Goal: Task Accomplishment & Management: Use online tool/utility

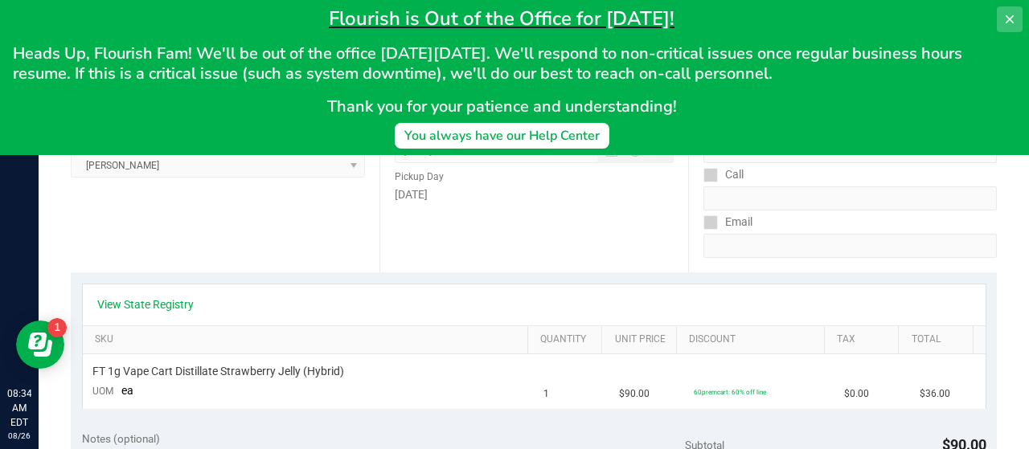
click at [1007, 14] on icon at bounding box center [1009, 19] width 13 height 13
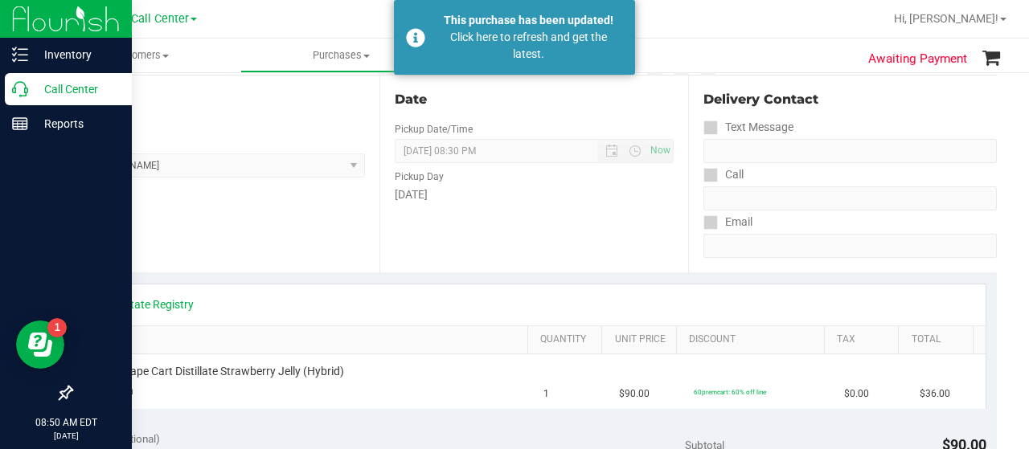
click at [39, 93] on p "Call Center" at bounding box center [76, 89] width 96 height 19
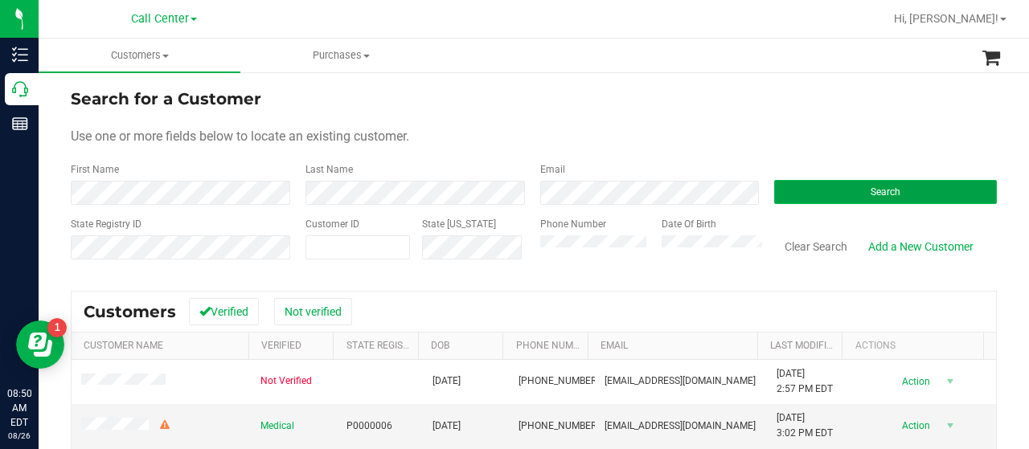
click at [882, 191] on span "Search" at bounding box center [885, 191] width 30 height 11
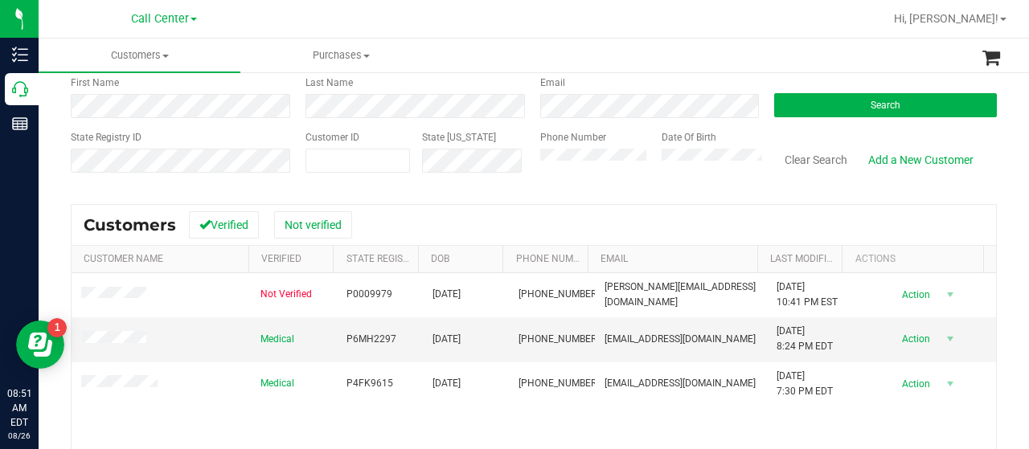
scroll to position [241, 0]
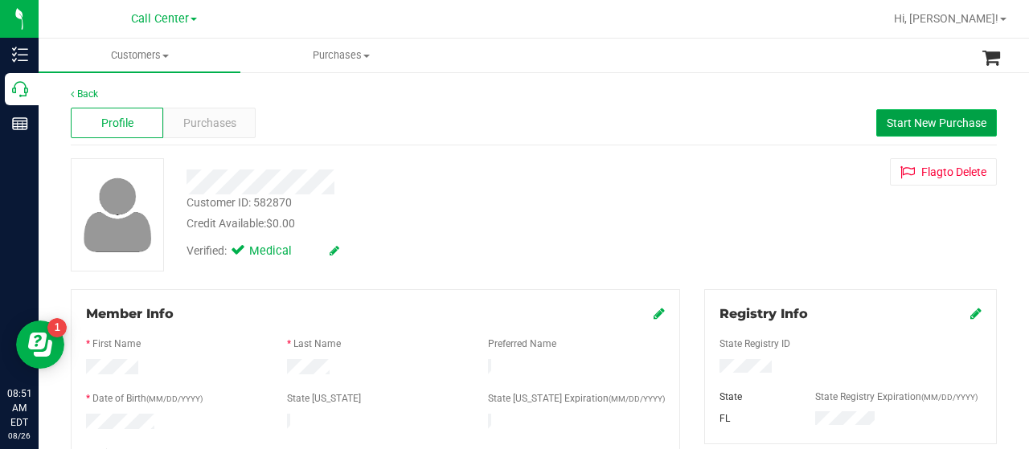
click at [876, 128] on button "Start New Purchase" at bounding box center [936, 122] width 121 height 27
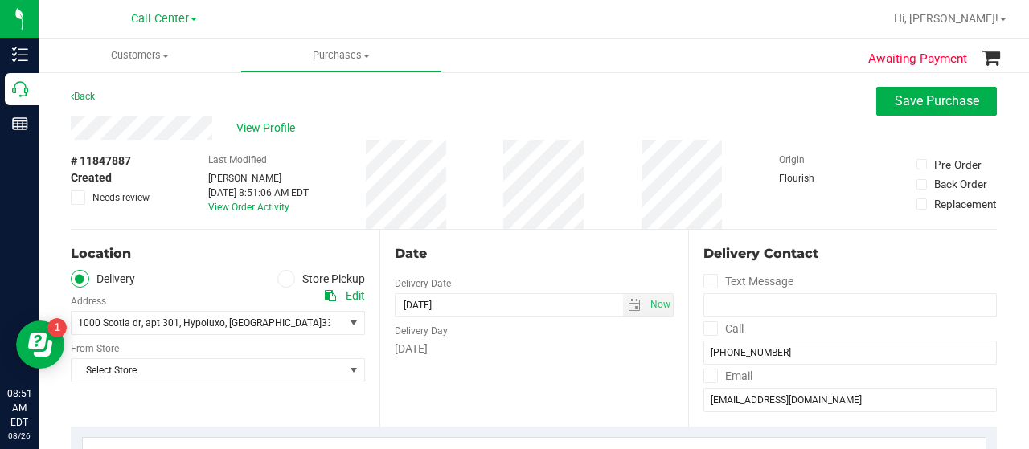
click at [287, 273] on span at bounding box center [286, 279] width 18 height 18
click at [0, 0] on input "Store Pickup" at bounding box center [0, 0] width 0 height 0
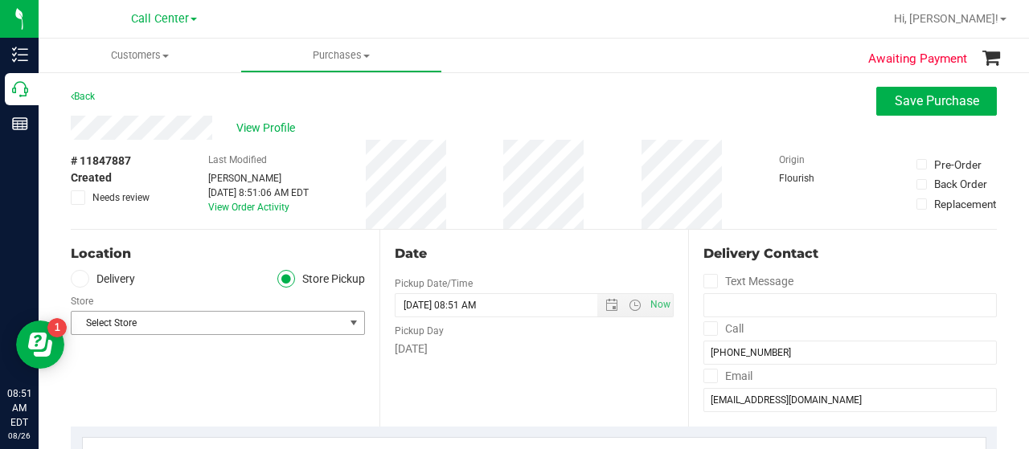
click at [259, 321] on span "Select Store" at bounding box center [208, 323] width 272 height 23
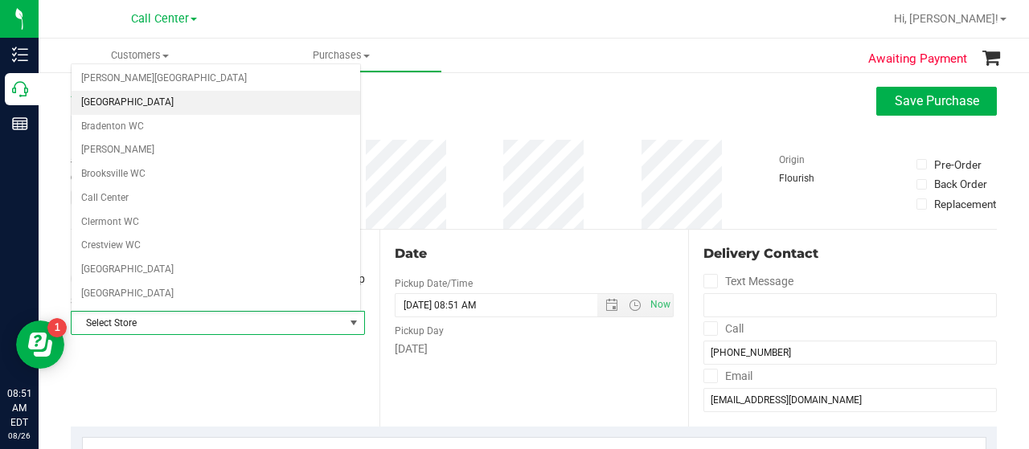
click at [132, 102] on li "[GEOGRAPHIC_DATA]" at bounding box center [216, 103] width 289 height 24
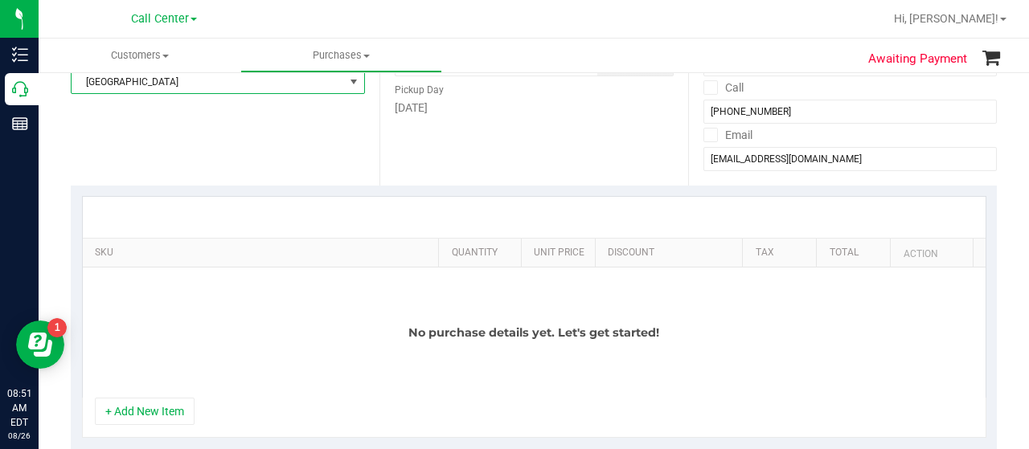
scroll to position [402, 0]
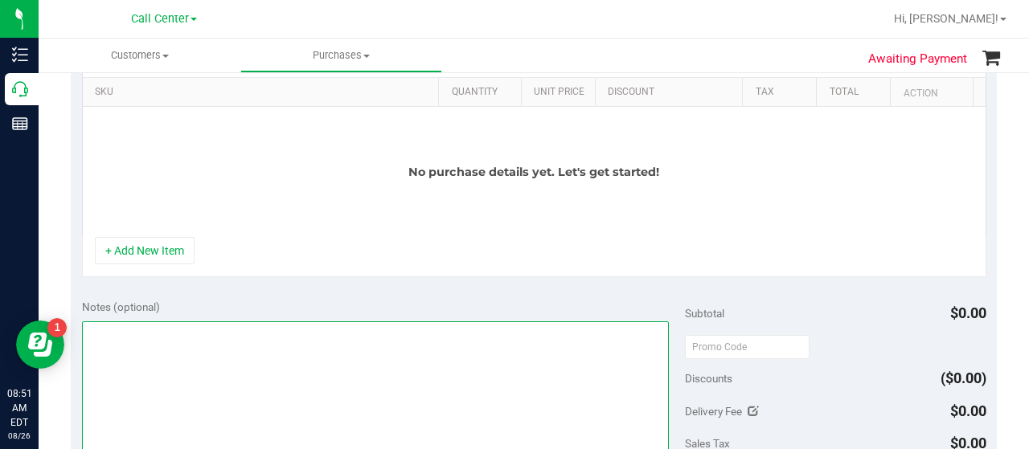
click at [249, 348] on textarea at bounding box center [375, 398] width 587 height 154
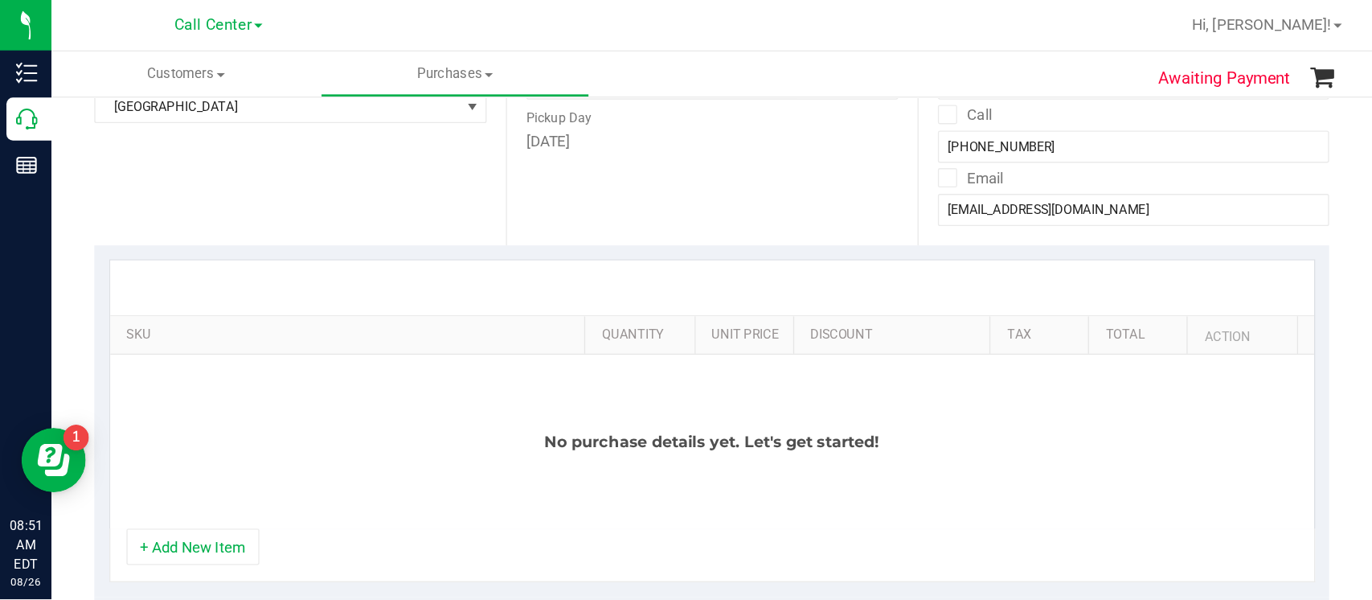
scroll to position [241, 0]
type textarea "CC-MM"
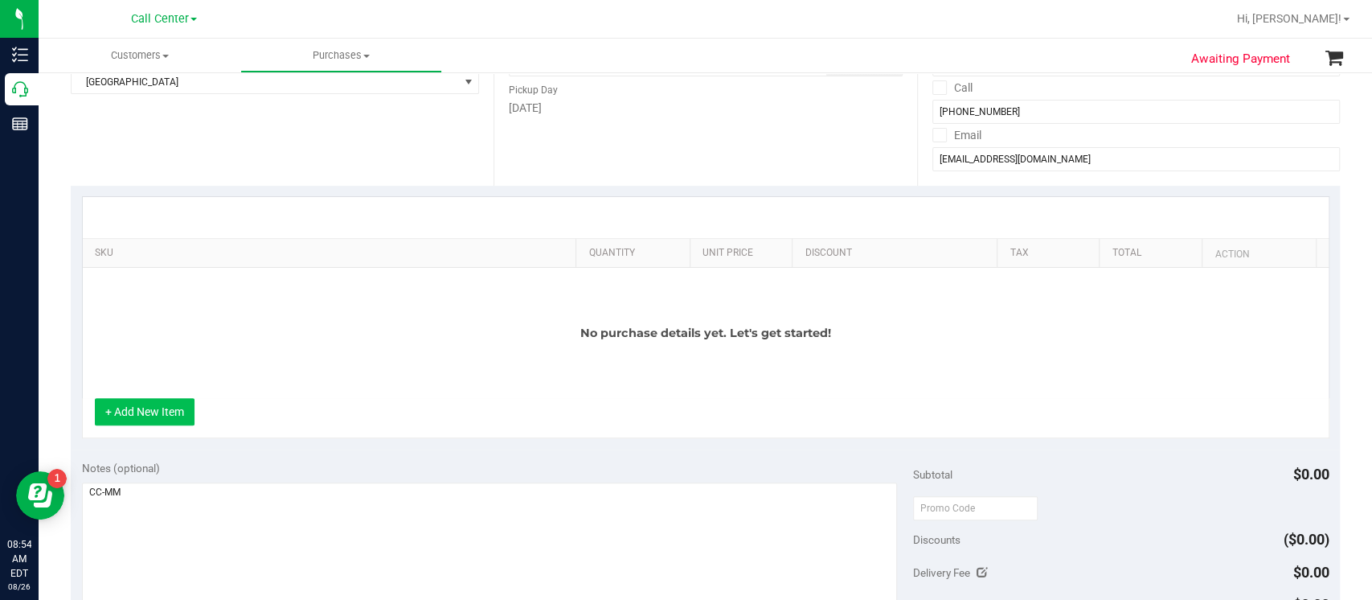
click at [151, 406] on button "+ Add New Item" at bounding box center [145, 411] width 100 height 27
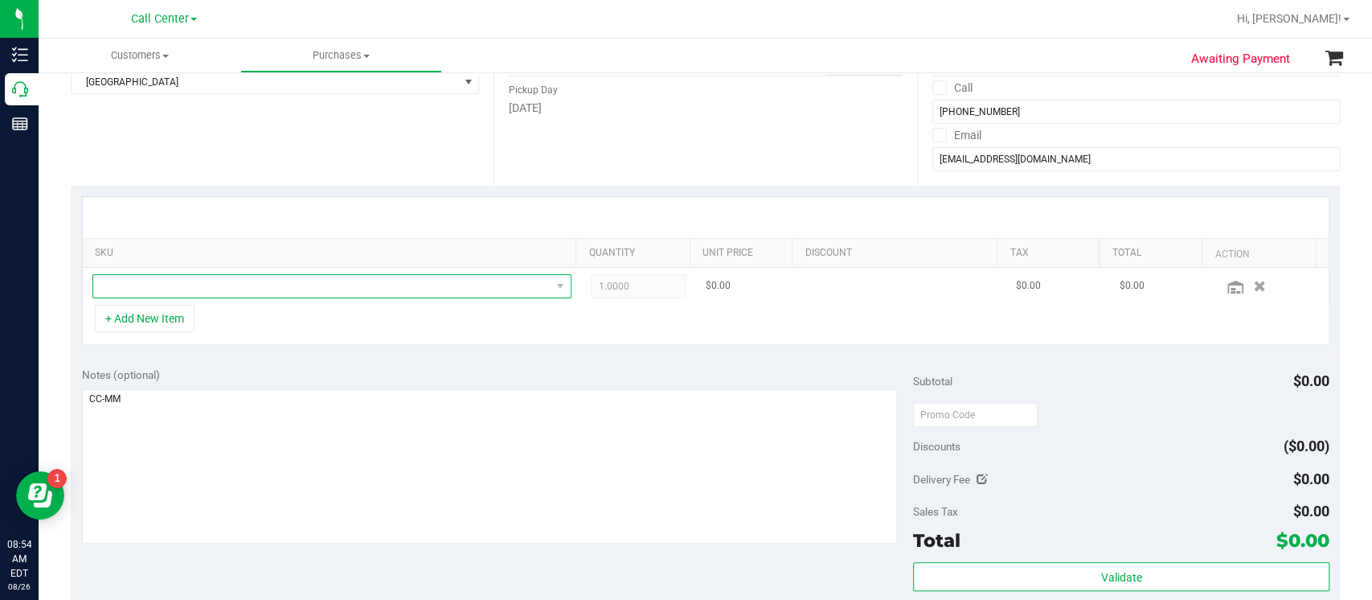
click at [170, 289] on span "NO DATA FOUND" at bounding box center [321, 286] width 457 height 23
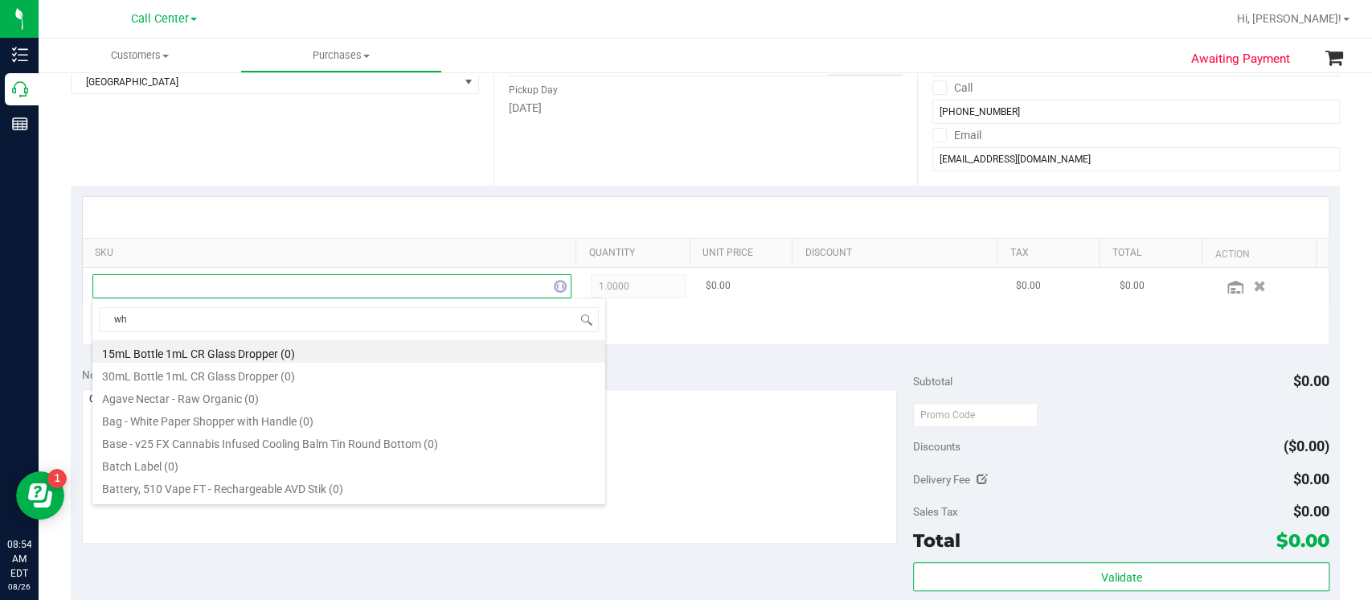
scroll to position [23, 459]
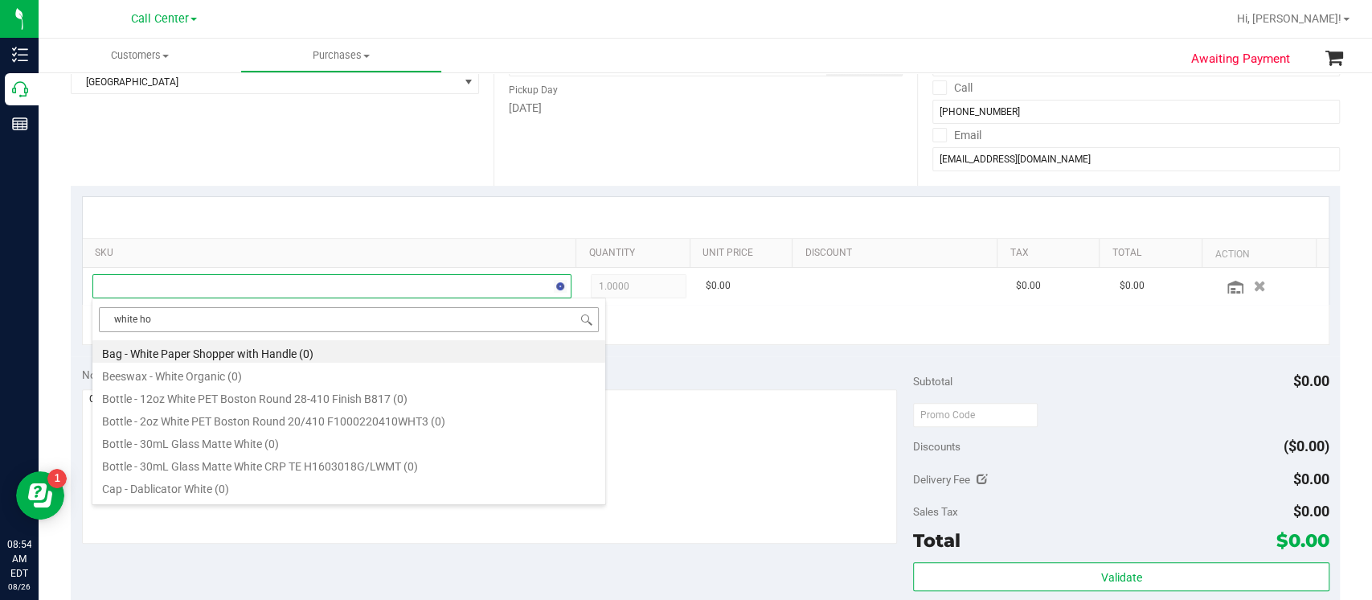
type input "white hot"
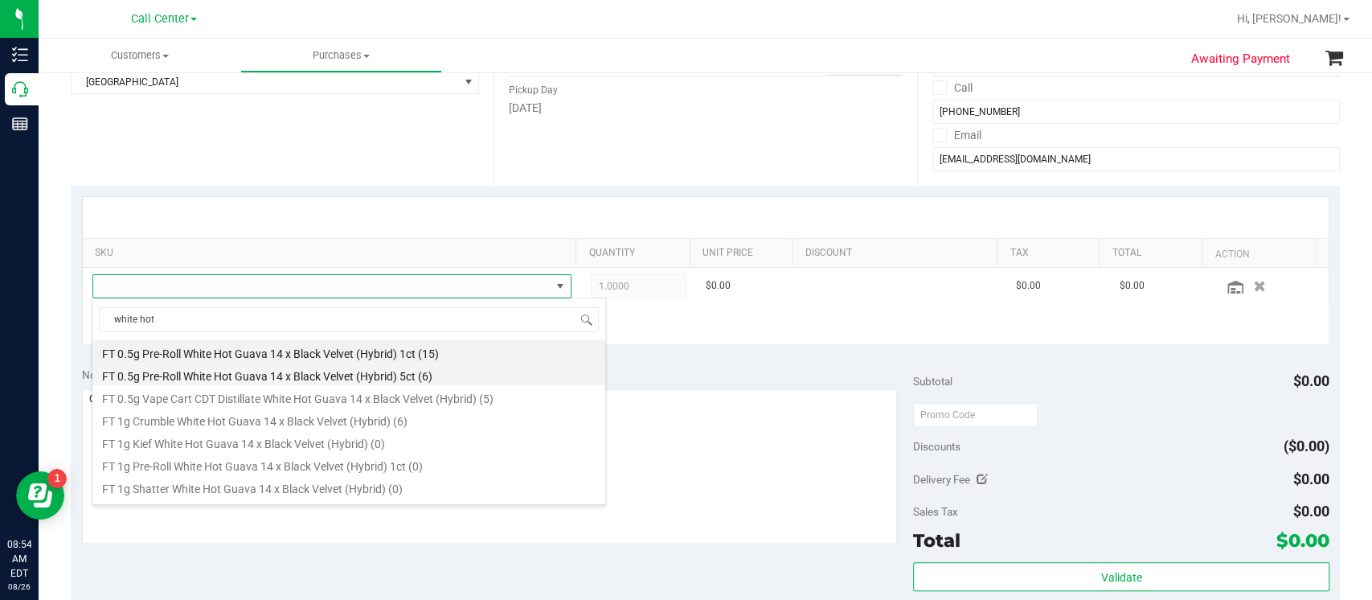
click at [314, 375] on li "FT 0.5g Pre-Roll White Hot Guava 14 x Black Velvet (Hybrid) 5ct (6)" at bounding box center [348, 373] width 513 height 23
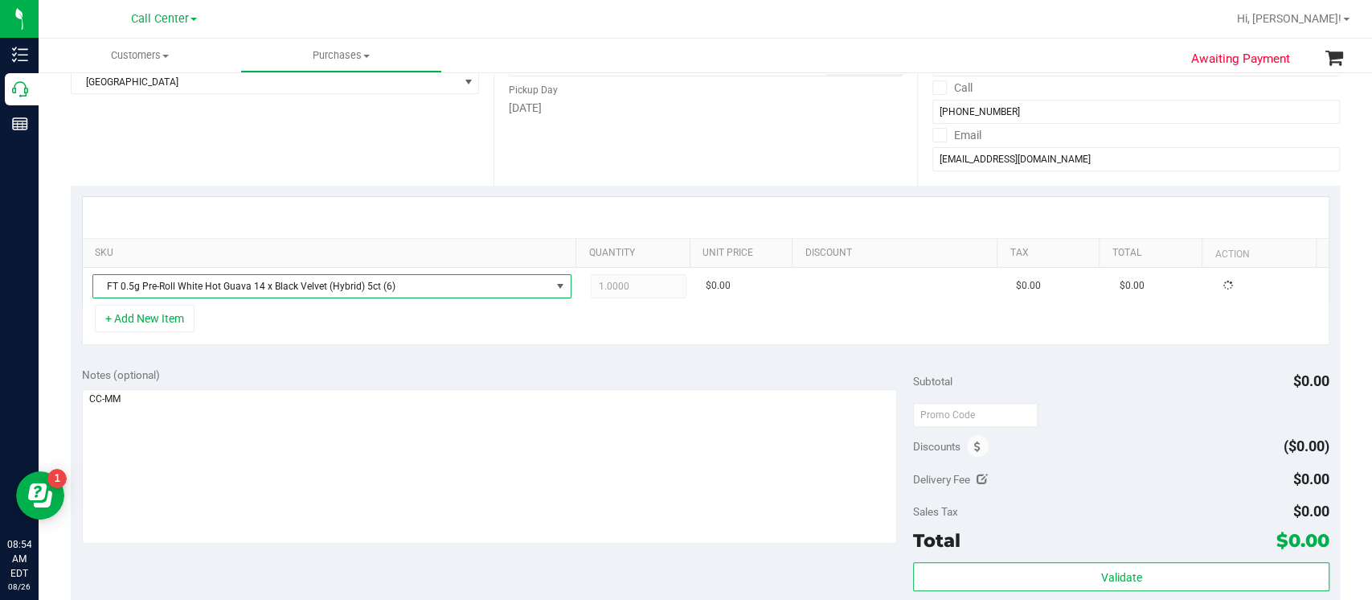
click at [343, 318] on div "+ Add New Item" at bounding box center [705, 325] width 1247 height 40
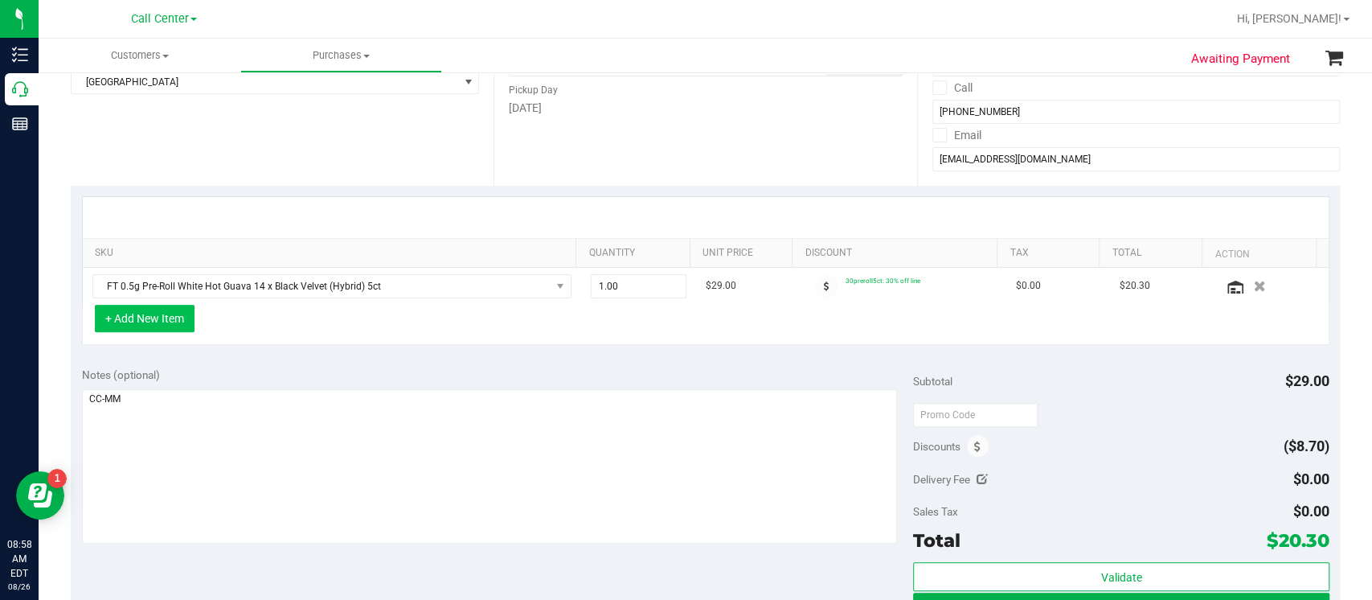
click at [170, 325] on button "+ Add New Item" at bounding box center [145, 318] width 100 height 27
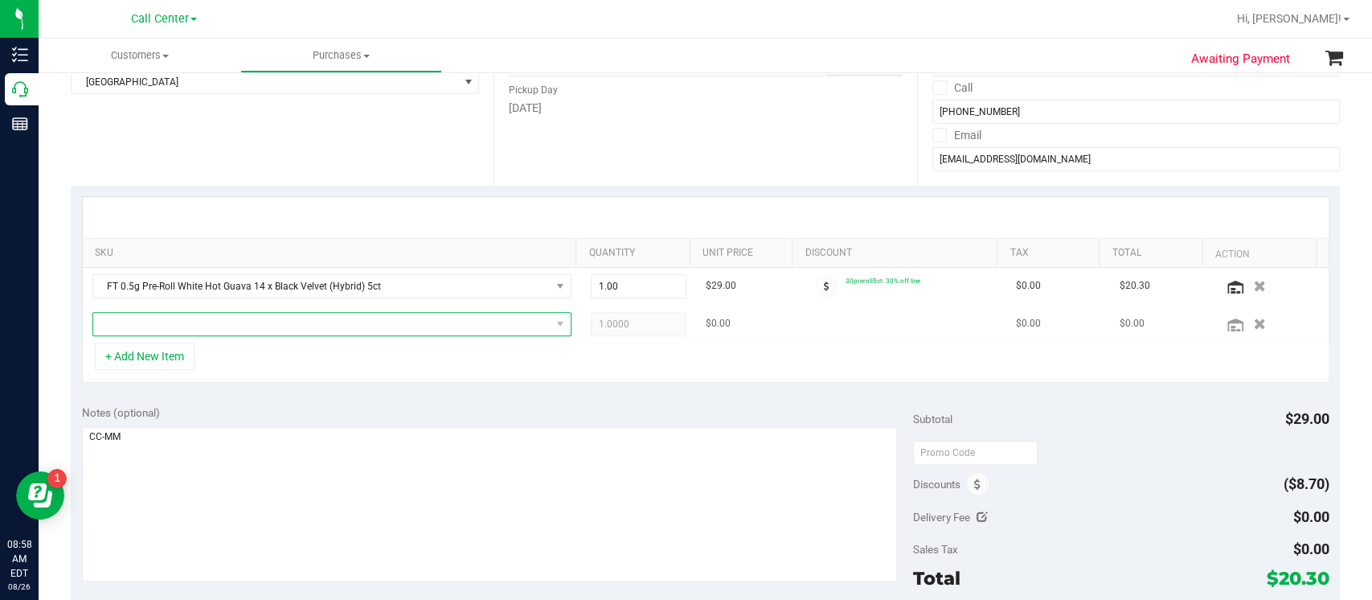
click at [186, 314] on span "NO DATA FOUND" at bounding box center [321, 324] width 457 height 23
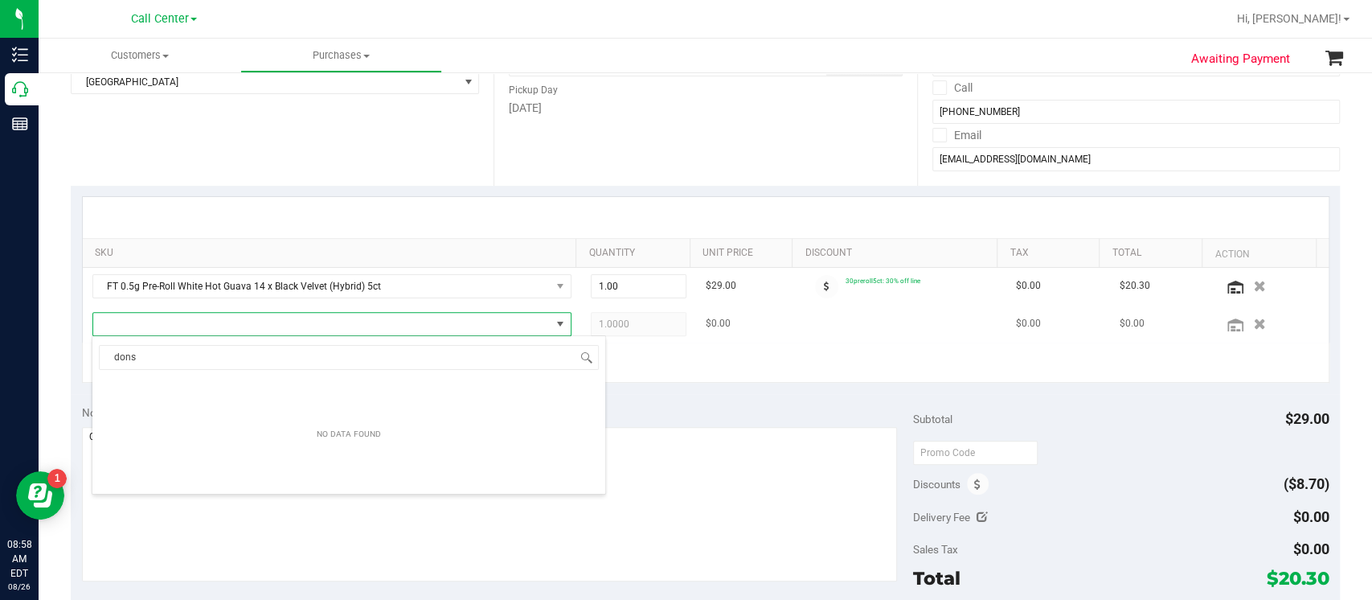
type input "don"
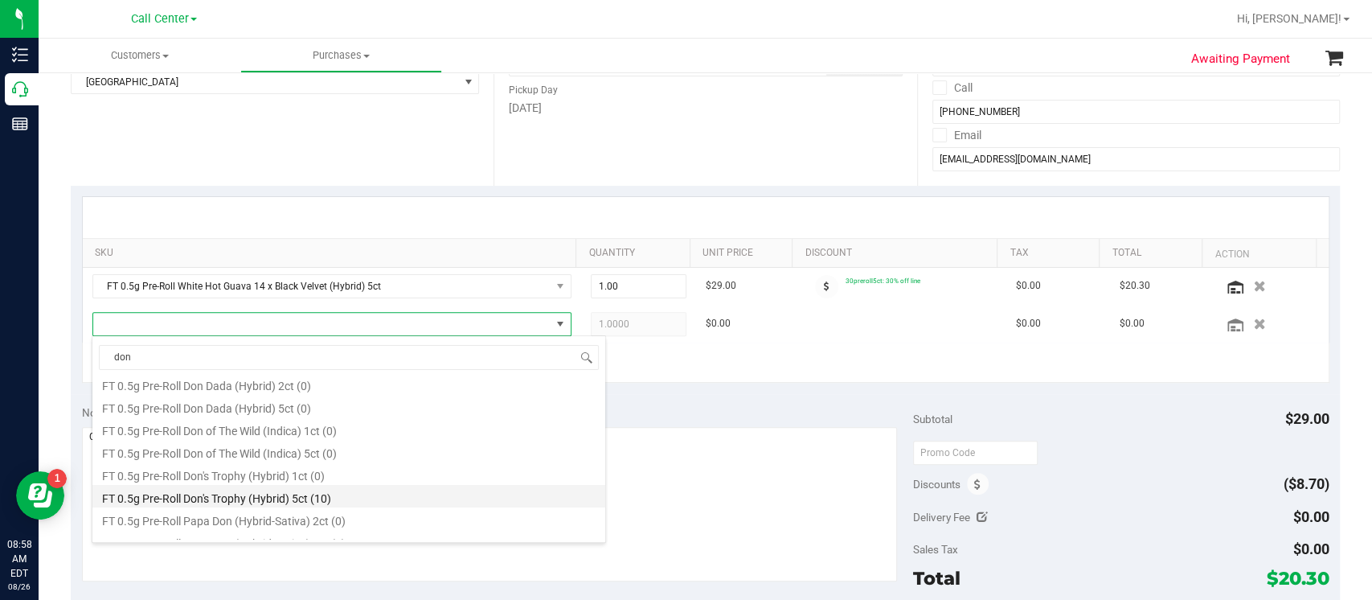
scroll to position [107, 0]
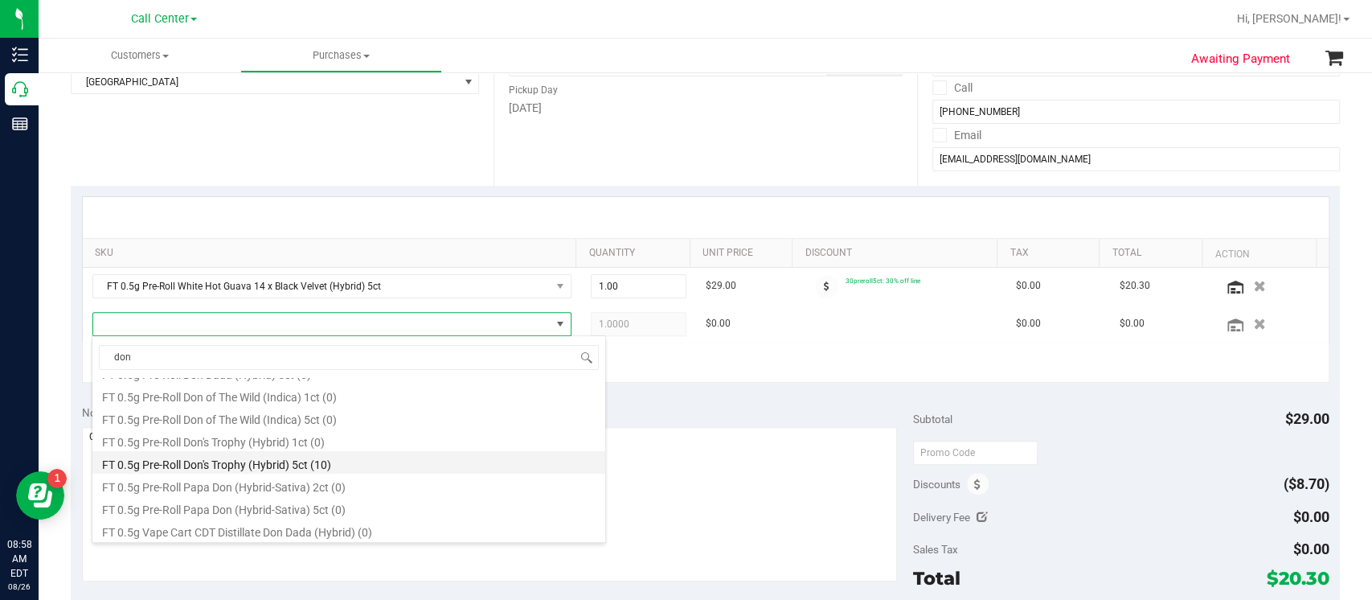
click at [327, 448] on li "FT 0.5g Pre-Roll Don's Trophy (Hybrid) 5ct (10)" at bounding box center [348, 462] width 513 height 23
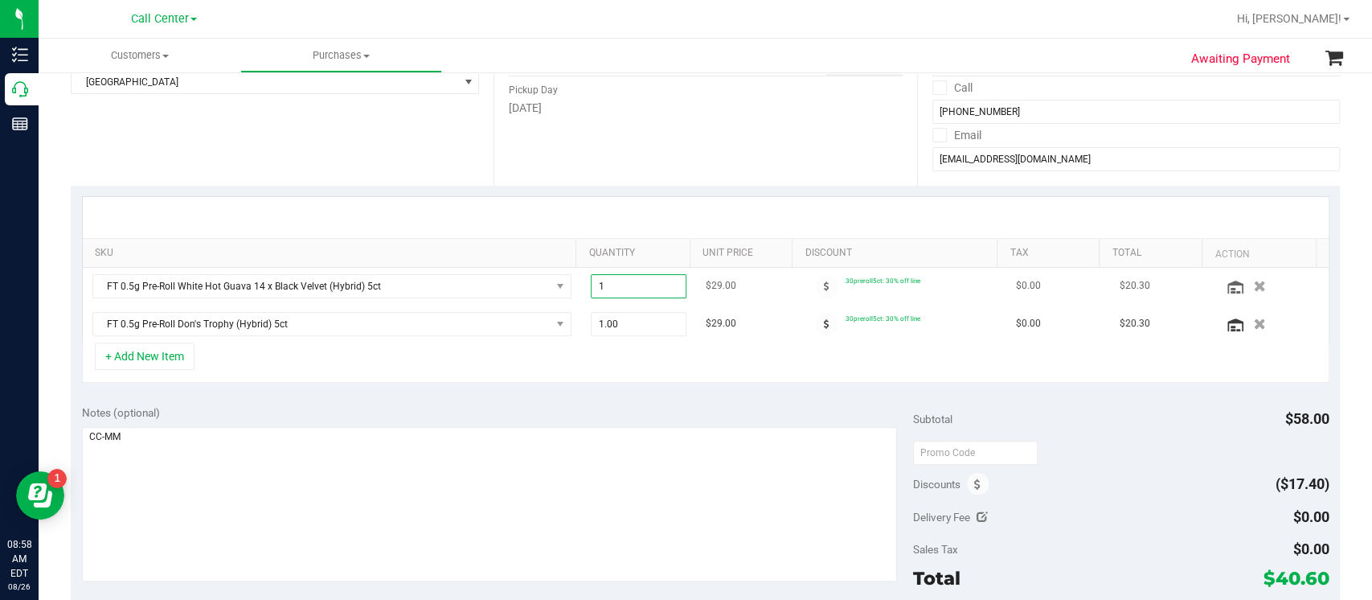
click at [638, 285] on span "1.00 1" at bounding box center [639, 286] width 96 height 24
type input "3"
type input "3.00"
click at [661, 371] on div "+ Add New Item" at bounding box center [705, 362] width 1247 height 40
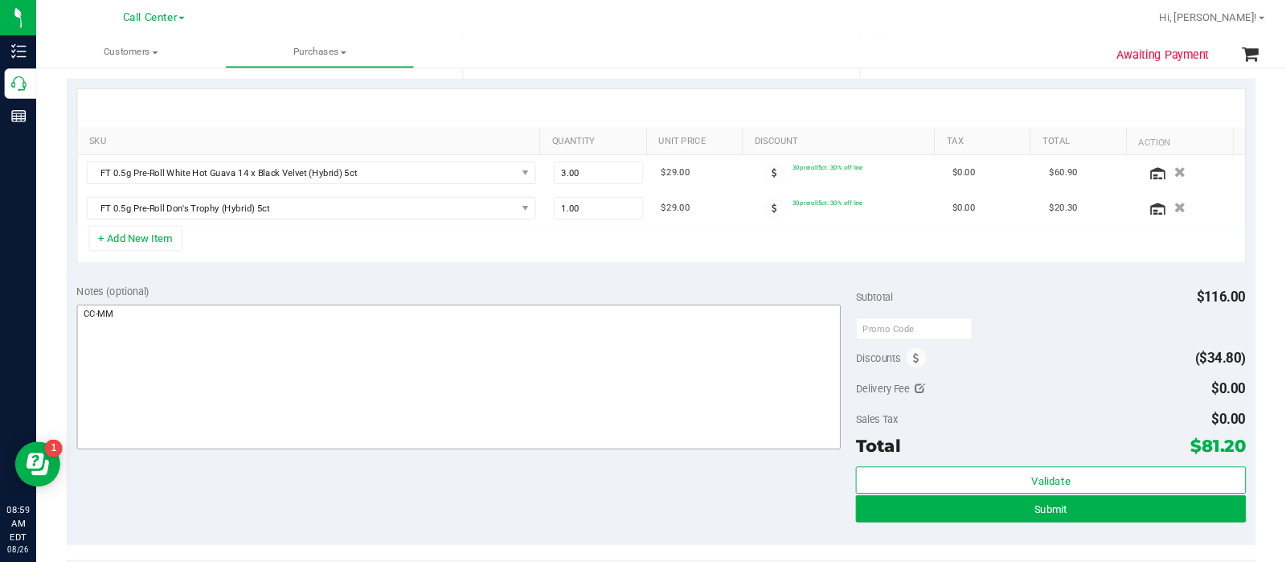
scroll to position [348, 0]
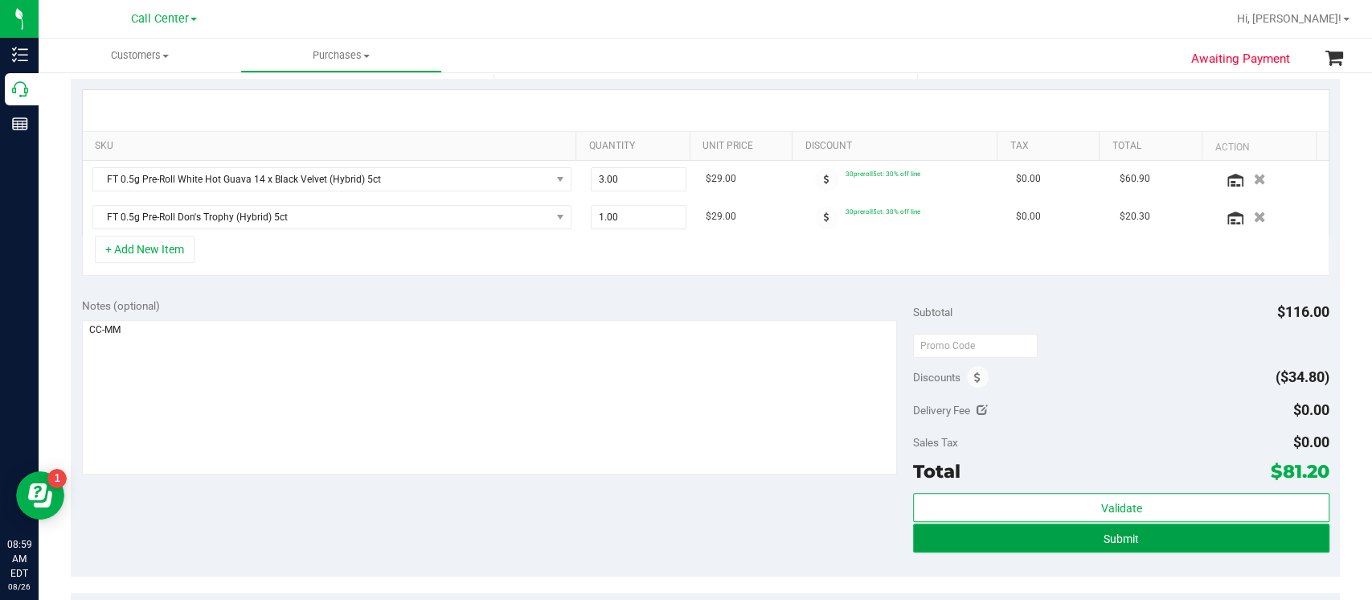
click at [1028, 448] on button "Submit" at bounding box center [1121, 537] width 416 height 29
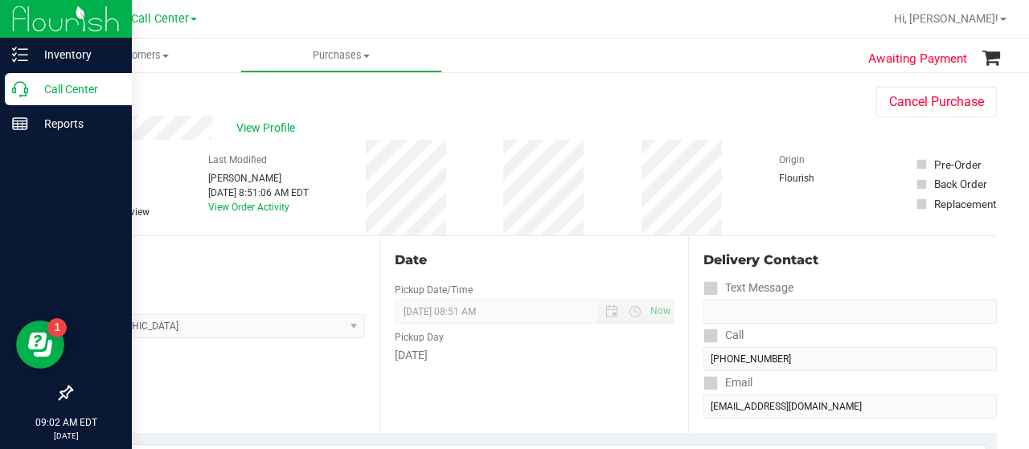
click at [35, 94] on p "Call Center" at bounding box center [76, 89] width 96 height 19
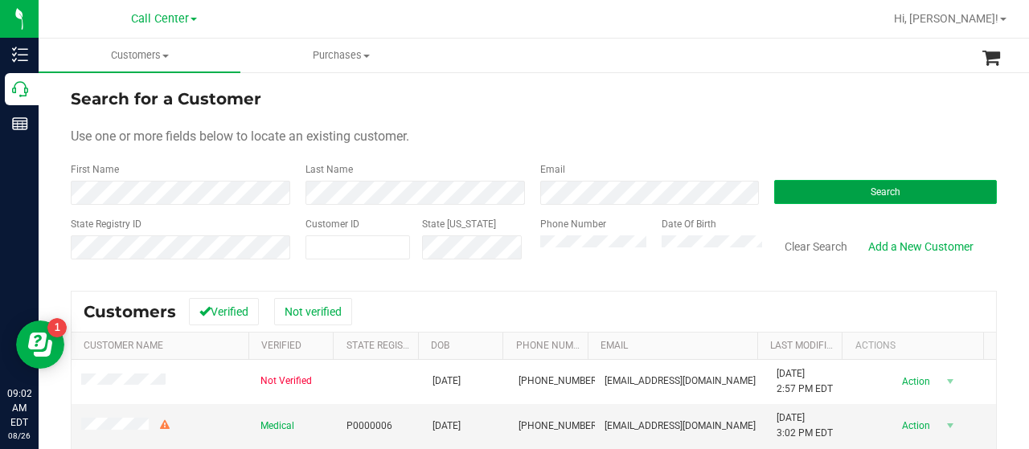
click at [809, 192] on button "Search" at bounding box center [885, 192] width 223 height 24
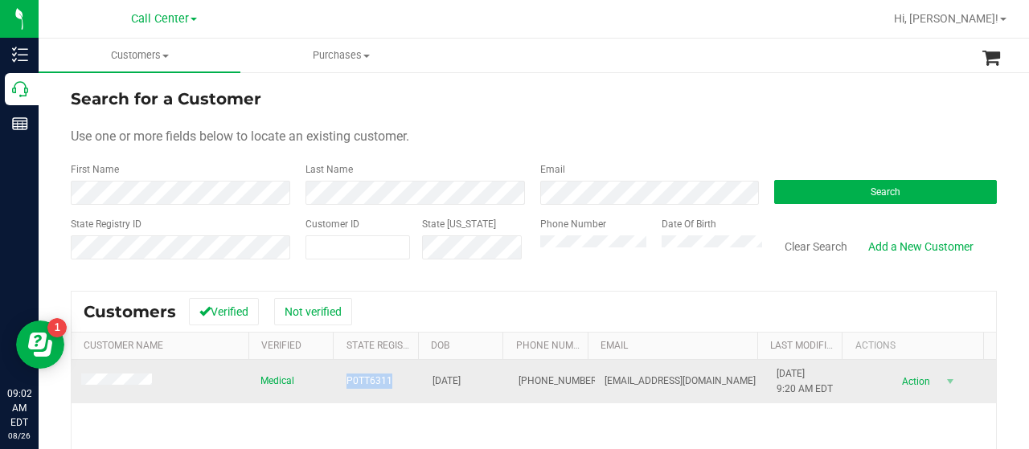
drag, startPoint x: 336, startPoint y: 378, endPoint x: 386, endPoint y: 380, distance: 49.9
click at [393, 381] on td "P0TT6311" at bounding box center [380, 381] width 86 height 43
copy span "P0TT6311"
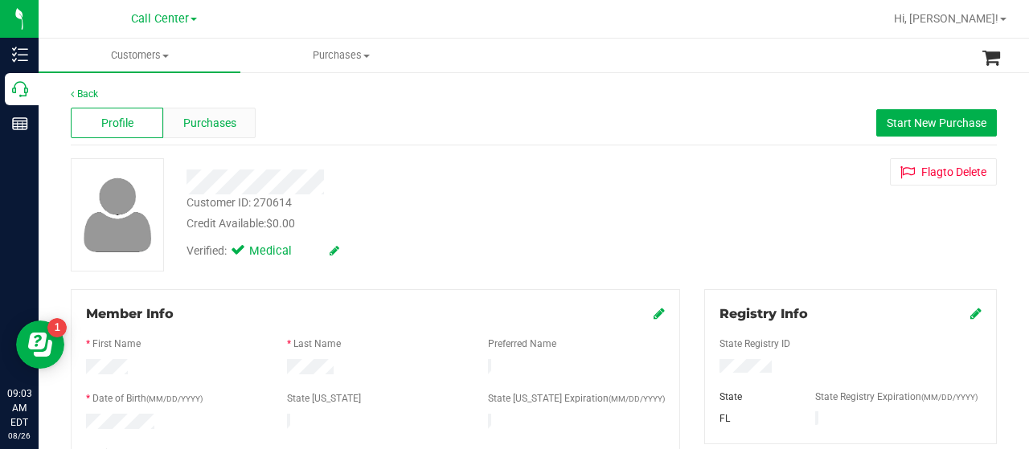
click at [193, 134] on div "Purchases" at bounding box center [209, 123] width 92 height 31
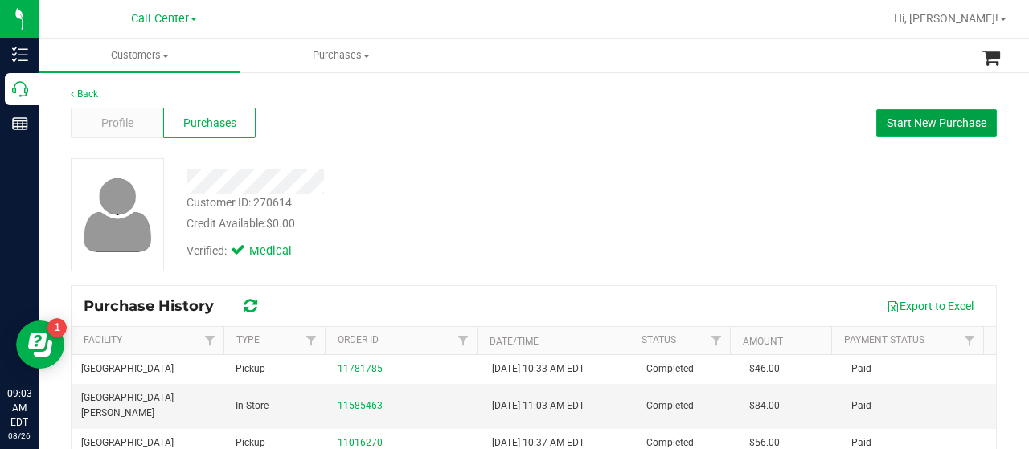
click at [911, 129] on span "Start New Purchase" at bounding box center [936, 123] width 100 height 13
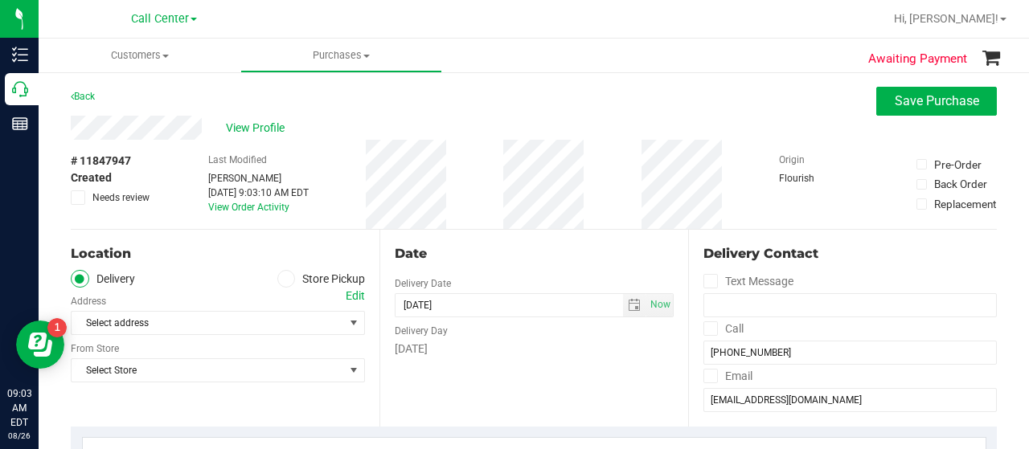
click at [281, 284] on span at bounding box center [286, 279] width 18 height 18
click at [0, 0] on input "Store Pickup" at bounding box center [0, 0] width 0 height 0
click at [272, 321] on span "Select Store" at bounding box center [208, 323] width 272 height 23
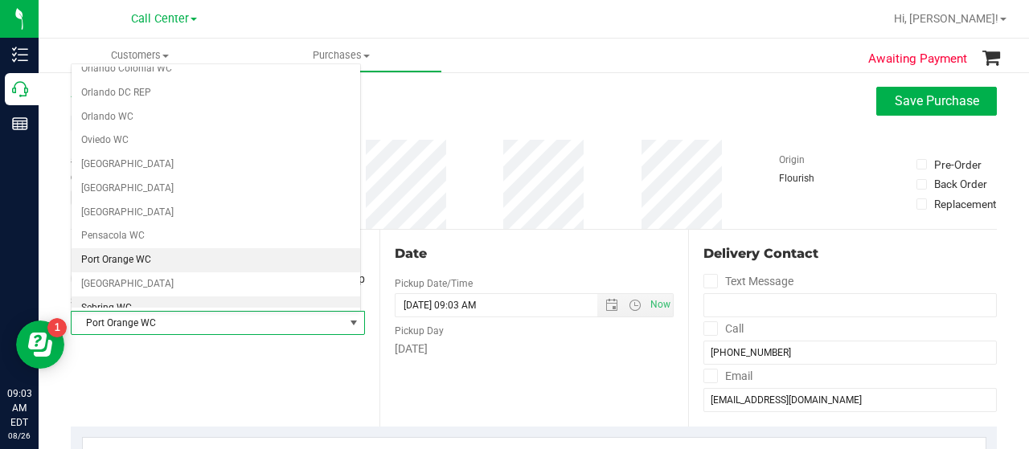
scroll to position [796, 0]
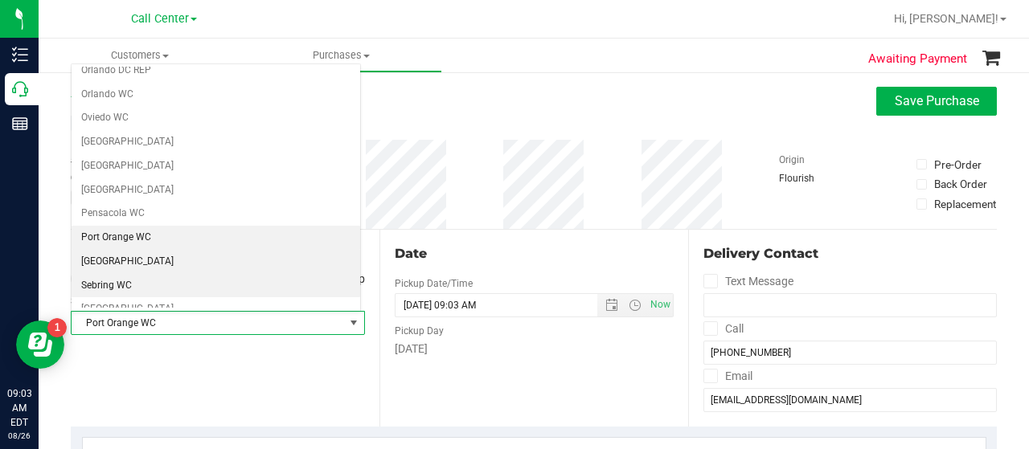
click at [133, 250] on li "[GEOGRAPHIC_DATA]" at bounding box center [216, 262] width 289 height 24
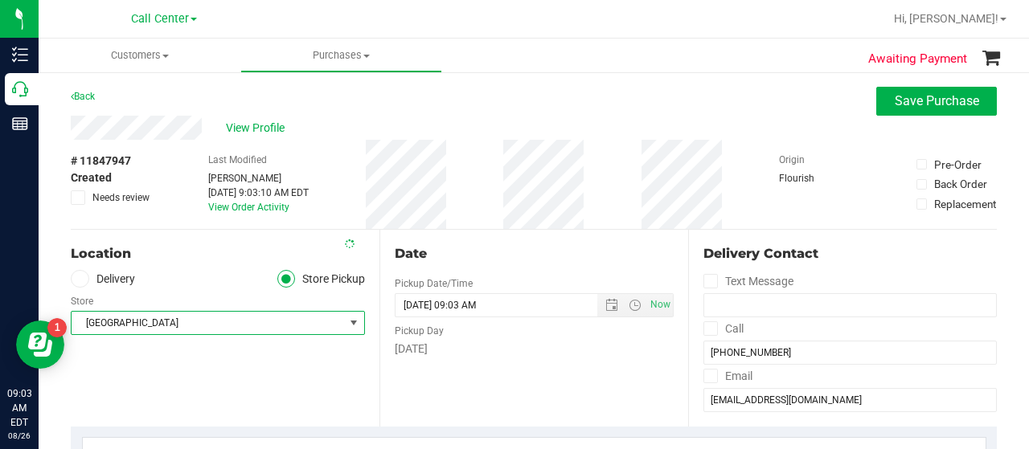
click at [148, 371] on div "Location Delivery Store Pickup Store [GEOGRAPHIC_DATA] WC Select Store [PERSON_…" at bounding box center [225, 328] width 309 height 197
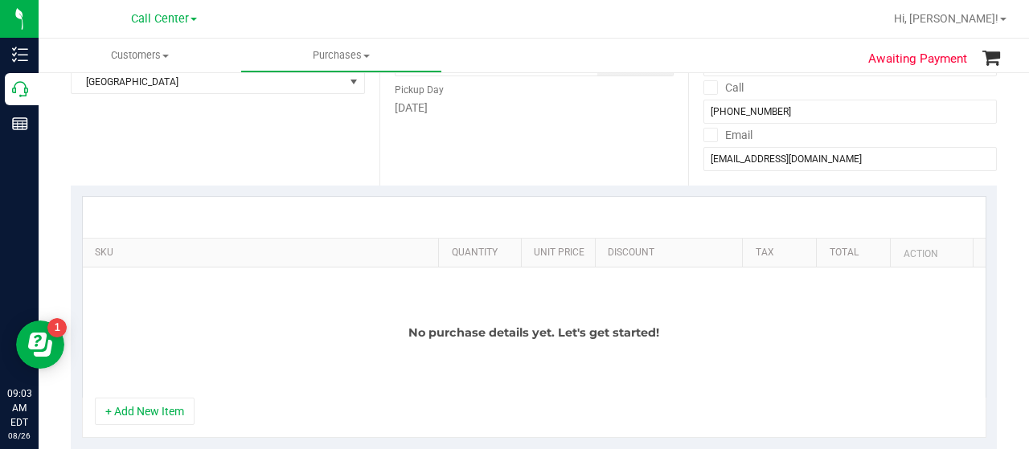
scroll to position [402, 0]
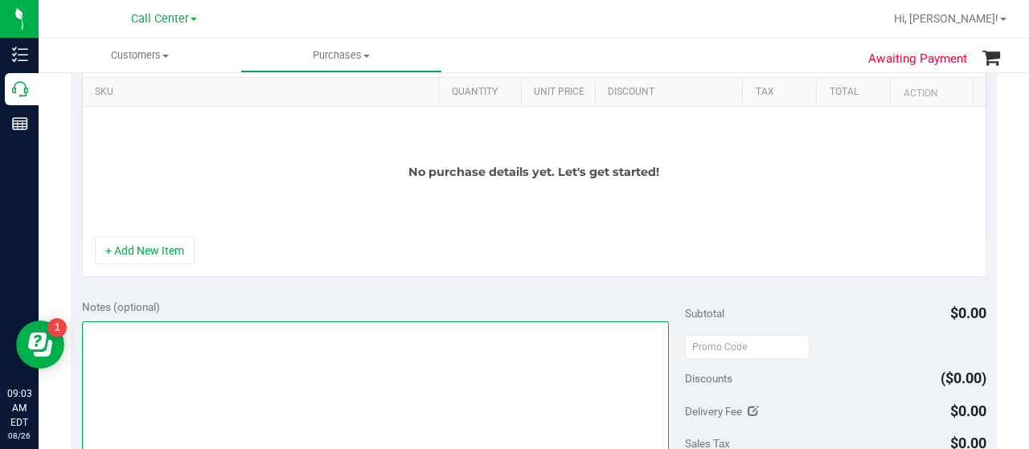
click at [154, 366] on textarea at bounding box center [375, 398] width 587 height 154
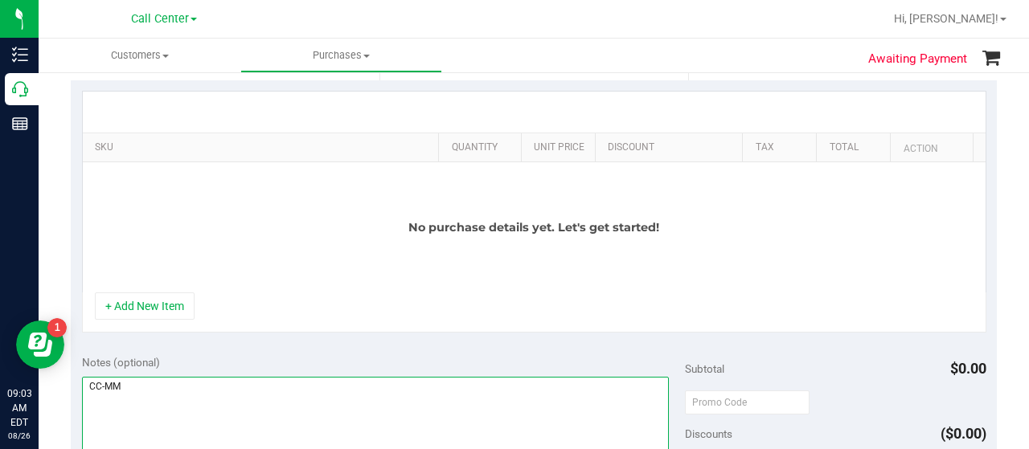
scroll to position [321, 0]
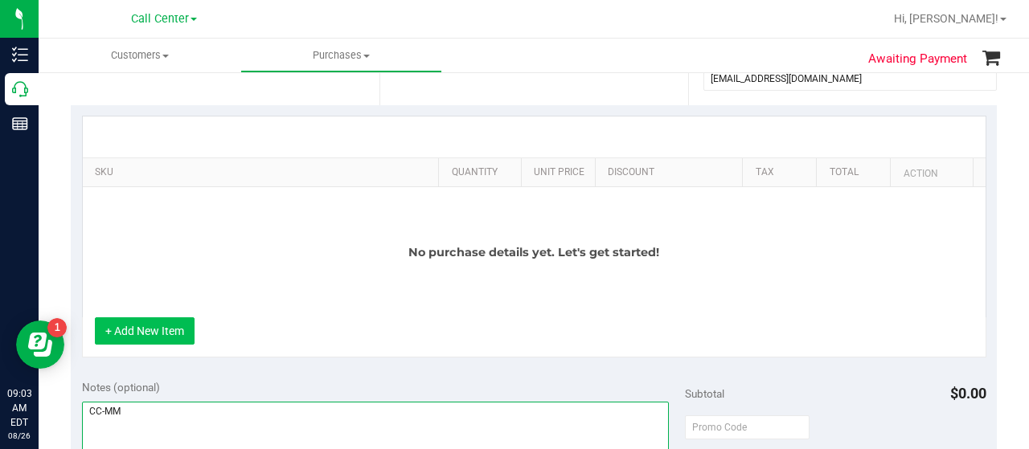
type textarea "CC-MM"
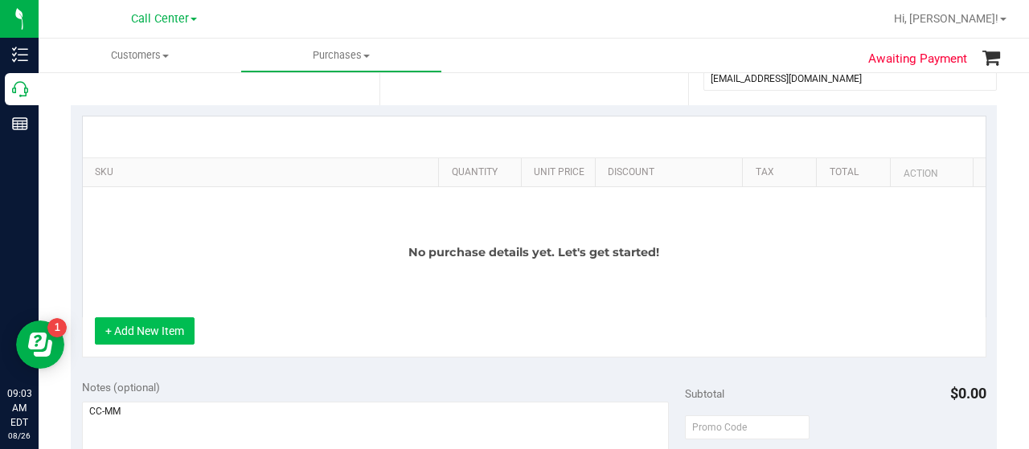
click at [164, 326] on button "+ Add New Item" at bounding box center [145, 330] width 100 height 27
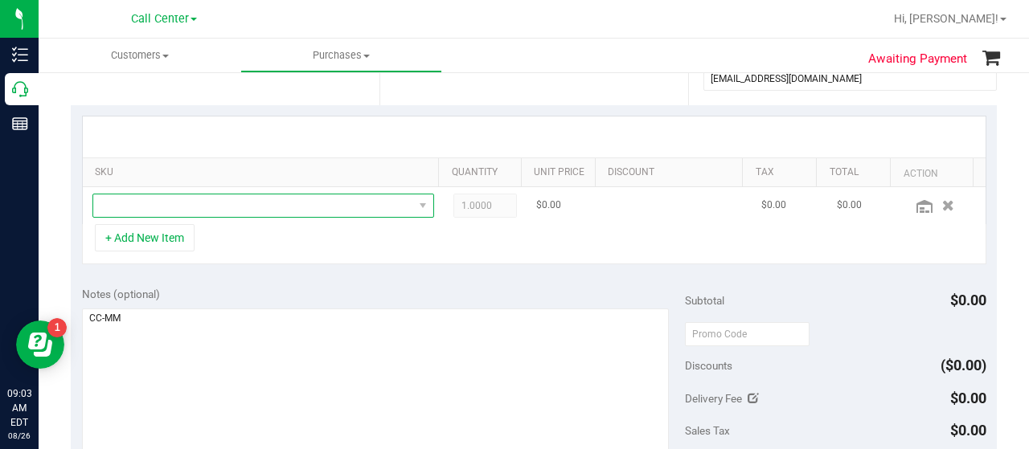
click at [214, 215] on span "NO DATA FOUND" at bounding box center [253, 205] width 320 height 23
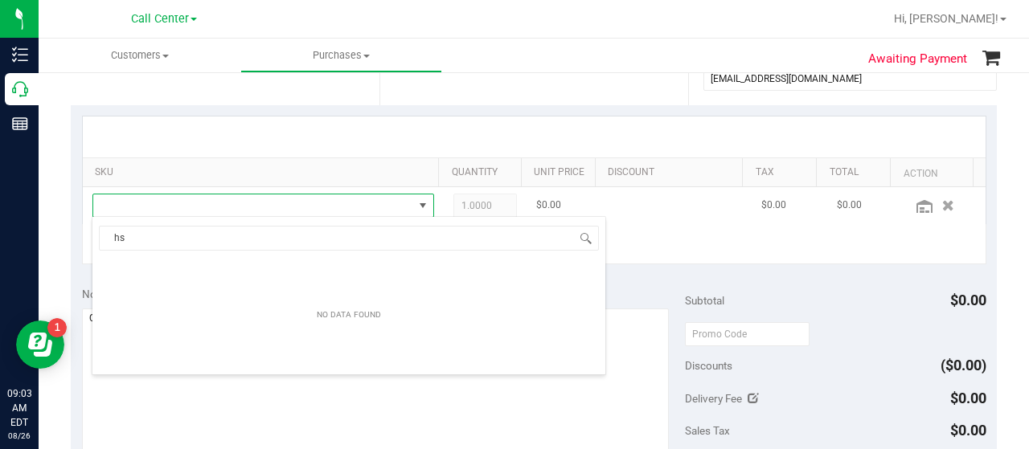
scroll to position [23, 324]
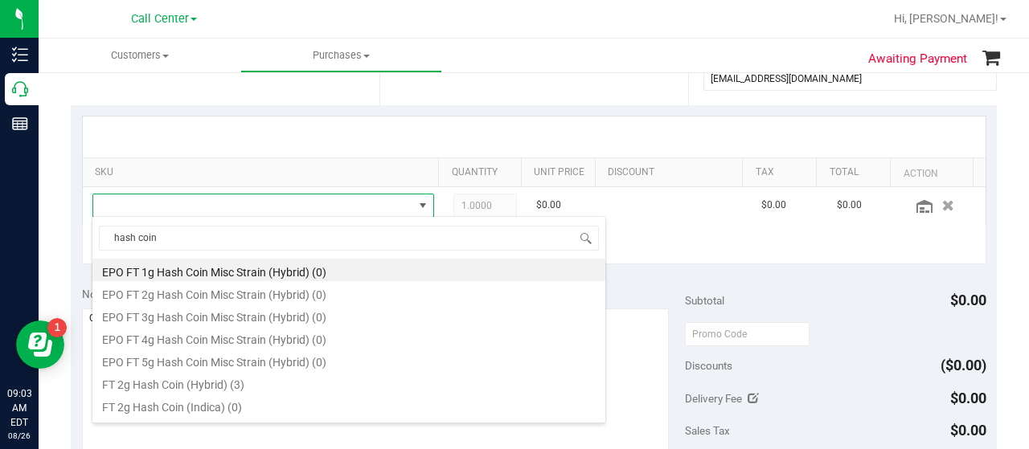
type input "hash coin"
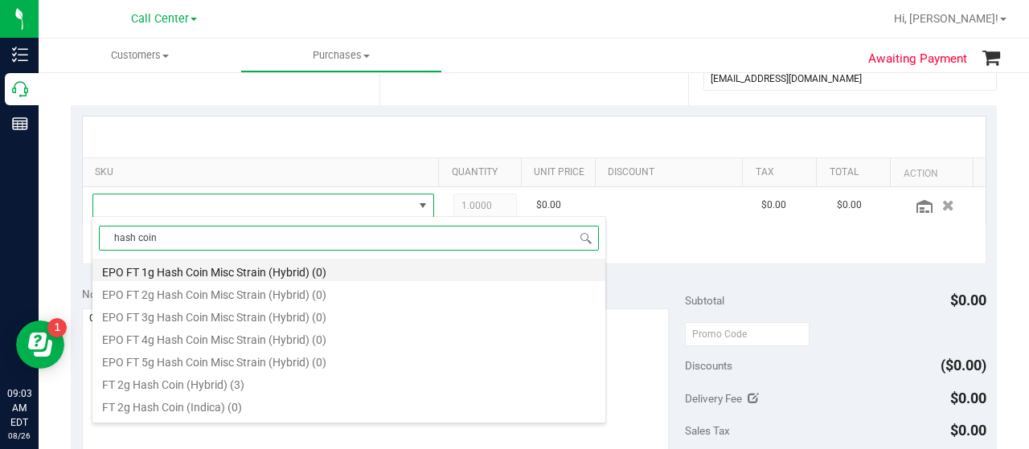
scroll to position [80, 0]
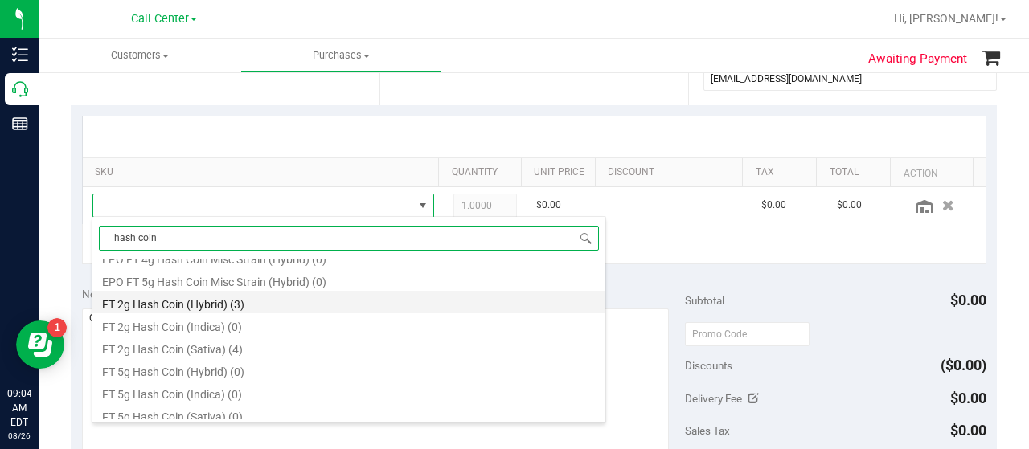
click at [203, 311] on li "FT 2g Hash Coin (Hybrid) (3)" at bounding box center [348, 302] width 513 height 23
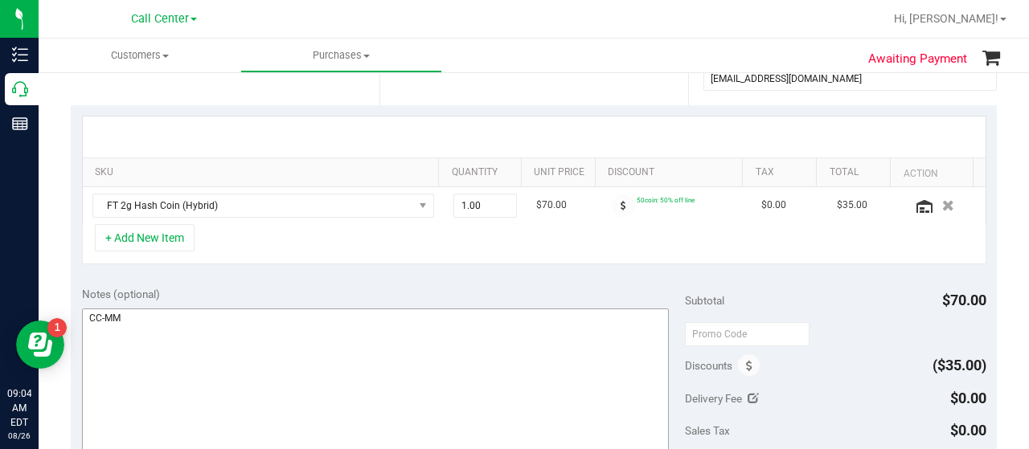
scroll to position [402, 0]
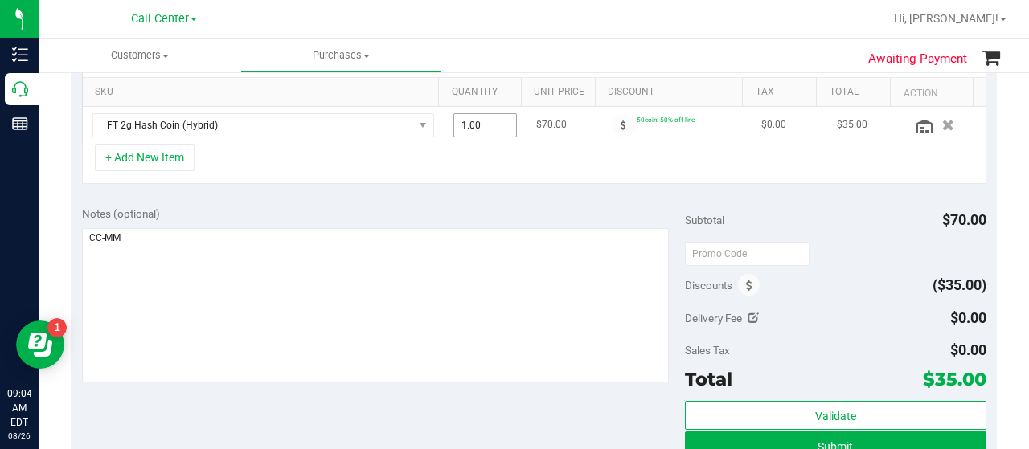
click at [457, 124] on span "1.00 1" at bounding box center [485, 125] width 64 height 24
type input "2"
type input "2.00"
click at [450, 161] on div "+ Add New Item" at bounding box center [534, 164] width 904 height 40
click at [122, 162] on button "+ Add New Item" at bounding box center [145, 157] width 100 height 27
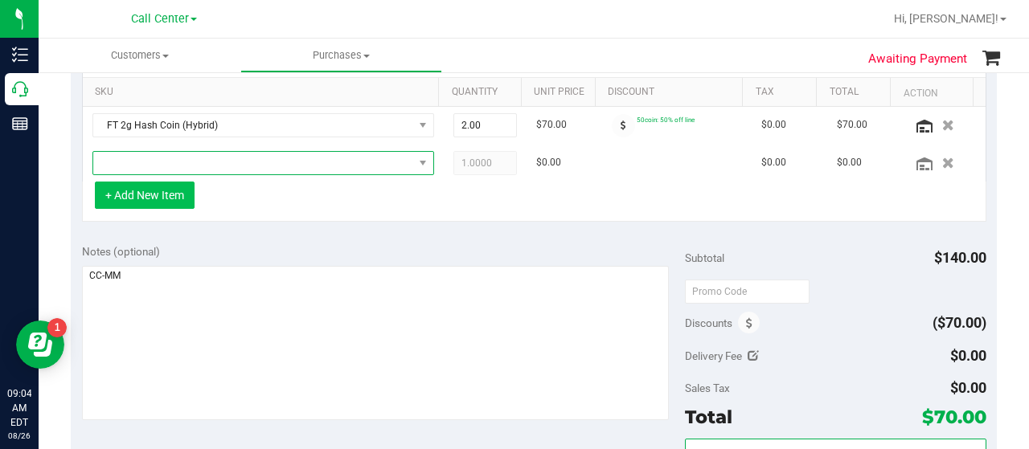
click at [122, 162] on span "NO DATA FOUND" at bounding box center [253, 163] width 320 height 23
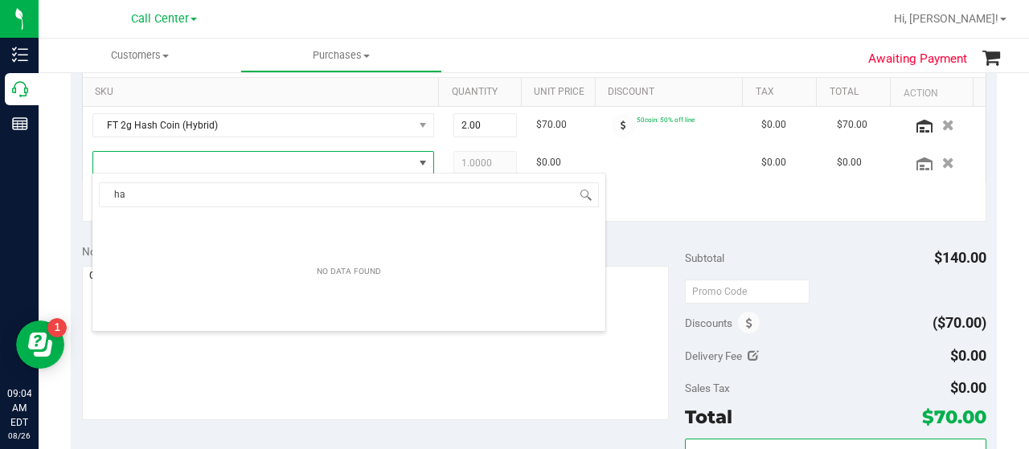
scroll to position [23, 324]
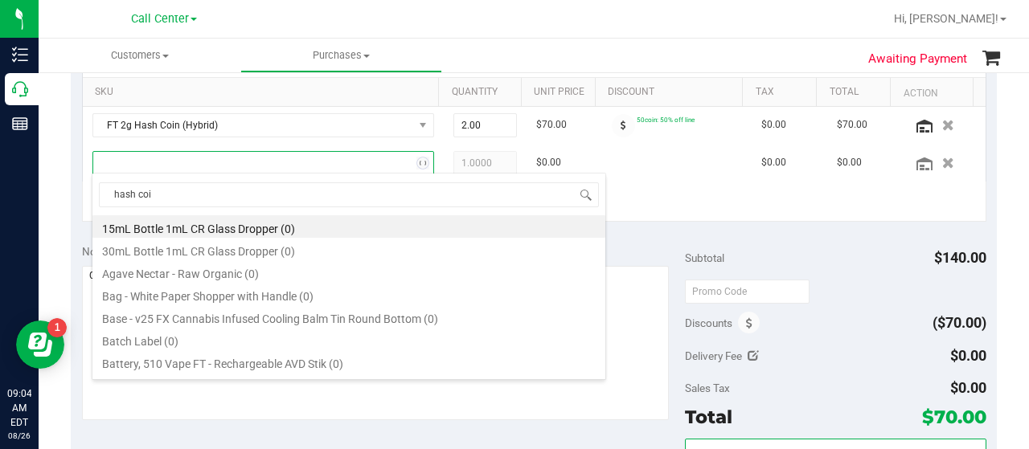
type input "hash coin"
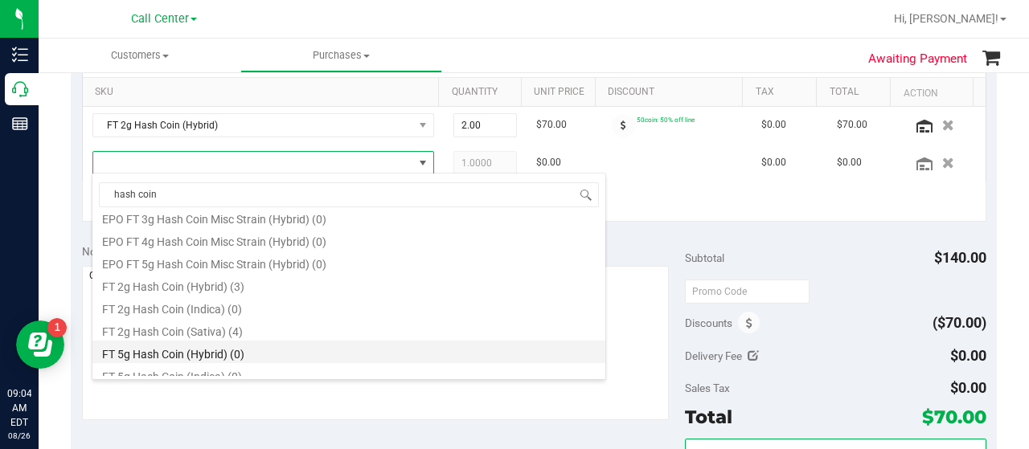
scroll to position [80, 0]
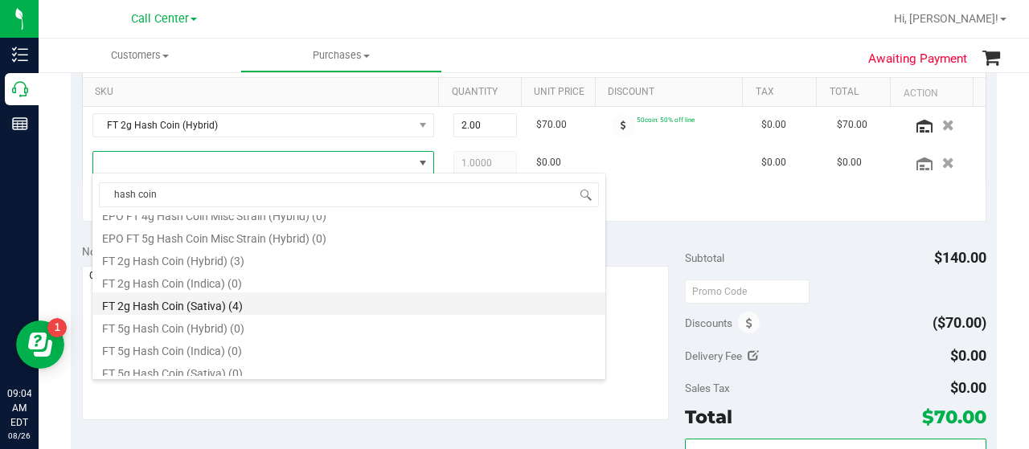
click at [230, 135] on ul "EPO FT 1g Hash Coin Misc Strain (Hybrid) (0) EPO FT 2g Hash Coin Misc Strain (H…" at bounding box center [348, 135] width 513 height 0
click at [239, 310] on li "FT 2g Hash Coin (Sativa) (4)" at bounding box center [348, 304] width 513 height 23
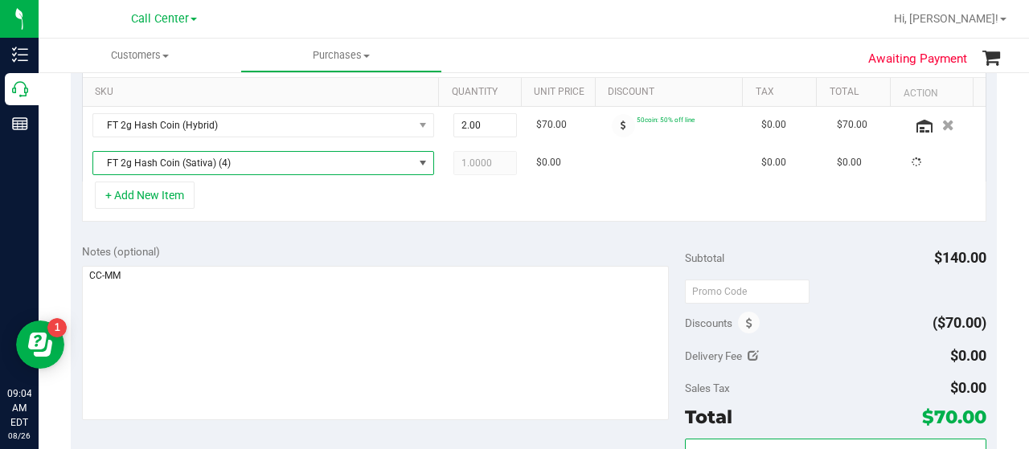
click at [260, 213] on div "+ Add New Item" at bounding box center [534, 202] width 904 height 40
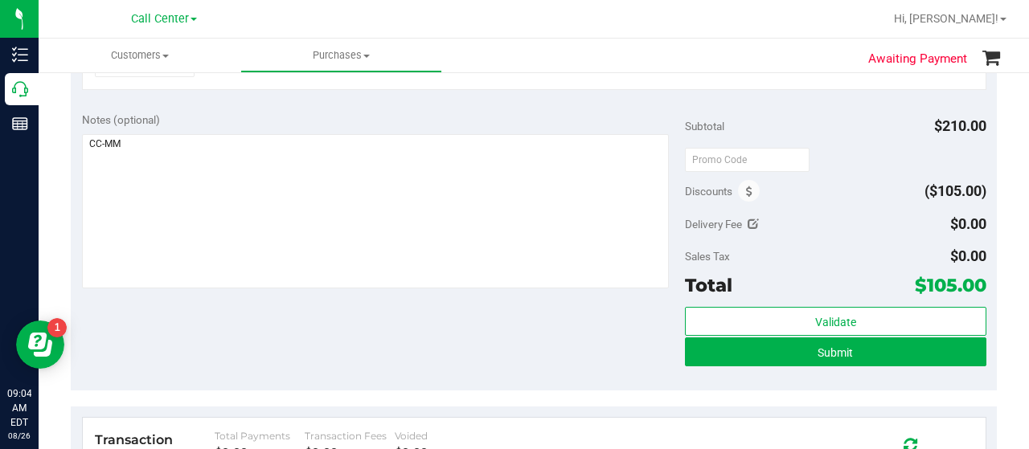
scroll to position [643, 0]
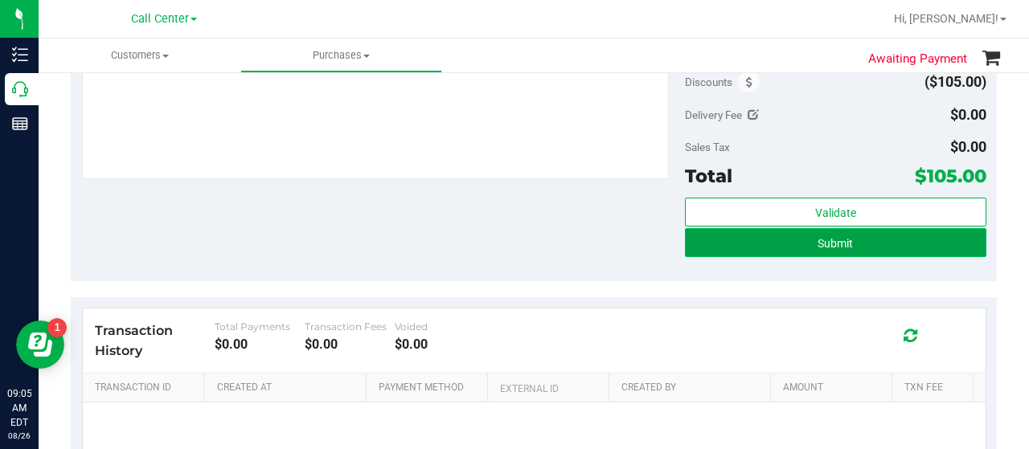
click at [704, 235] on button "Submit" at bounding box center [835, 242] width 301 height 29
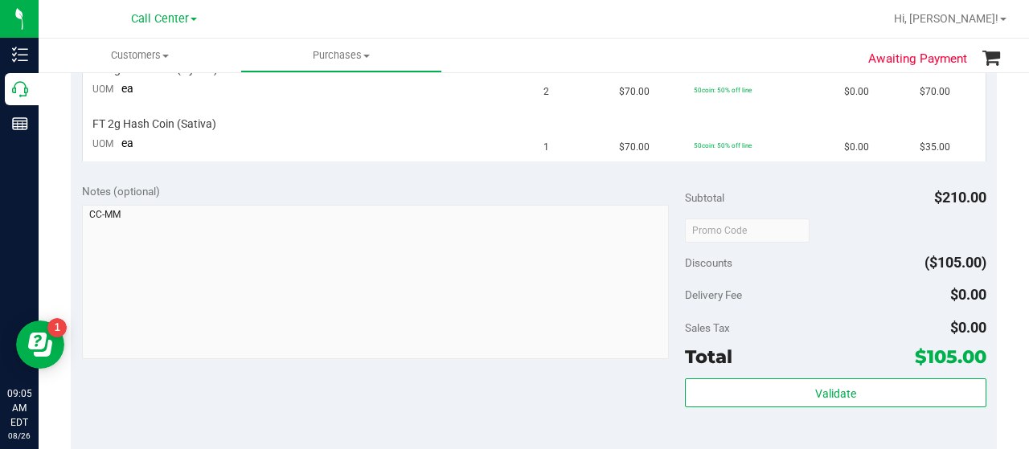
scroll to position [563, 0]
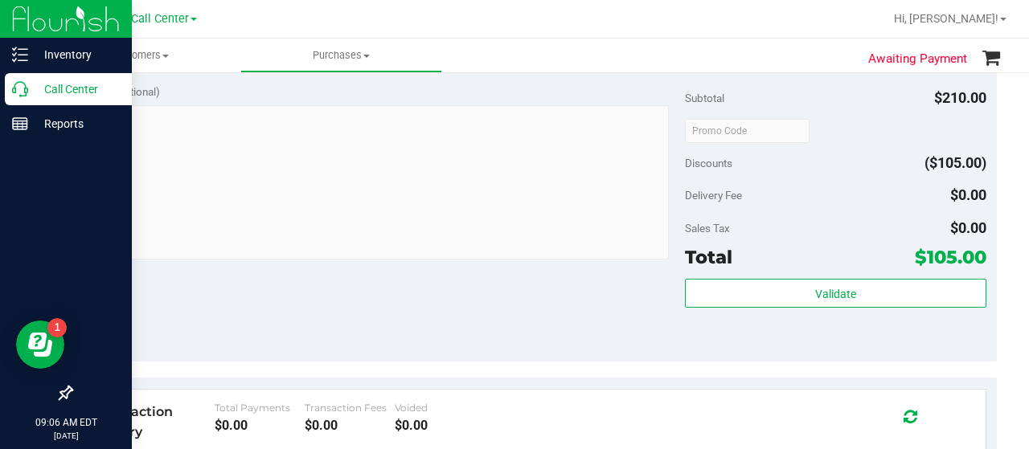
click at [27, 80] on div "Call Center" at bounding box center [68, 89] width 127 height 32
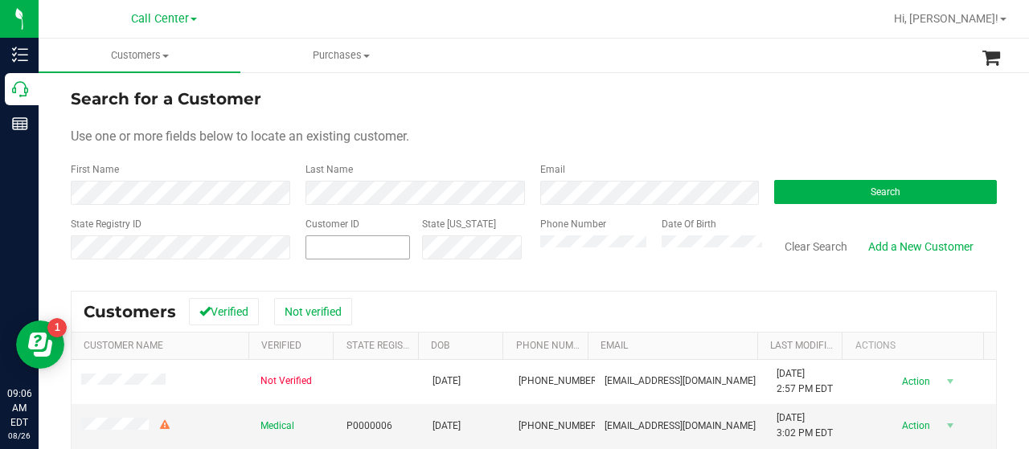
click at [356, 252] on span at bounding box center [357, 247] width 104 height 24
paste input "322256"
type input "322256"
click at [805, 190] on button "Search" at bounding box center [885, 192] width 223 height 24
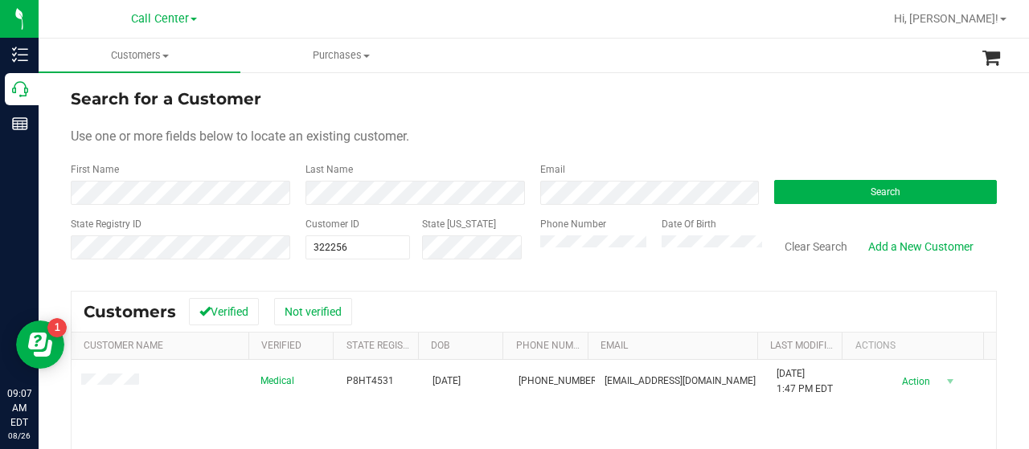
click at [196, 205] on form "Search for a Customer Use one or more fields below to locate an existing custom…" at bounding box center [534, 180] width 926 height 187
click at [288, 252] on div "State Registry ID Customer ID 322256 322256 State [US_STATE] Phone Number Date …" at bounding box center [534, 245] width 926 height 57
click at [341, 247] on input "text" at bounding box center [357, 247] width 103 height 23
paste input "1607656"
type input "1607656"
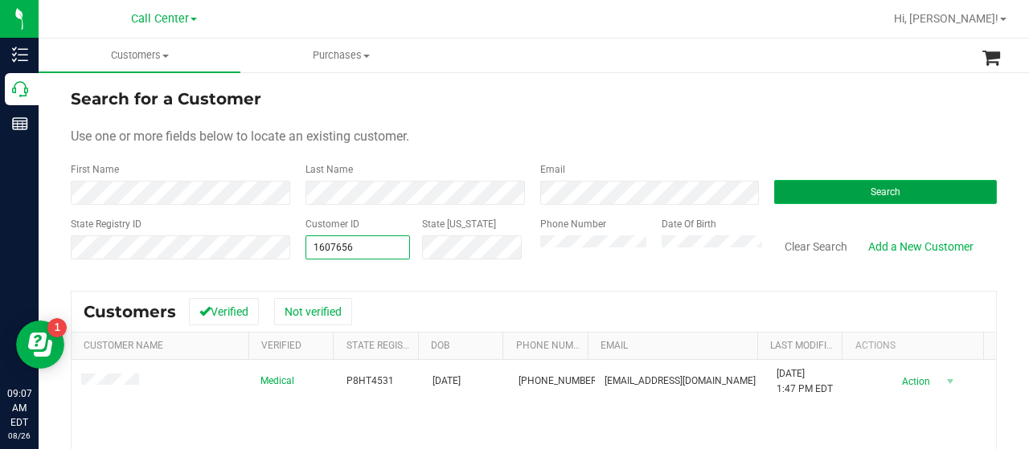
type input "1607656"
click at [774, 196] on button "Search" at bounding box center [885, 192] width 223 height 24
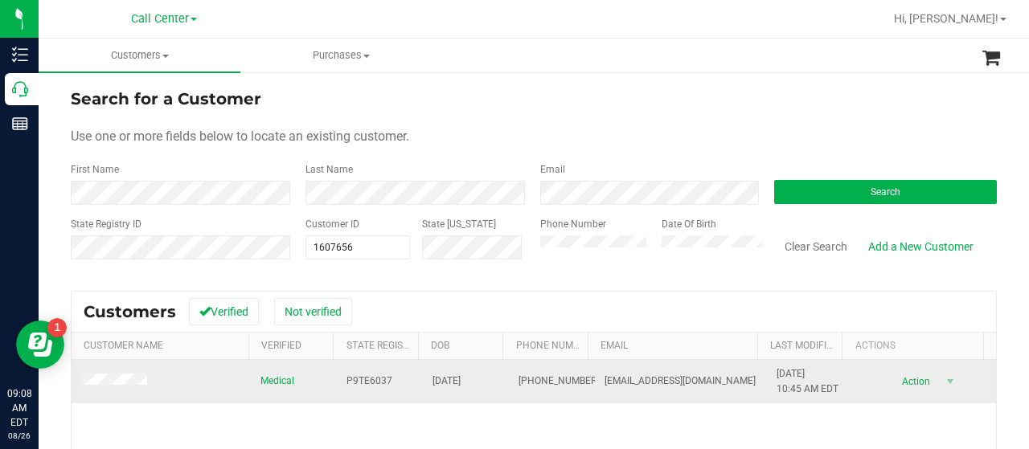
click at [108, 387] on span at bounding box center [116, 382] width 71 height 17
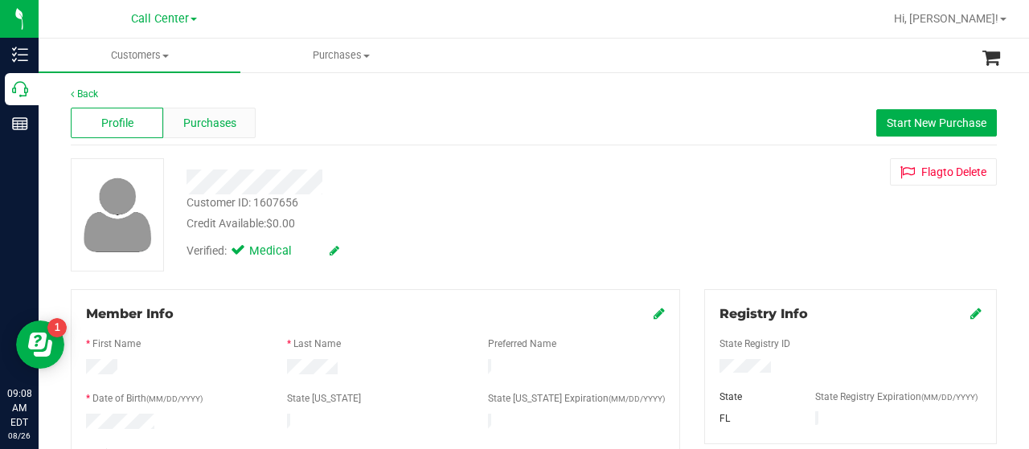
click at [228, 129] on span "Purchases" at bounding box center [209, 123] width 53 height 17
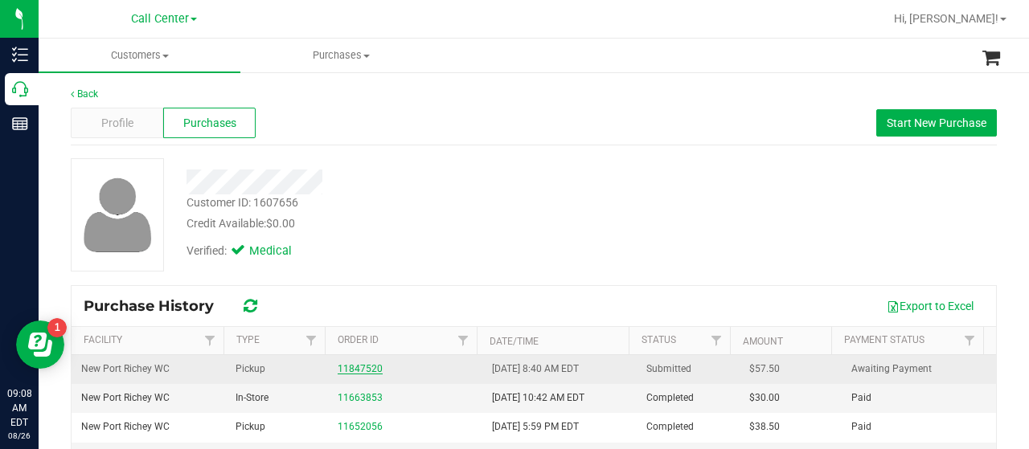
click at [346, 372] on link "11847520" at bounding box center [360, 368] width 45 height 11
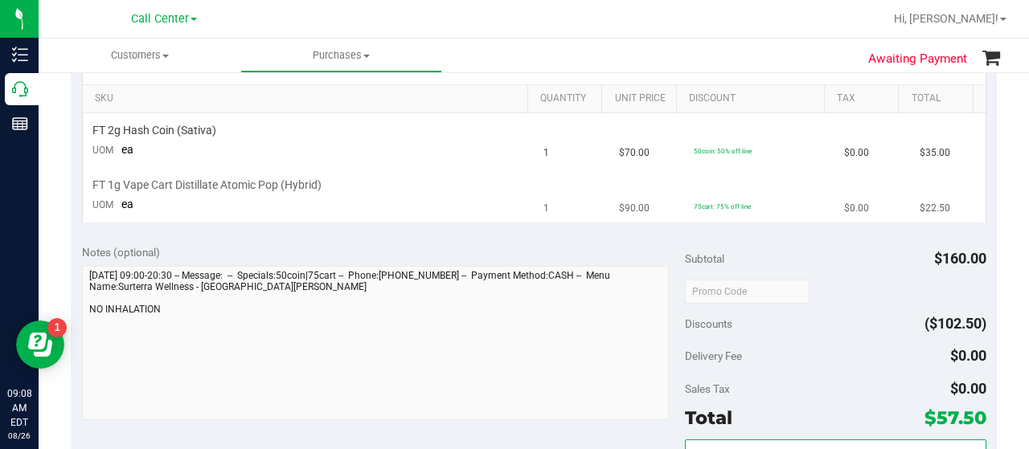
scroll to position [241, 0]
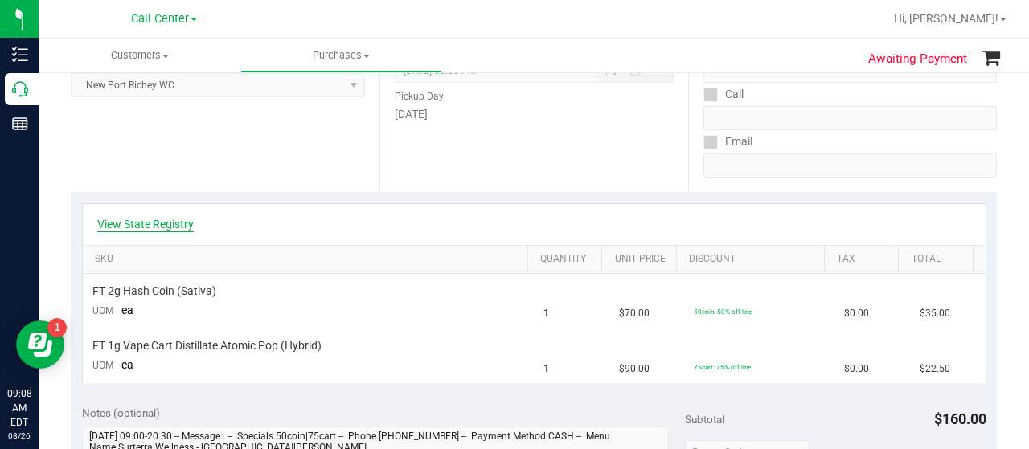
click at [182, 224] on link "View State Registry" at bounding box center [145, 224] width 96 height 16
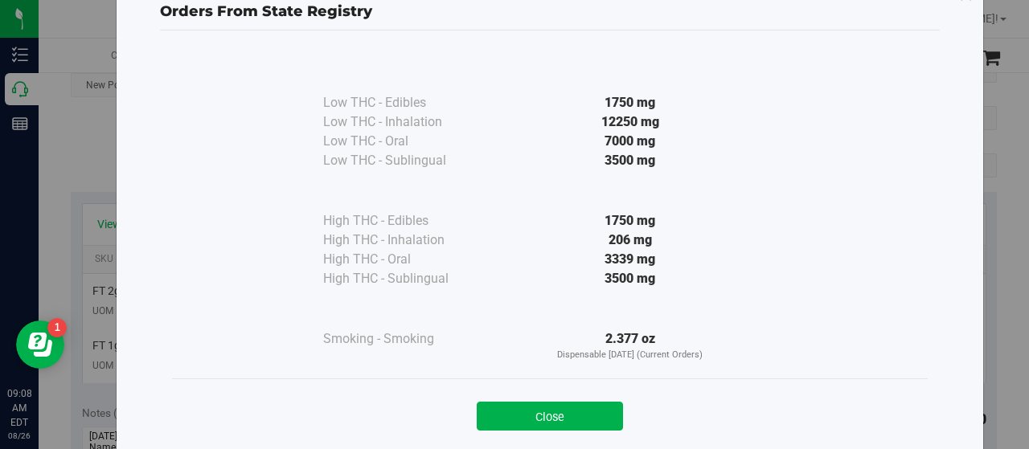
scroll to position [80, 0]
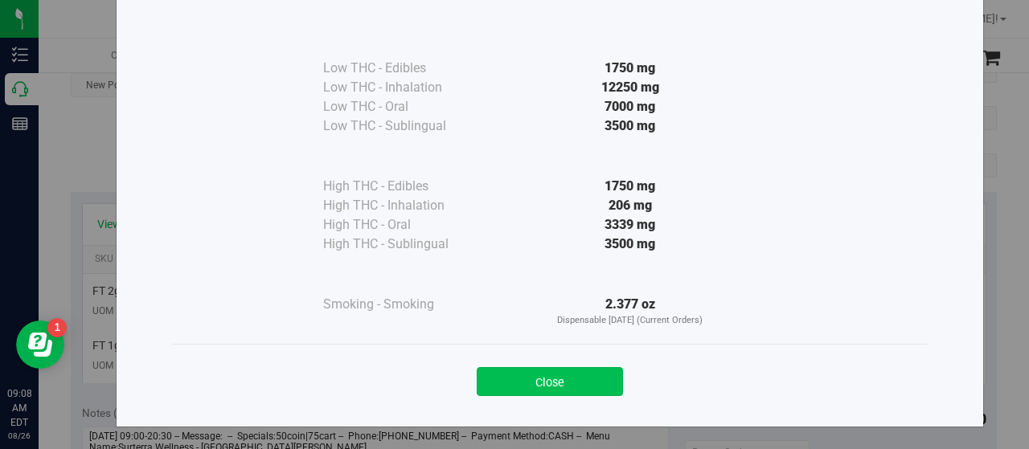
click at [585, 369] on button "Close" at bounding box center [550, 381] width 146 height 29
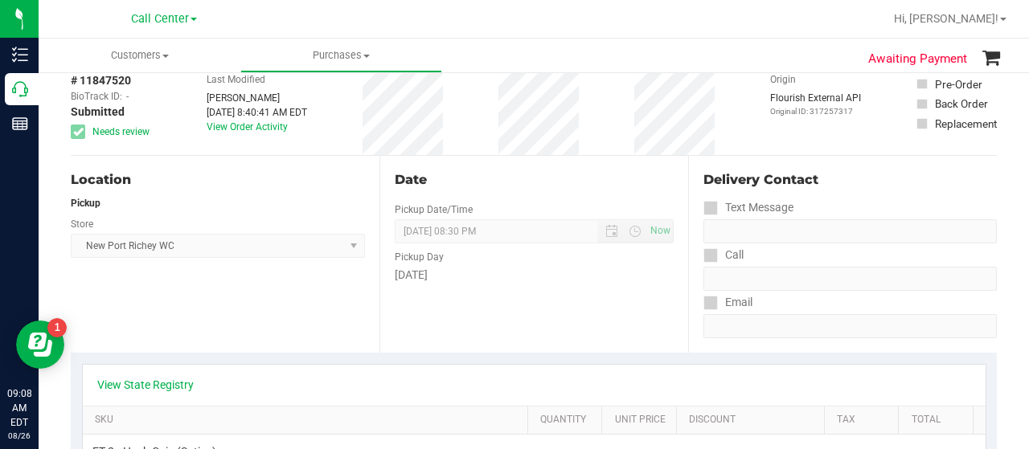
scroll to position [241, 0]
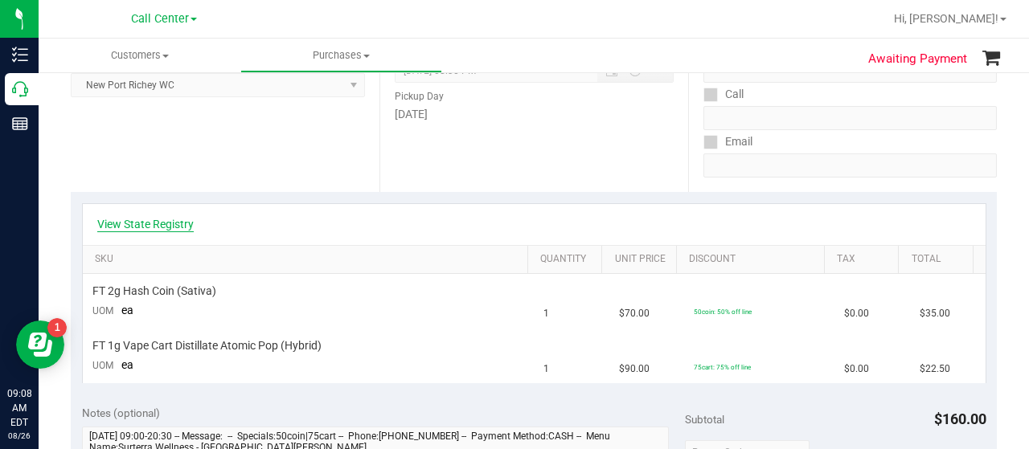
click at [171, 225] on link "View State Registry" at bounding box center [145, 224] width 96 height 16
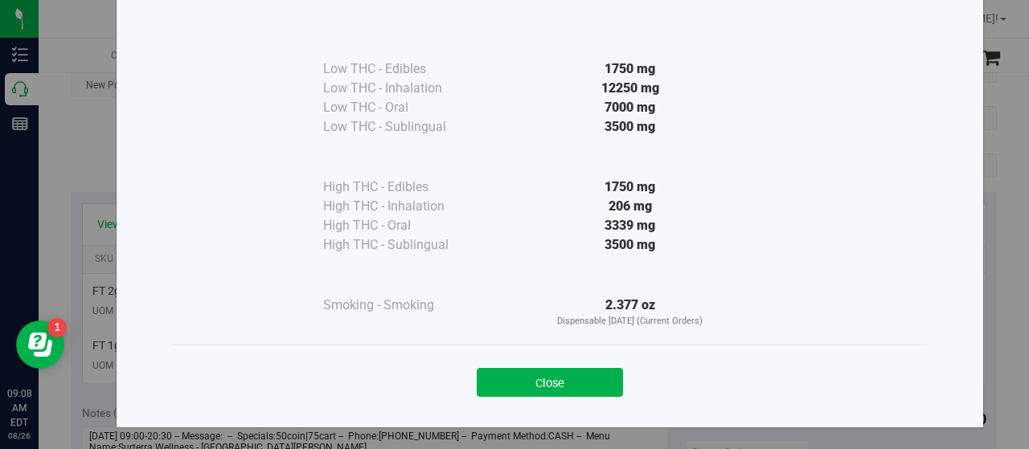
scroll to position [80, 0]
click at [558, 371] on button "Close" at bounding box center [550, 381] width 146 height 29
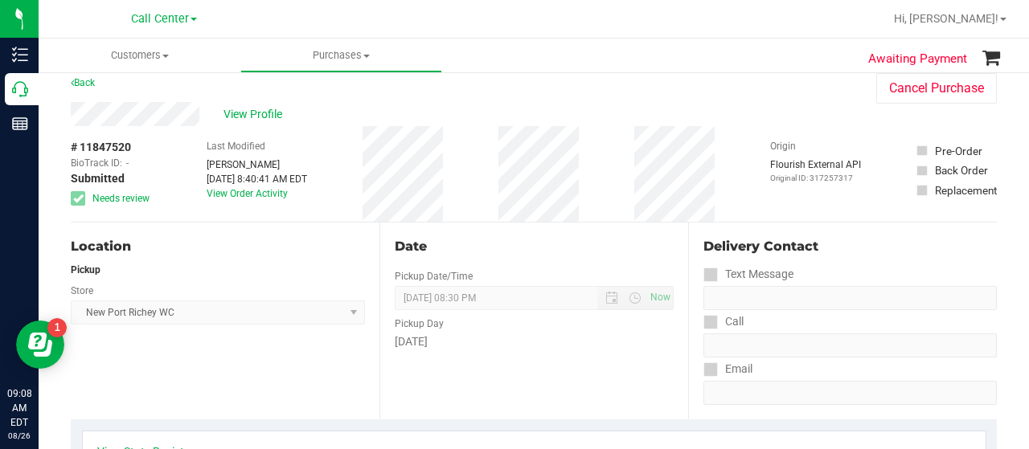
scroll to position [0, 0]
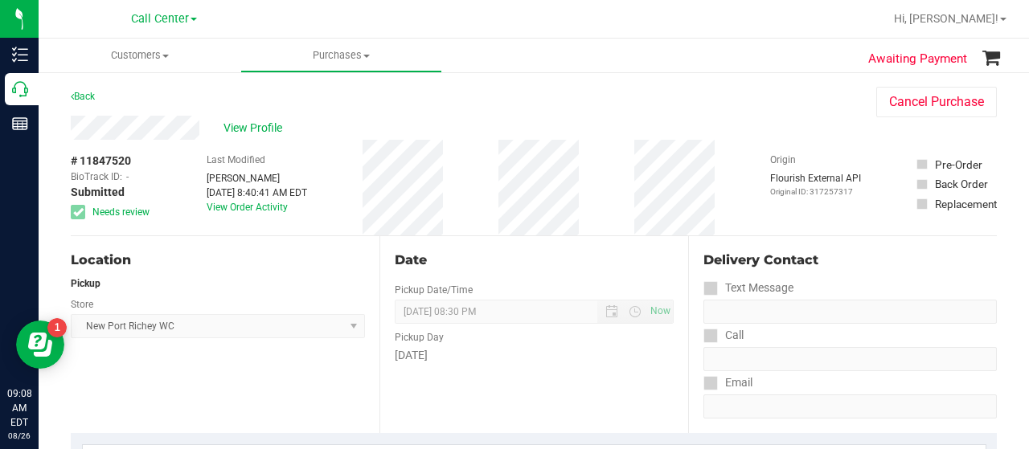
click at [559, 175] on div "# 11847520 BioTrack ID: - Submitted Needs review Last Modified [PERSON_NAME] [D…" at bounding box center [534, 188] width 926 height 96
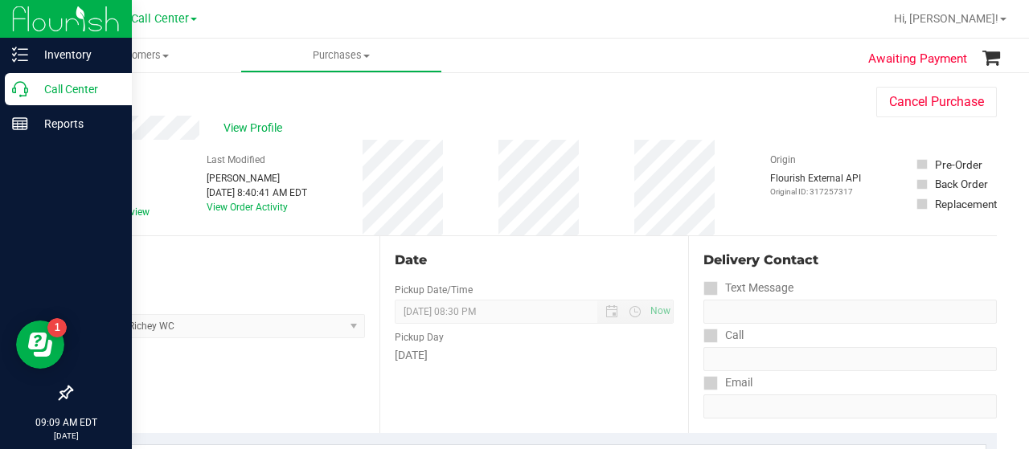
drag, startPoint x: 20, startPoint y: 100, endPoint x: 31, endPoint y: 102, distance: 10.7
click at [20, 100] on div "Call Center" at bounding box center [68, 89] width 127 height 32
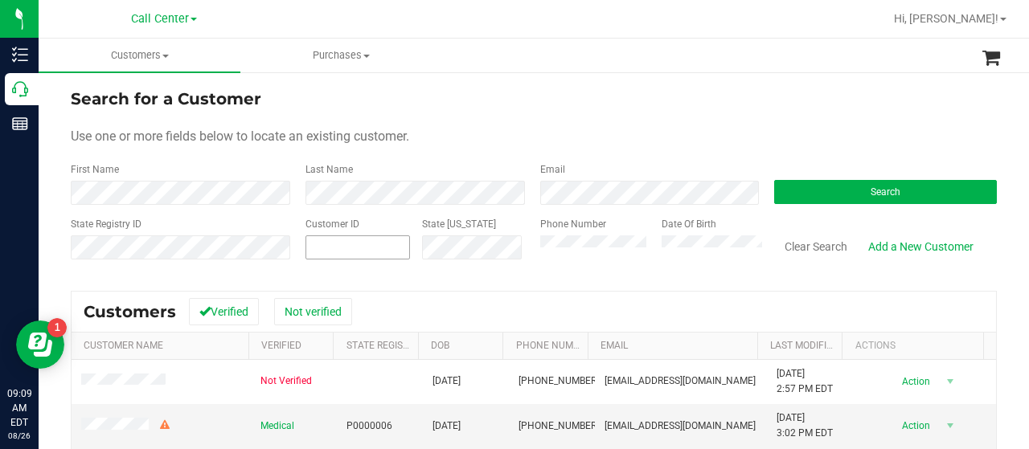
click at [336, 236] on span at bounding box center [357, 247] width 104 height 24
paste input "1458140"
type input "1458140"
click at [809, 197] on button "Search" at bounding box center [885, 192] width 223 height 24
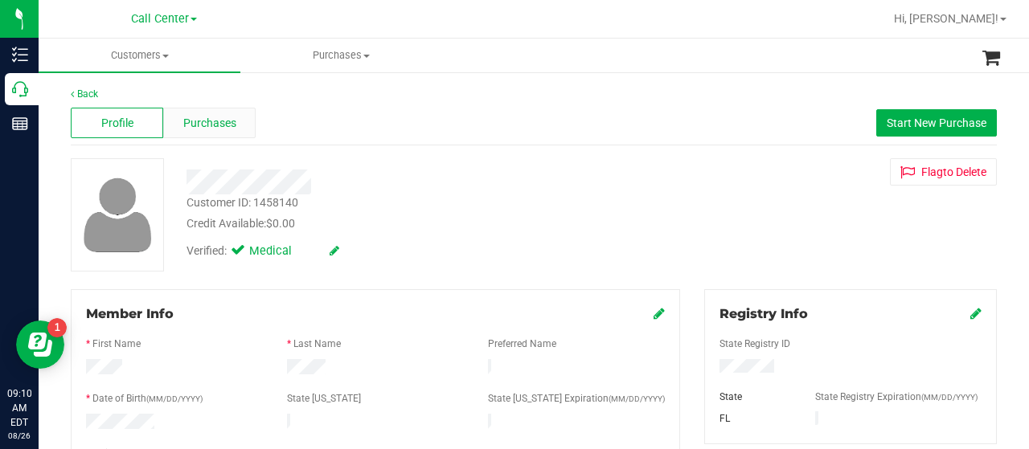
click at [215, 126] on span "Purchases" at bounding box center [209, 123] width 53 height 17
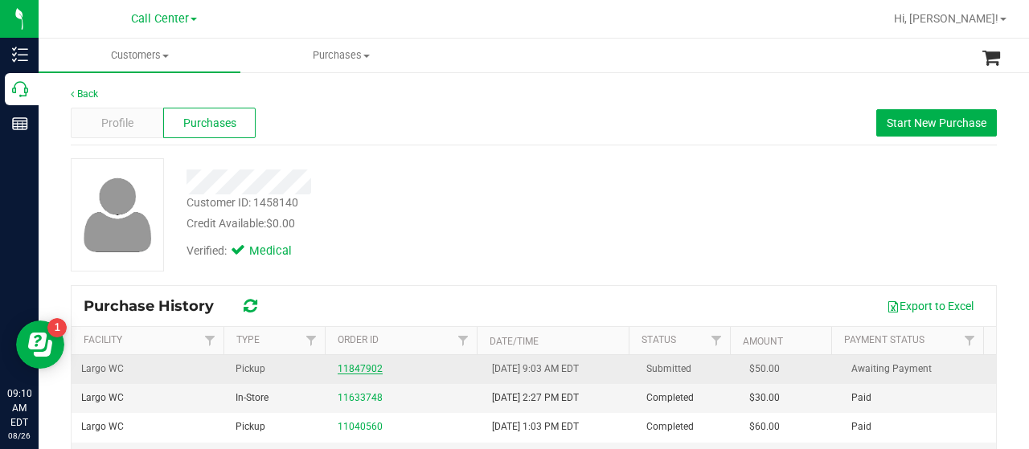
click at [345, 366] on link "11847902" at bounding box center [360, 368] width 45 height 11
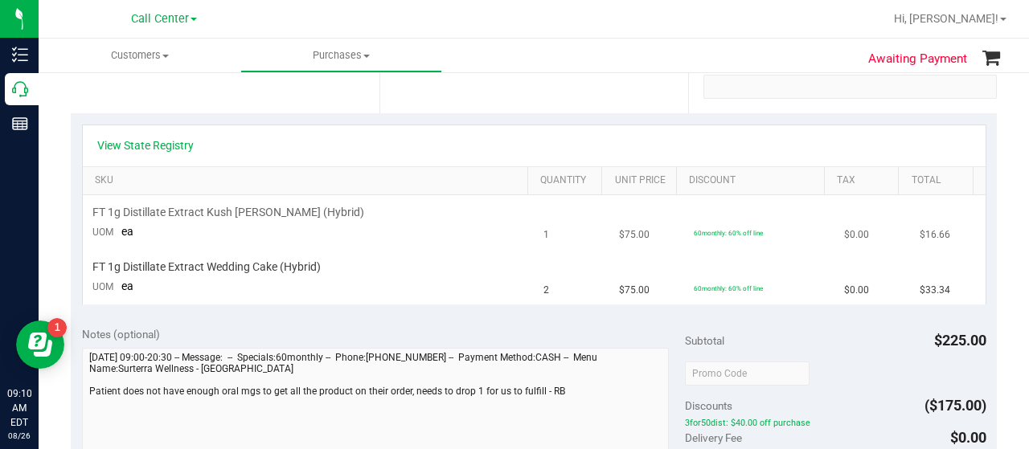
scroll to position [321, 0]
click at [139, 149] on link "View State Registry" at bounding box center [145, 144] width 96 height 16
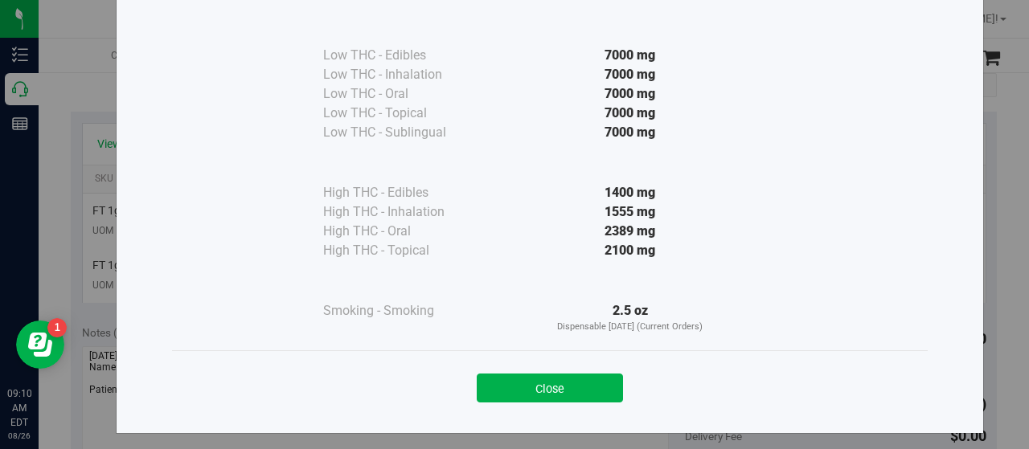
scroll to position [100, 0]
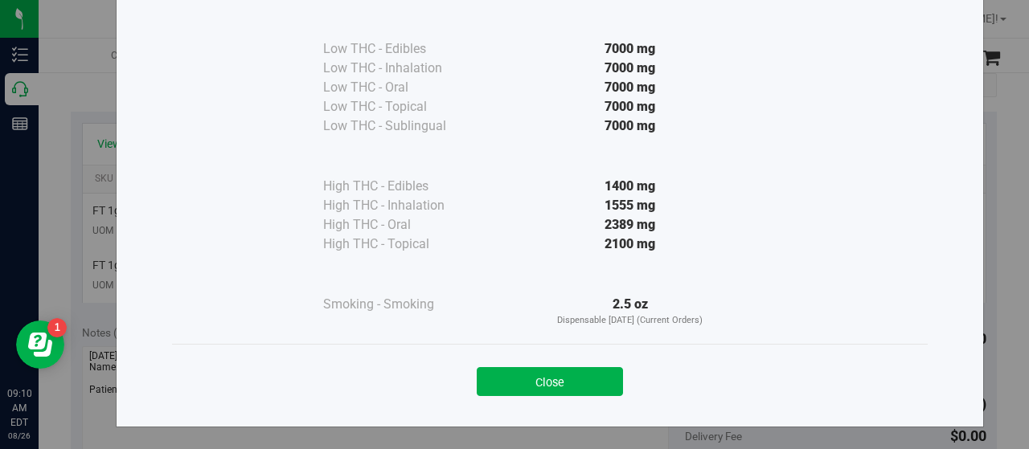
click at [478, 377] on button "Close" at bounding box center [550, 381] width 146 height 29
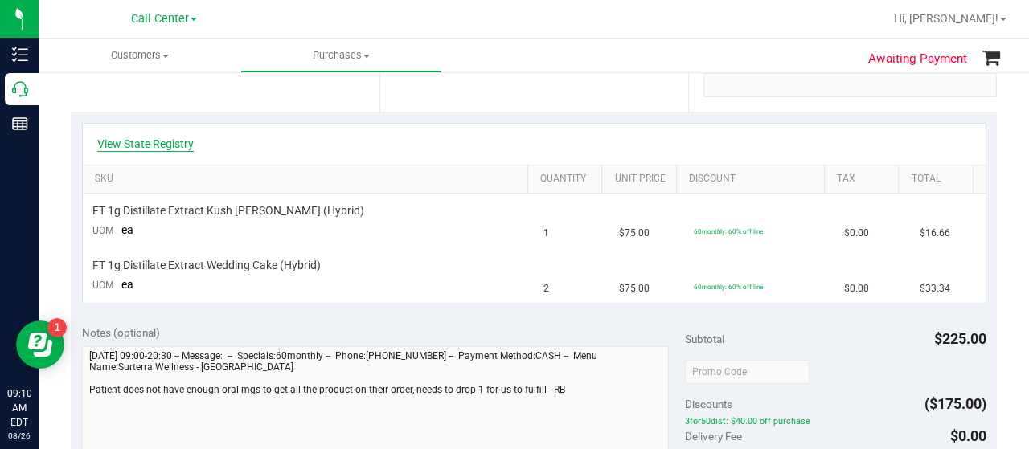
click at [174, 141] on link "View State Registry" at bounding box center [145, 144] width 96 height 16
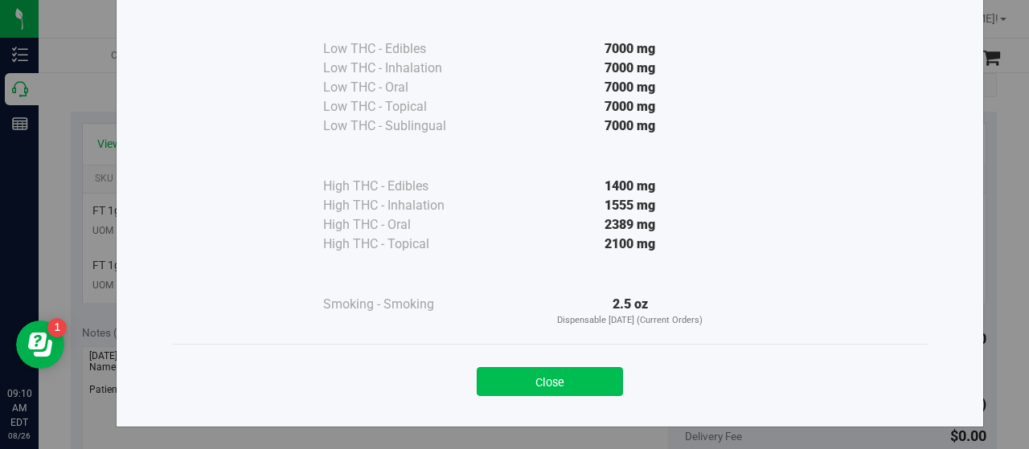
click at [583, 379] on button "Close" at bounding box center [550, 381] width 146 height 29
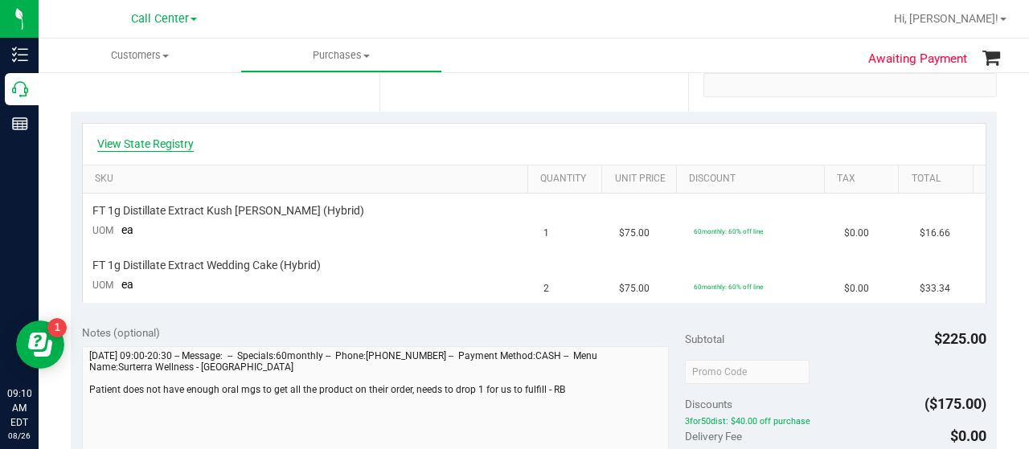
click at [162, 146] on link "View State Registry" at bounding box center [145, 144] width 96 height 16
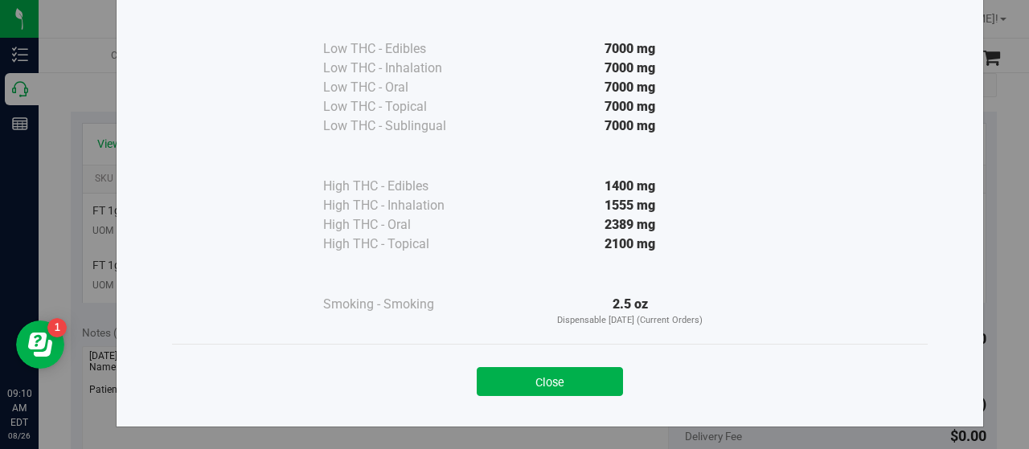
click at [563, 381] on button "Close" at bounding box center [550, 381] width 146 height 29
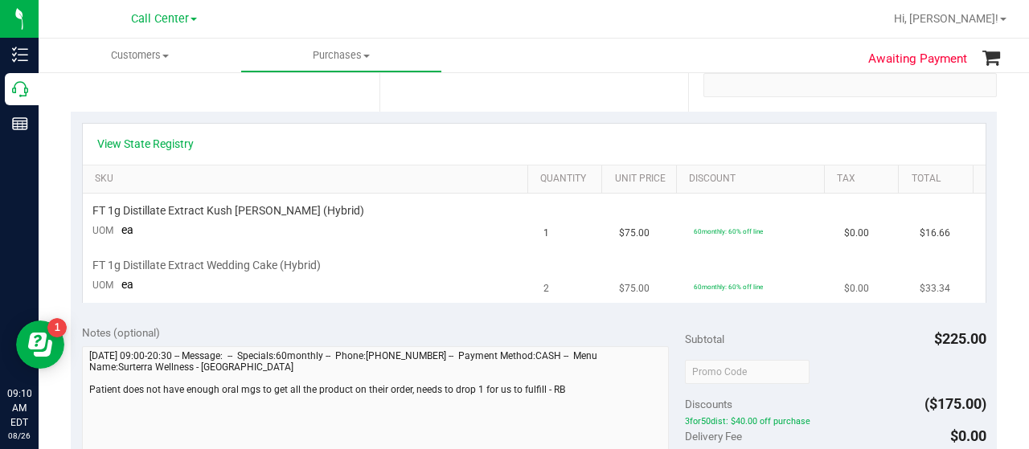
click at [272, 298] on td "FT 1g Distillate Extract Wedding Cake (Hybrid) UOM ea" at bounding box center [309, 276] width 452 height 54
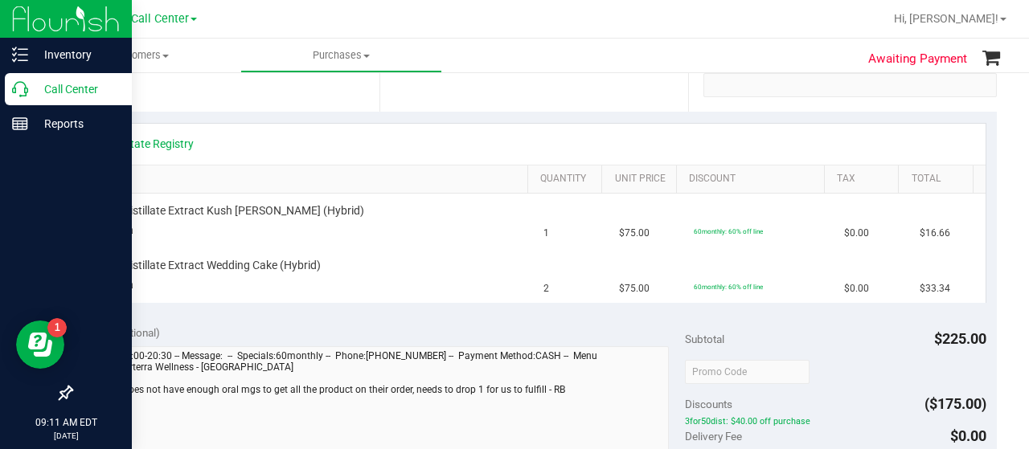
click at [18, 101] on div "Call Center" at bounding box center [68, 89] width 127 height 32
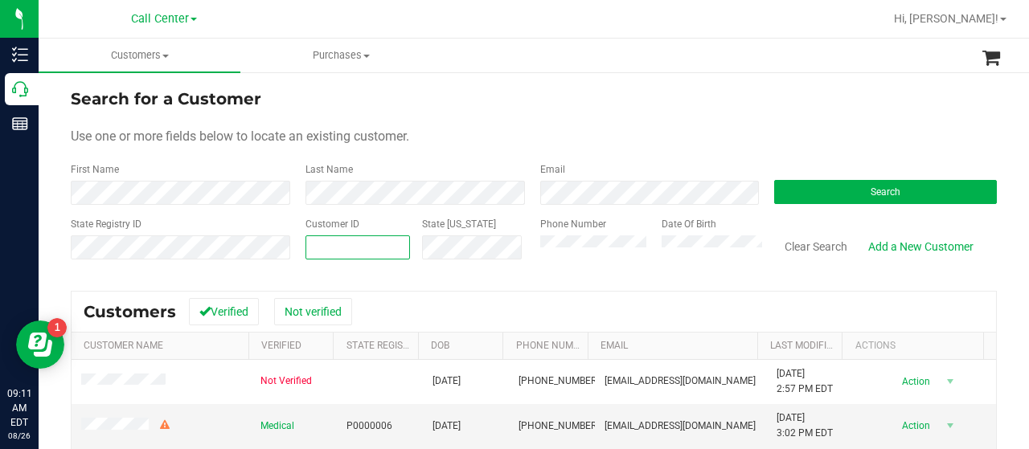
click at [319, 249] on span at bounding box center [357, 247] width 104 height 24
paste input "598697"
type input "598697"
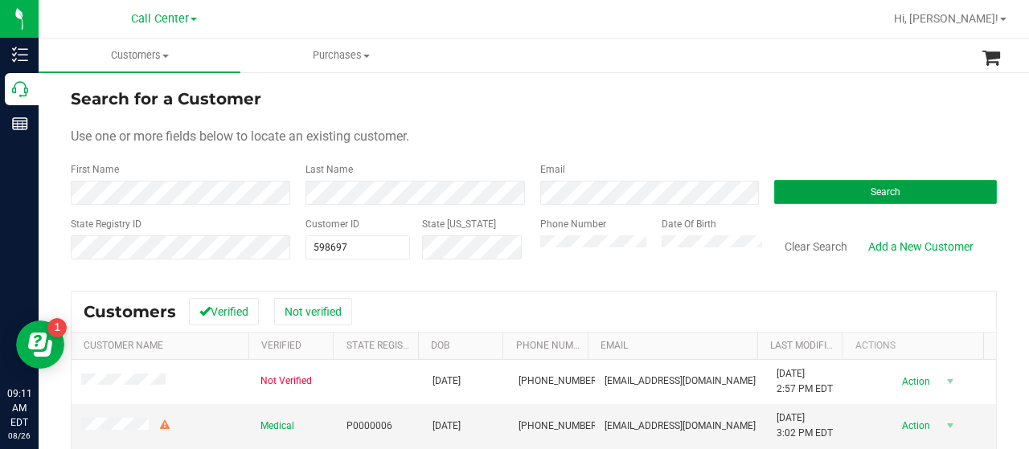
click at [799, 196] on button "Search" at bounding box center [885, 192] width 223 height 24
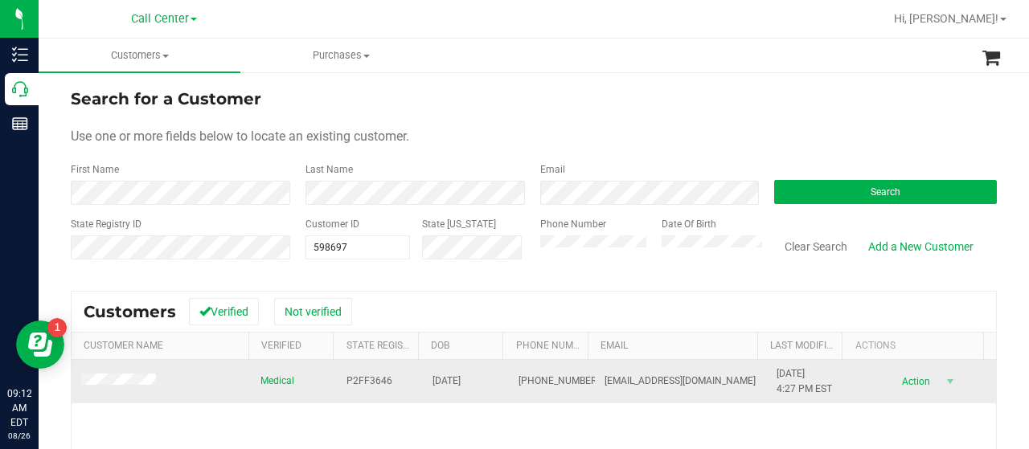
drag, startPoint x: 178, startPoint y: 409, endPoint x: 150, endPoint y: 387, distance: 35.4
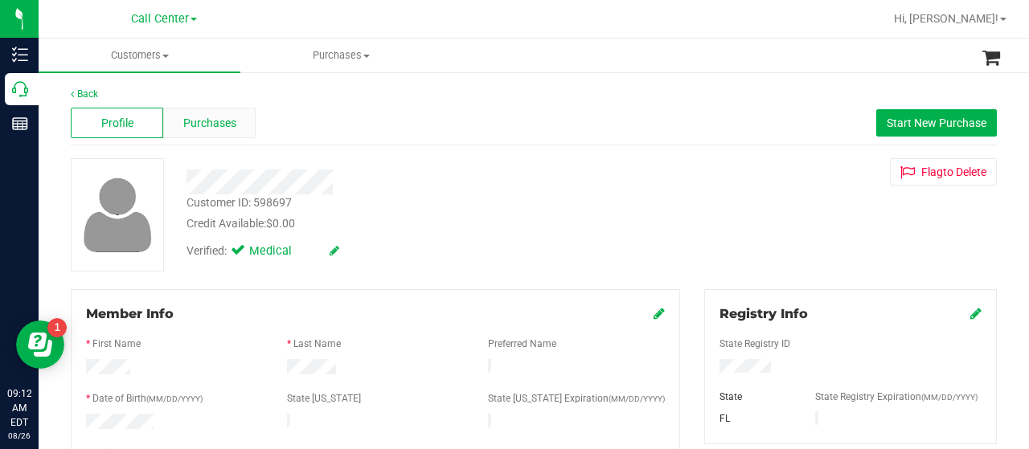
click at [203, 117] on span "Purchases" at bounding box center [209, 123] width 53 height 17
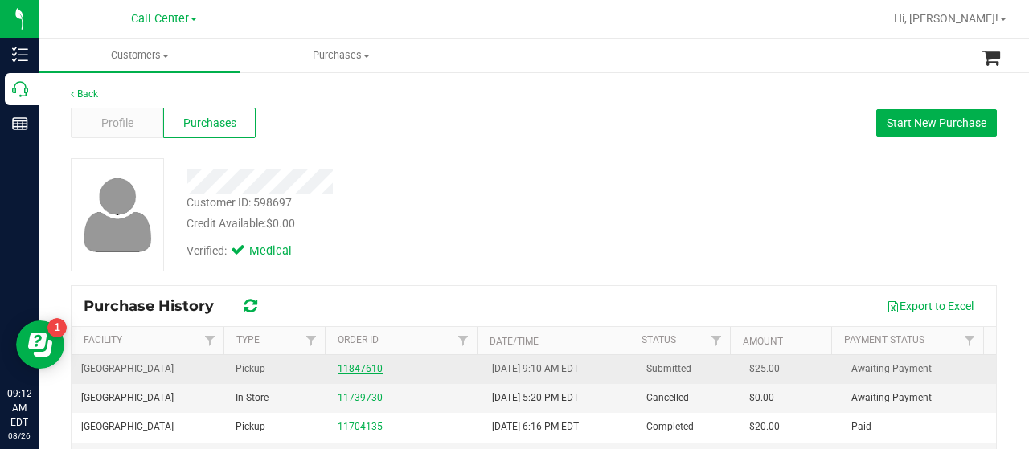
click at [351, 366] on link "11847610" at bounding box center [360, 368] width 45 height 11
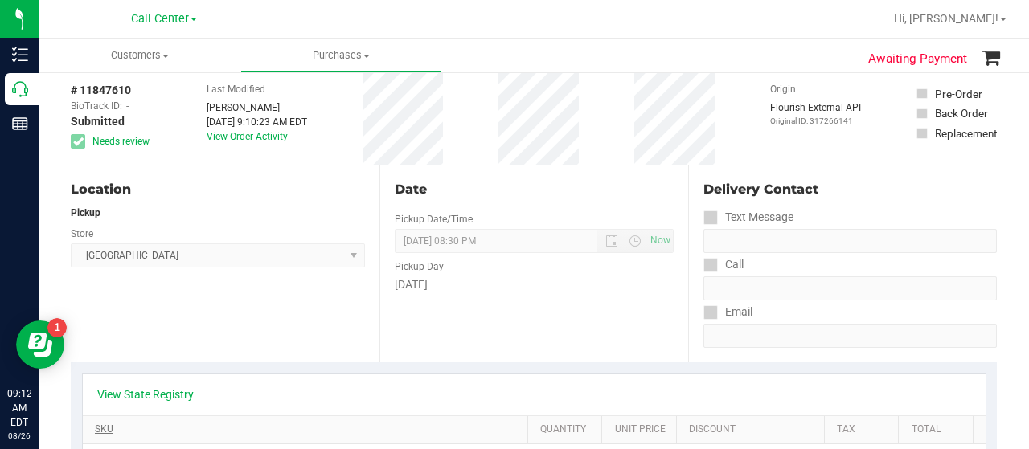
scroll to position [161, 0]
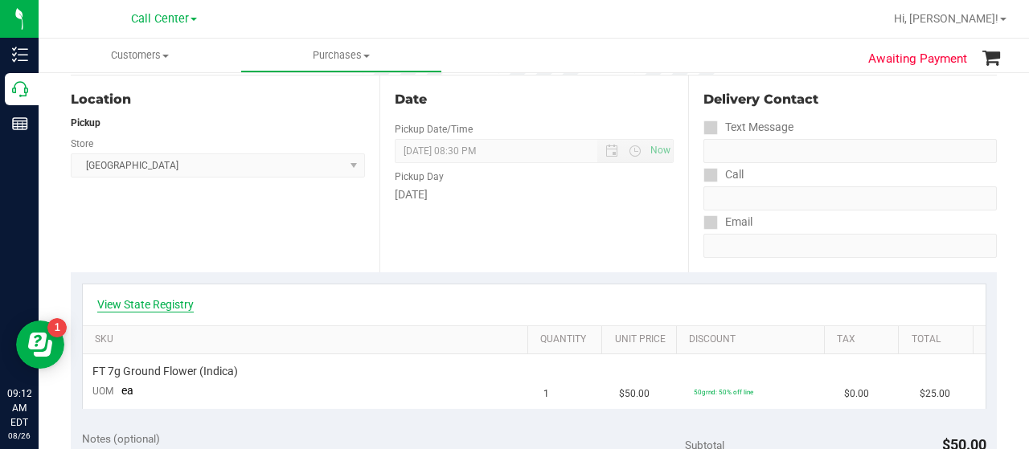
click at [176, 301] on link "View State Registry" at bounding box center [145, 305] width 96 height 16
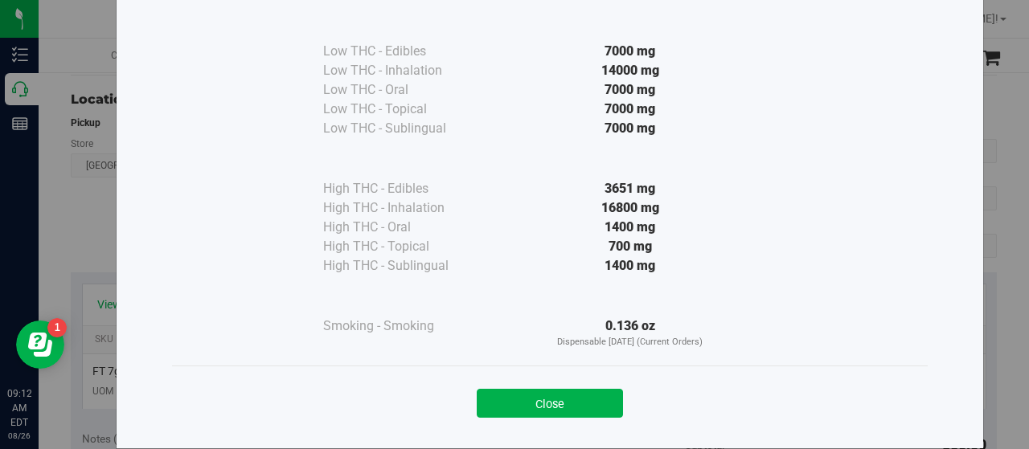
scroll to position [119, 0]
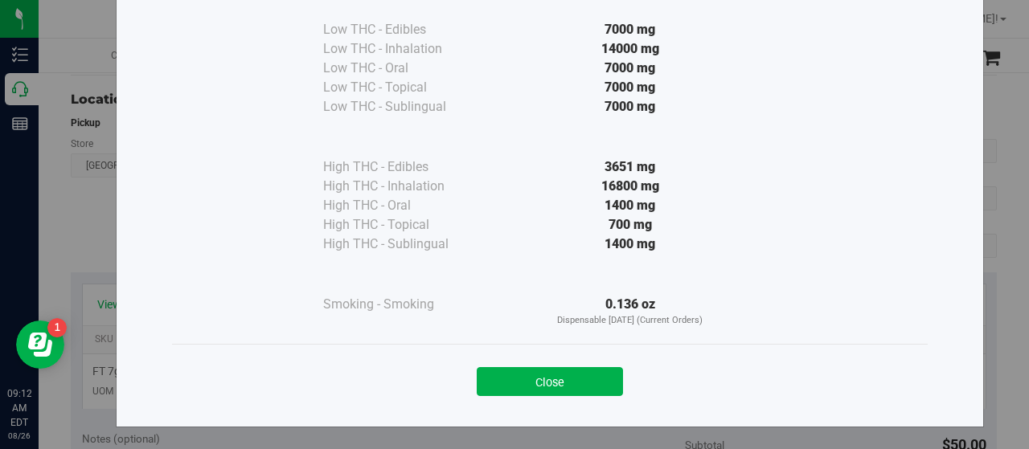
click at [519, 369] on button "Close" at bounding box center [550, 381] width 146 height 29
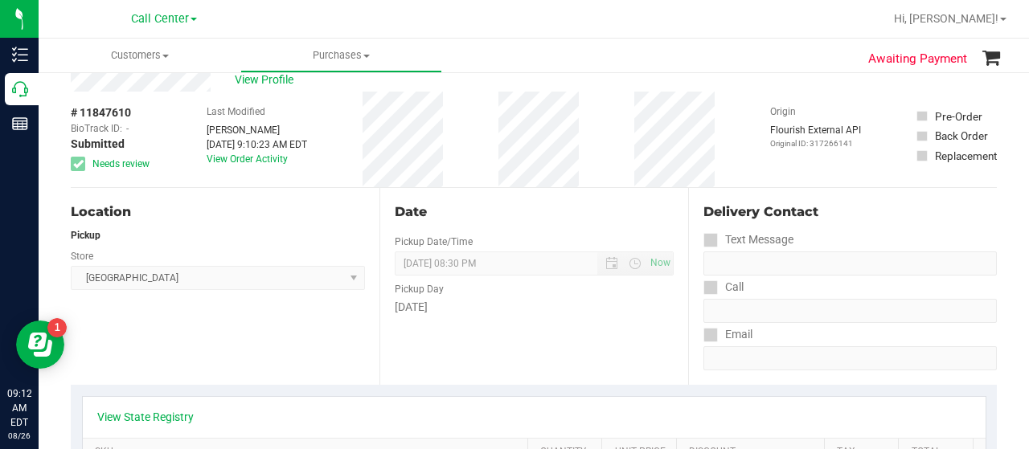
scroll to position [0, 0]
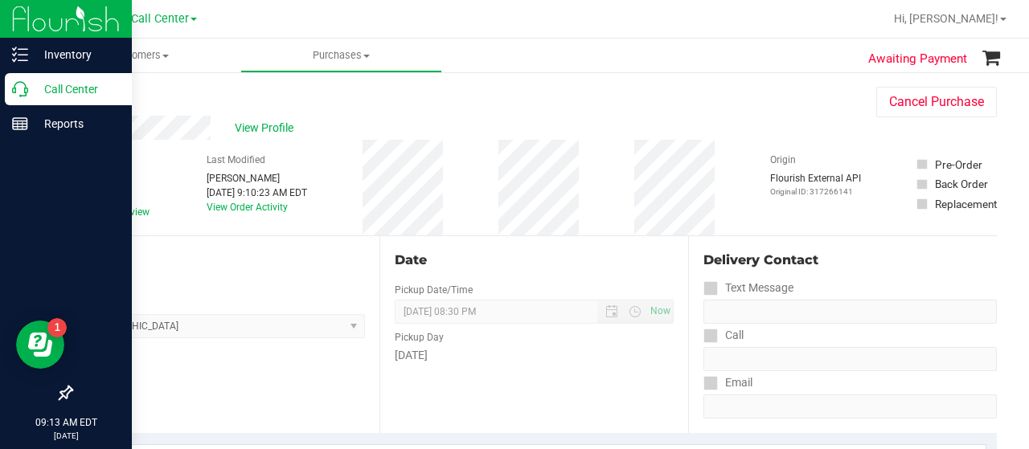
click at [31, 103] on div "Call Center" at bounding box center [68, 89] width 127 height 32
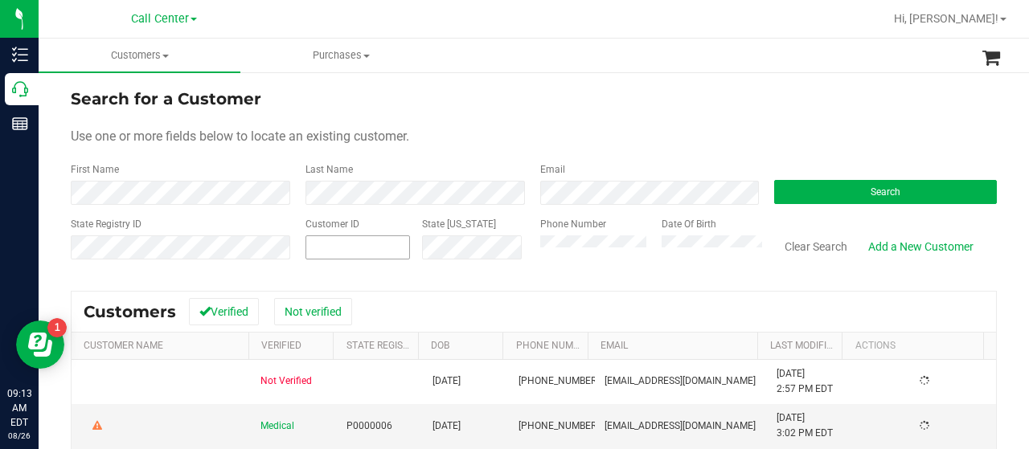
click at [326, 239] on input "text" at bounding box center [357, 247] width 103 height 23
paste input "605379"
type input "605379"
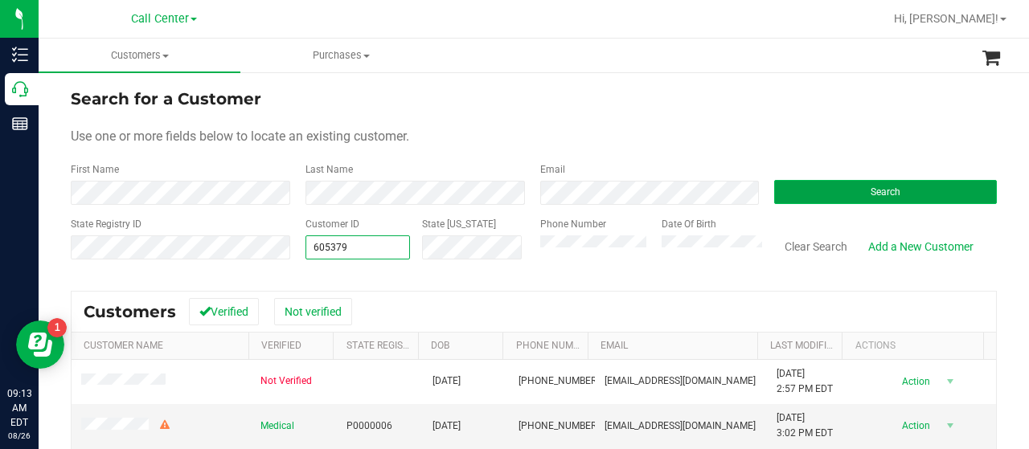
type input "605379"
click at [788, 190] on button "Search" at bounding box center [885, 192] width 223 height 24
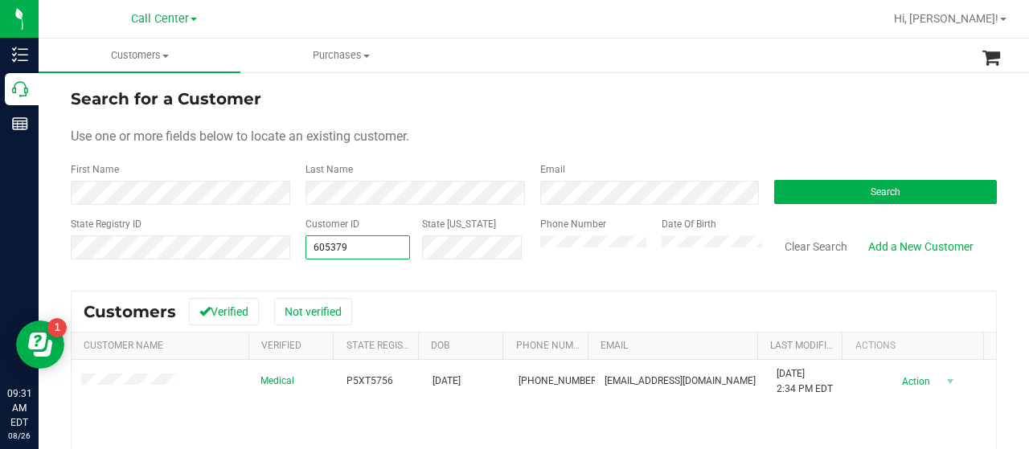
click at [275, 257] on div "State Registry ID Customer ID 605379 605379 State [US_STATE] Phone Number Date …" at bounding box center [534, 245] width 926 height 57
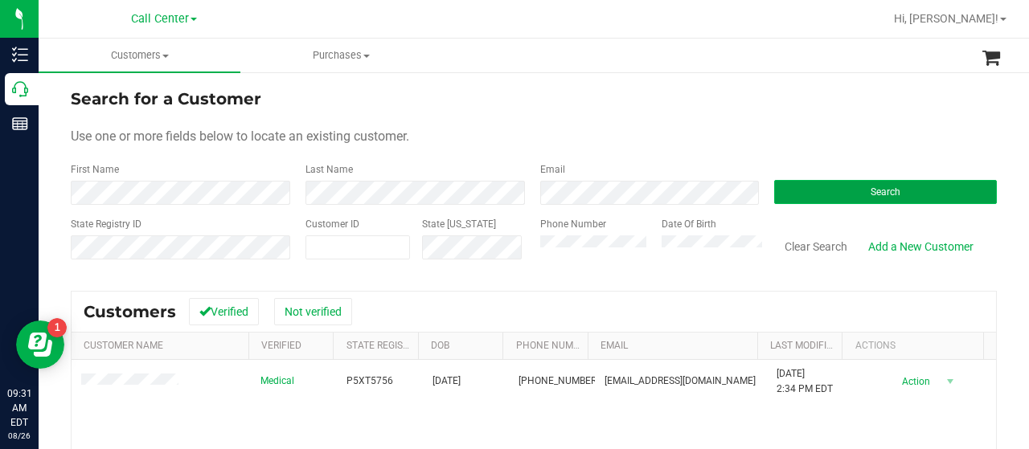
click at [813, 192] on button "Search" at bounding box center [885, 192] width 223 height 24
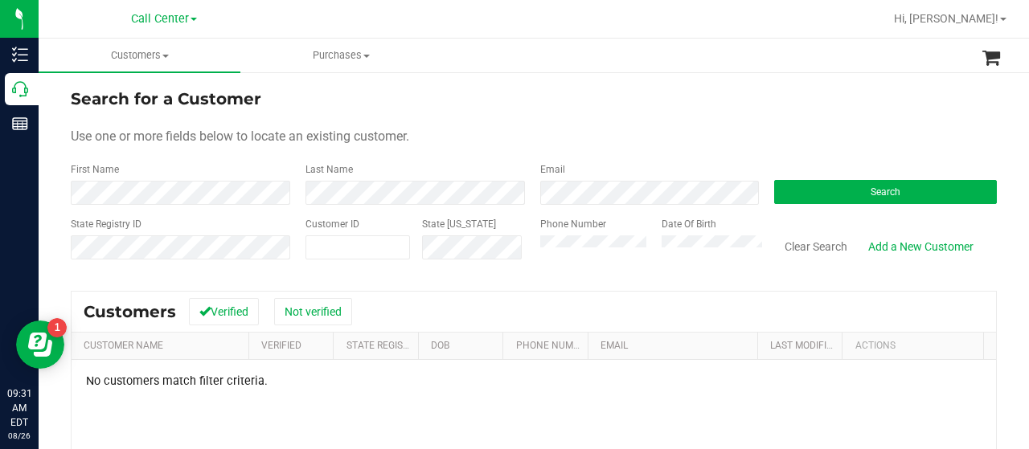
click at [371, 380] on div "No customers match filter criteria." at bounding box center [534, 382] width 924 height 14
drag, startPoint x: 198, startPoint y: 154, endPoint x: 267, endPoint y: 227, distance: 101.2
click at [197, 155] on form "Search for a Customer Use one or more fields below to locate an existing custom…" at bounding box center [534, 180] width 926 height 187
click at [316, 240] on span at bounding box center [357, 247] width 104 height 24
paste input "402111"
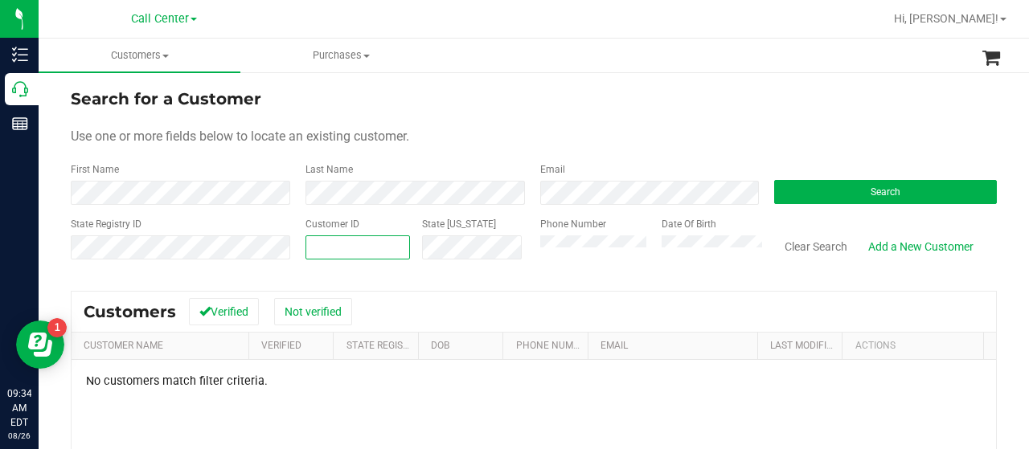
type input "402111"
click at [484, 266] on div "State Registry ID Customer ID 402111 402111 State [US_STATE] Phone Number Date …" at bounding box center [534, 245] width 926 height 57
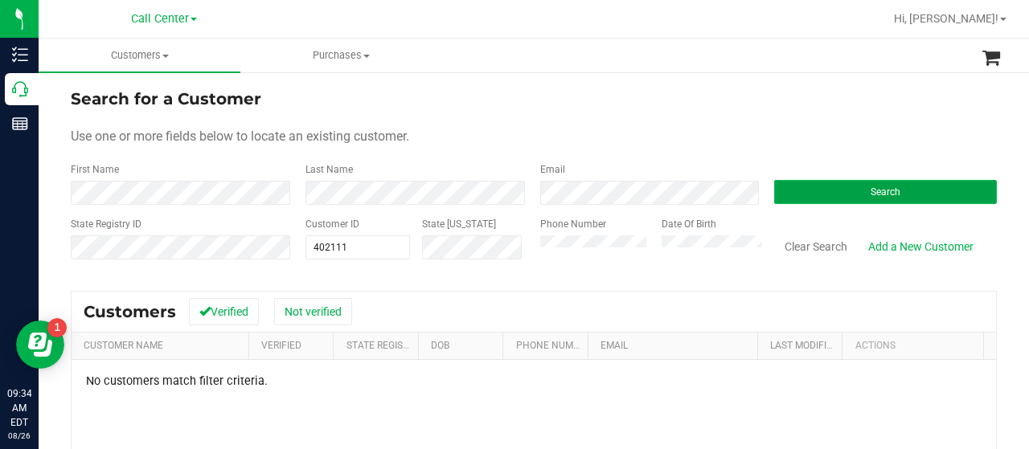
click at [794, 199] on button "Search" at bounding box center [885, 192] width 223 height 24
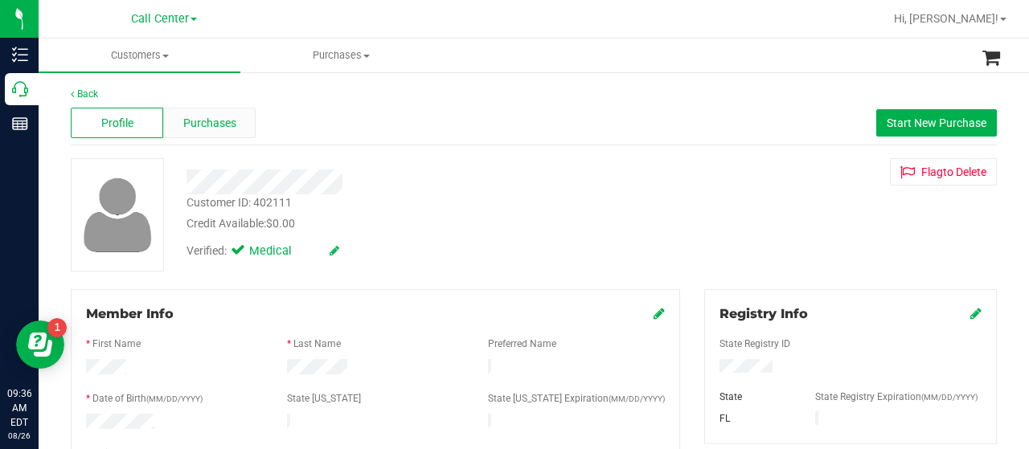
click at [203, 125] on span "Purchases" at bounding box center [209, 123] width 53 height 17
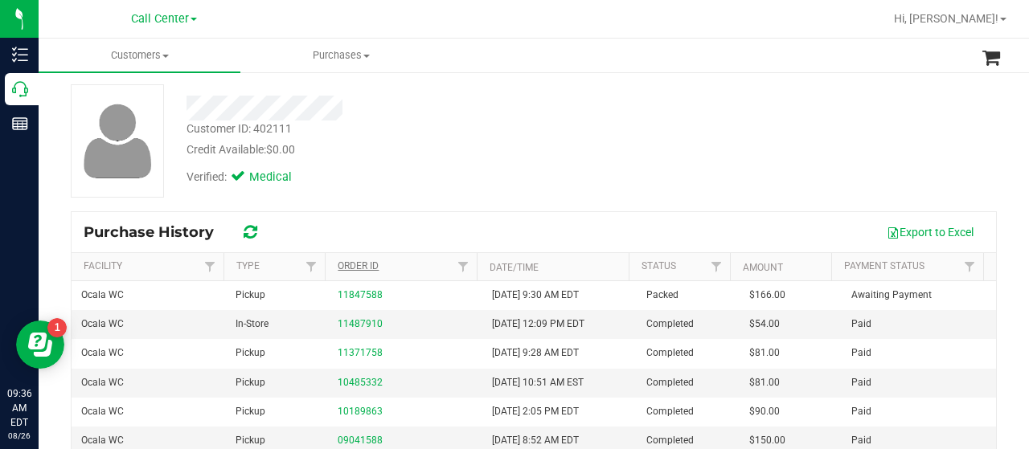
scroll to position [161, 0]
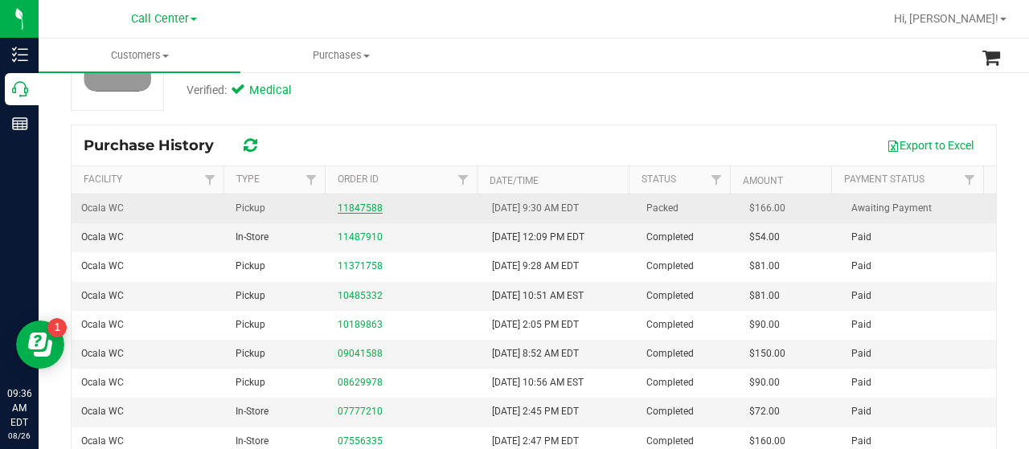
click at [358, 205] on link "11847588" at bounding box center [360, 208] width 45 height 11
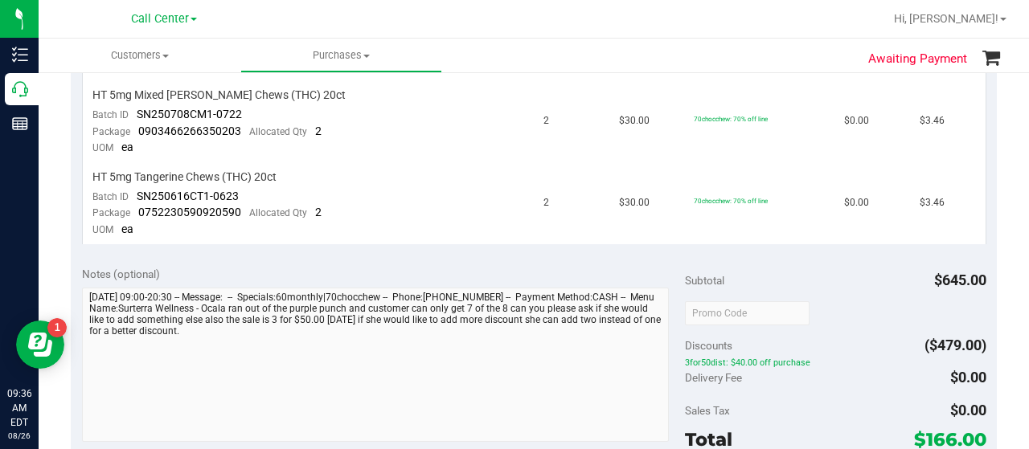
scroll to position [241, 0]
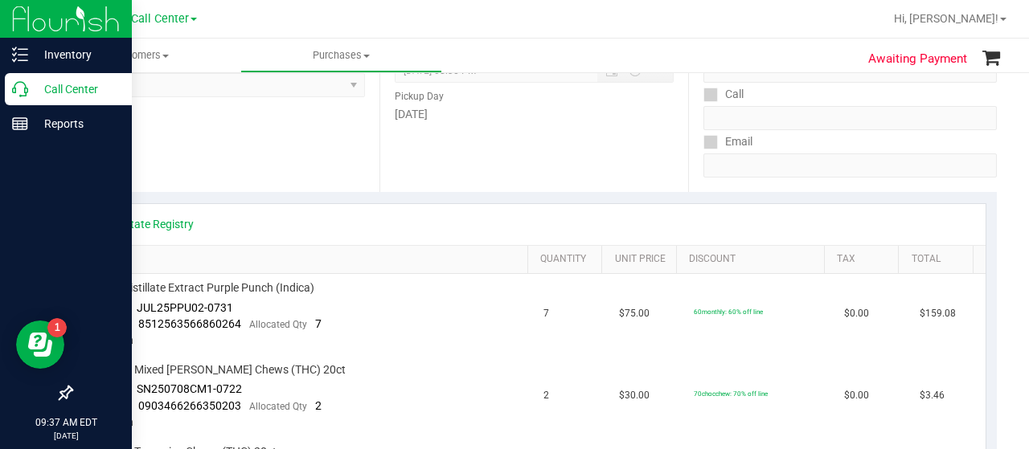
click at [35, 91] on p "Call Center" at bounding box center [76, 89] width 96 height 19
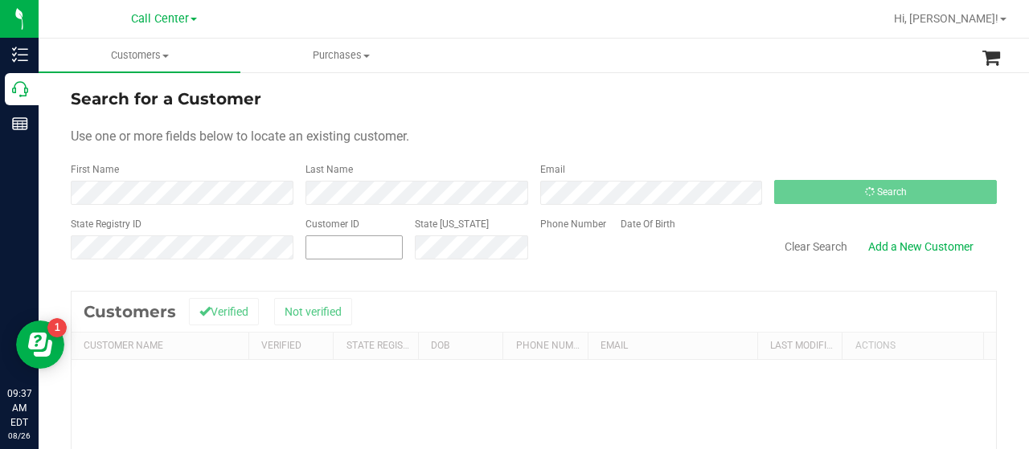
click at [344, 236] on input "text" at bounding box center [354, 247] width 96 height 23
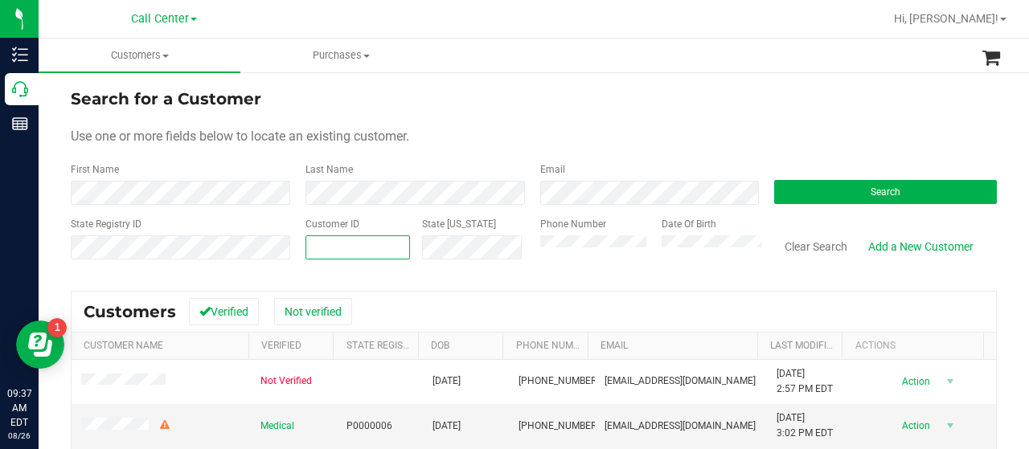
paste input "1618033"
type input "1618033"
click at [809, 202] on button "Search" at bounding box center [885, 192] width 223 height 24
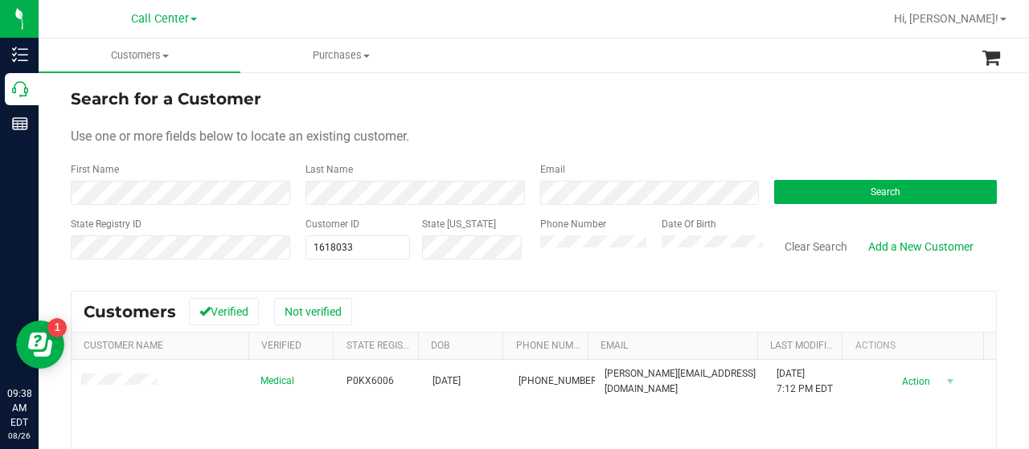
click at [278, 155] on form "Search for a Customer Use one or more fields below to locate an existing custom…" at bounding box center [534, 180] width 926 height 187
drag, startPoint x: 338, startPoint y: 255, endPoint x: 285, endPoint y: 260, distance: 52.5
click at [286, 260] on div "State Registry ID Customer ID 1618033 1618033 State [US_STATE] Phone Number Dat…" at bounding box center [534, 245] width 926 height 57
click at [317, 247] on input "text" at bounding box center [357, 247] width 103 height 23
paste input "378340"
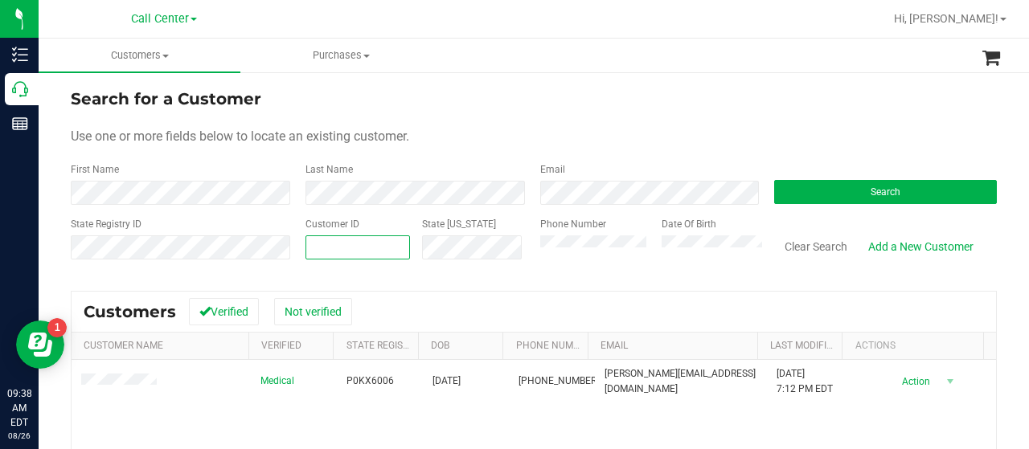
type input "378340"
click at [813, 198] on button "Search" at bounding box center [885, 192] width 223 height 24
drag, startPoint x: 362, startPoint y: 245, endPoint x: 294, endPoint y: 244, distance: 67.5
click at [297, 245] on div "Customer ID 378340 378340 State [US_STATE]" at bounding box center [410, 245] width 235 height 57
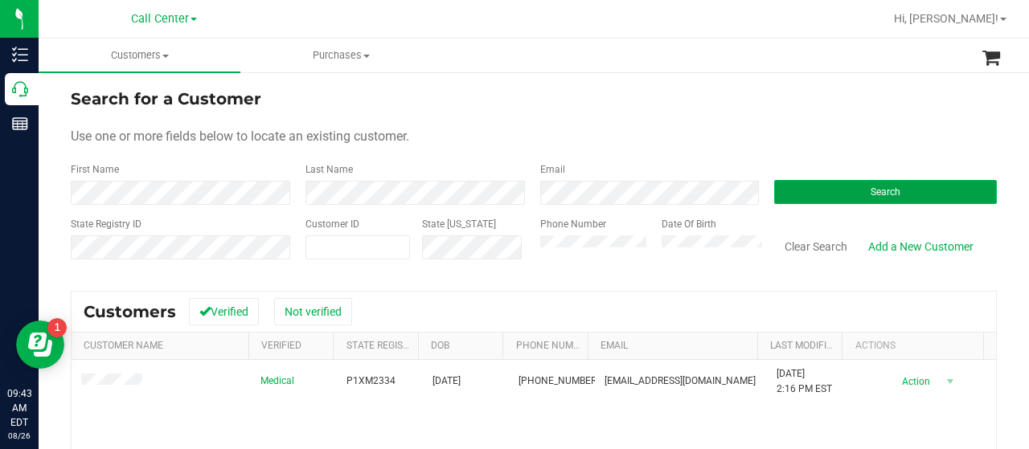
click at [774, 185] on button "Search" at bounding box center [885, 192] width 223 height 24
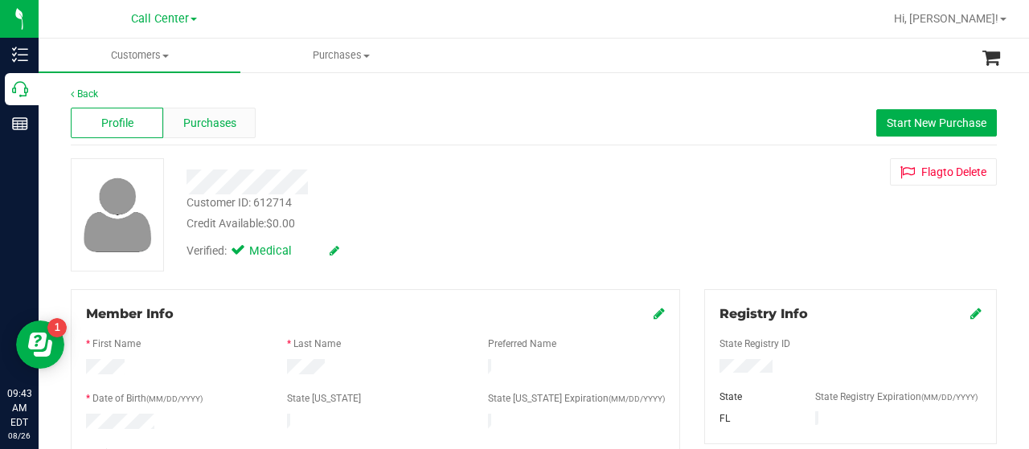
click at [231, 128] on span "Purchases" at bounding box center [209, 123] width 53 height 17
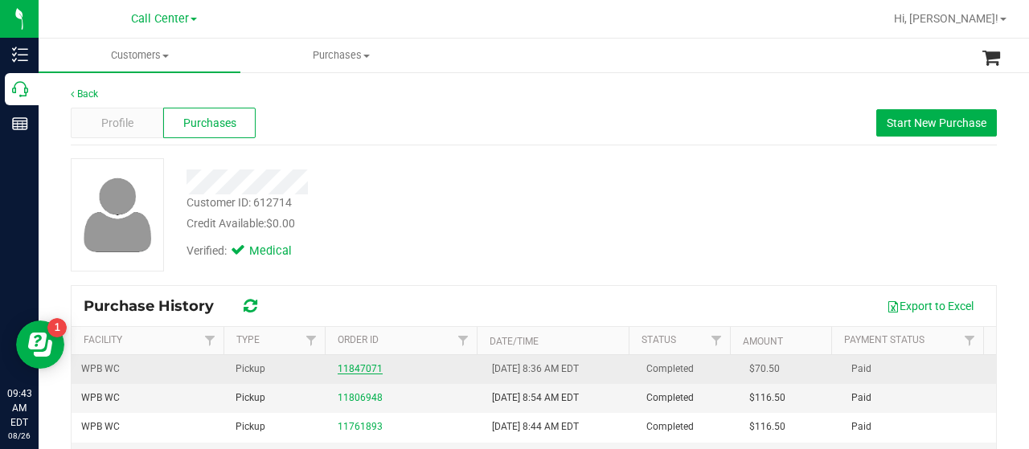
click at [366, 366] on link "11847071" at bounding box center [360, 368] width 45 height 11
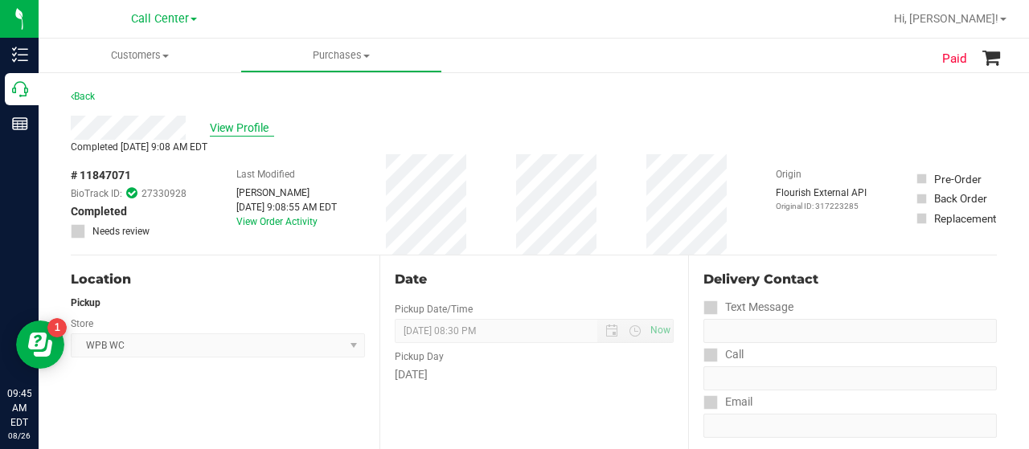
click at [241, 123] on span "View Profile" at bounding box center [242, 128] width 64 height 17
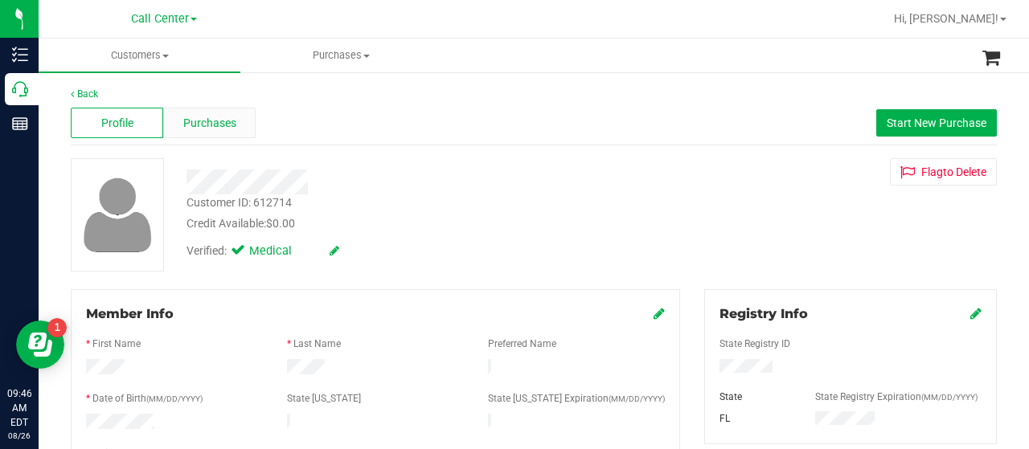
click at [210, 130] on span "Purchases" at bounding box center [209, 123] width 53 height 17
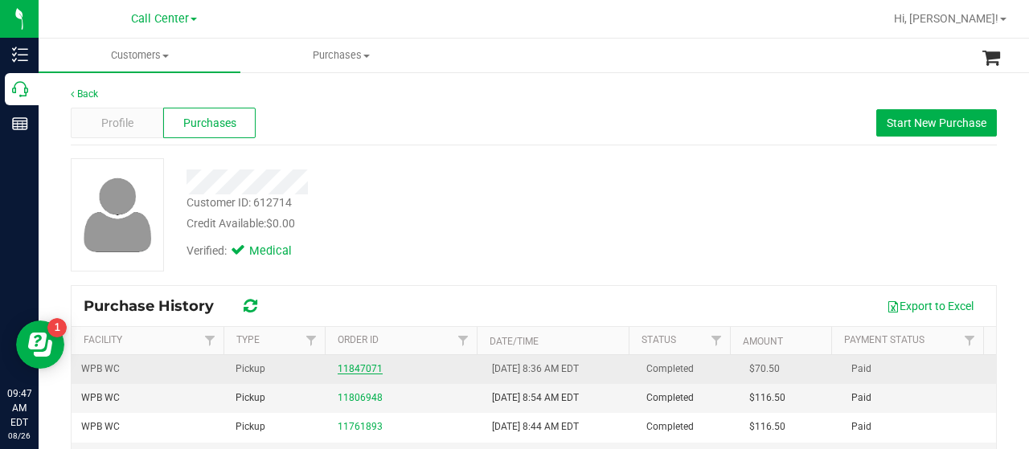
click at [361, 363] on link "11847071" at bounding box center [360, 368] width 45 height 11
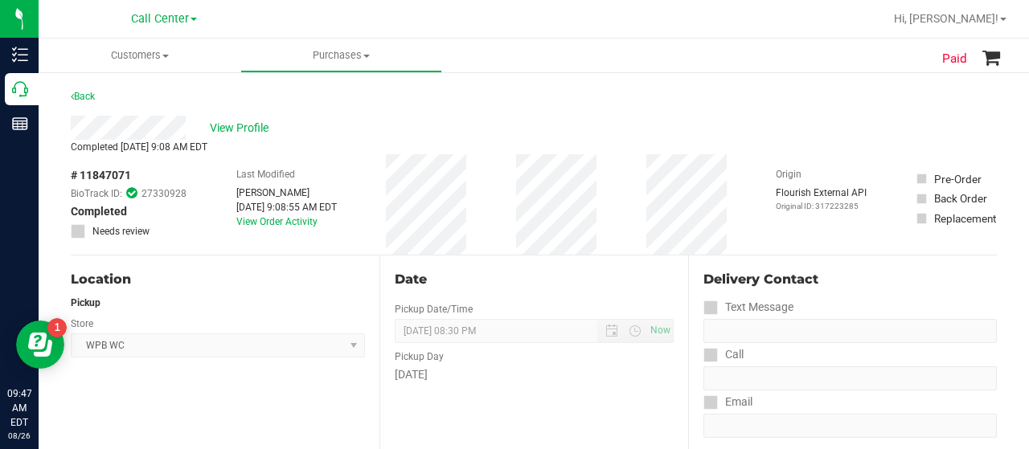
drag, startPoint x: 81, startPoint y: 174, endPoint x: 132, endPoint y: 173, distance: 50.7
click at [132, 173] on div "# 11847071 BioTrack ID: 27330928 Completed Needs review" at bounding box center [129, 203] width 116 height 72
copy span "11847071"
click at [227, 132] on span "View Profile" at bounding box center [242, 128] width 64 height 17
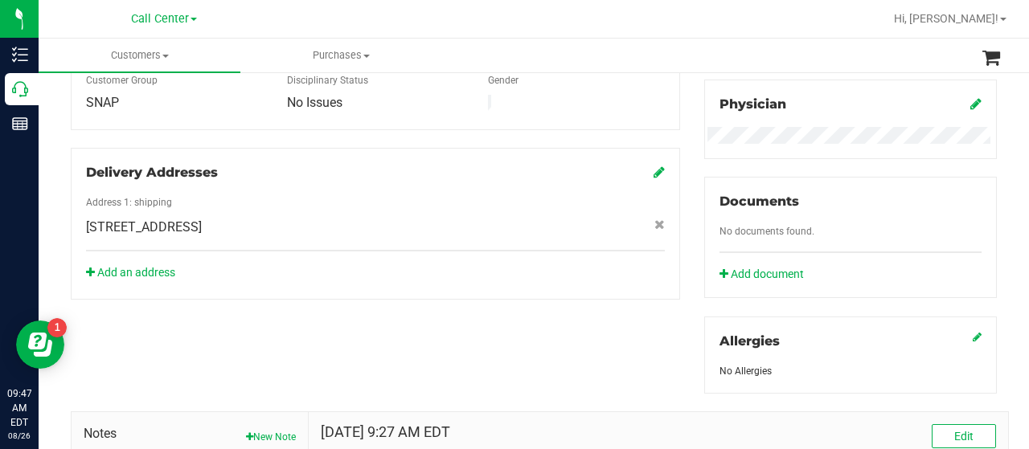
scroll to position [709, 0]
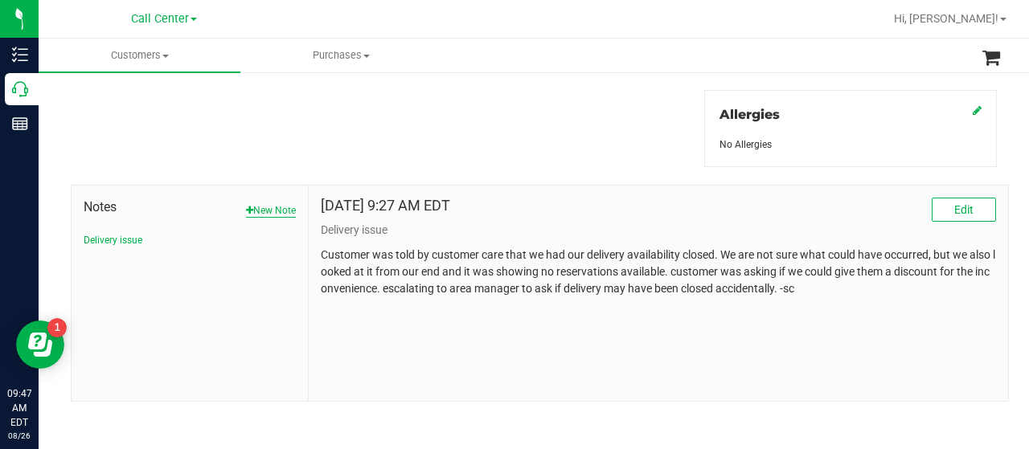
click at [252, 203] on button "New Note" at bounding box center [271, 210] width 50 height 14
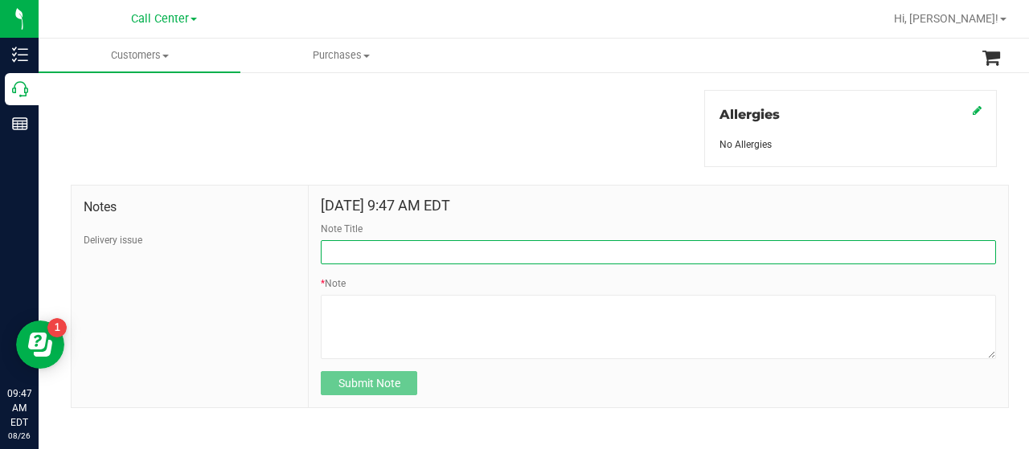
click at [355, 248] on input "Note Title" at bounding box center [658, 252] width 675 height 24
type input "Discount Not Applied"
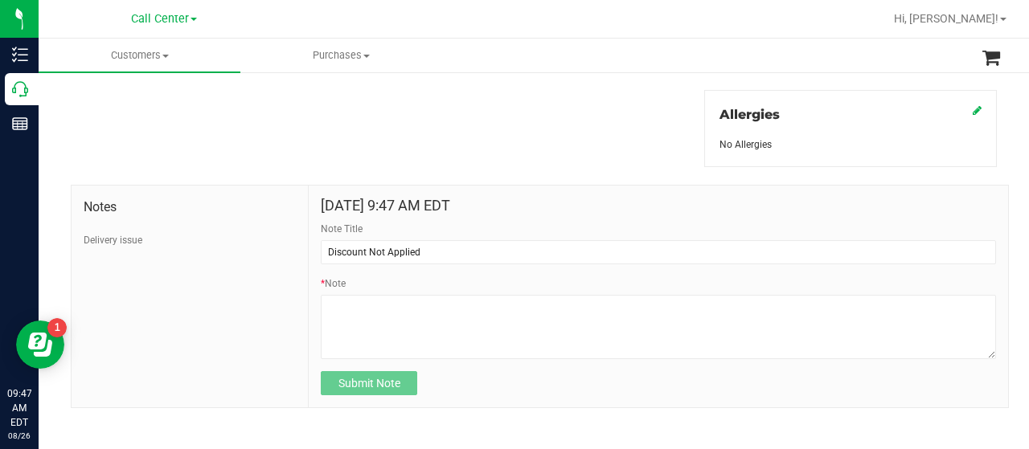
click at [363, 289] on div "* Note" at bounding box center [658, 317] width 675 height 83
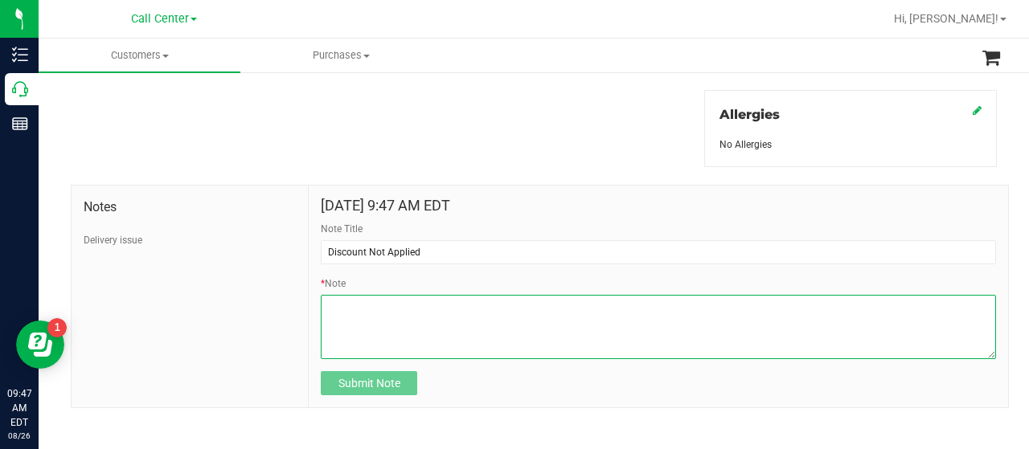
click at [364, 306] on textarea "* Note" at bounding box center [658, 327] width 675 height 64
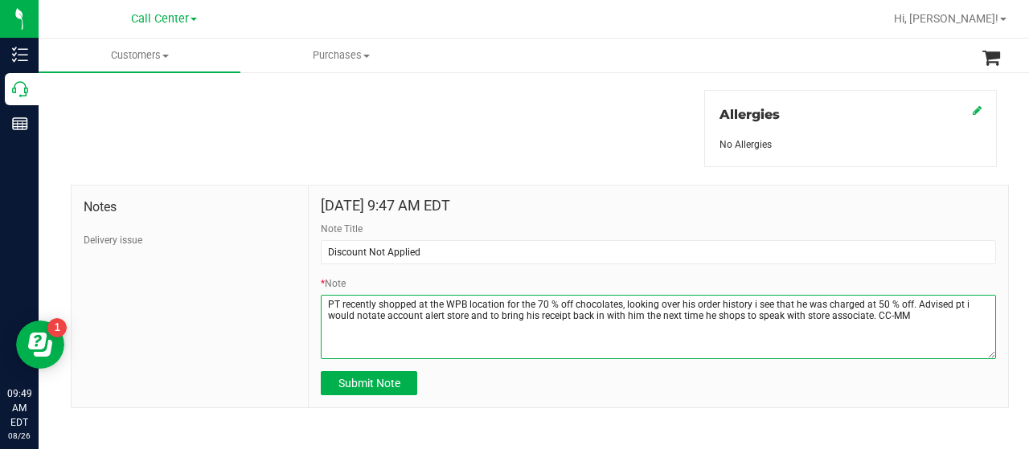
click at [321, 302] on textarea "* Note" at bounding box center [658, 327] width 675 height 64
paste textarea "11847071"
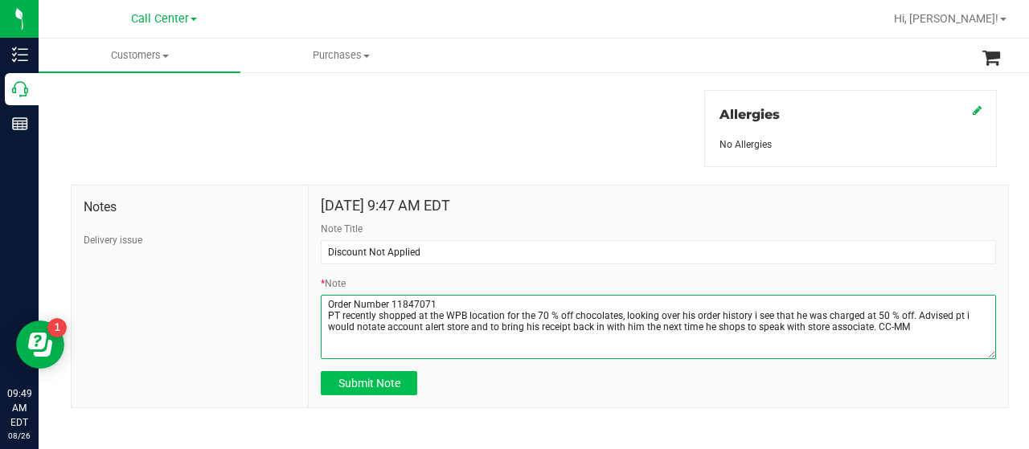
type textarea "Order Number 11847071 PT recently shopped at the WPB location for the 70 % off …"
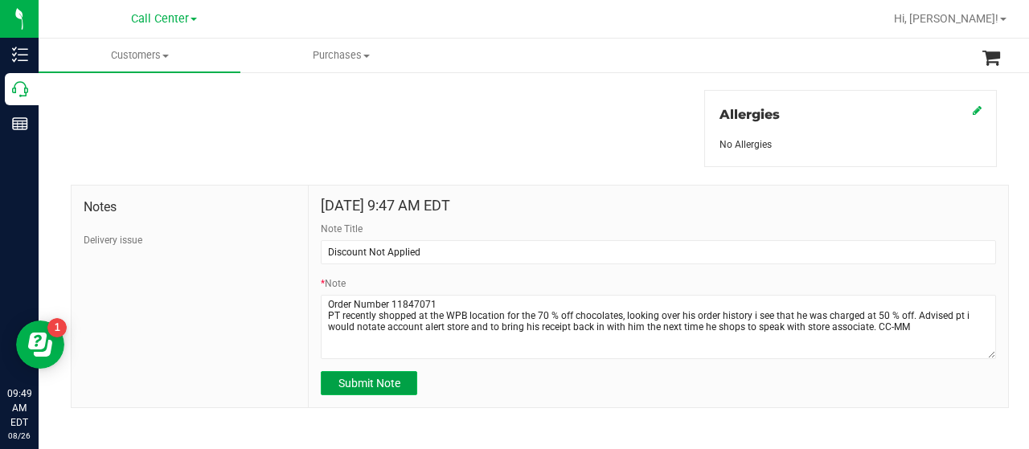
click at [399, 379] on button "Submit Note" at bounding box center [369, 383] width 96 height 24
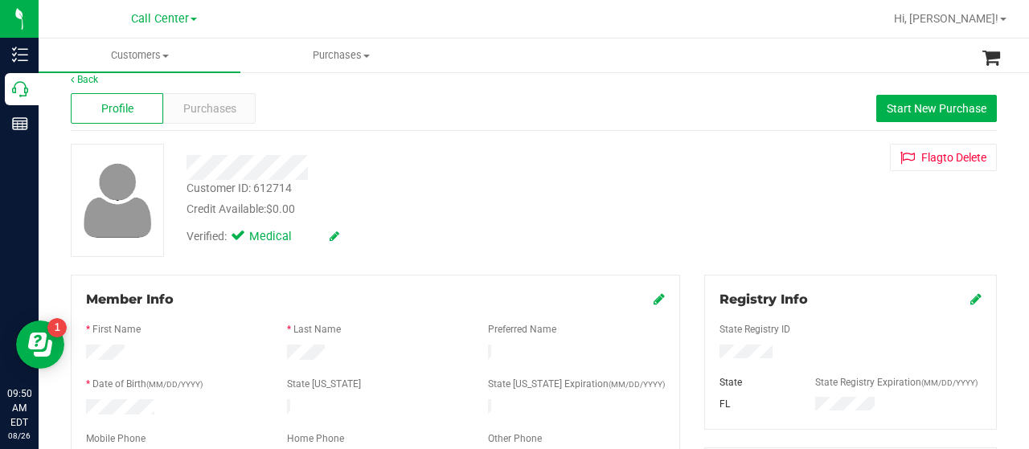
scroll to position [0, 0]
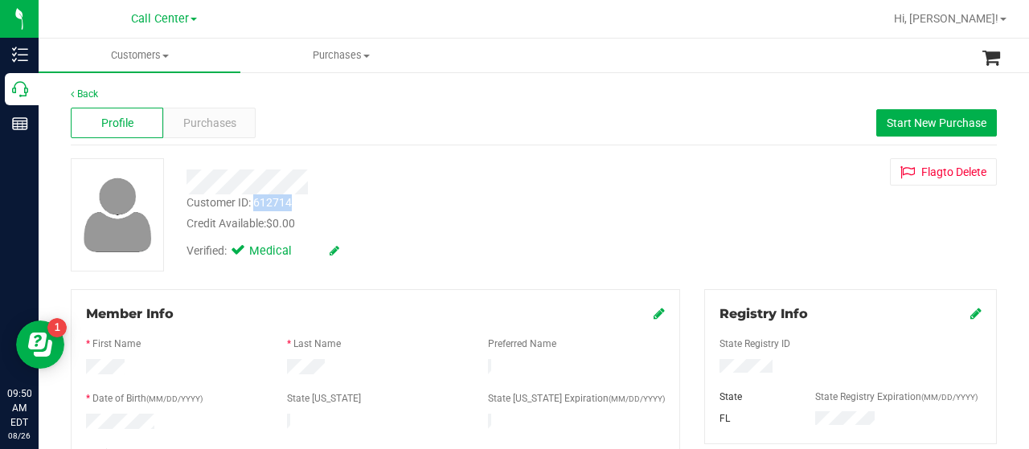
drag, startPoint x: 253, startPoint y: 205, endPoint x: 296, endPoint y: 208, distance: 42.7
click at [296, 208] on div "Customer ID: 612714 Credit Available: $0.00" at bounding box center [411, 213] width 475 height 38
copy div "612714"
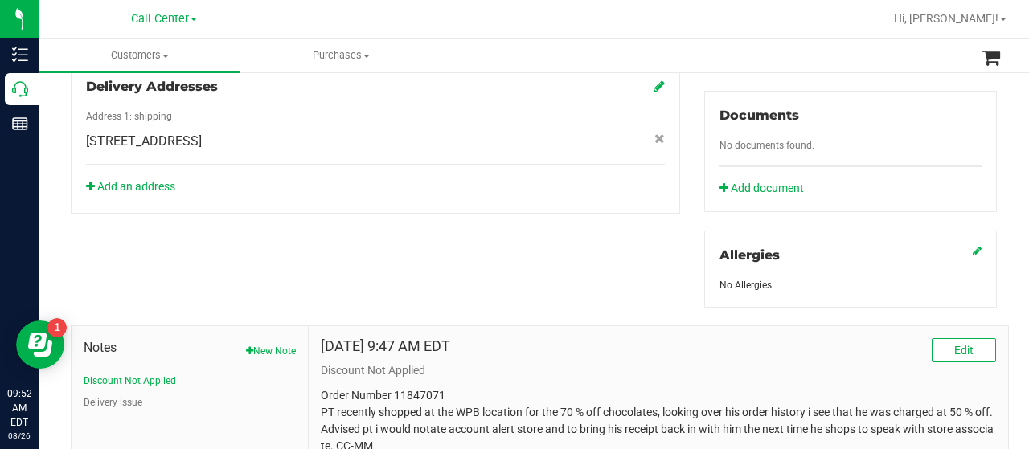
scroll to position [709, 0]
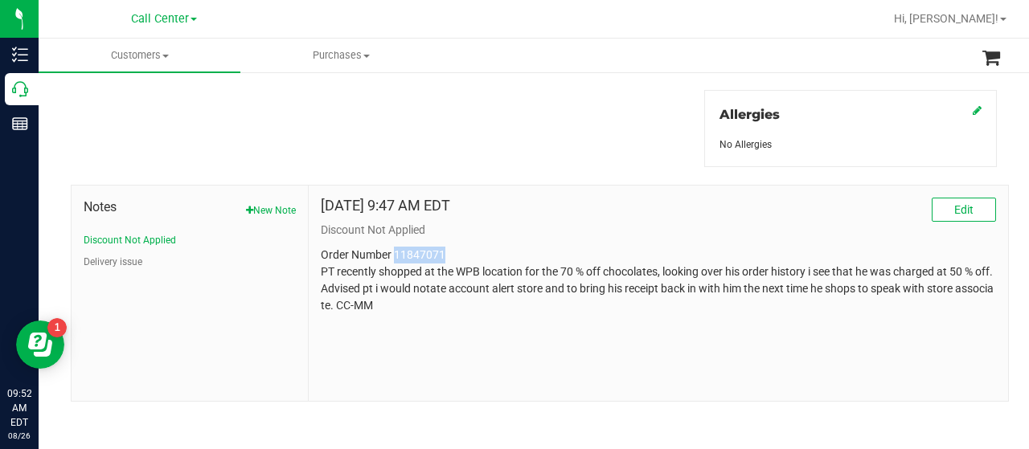
drag, startPoint x: 392, startPoint y: 254, endPoint x: 444, endPoint y: 251, distance: 51.5
click at [450, 254] on p "Order Number 11847071 PT recently shopped at the WPB location for the 70 % off …" at bounding box center [658, 281] width 675 height 68
copy p "11847071"
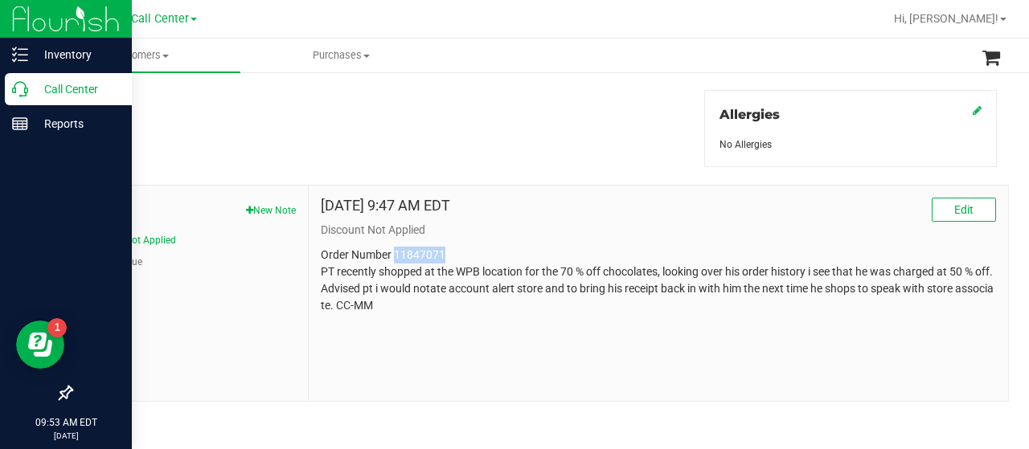
click at [35, 100] on div "Call Center" at bounding box center [68, 89] width 127 height 32
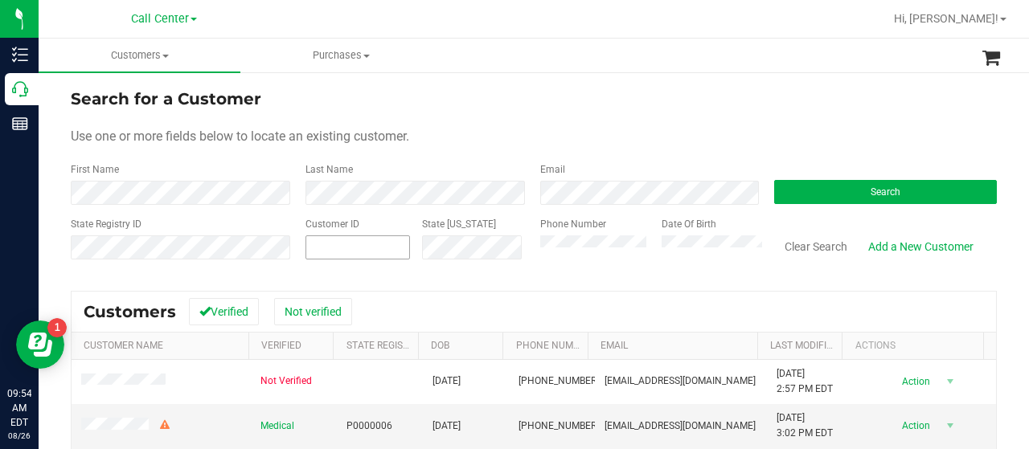
click at [0, 0] on input "text" at bounding box center [0, 0] width 0 height 0
paste input "1619535"
type input "1619535"
click at [802, 184] on button "Search" at bounding box center [885, 192] width 223 height 24
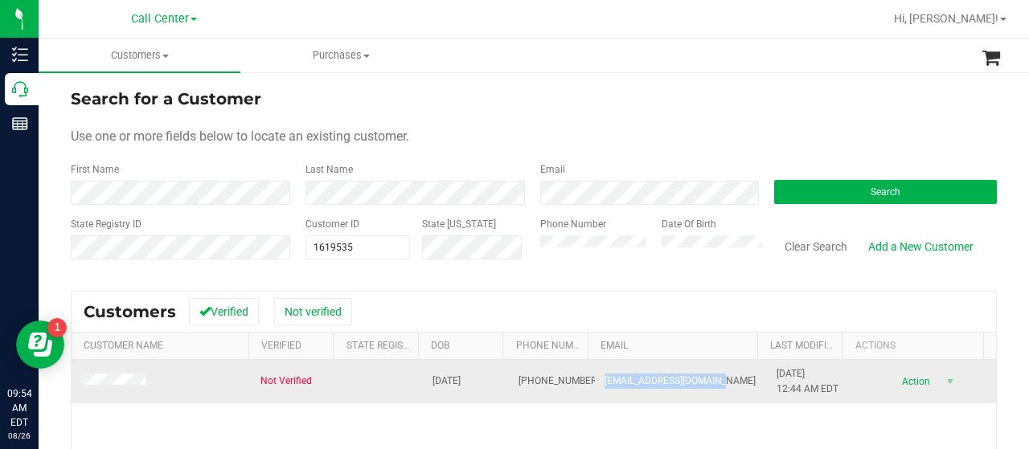
drag, startPoint x: 585, startPoint y: 382, endPoint x: 730, endPoint y: 385, distance: 144.7
click at [730, 385] on td "[EMAIL_ADDRESS][DOMAIN_NAME]" at bounding box center [681, 381] width 172 height 43
copy span "[EMAIL_ADDRESS][DOMAIN_NAME]"
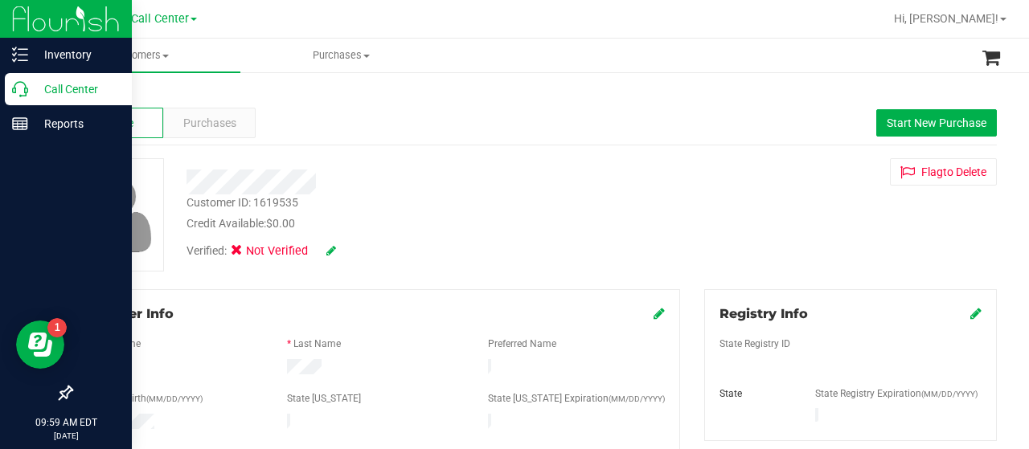
click at [20, 95] on icon at bounding box center [20, 89] width 16 height 16
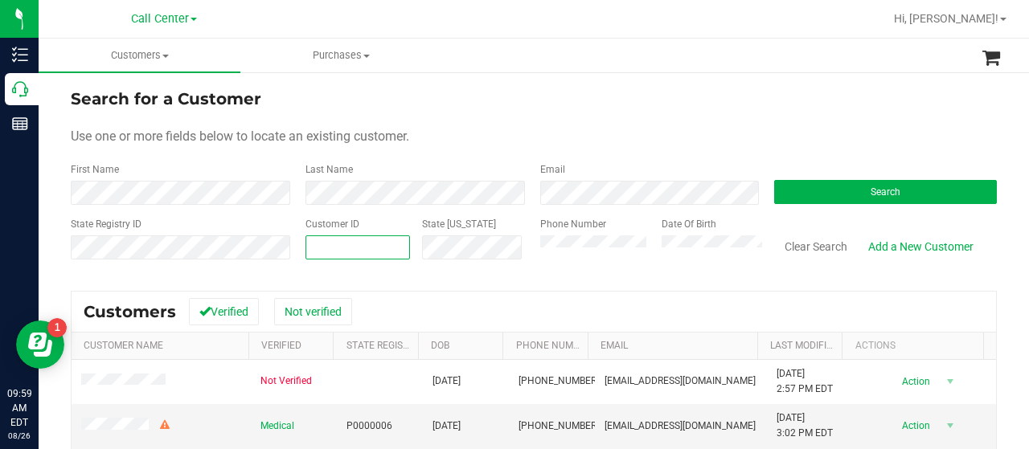
click at [321, 252] on span at bounding box center [357, 247] width 104 height 24
paste input "683159"
type input "683159"
click at [830, 194] on button "Search" at bounding box center [885, 192] width 223 height 24
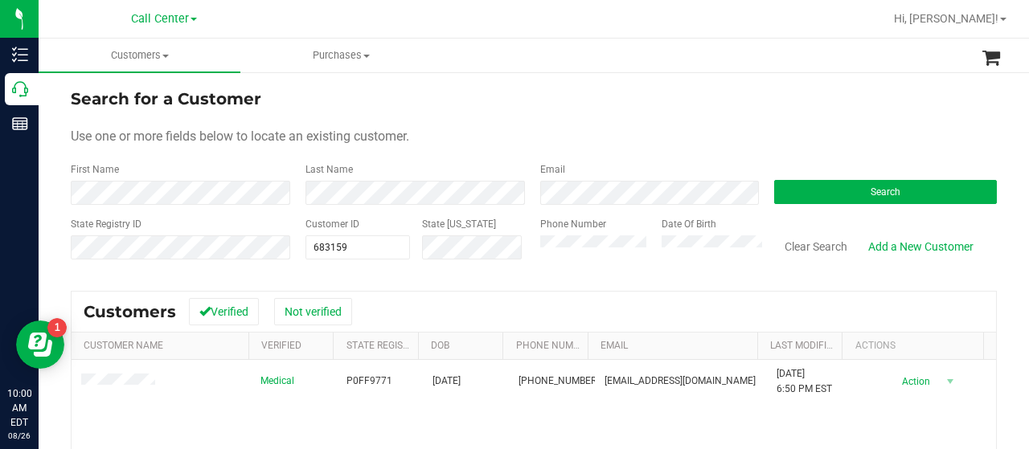
drag, startPoint x: 281, startPoint y: 159, endPoint x: 275, endPoint y: 169, distance: 11.6
click at [277, 163] on form "Search for a Customer Use one or more fields below to locate an existing custom…" at bounding box center [534, 180] width 926 height 187
drag, startPoint x: 382, startPoint y: 256, endPoint x: 301, endPoint y: 245, distance: 81.2
click at [305, 248] on span "683159 683159" at bounding box center [357, 247] width 104 height 24
click at [362, 244] on input "text" at bounding box center [357, 247] width 103 height 23
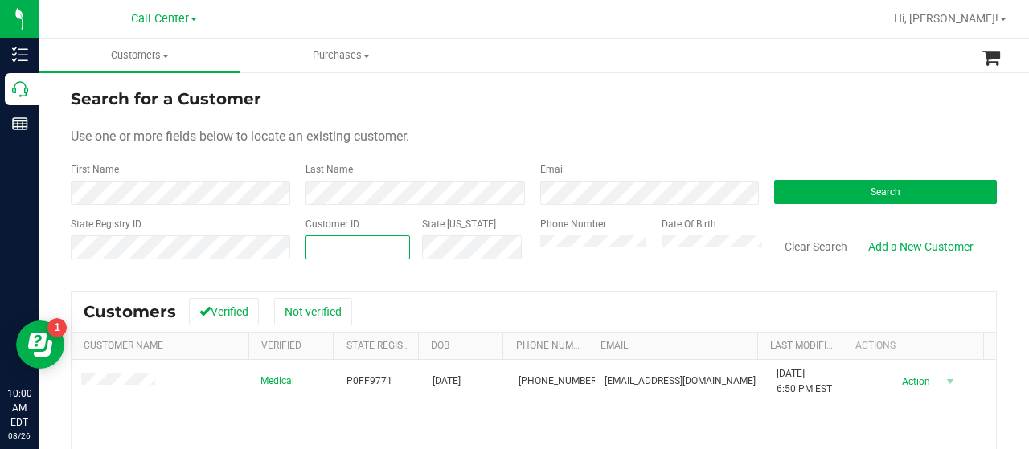
paste input "1593060"
type input "1593060"
click at [779, 200] on button "Search" at bounding box center [885, 192] width 223 height 24
drag, startPoint x: 260, startPoint y: 157, endPoint x: 358, endPoint y: 205, distance: 109.3
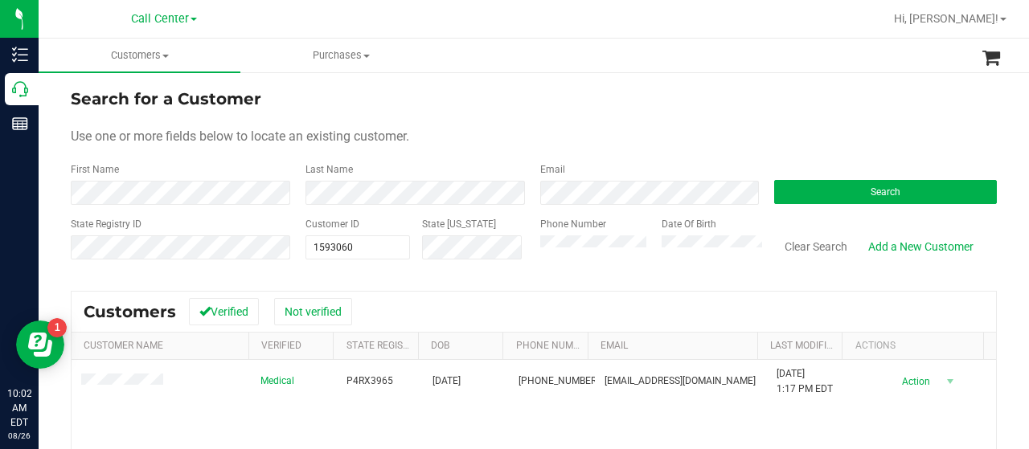
click at [260, 158] on form "Search for a Customer Use one or more fields below to locate an existing custom…" at bounding box center [534, 180] width 926 height 187
drag, startPoint x: 367, startPoint y: 250, endPoint x: 309, endPoint y: 255, distance: 58.9
click at [318, 260] on div "Customer ID 1593060 1593060" at bounding box center [357, 245] width 104 height 57
type input "1"
click at [328, 240] on input "text" at bounding box center [357, 247] width 103 height 23
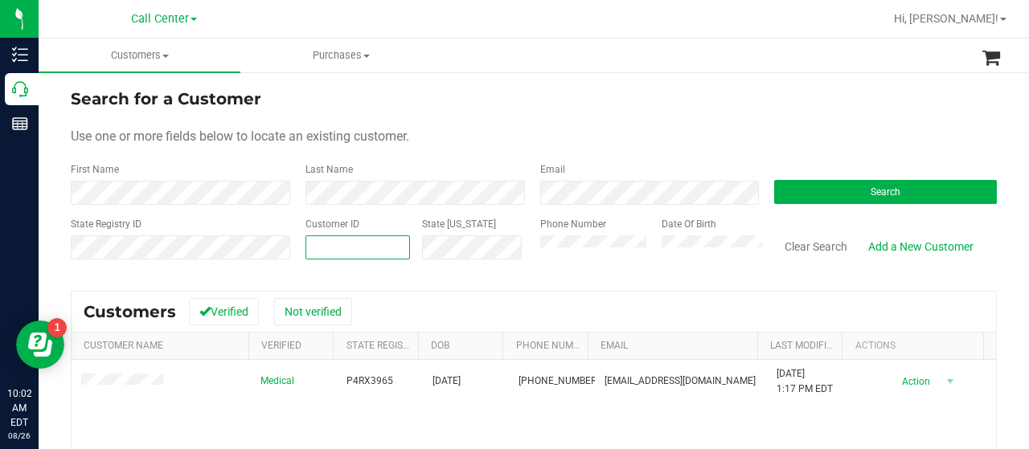
paste input "25358"
type input "25358"
click at [833, 186] on button "Search" at bounding box center [885, 192] width 223 height 24
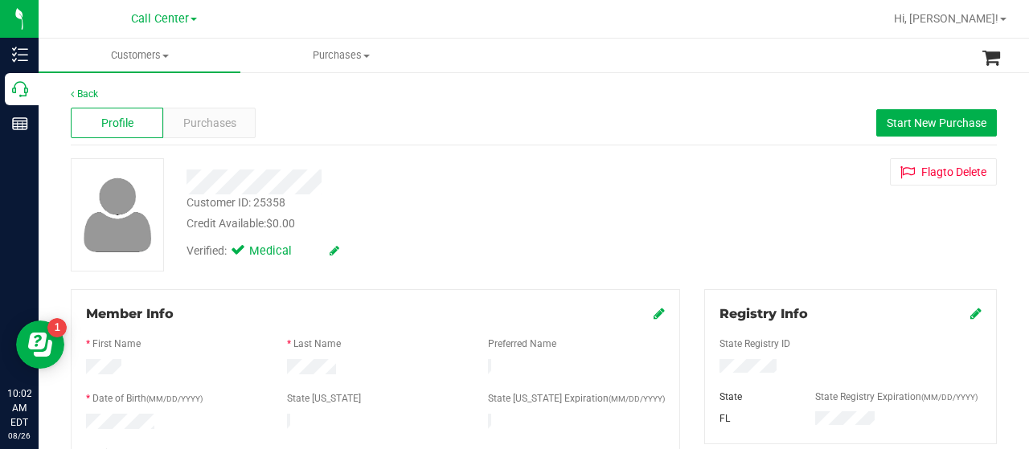
drag, startPoint x: 207, startPoint y: 316, endPoint x: 228, endPoint y: 252, distance: 67.6
click at [209, 314] on div "Member Info" at bounding box center [375, 314] width 579 height 19
click at [219, 132] on div "Purchases" at bounding box center [209, 123] width 92 height 31
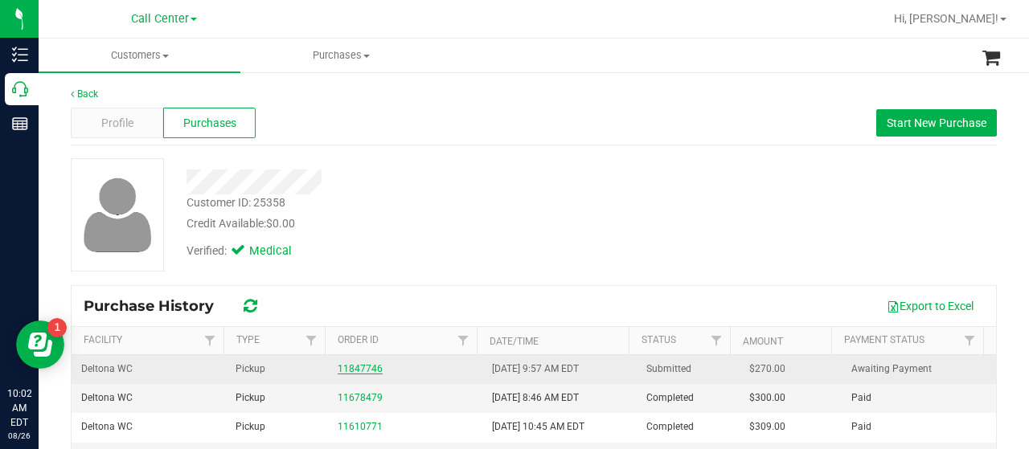
click at [357, 370] on link "11847746" at bounding box center [360, 368] width 45 height 11
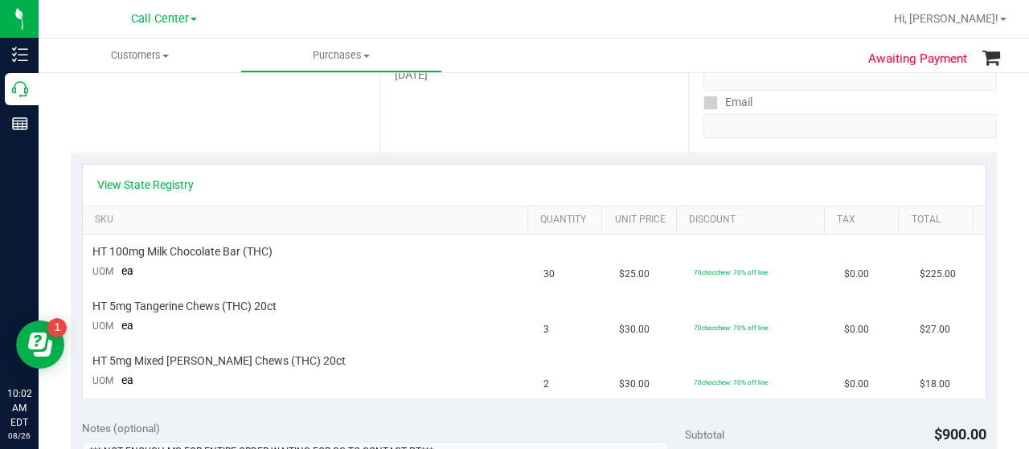
scroll to position [241, 0]
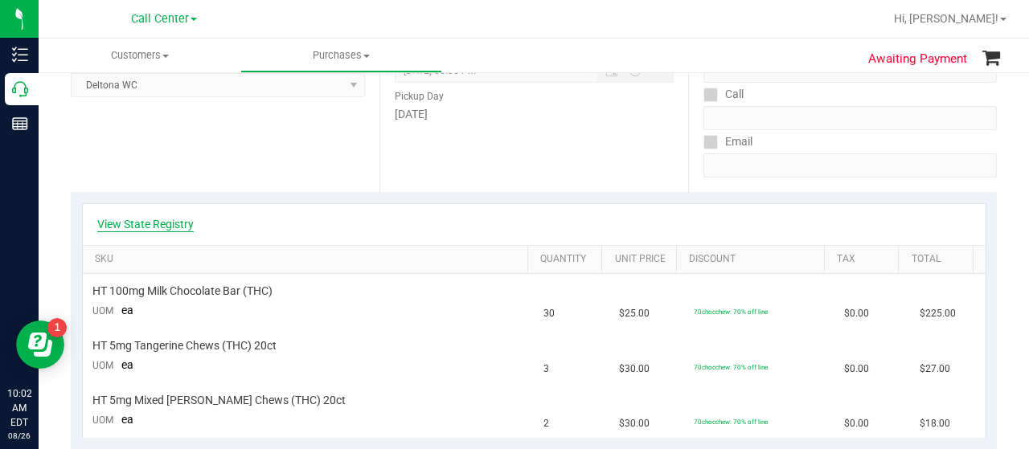
click at [177, 226] on link "View State Registry" at bounding box center [145, 224] width 96 height 16
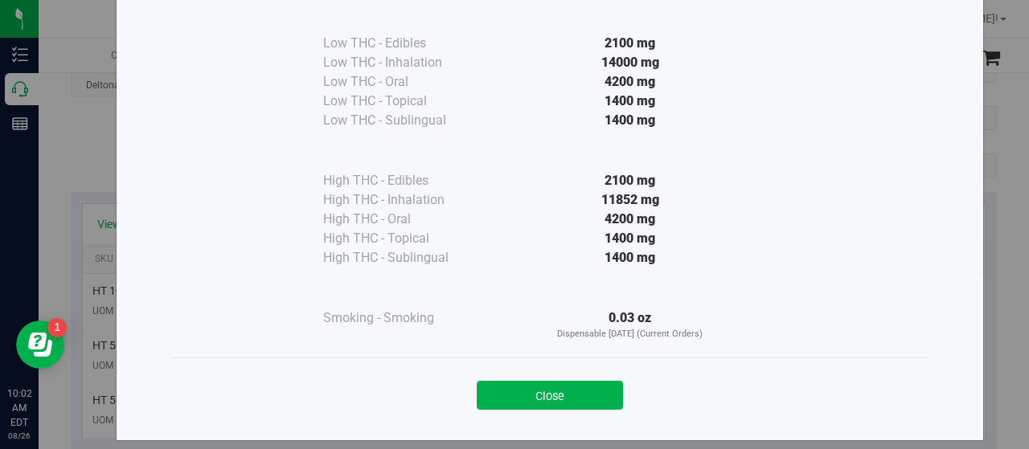
scroll to position [119, 0]
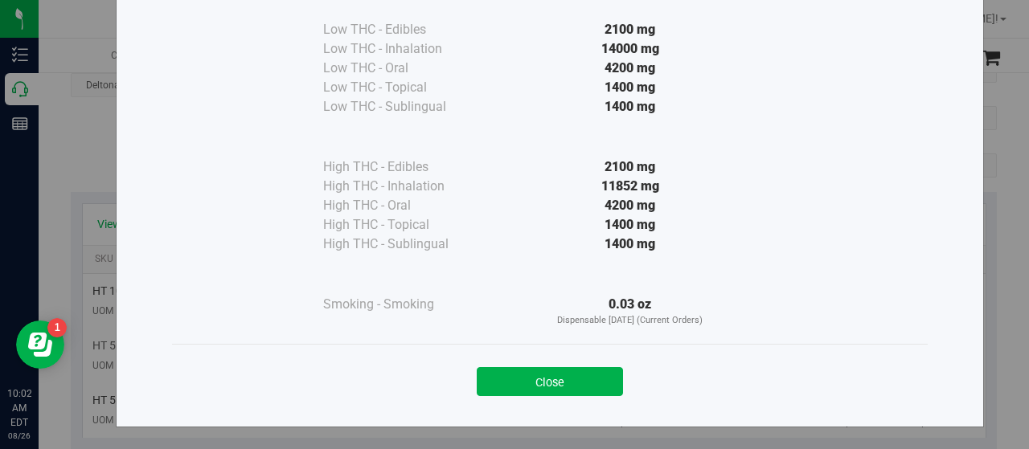
click at [532, 379] on button "Close" at bounding box center [550, 381] width 146 height 29
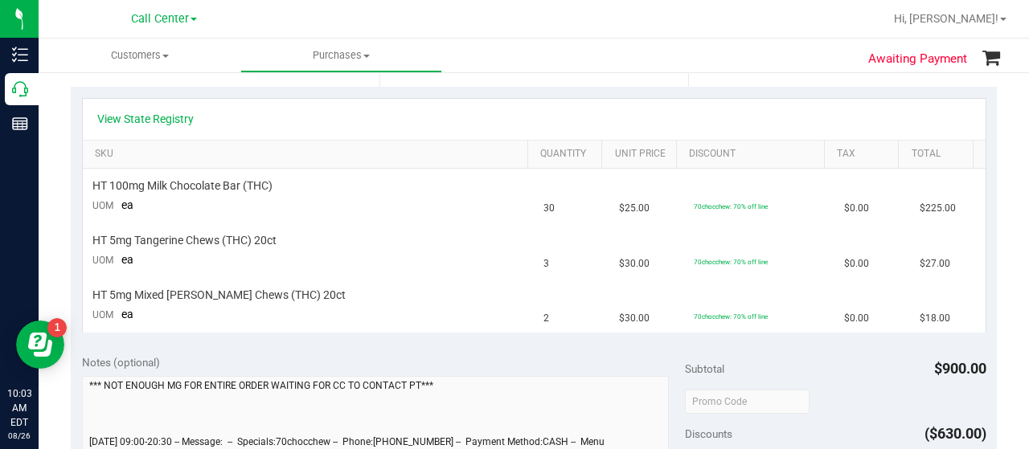
scroll to position [321, 0]
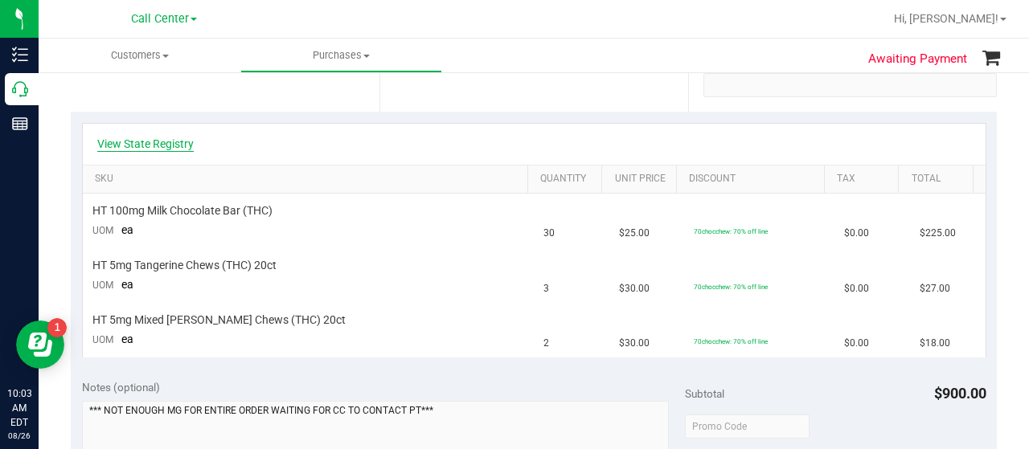
click at [158, 142] on link "View State Registry" at bounding box center [145, 144] width 96 height 16
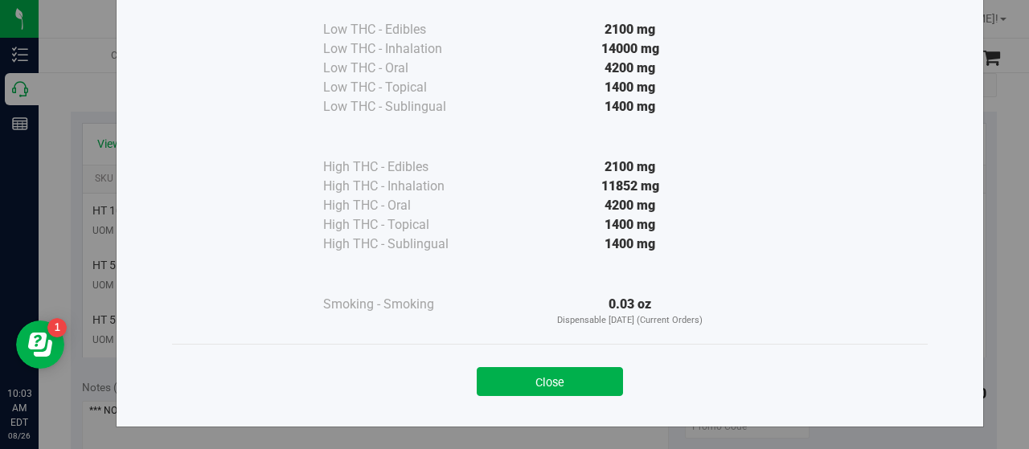
scroll to position [119, 0]
click at [485, 371] on button "Close" at bounding box center [550, 381] width 146 height 29
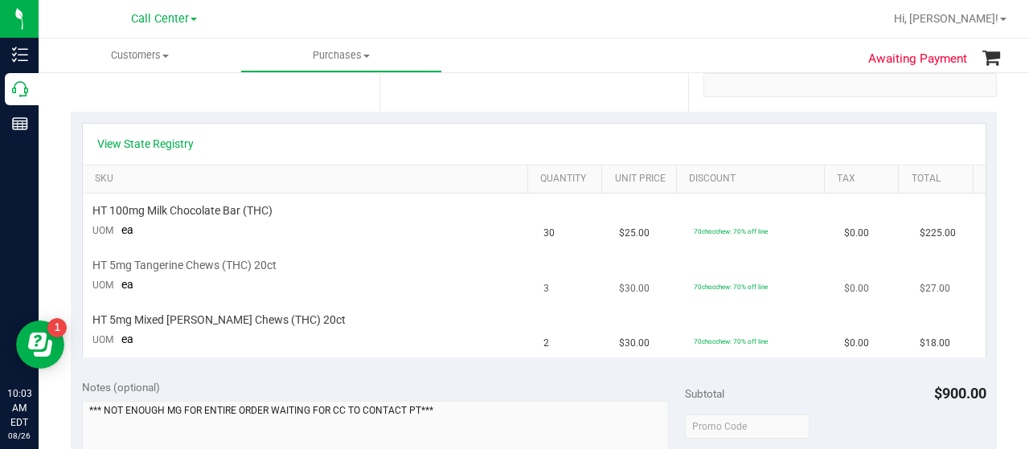
scroll to position [241, 0]
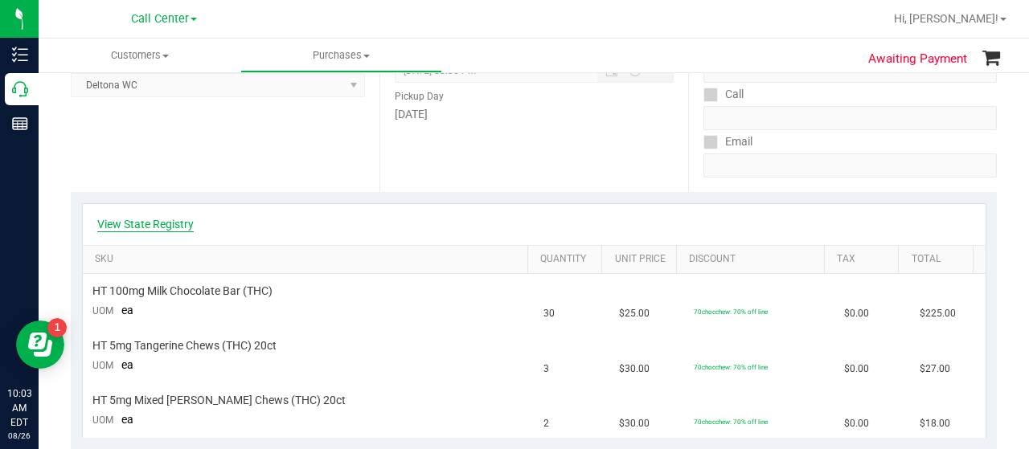
click at [160, 226] on link "View State Registry" at bounding box center [145, 224] width 96 height 16
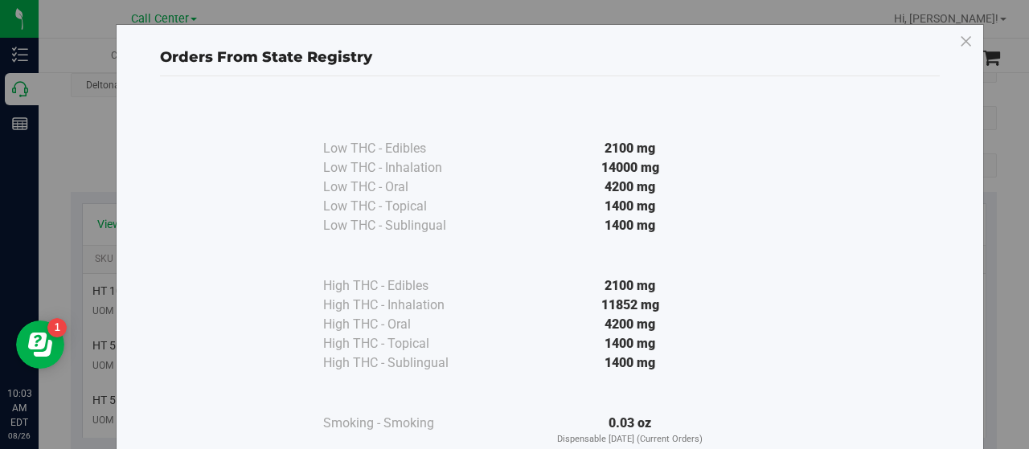
scroll to position [119, 0]
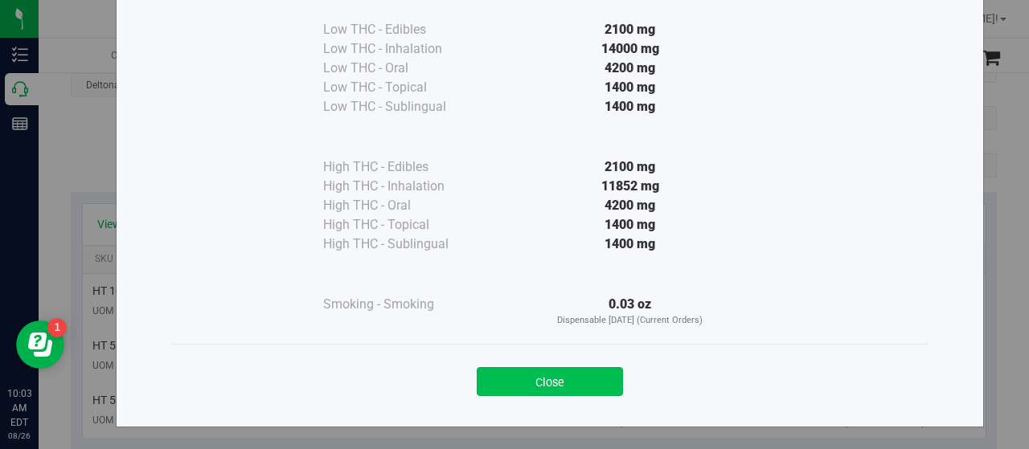
click at [500, 383] on button "Close" at bounding box center [550, 381] width 146 height 29
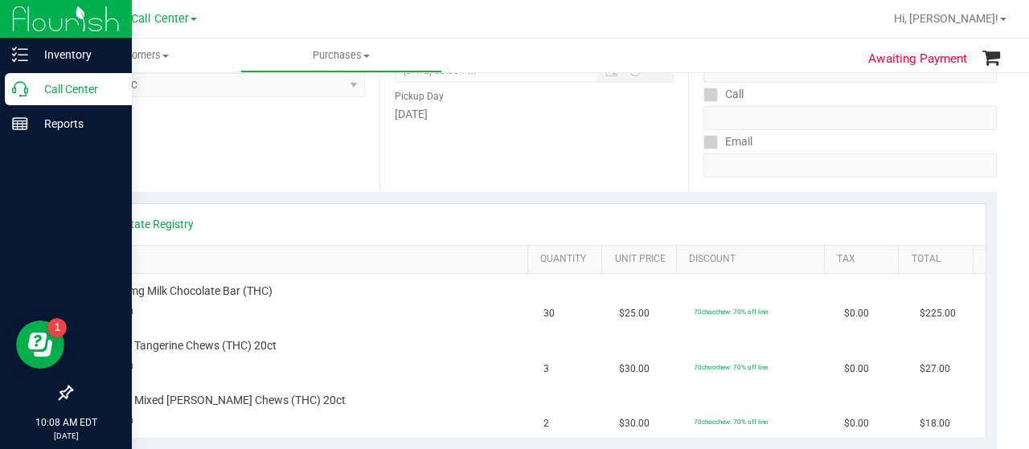
click at [23, 99] on div "Call Center" at bounding box center [68, 89] width 127 height 32
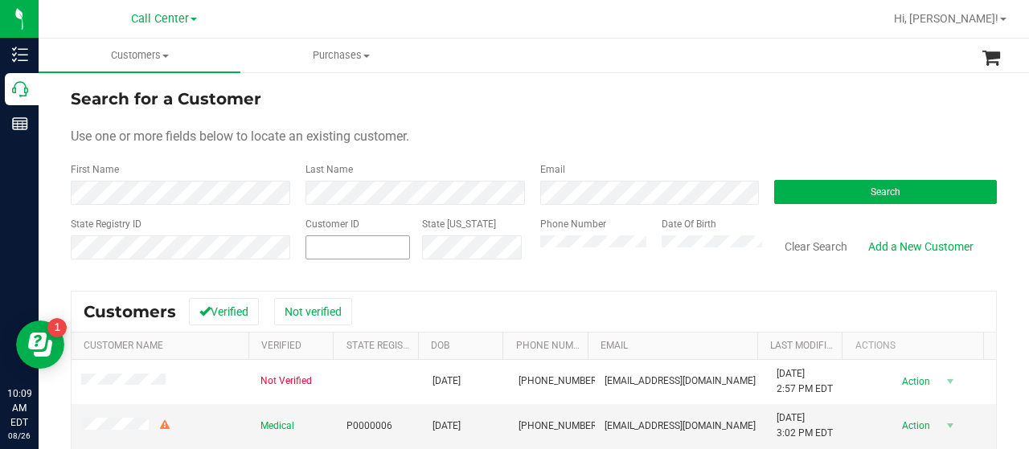
click at [357, 248] on span at bounding box center [357, 247] width 104 height 24
paste input "612714"
type input "612714"
click at [774, 190] on button "Search" at bounding box center [885, 192] width 223 height 24
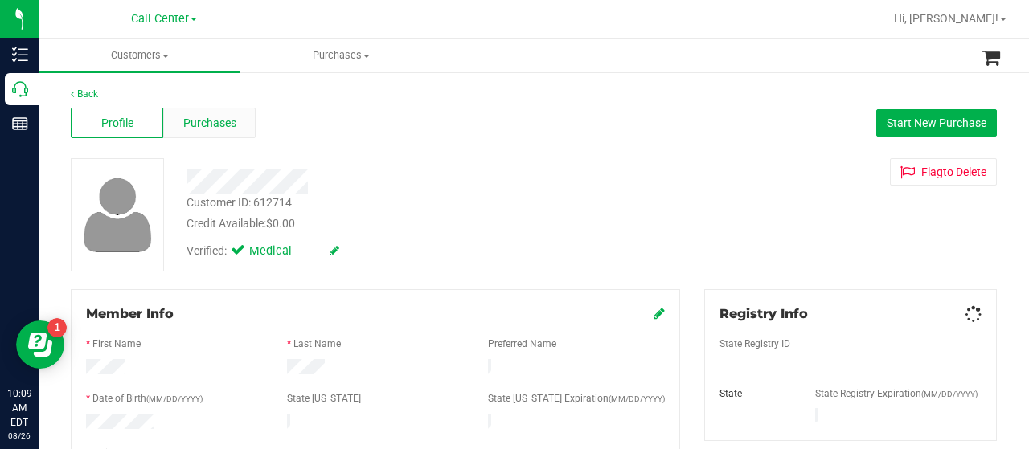
click at [219, 124] on span "Purchases" at bounding box center [209, 123] width 53 height 17
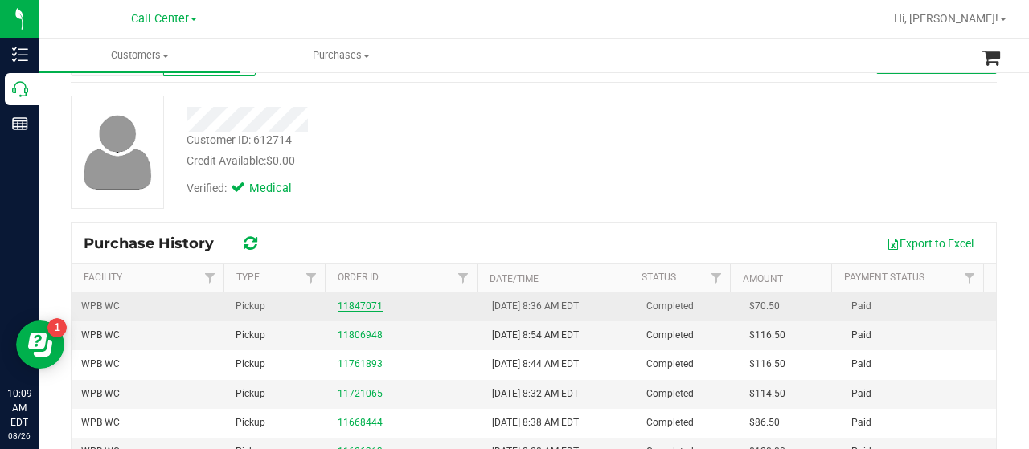
scroll to position [161, 0]
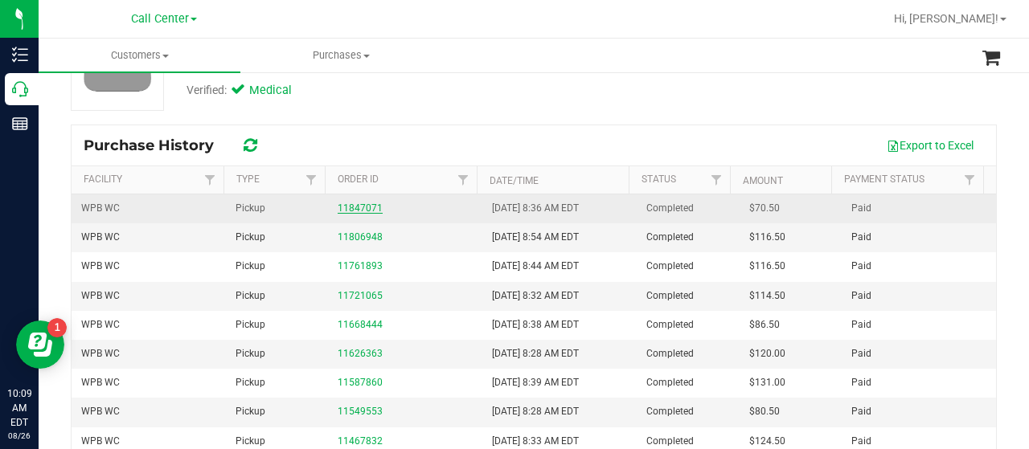
click at [349, 207] on link "11847071" at bounding box center [360, 208] width 45 height 11
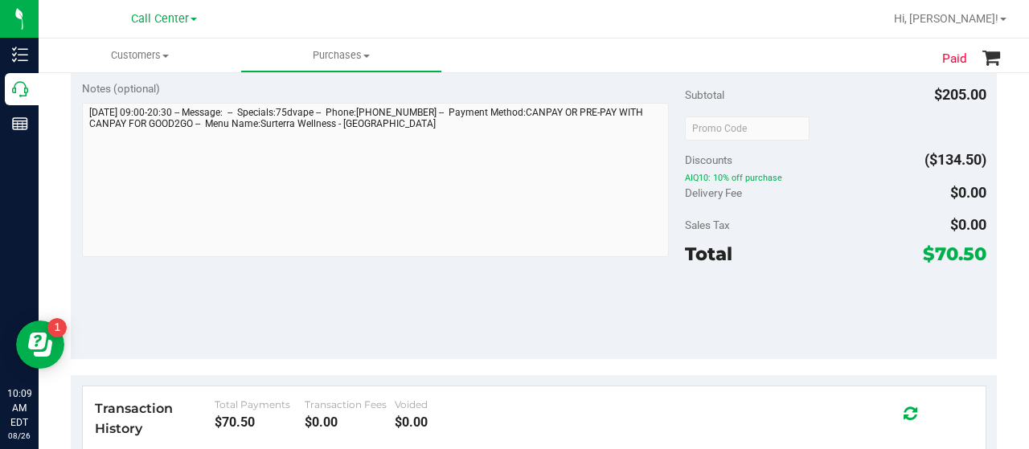
scroll to position [643, 0]
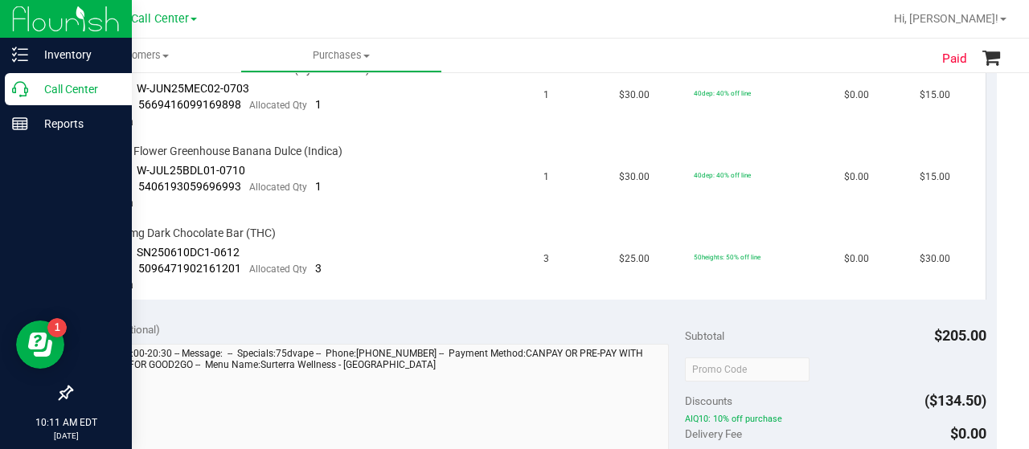
click at [23, 84] on icon at bounding box center [20, 89] width 16 height 16
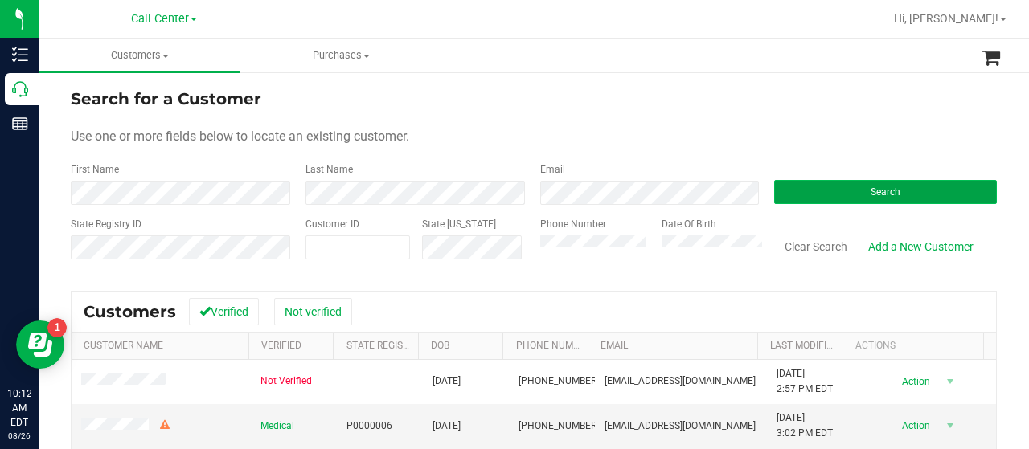
click at [780, 189] on button "Search" at bounding box center [885, 192] width 223 height 24
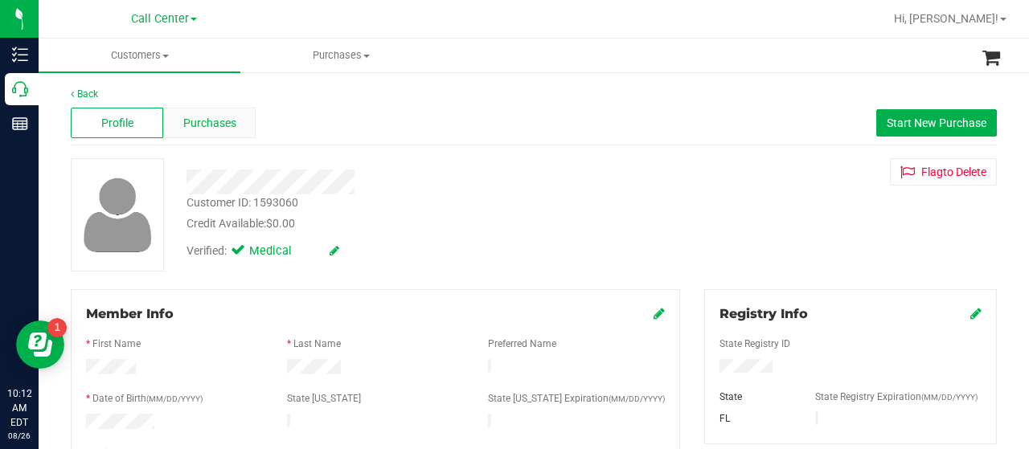
click at [236, 128] on div "Purchases" at bounding box center [209, 123] width 92 height 31
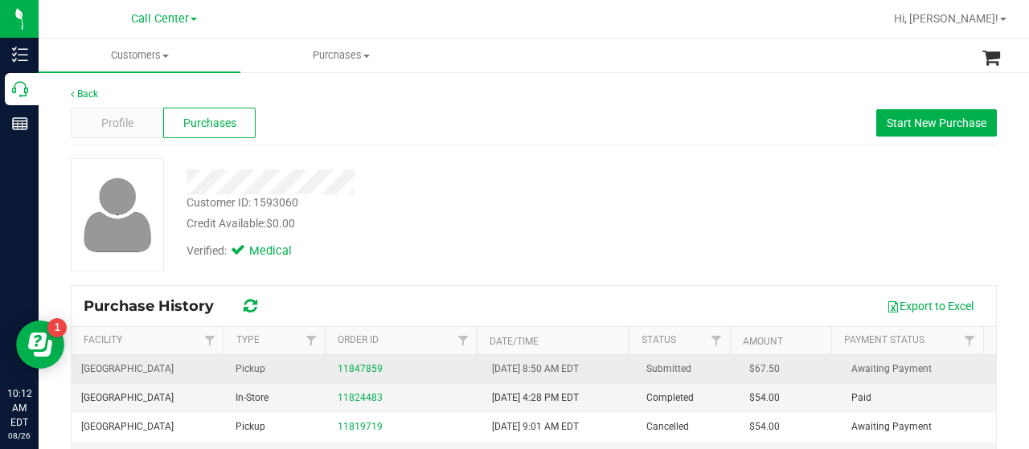
click at [350, 359] on td "11847859" at bounding box center [405, 369] width 154 height 29
click at [349, 364] on link "11847859" at bounding box center [360, 368] width 45 height 11
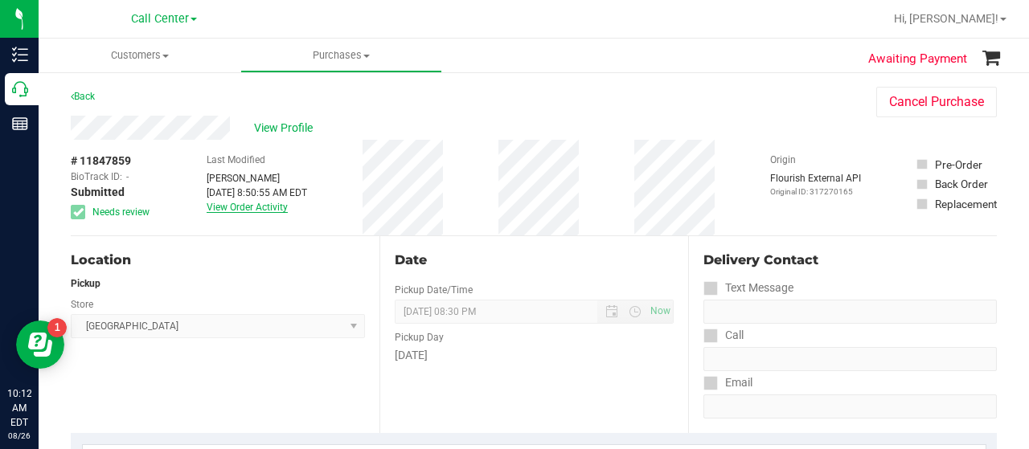
click at [227, 207] on link "View Order Activity" at bounding box center [247, 207] width 81 height 11
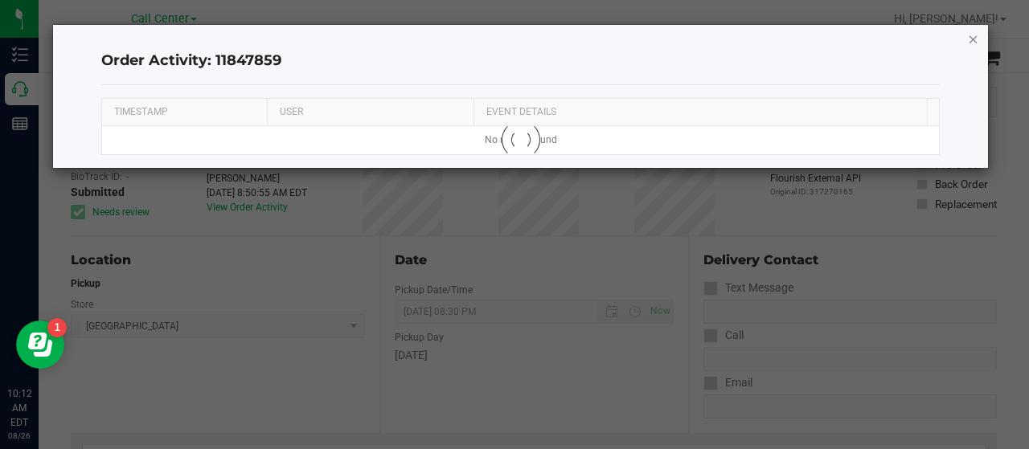
click at [974, 37] on icon "button" at bounding box center [973, 38] width 11 height 19
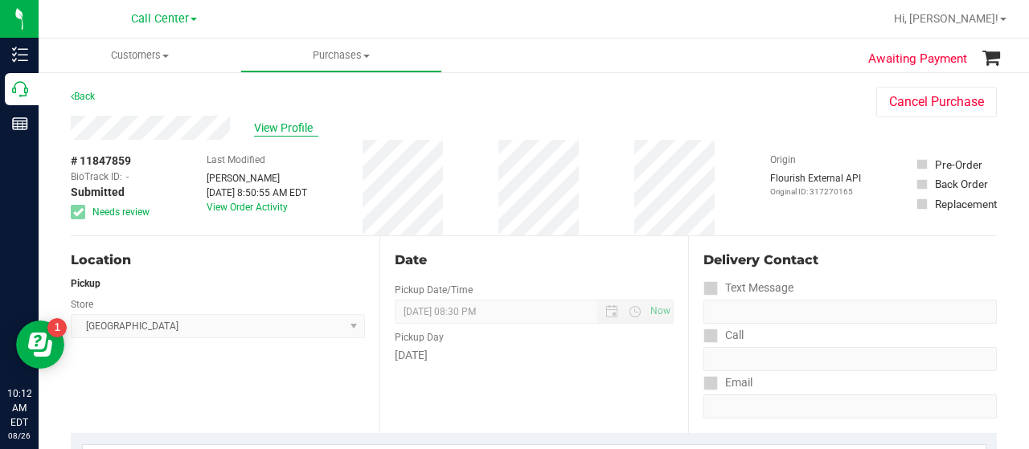
click at [267, 128] on span "View Profile" at bounding box center [286, 128] width 64 height 17
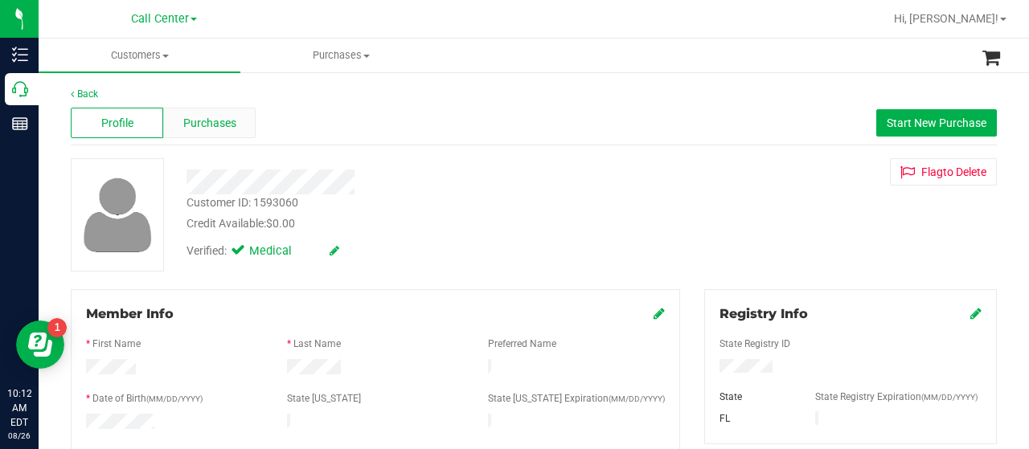
click at [212, 123] on span "Purchases" at bounding box center [209, 123] width 53 height 17
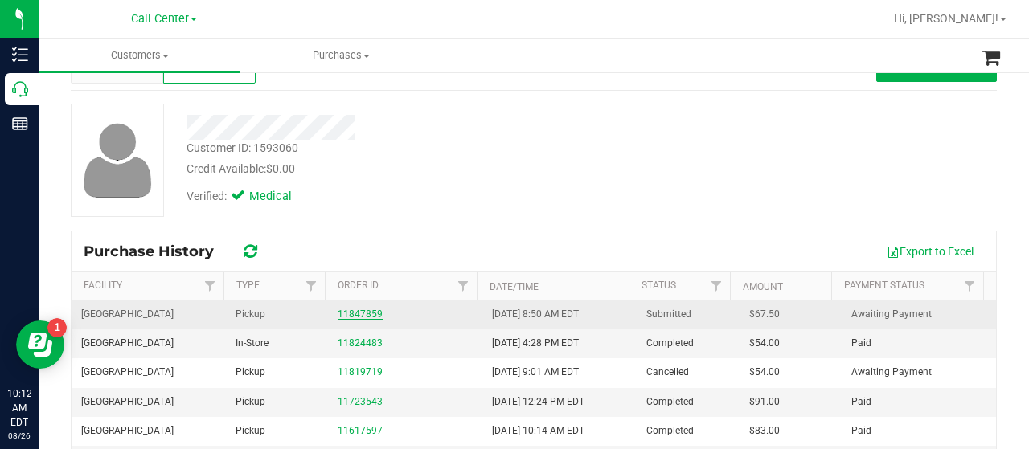
scroll to position [80, 0]
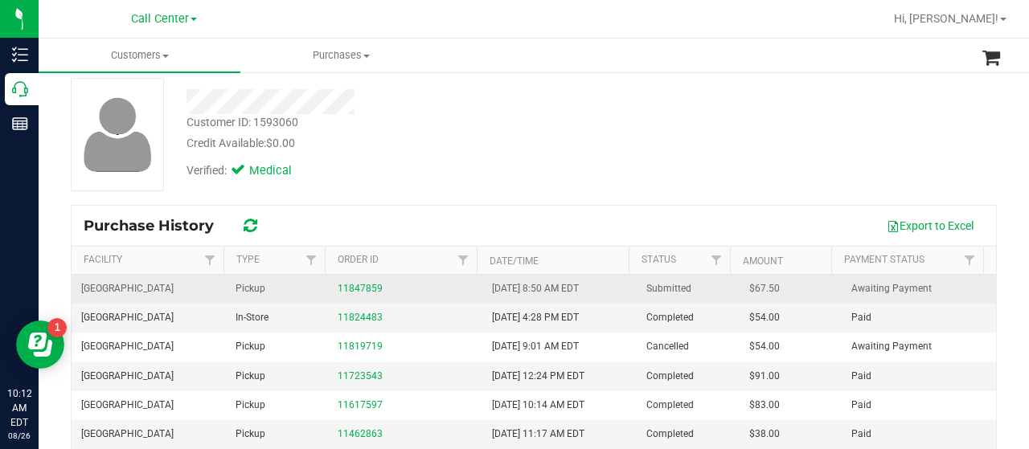
click at [341, 295] on div "11847859" at bounding box center [405, 288] width 135 height 15
click at [342, 284] on link "11847859" at bounding box center [360, 288] width 45 height 11
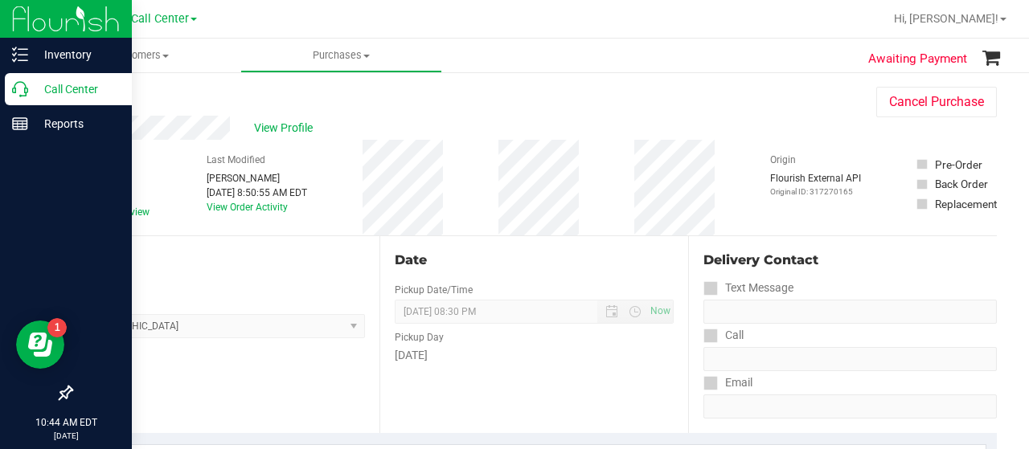
drag, startPoint x: 16, startPoint y: 92, endPoint x: 98, endPoint y: 106, distance: 83.1
click at [18, 92] on icon at bounding box center [20, 89] width 16 height 16
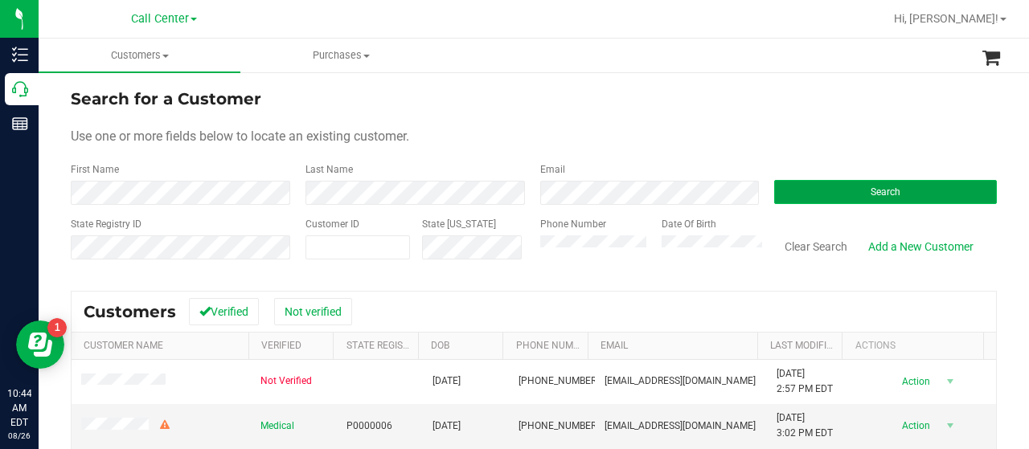
click at [790, 186] on button "Search" at bounding box center [885, 192] width 223 height 24
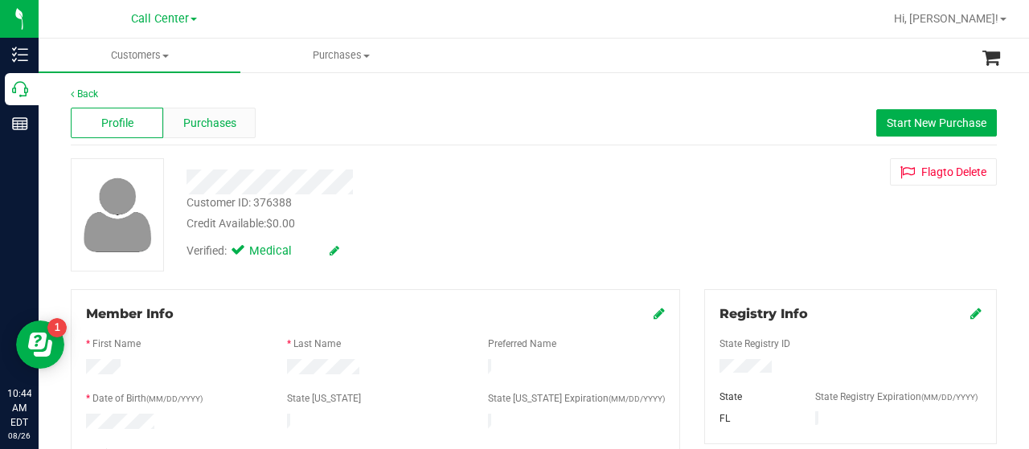
click at [223, 131] on span "Purchases" at bounding box center [209, 123] width 53 height 17
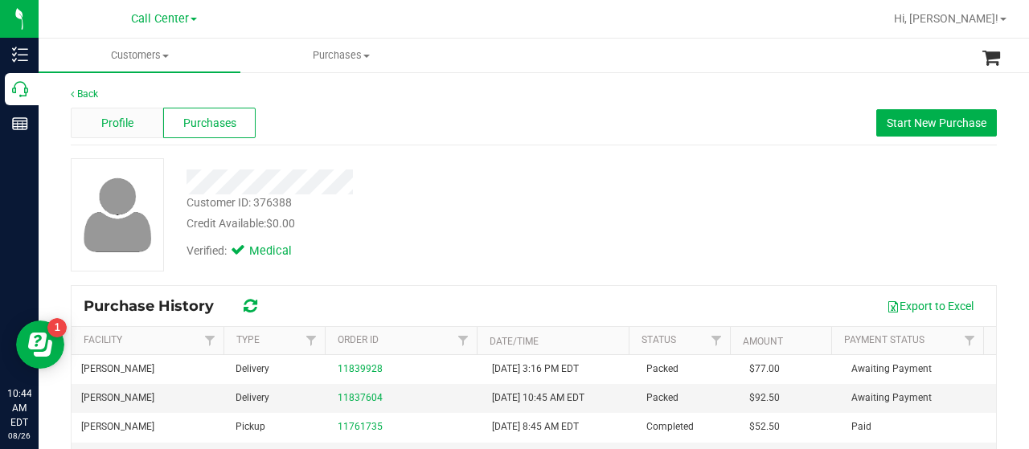
click at [137, 115] on div "Profile" at bounding box center [117, 123] width 92 height 31
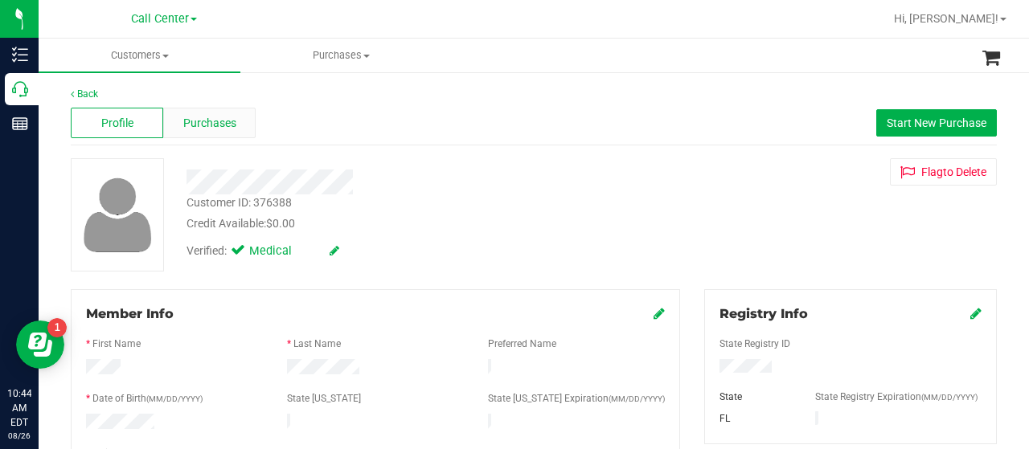
click at [223, 123] on span "Purchases" at bounding box center [209, 123] width 53 height 17
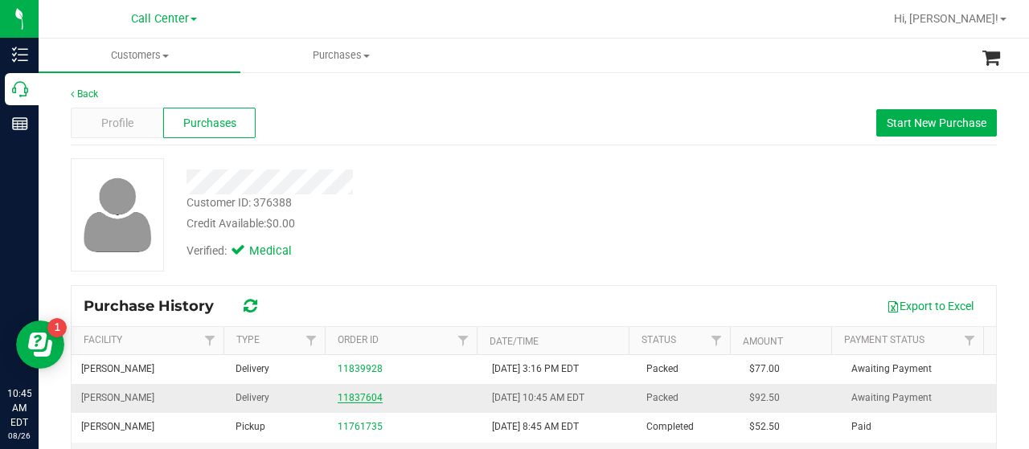
click at [349, 395] on link "11837604" at bounding box center [360, 397] width 45 height 11
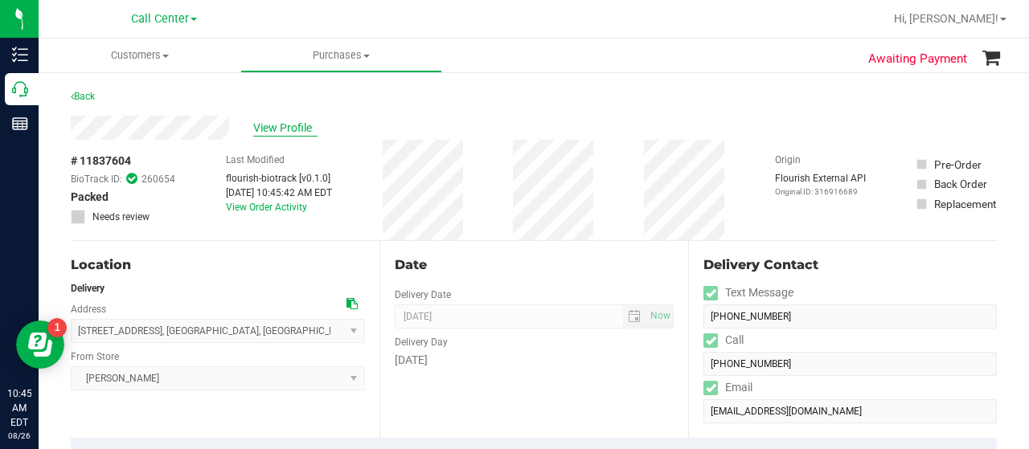
click at [284, 123] on span "View Profile" at bounding box center [285, 128] width 64 height 17
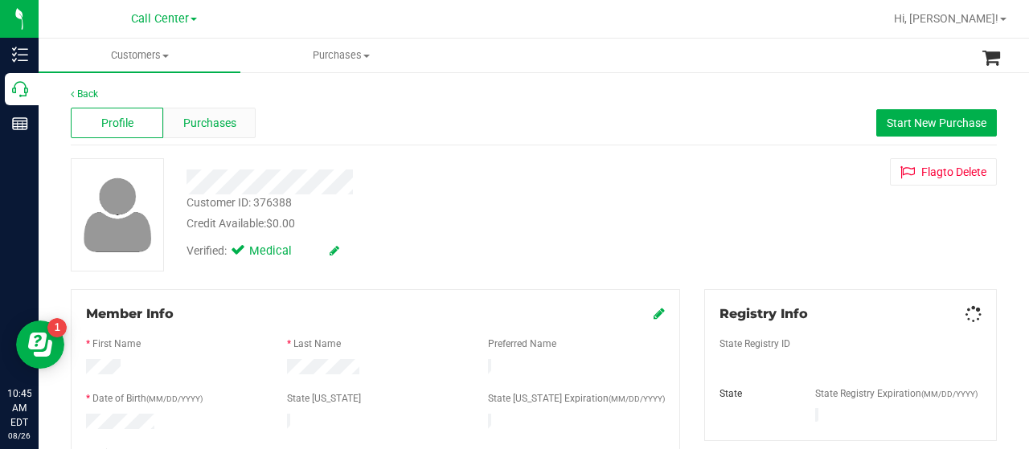
click at [231, 121] on span "Purchases" at bounding box center [209, 123] width 53 height 17
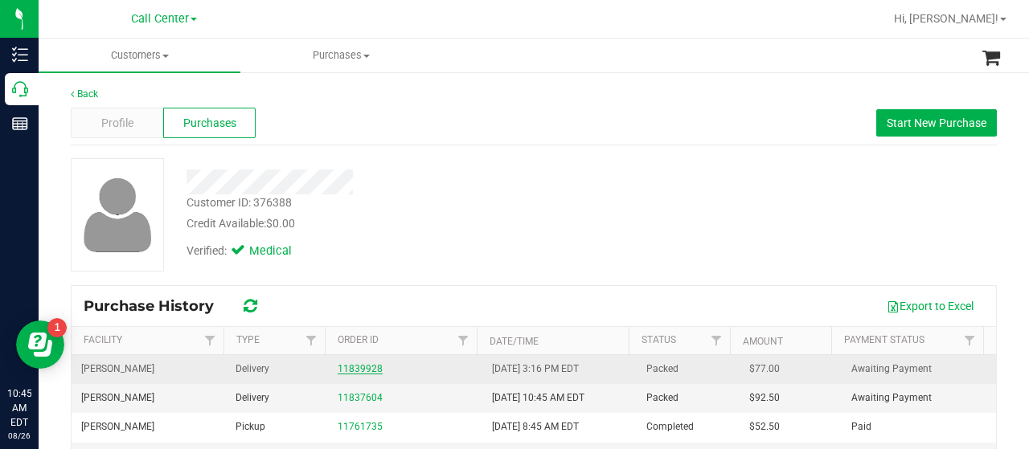
click at [340, 367] on link "11839928" at bounding box center [360, 368] width 45 height 11
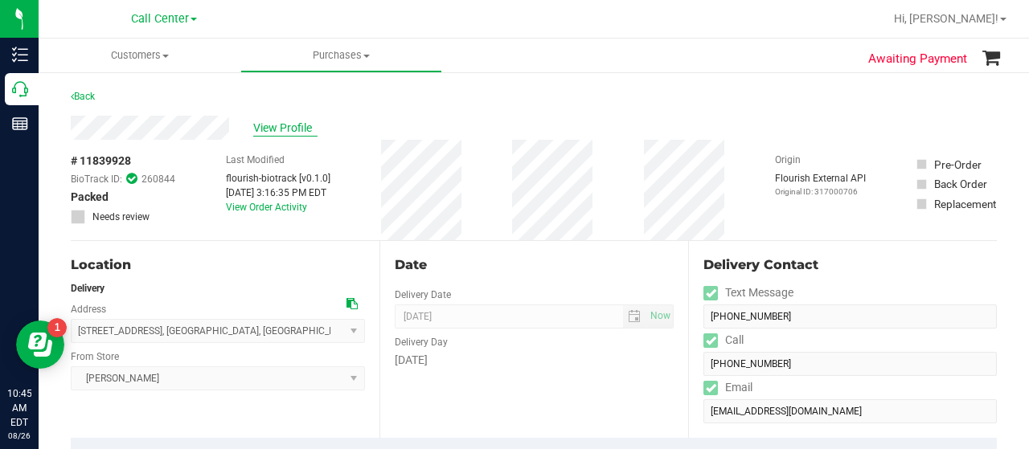
click at [273, 129] on span "View Profile" at bounding box center [285, 128] width 64 height 17
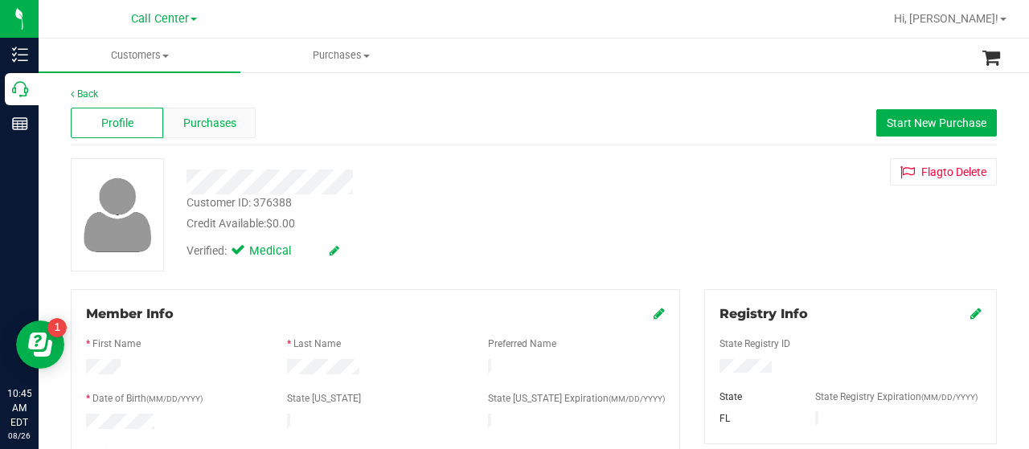
click at [235, 114] on div "Purchases" at bounding box center [209, 123] width 92 height 31
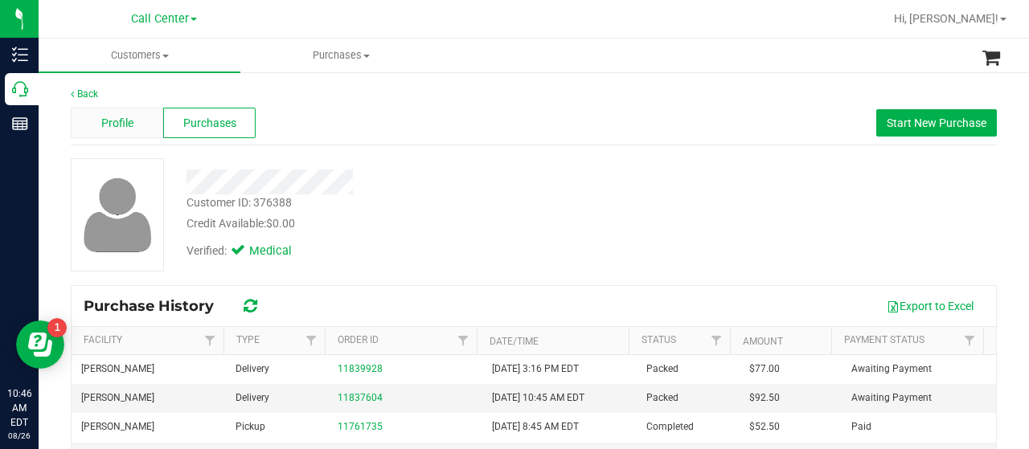
click at [116, 113] on div "Profile" at bounding box center [117, 123] width 92 height 31
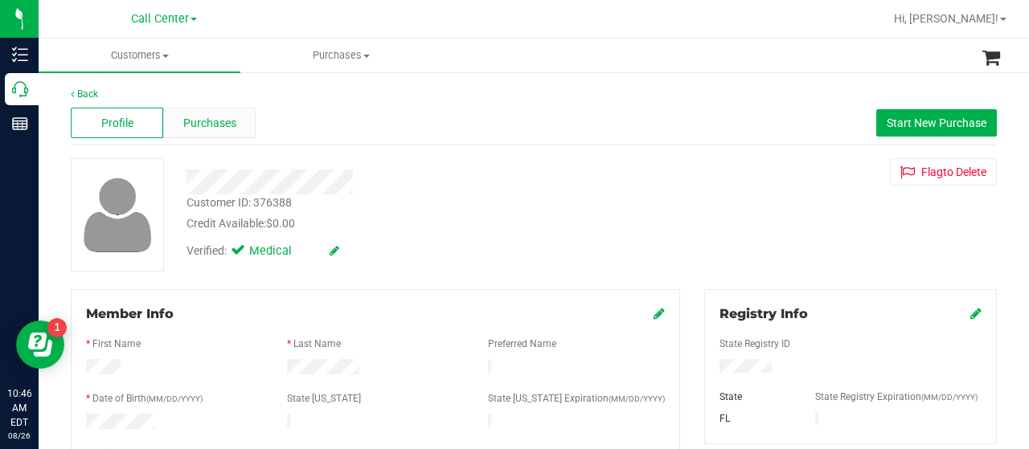
click at [209, 131] on div "Purchases" at bounding box center [209, 123] width 92 height 31
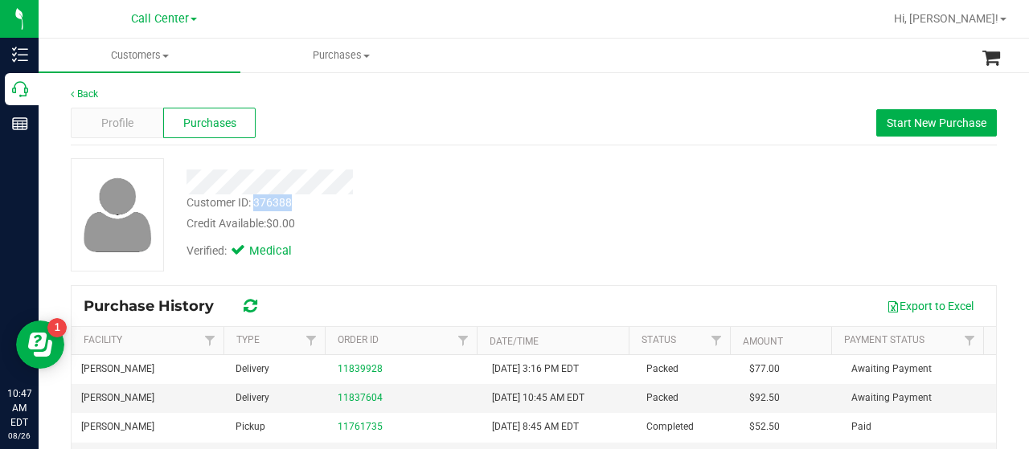
drag, startPoint x: 253, startPoint y: 205, endPoint x: 297, endPoint y: 205, distance: 43.4
click at [297, 205] on div "Customer ID: 376388 Credit Available: $0.00" at bounding box center [411, 213] width 475 height 38
copy div "376388"
click at [272, 143] on div "Profile Purchases Start New Purchase" at bounding box center [534, 123] width 926 height 44
click at [124, 117] on span "Profile" at bounding box center [117, 123] width 32 height 17
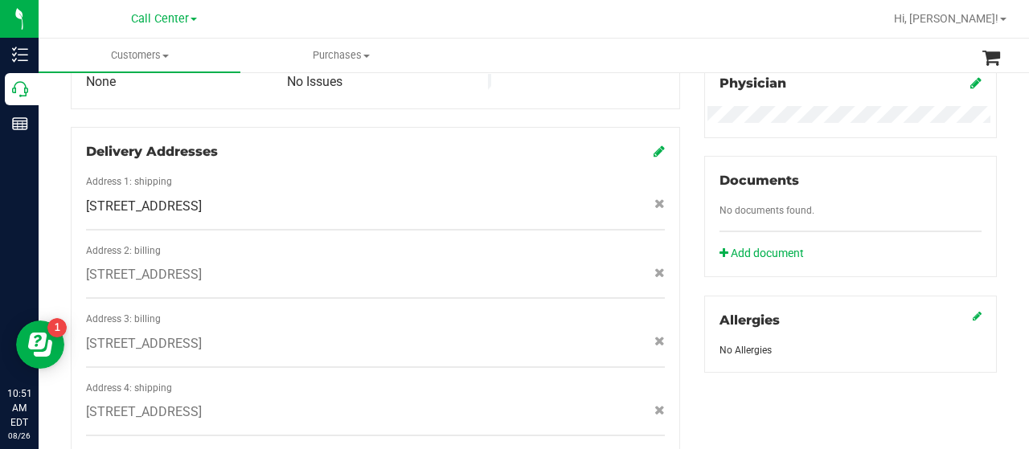
scroll to position [643, 0]
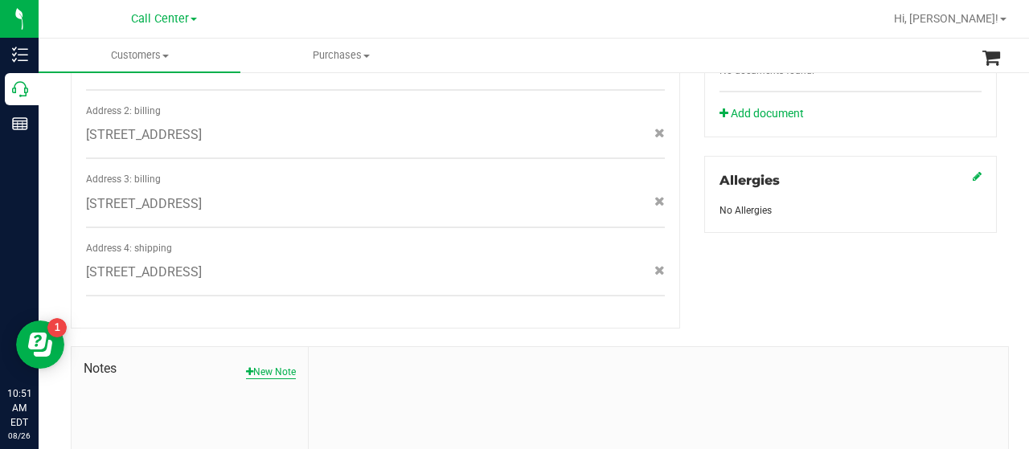
click at [288, 365] on button "New Note" at bounding box center [271, 372] width 50 height 14
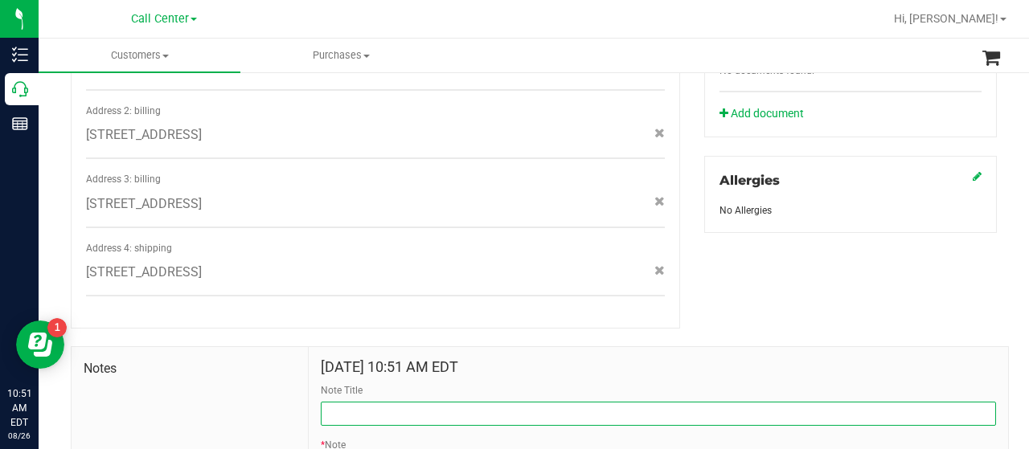
click at [349, 402] on input "Note Title" at bounding box center [658, 414] width 675 height 24
type input "p"
type input "Delivery"
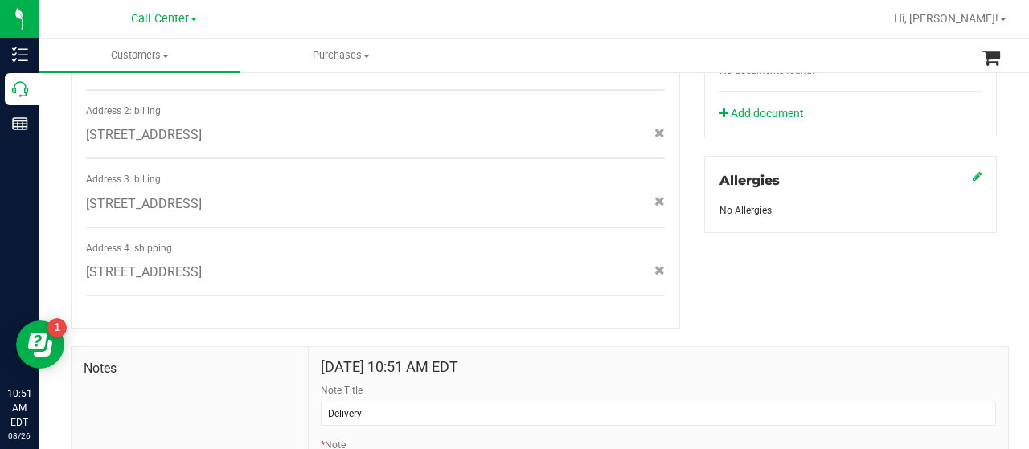
click at [990, 289] on div "Member Info * First Name * Last Name Preferred Name * Date of Birth (MM/DD/YYYY…" at bounding box center [534, 107] width 950 height 923
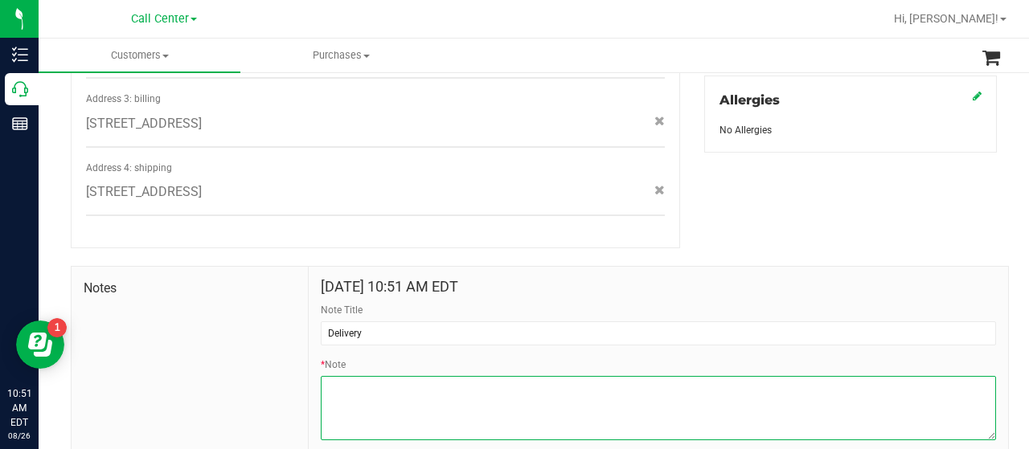
click at [770, 379] on textarea "* Note" at bounding box center [658, 408] width 675 height 64
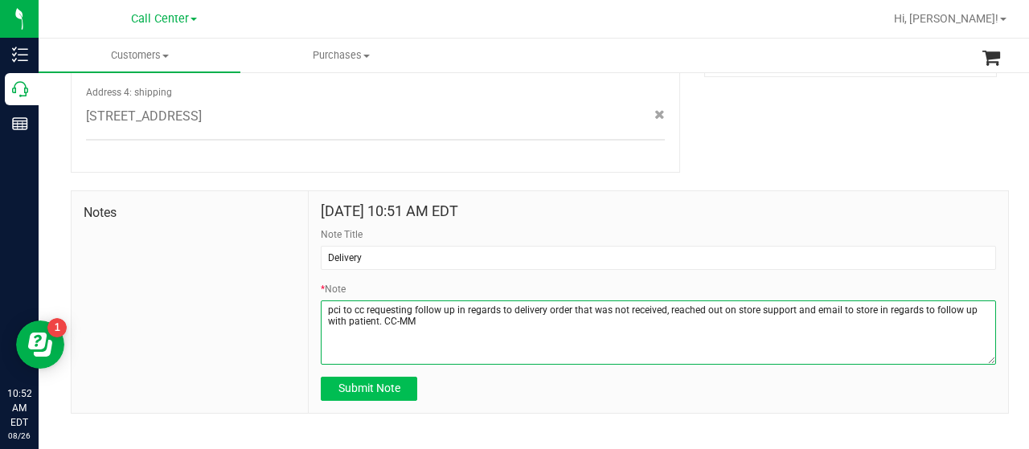
type textarea "pci to cc requesting follow up in regards to delivery order that was not receiv…"
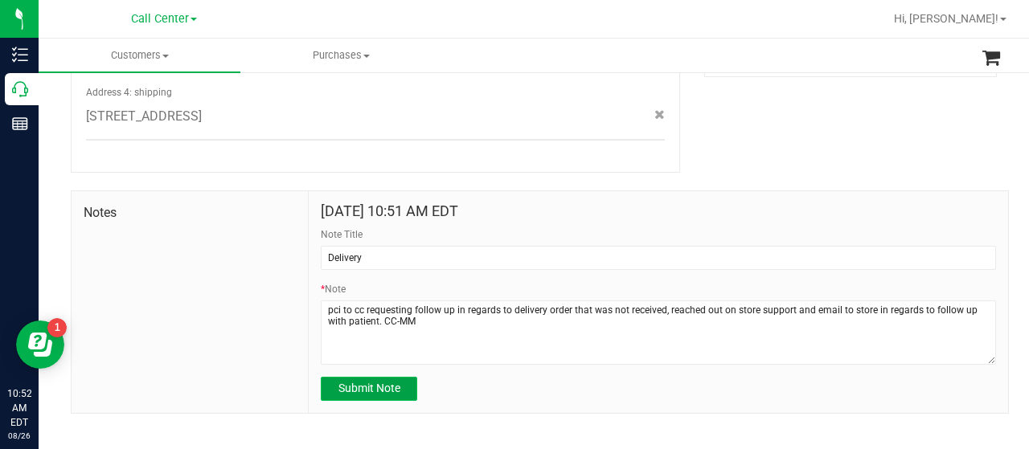
click at [399, 377] on button "Submit Note" at bounding box center [369, 389] width 96 height 24
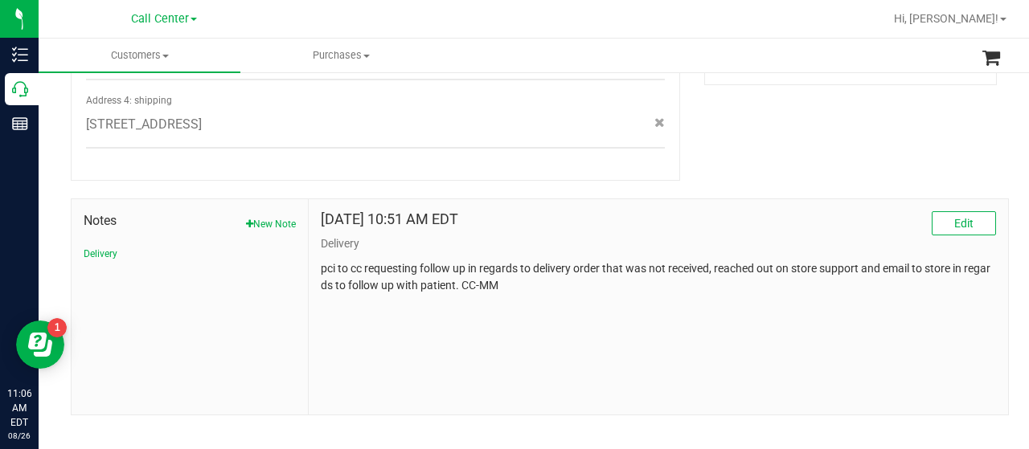
click at [269, 277] on div "Notes New Note Delivery" at bounding box center [190, 306] width 237 height 215
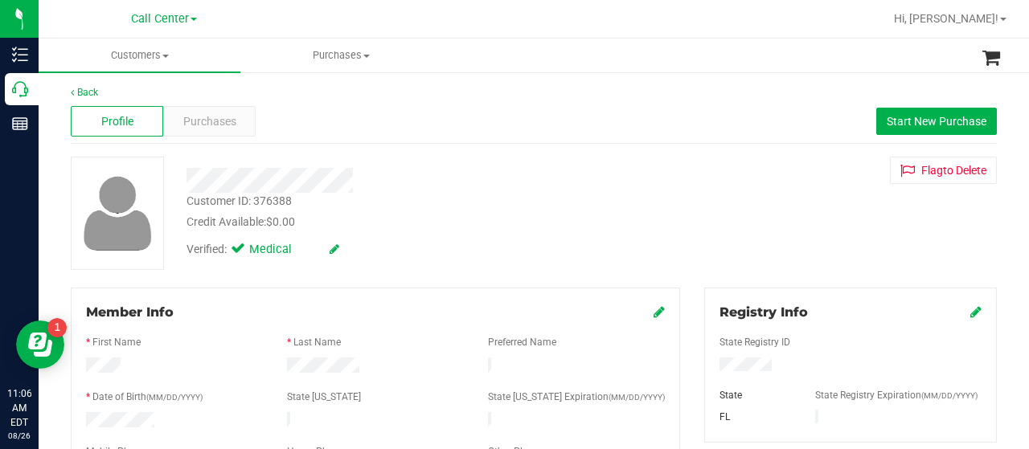
scroll to position [0, 0]
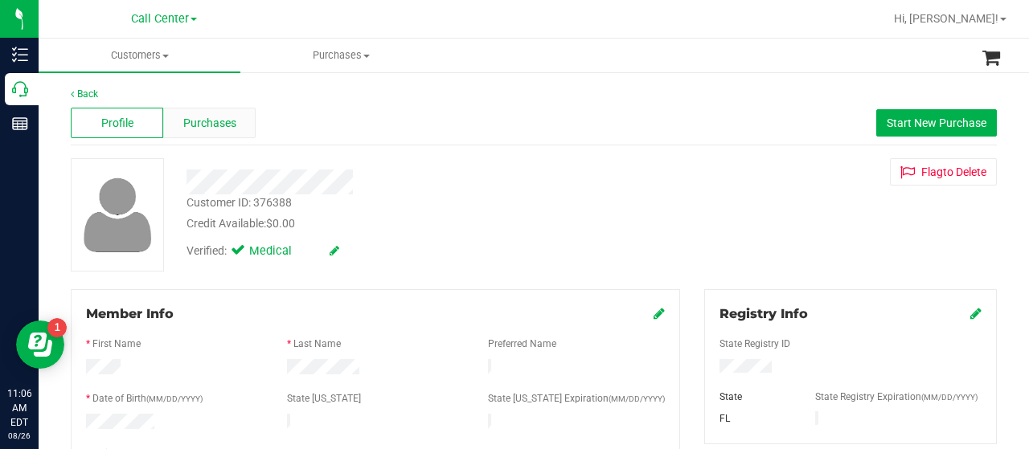
click at [220, 124] on span "Purchases" at bounding box center [209, 123] width 53 height 17
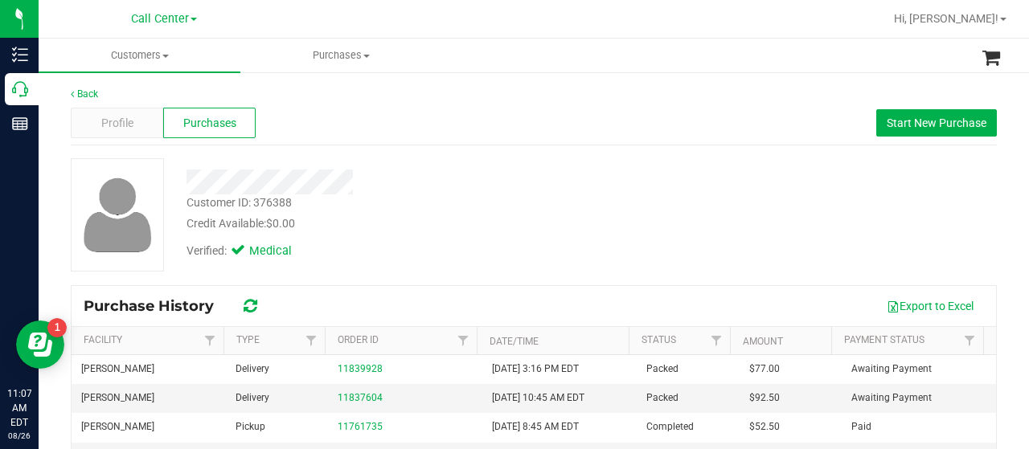
click at [172, 279] on div "Customer ID: 376388 Credit Available: $0.00 Verified: Medical" at bounding box center [534, 221] width 926 height 126
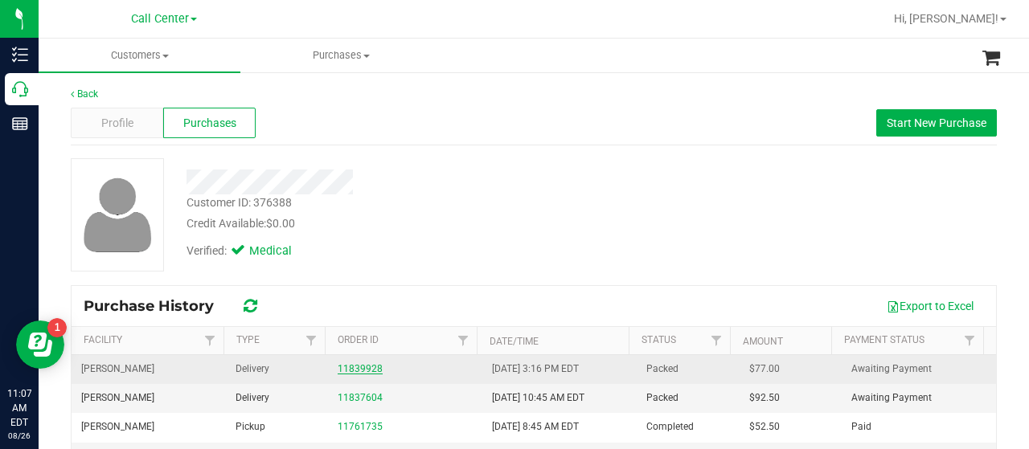
click at [349, 367] on link "11839928" at bounding box center [360, 368] width 45 height 11
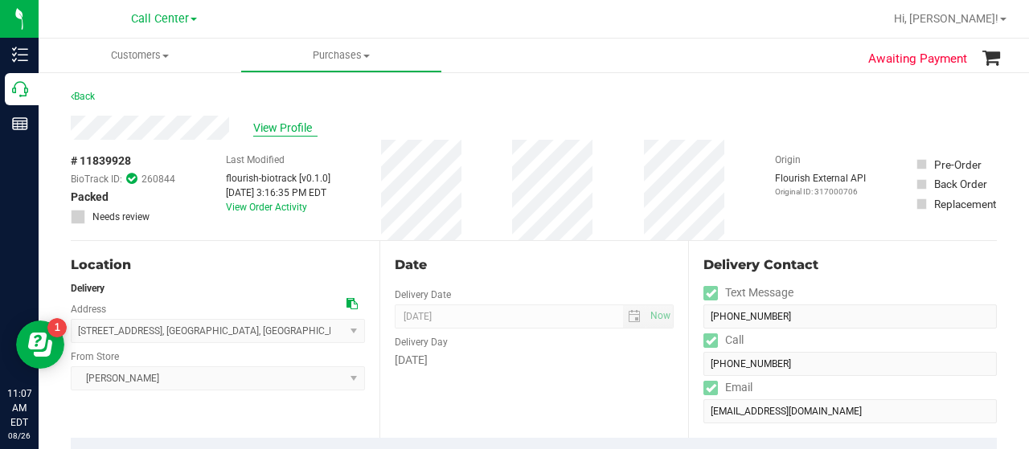
click at [283, 133] on span "View Profile" at bounding box center [285, 128] width 64 height 17
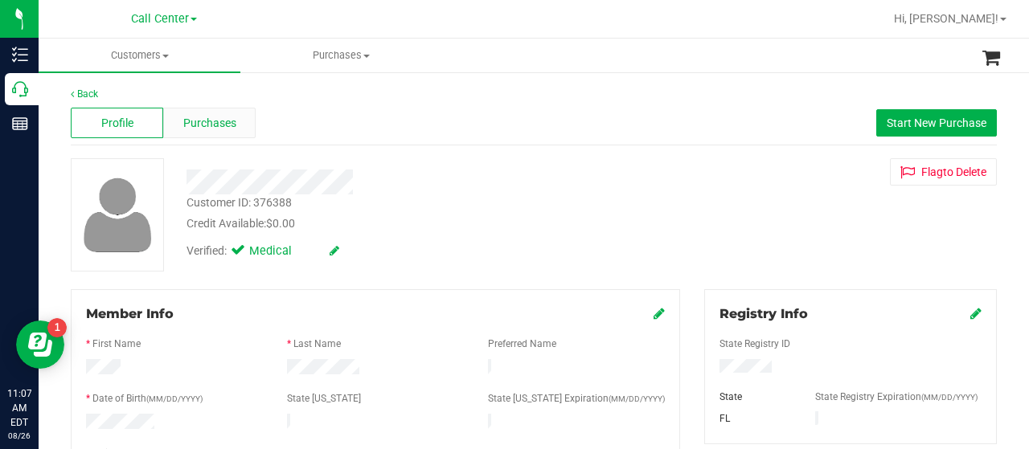
click at [239, 129] on div "Purchases" at bounding box center [209, 123] width 92 height 31
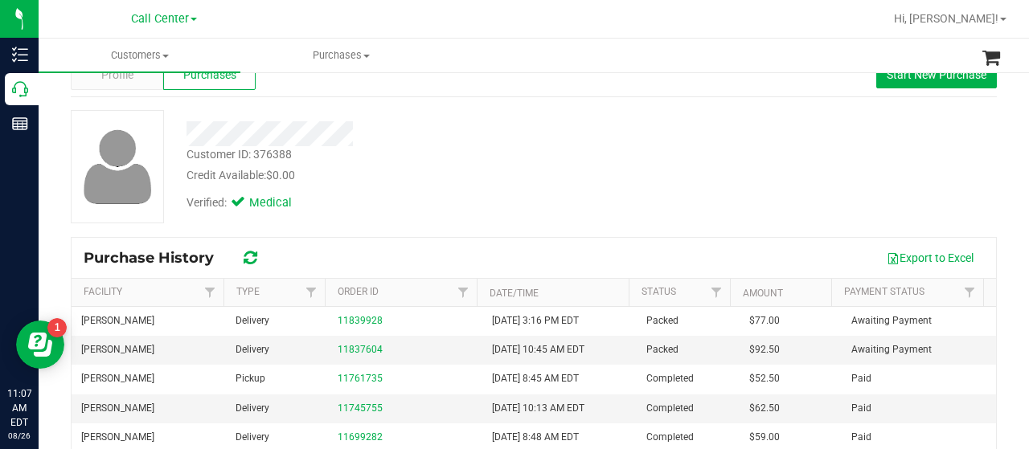
scroll to position [80, 0]
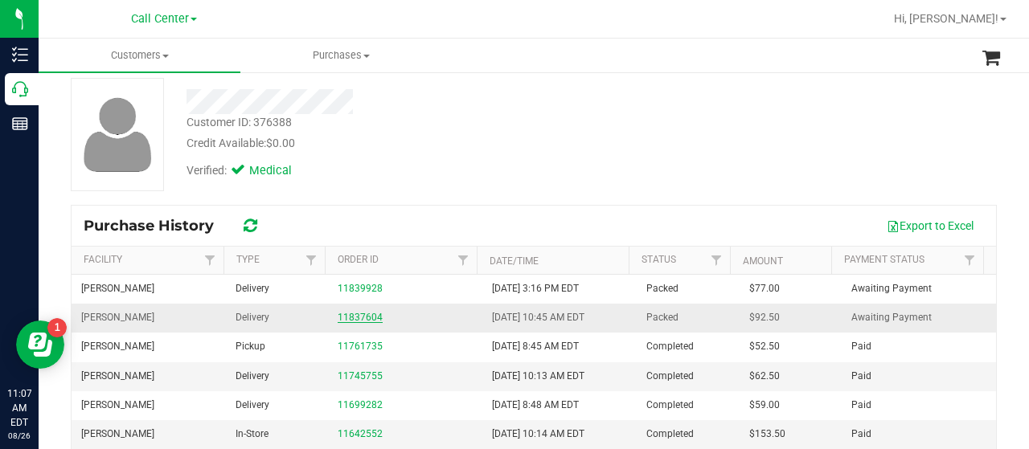
click at [338, 316] on link "11837604" at bounding box center [360, 317] width 45 height 11
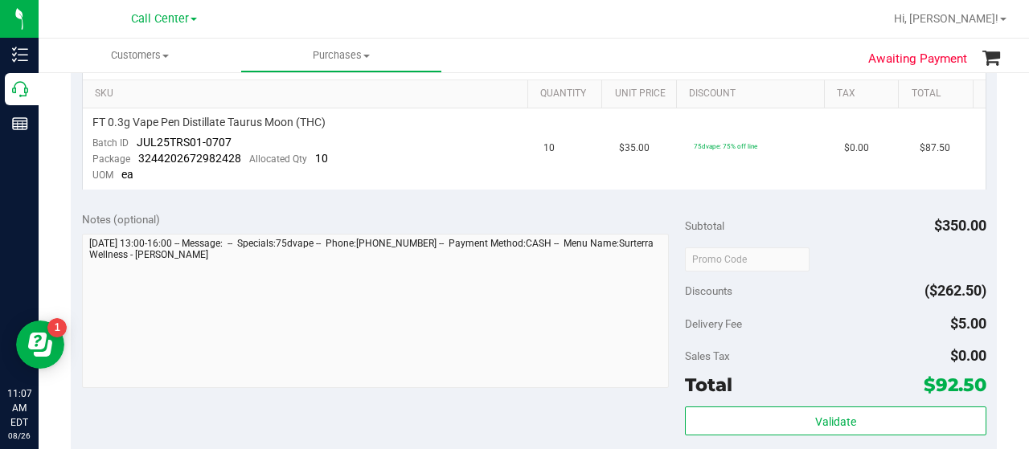
scroll to position [482, 0]
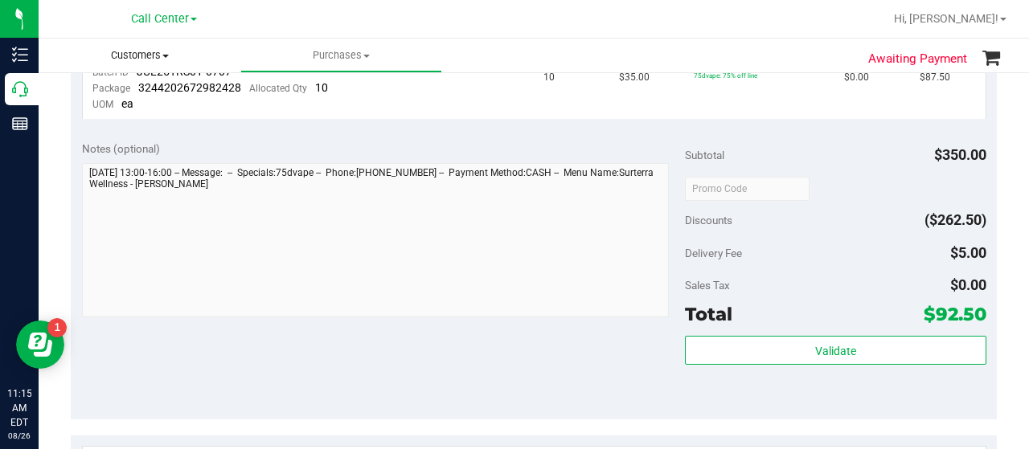
click at [73, 59] on span "Customers" at bounding box center [140, 55] width 202 height 14
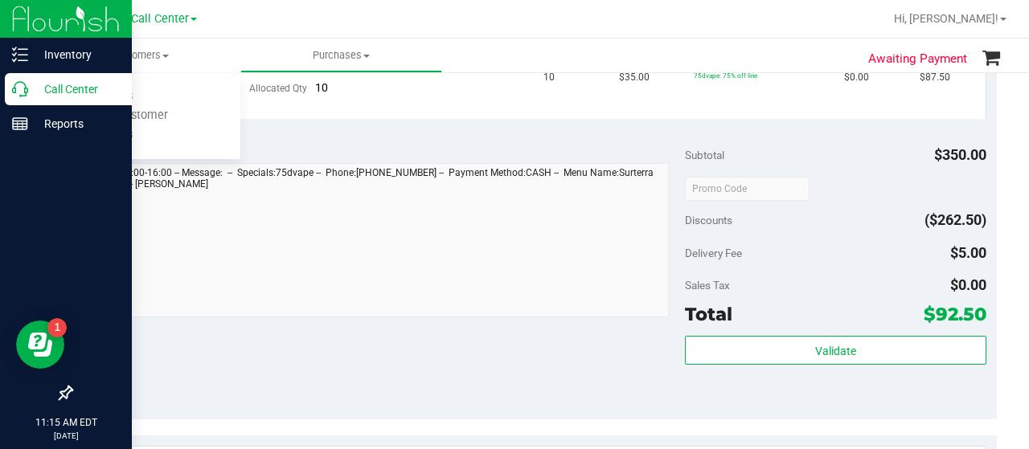
click at [27, 94] on icon at bounding box center [20, 89] width 16 height 16
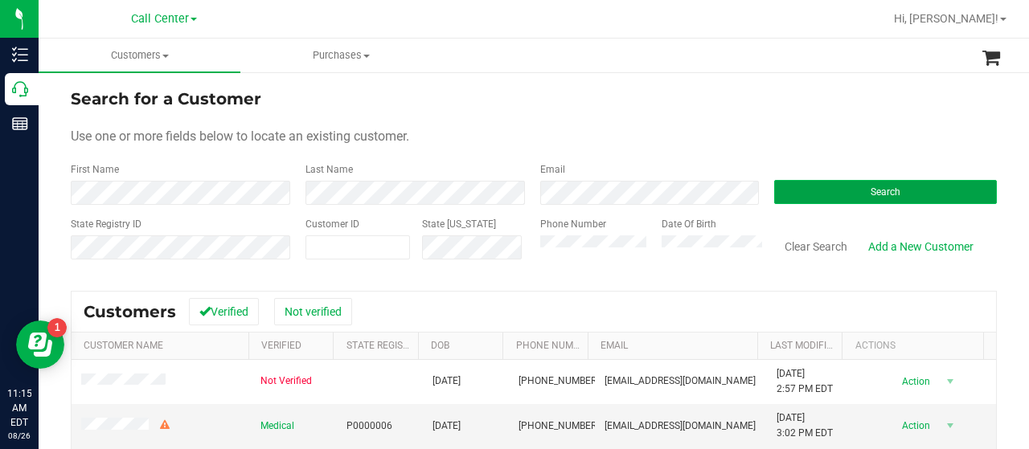
click at [781, 190] on button "Search" at bounding box center [885, 192] width 223 height 24
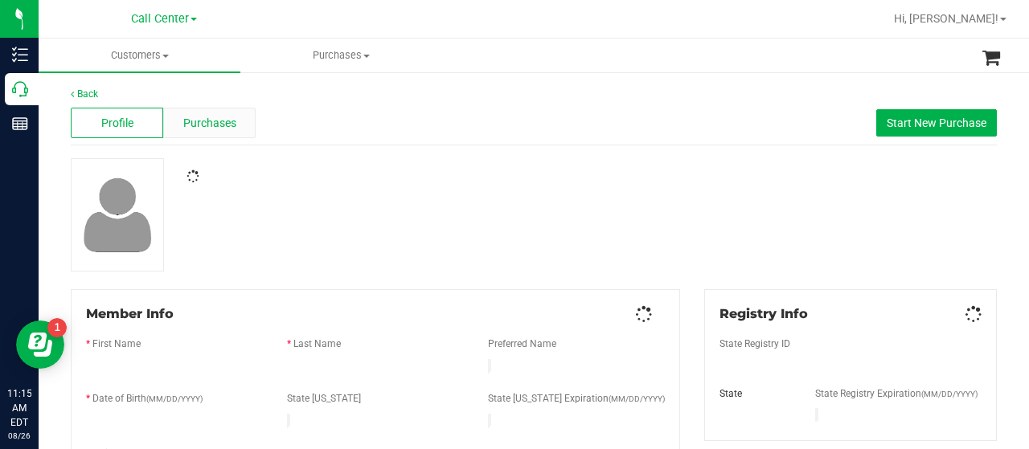
click at [203, 131] on span "Purchases" at bounding box center [209, 123] width 53 height 17
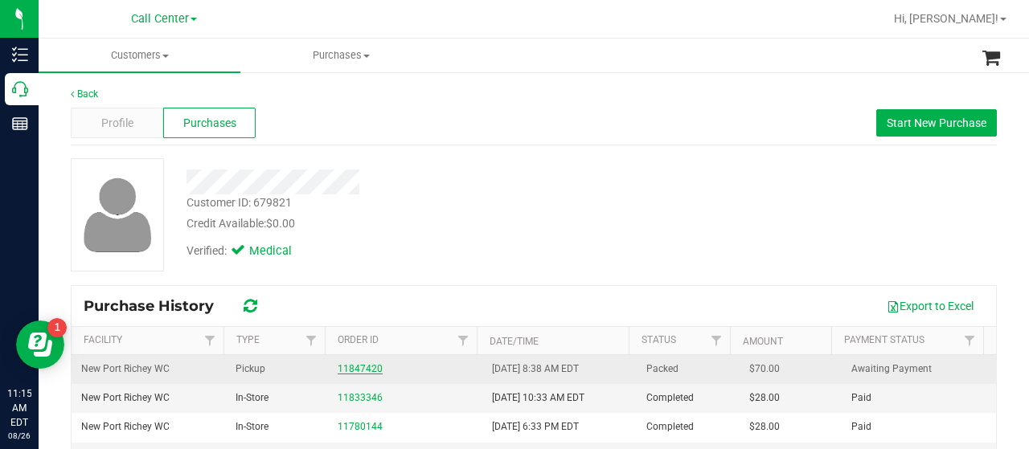
click at [340, 366] on link "11847420" at bounding box center [360, 368] width 45 height 11
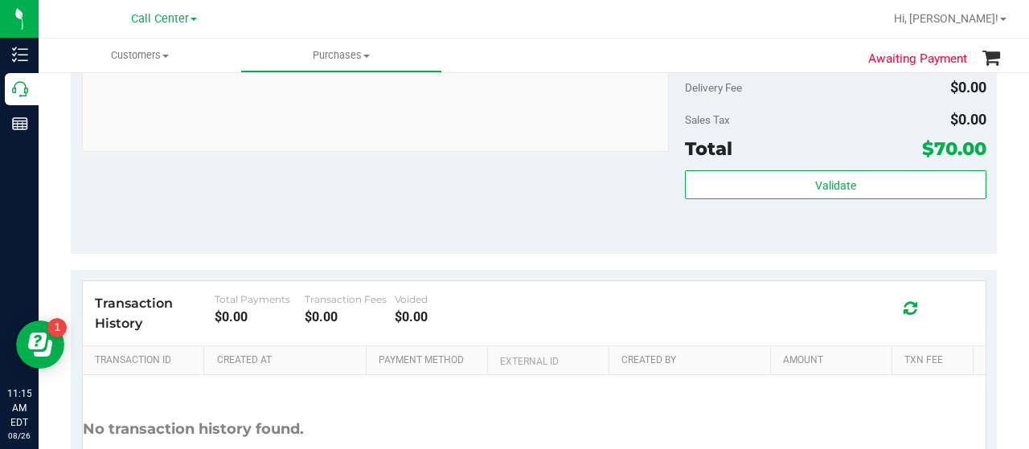
scroll to position [80, 0]
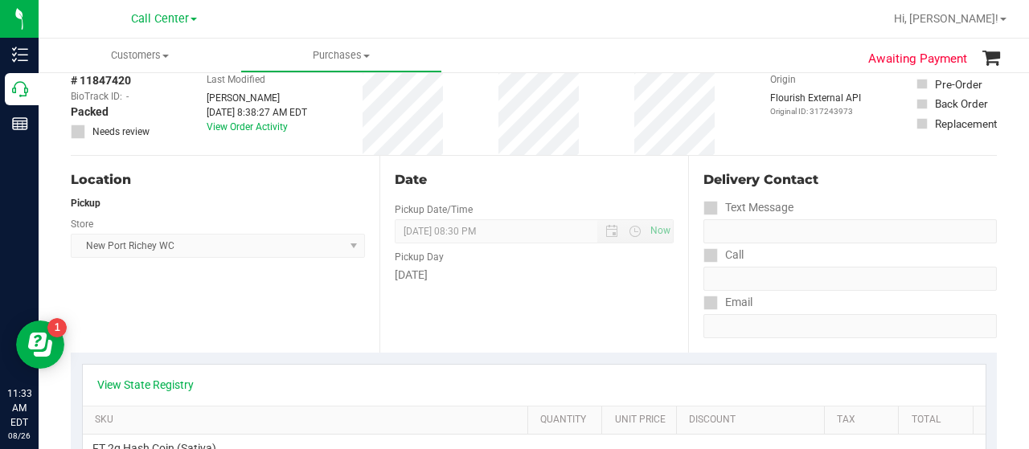
click at [182, 217] on div "Store" at bounding box center [218, 222] width 294 height 23
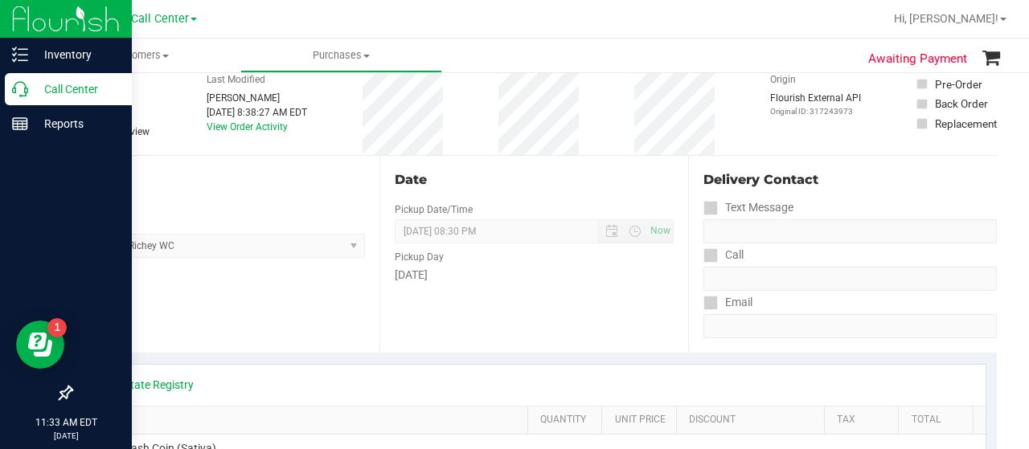
click at [24, 98] on div "Call Center" at bounding box center [68, 89] width 127 height 32
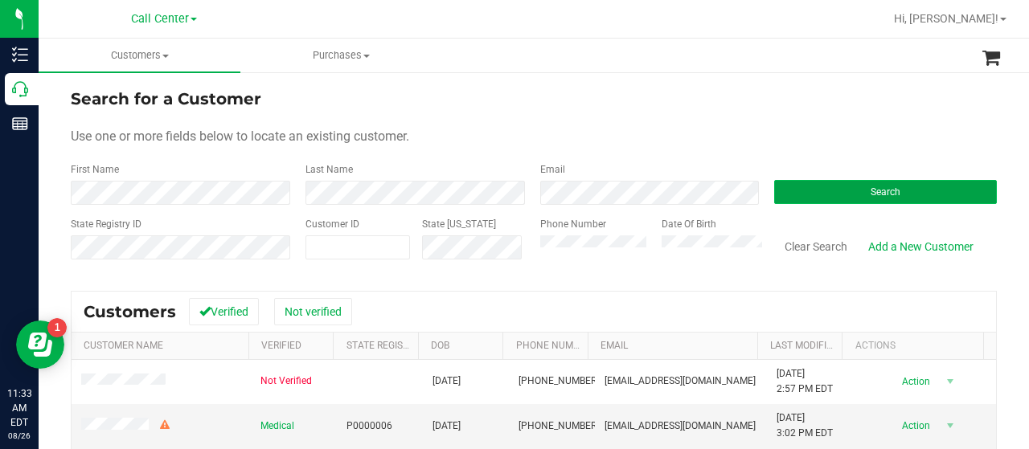
click at [774, 181] on button "Search" at bounding box center [885, 192] width 223 height 24
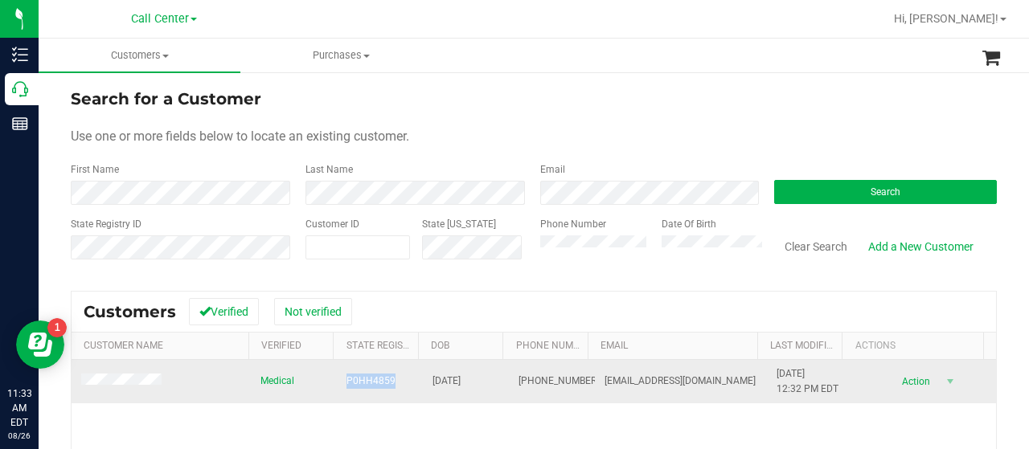
drag, startPoint x: 338, startPoint y: 381, endPoint x: 391, endPoint y: 383, distance: 52.3
click at [391, 383] on td "P0HH4859" at bounding box center [380, 381] width 86 height 43
copy span "P0HH4859"
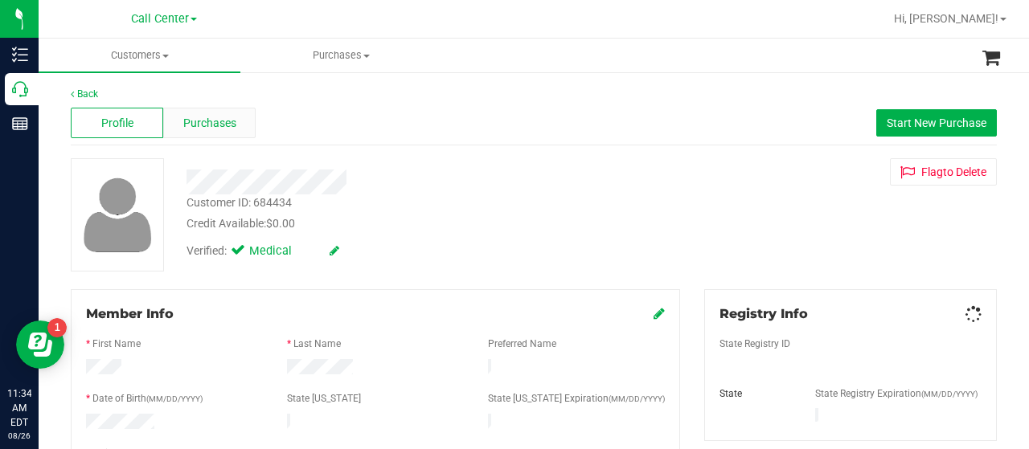
click at [196, 108] on div "Purchases" at bounding box center [209, 123] width 92 height 31
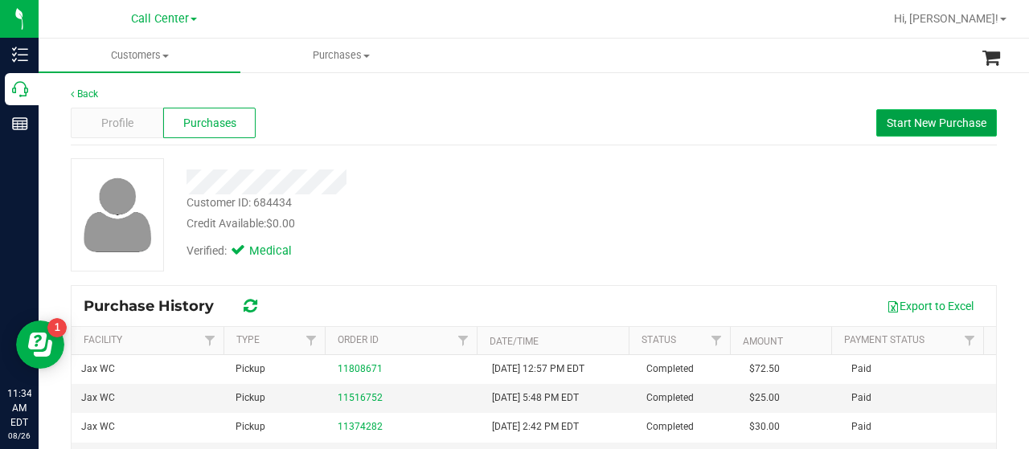
click at [899, 115] on button "Start New Purchase" at bounding box center [936, 122] width 121 height 27
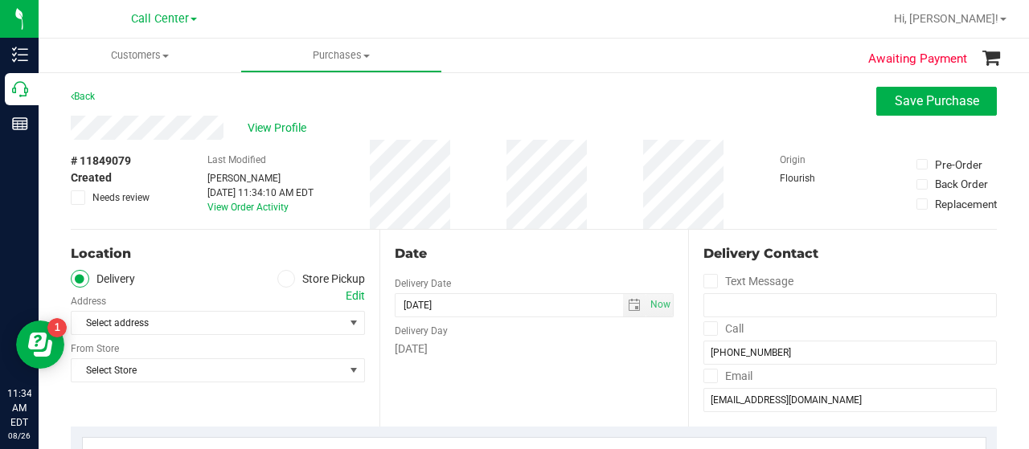
click at [268, 280] on ul "Delivery Store Pickup" at bounding box center [218, 279] width 294 height 18
click at [277, 280] on span at bounding box center [286, 279] width 18 height 18
click at [285, 277] on span at bounding box center [286, 279] width 18 height 18
click at [0, 0] on input "Store Pickup" at bounding box center [0, 0] width 0 height 0
click at [255, 326] on span "Select Store" at bounding box center [208, 323] width 272 height 23
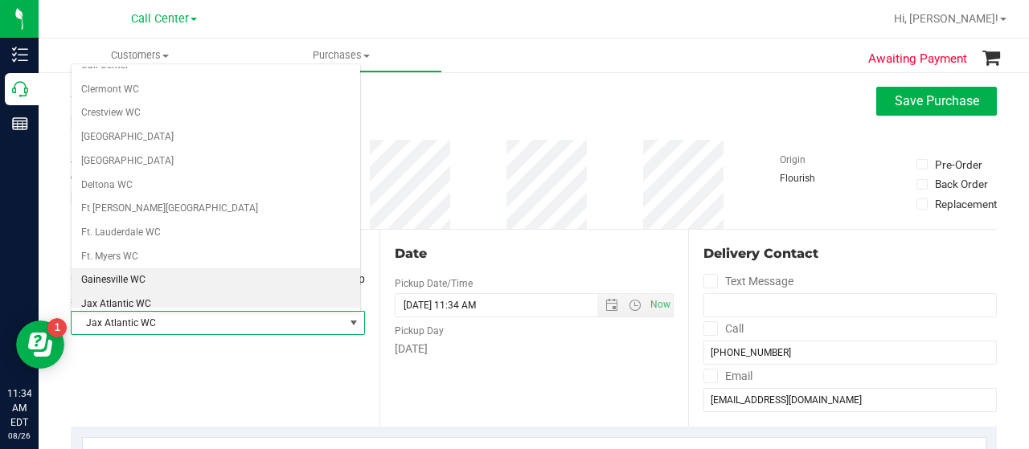
scroll to position [213, 0]
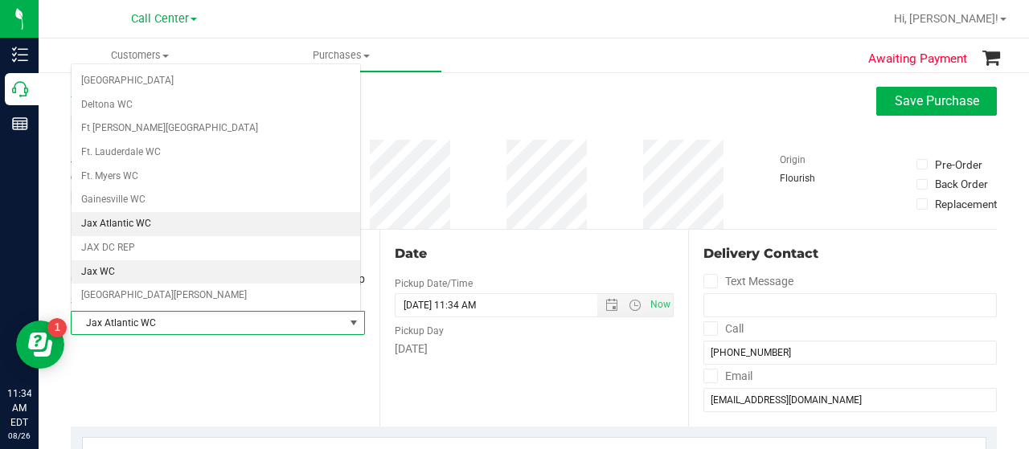
click at [135, 260] on li "Jax WC" at bounding box center [216, 272] width 289 height 24
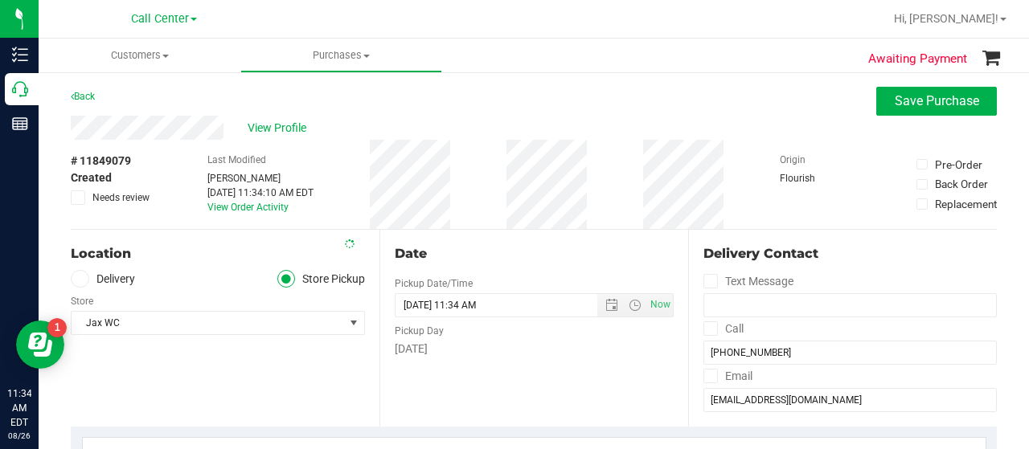
click at [129, 366] on div "Location Delivery Store Pickup Store Jax WC Select Store [PERSON_NAME][GEOGRAPH…" at bounding box center [225, 328] width 309 height 197
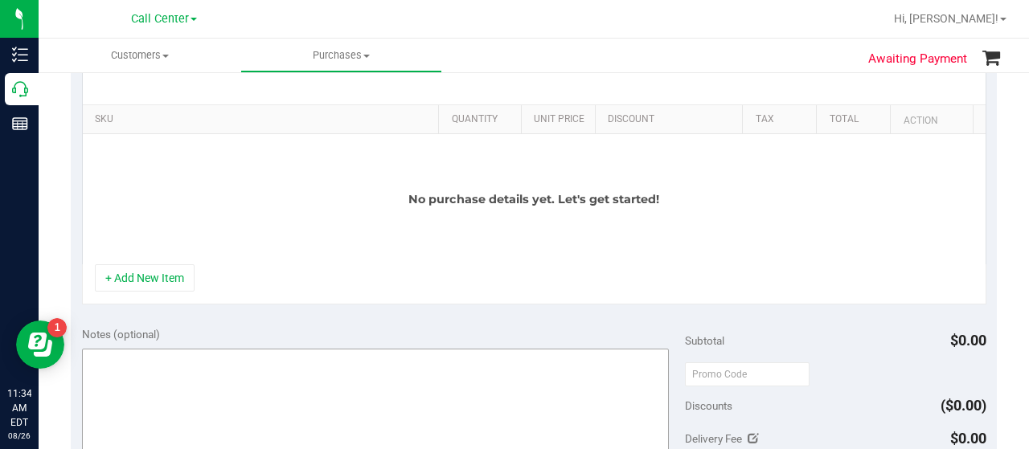
scroll to position [402, 0]
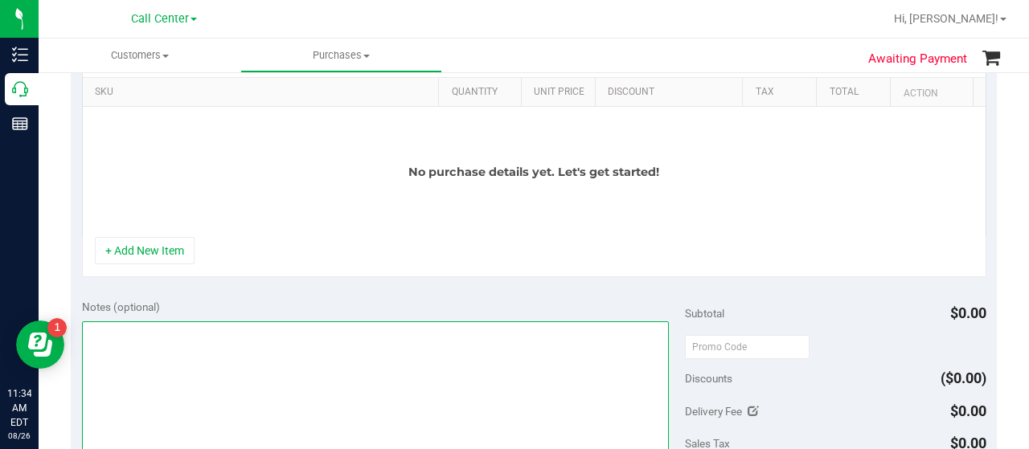
click at [125, 388] on textarea at bounding box center [375, 398] width 587 height 154
type textarea "CC-MM"
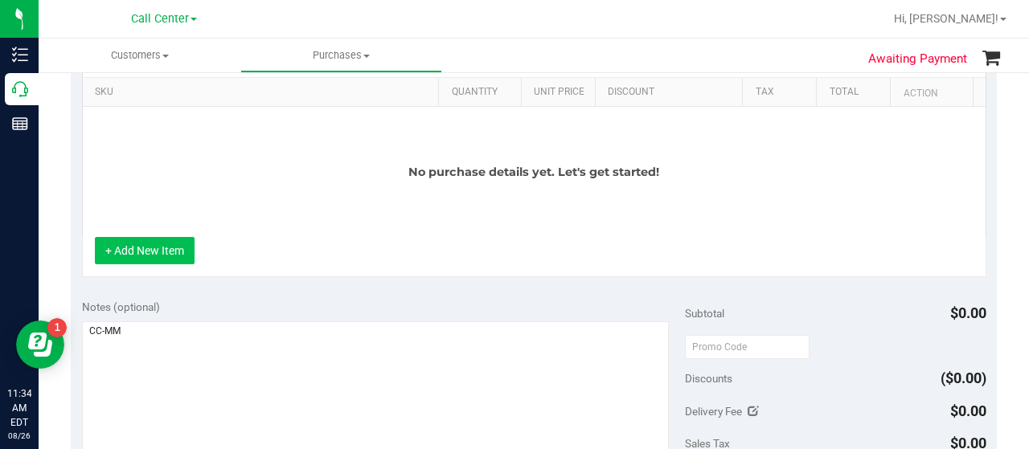
click at [173, 259] on button "+ Add New Item" at bounding box center [145, 250] width 100 height 27
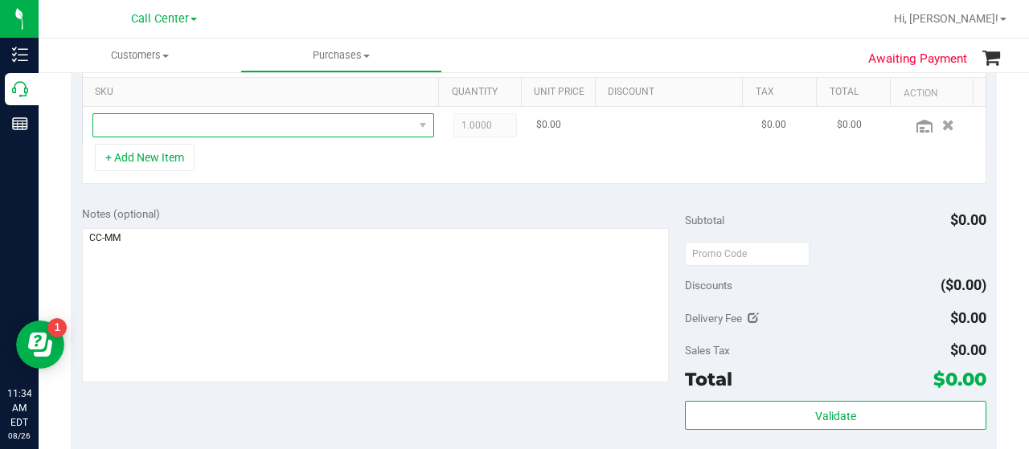
click at [208, 124] on span "NO DATA FOUND" at bounding box center [253, 125] width 320 height 23
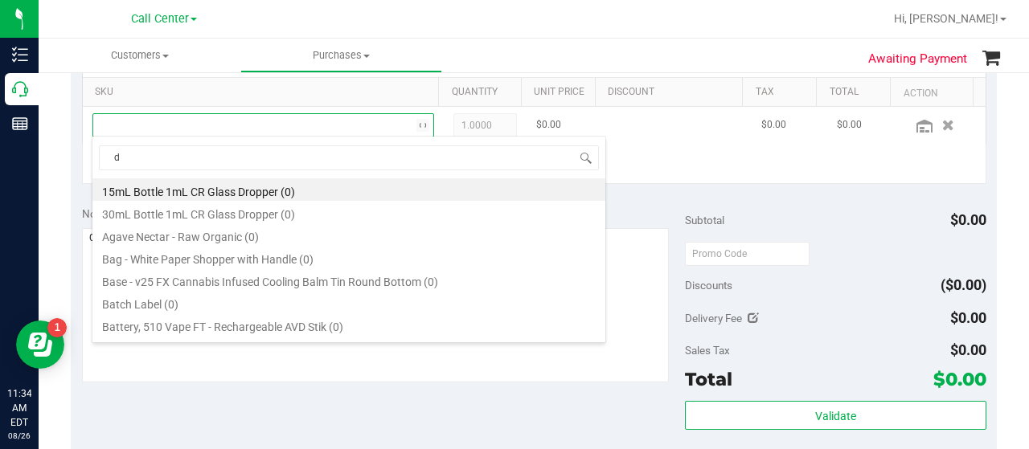
scroll to position [23, 324]
type input "dark"
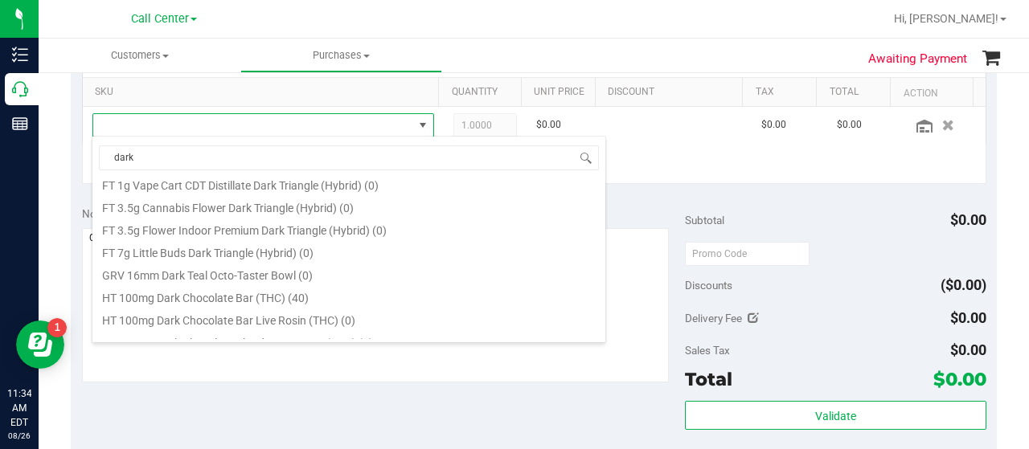
scroll to position [482, 0]
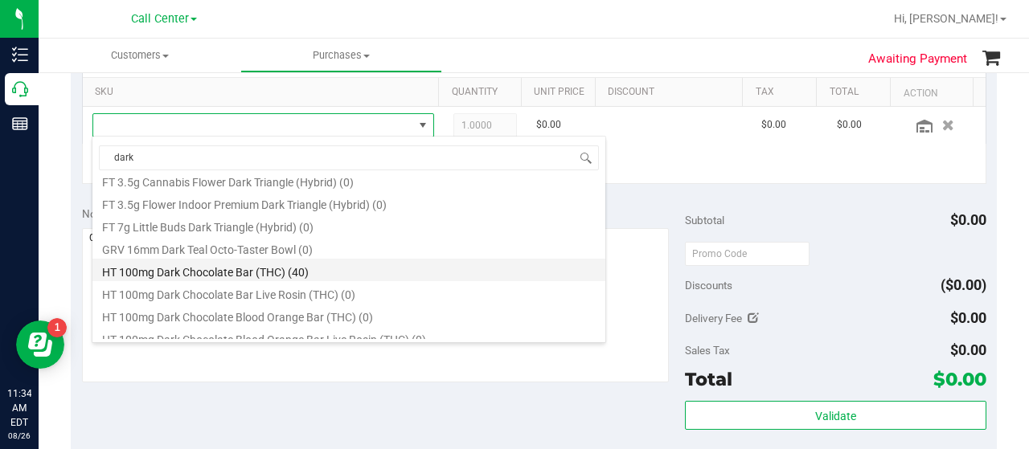
click at [246, 271] on li "HT 100mg Dark Chocolate Bar (THC) (40)" at bounding box center [348, 270] width 513 height 23
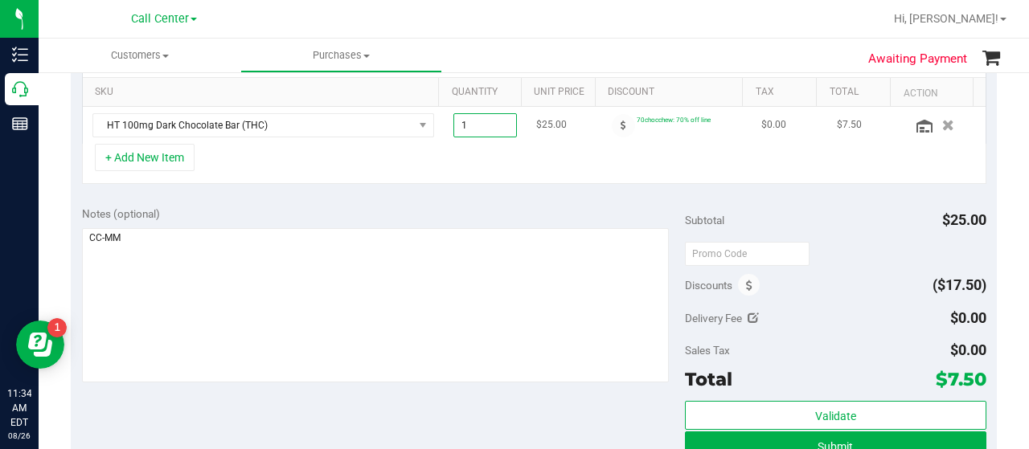
click at [481, 121] on span "1.00 1" at bounding box center [485, 125] width 64 height 24
type input "6"
type input "6.00"
click at [484, 145] on div "SKU Quantity Unit Price Discount Tax Total Action HT 100mg Dark Chocolate Bar (…" at bounding box center [534, 109] width 904 height 149
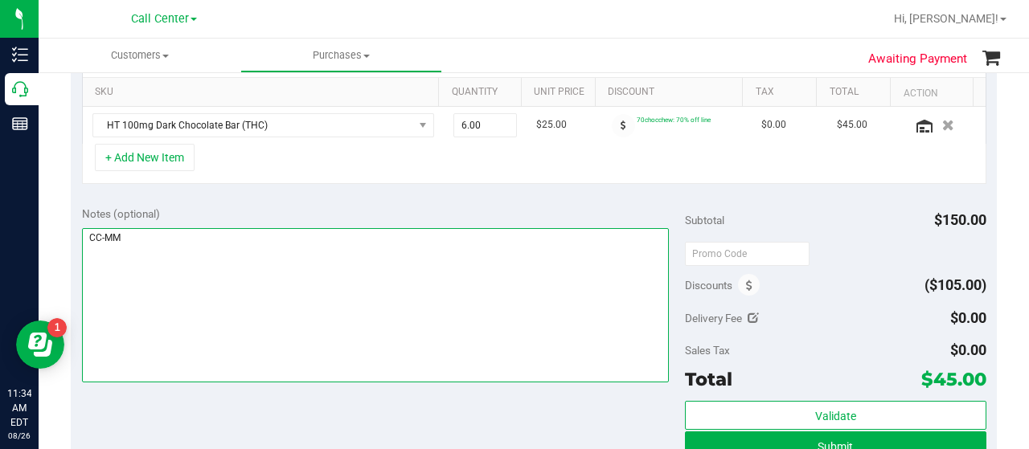
click at [477, 274] on textarea at bounding box center [375, 305] width 587 height 154
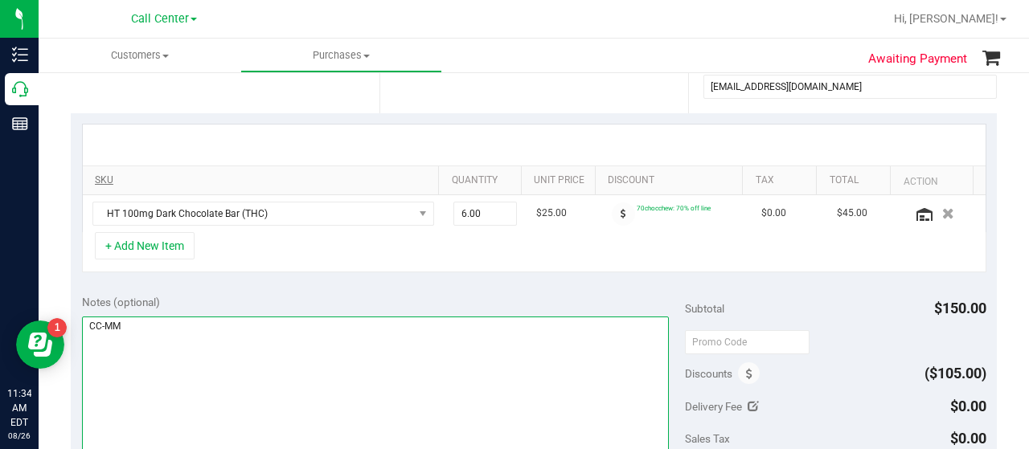
scroll to position [241, 0]
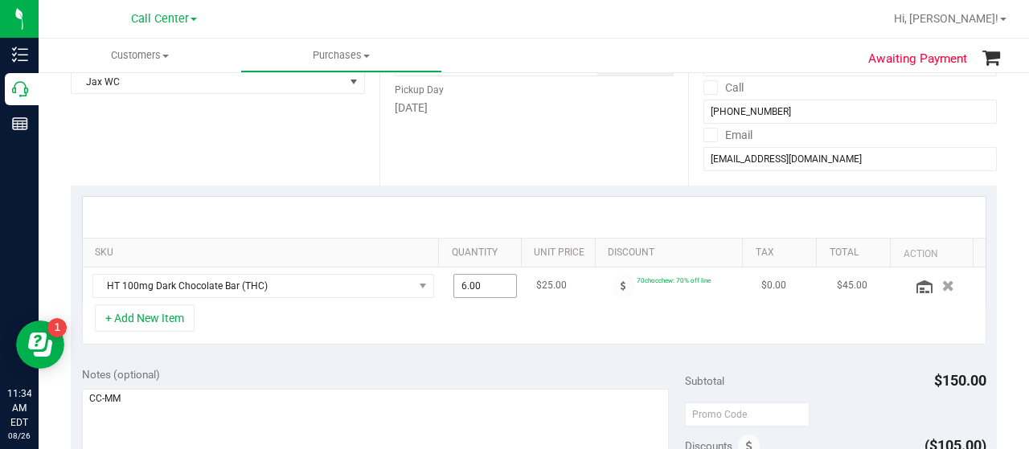
click at [476, 286] on span "6.00 6" at bounding box center [485, 286] width 64 height 24
type input "8"
type input "8.00"
click at [481, 308] on div "+ Add New Item" at bounding box center [534, 325] width 904 height 40
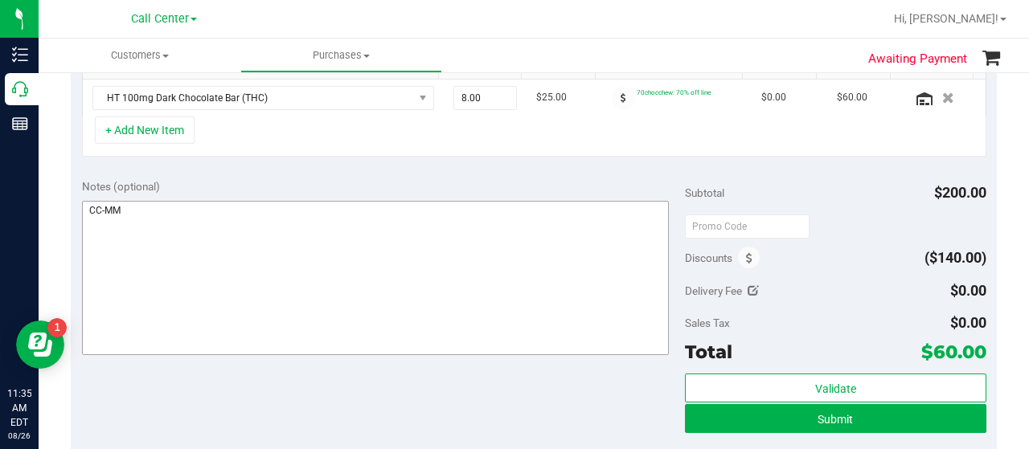
scroll to position [563, 0]
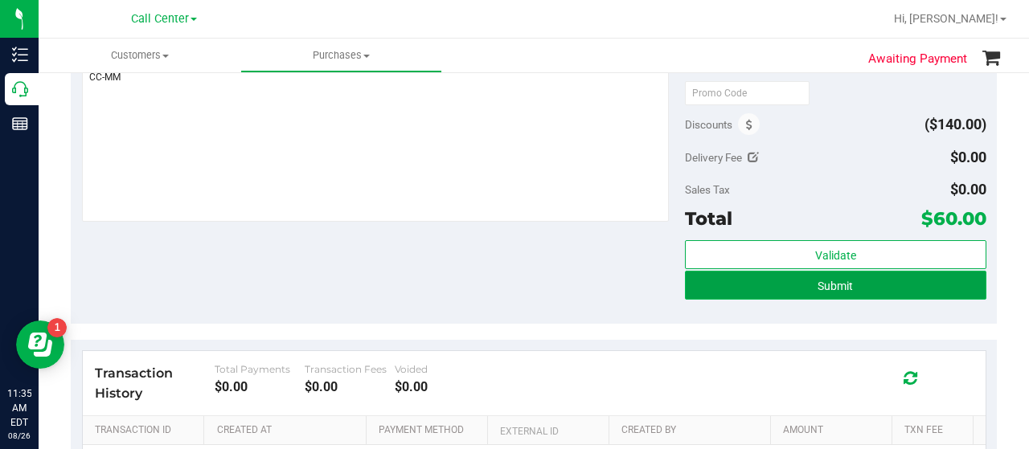
click at [706, 277] on button "Submit" at bounding box center [835, 285] width 301 height 29
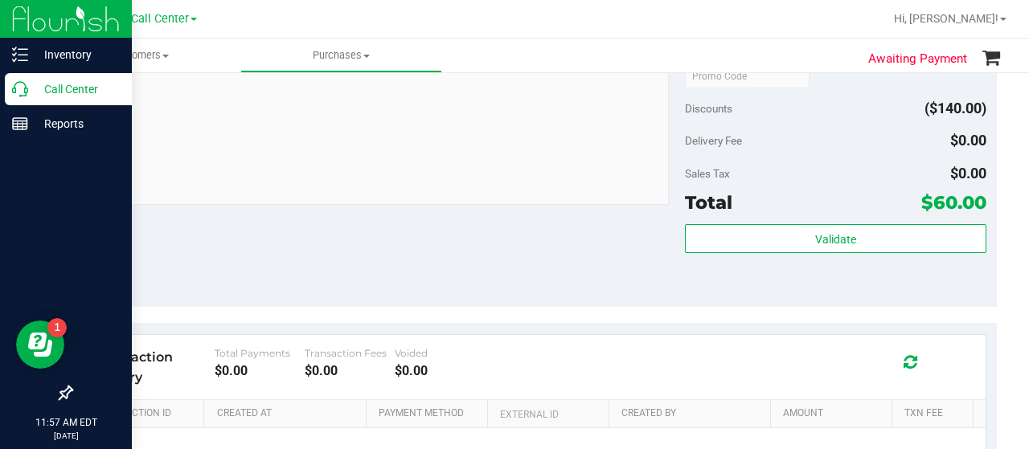
click at [33, 100] on div "Call Center" at bounding box center [68, 89] width 127 height 32
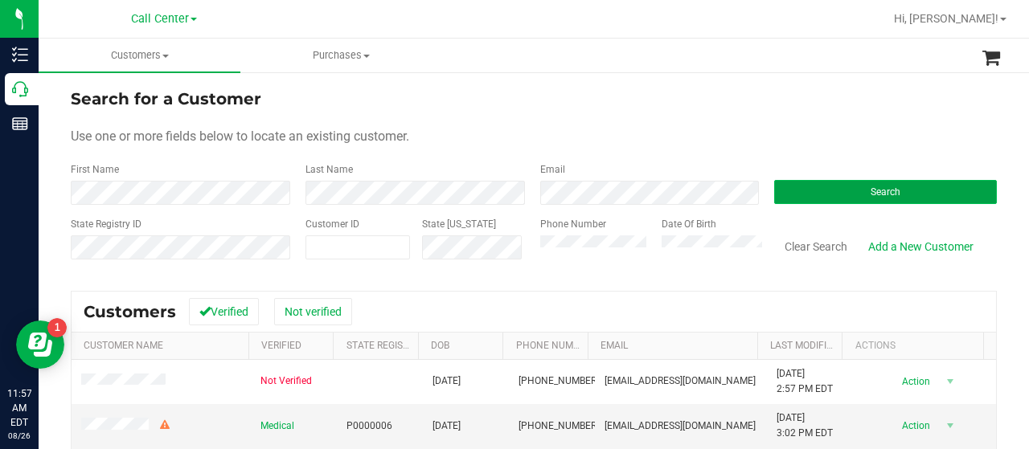
click at [784, 189] on button "Search" at bounding box center [885, 192] width 223 height 24
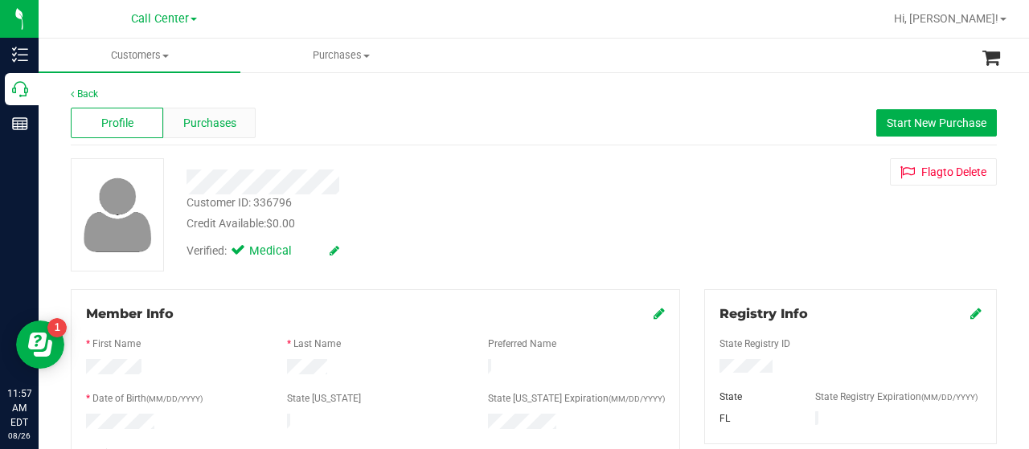
click at [179, 121] on div "Purchases" at bounding box center [209, 123] width 92 height 31
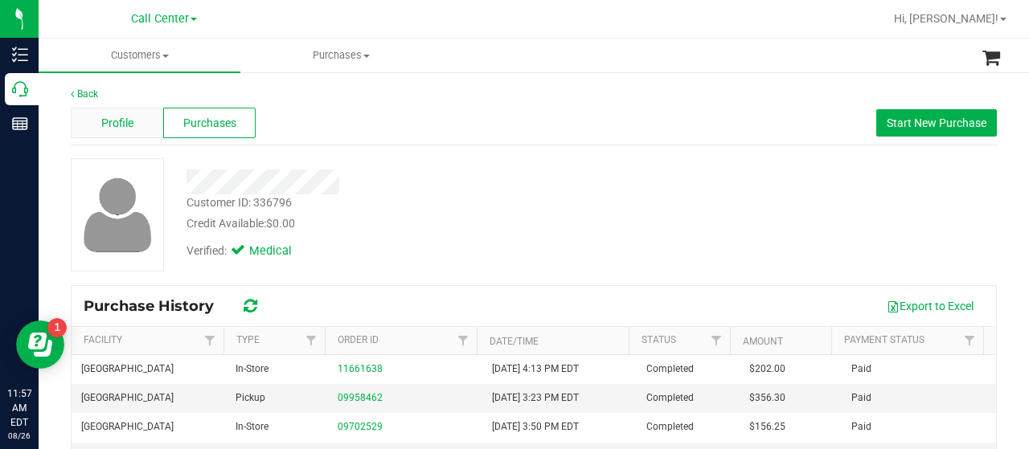
click at [111, 129] on span "Profile" at bounding box center [117, 123] width 32 height 17
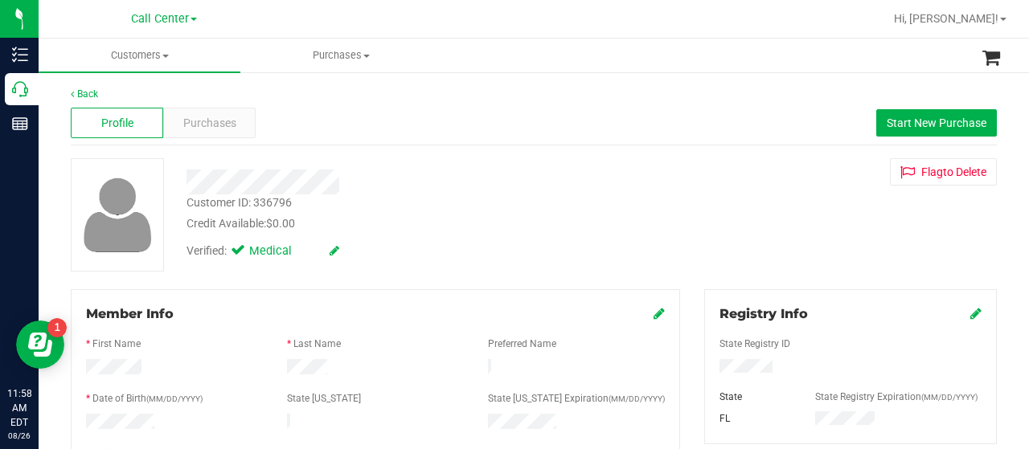
click at [209, 131] on div "Purchases" at bounding box center [209, 123] width 92 height 31
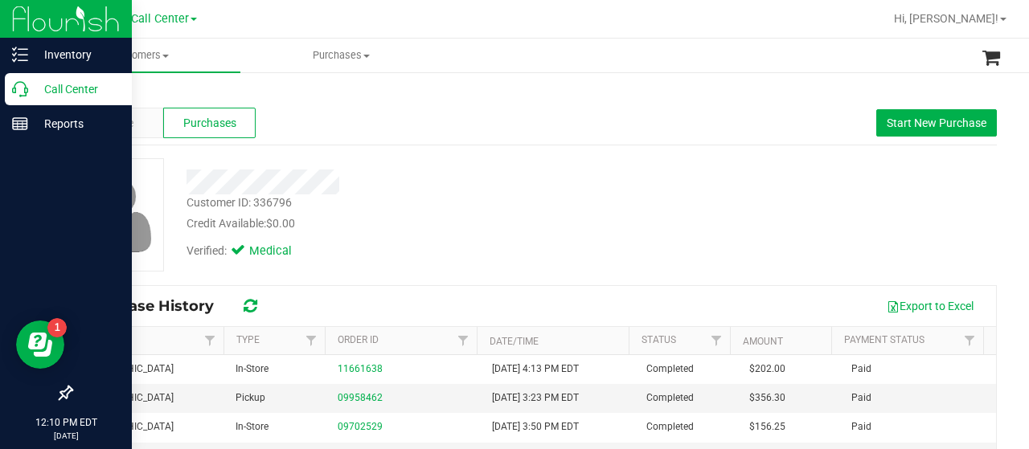
click at [37, 92] on p "Call Center" at bounding box center [76, 89] width 96 height 19
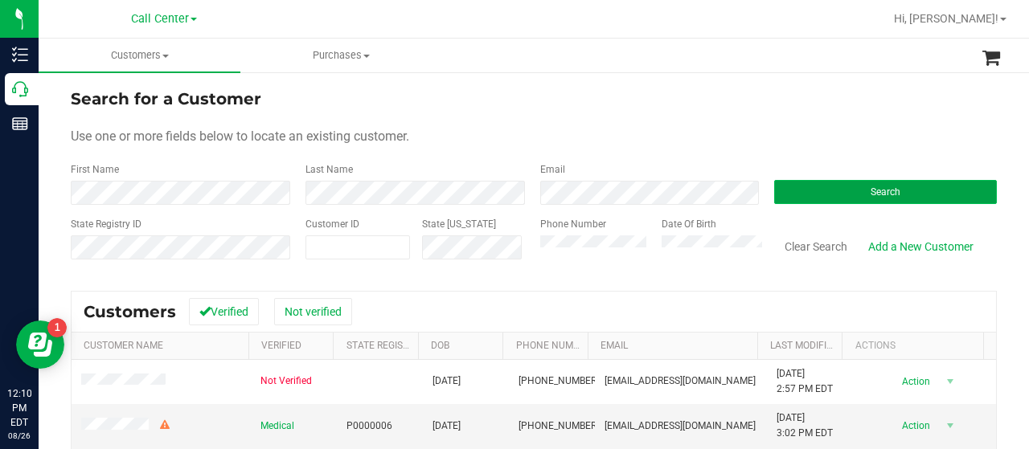
click at [777, 196] on button "Search" at bounding box center [885, 192] width 223 height 24
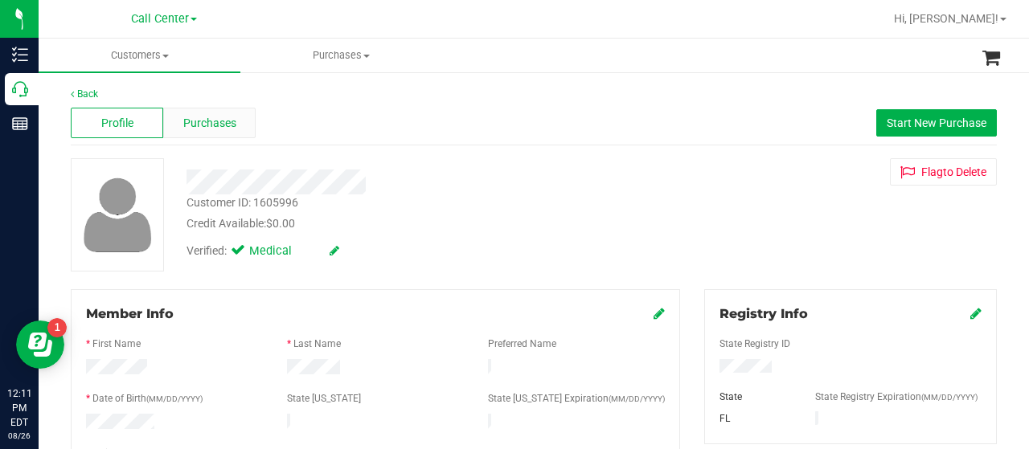
click at [213, 115] on span "Purchases" at bounding box center [209, 123] width 53 height 17
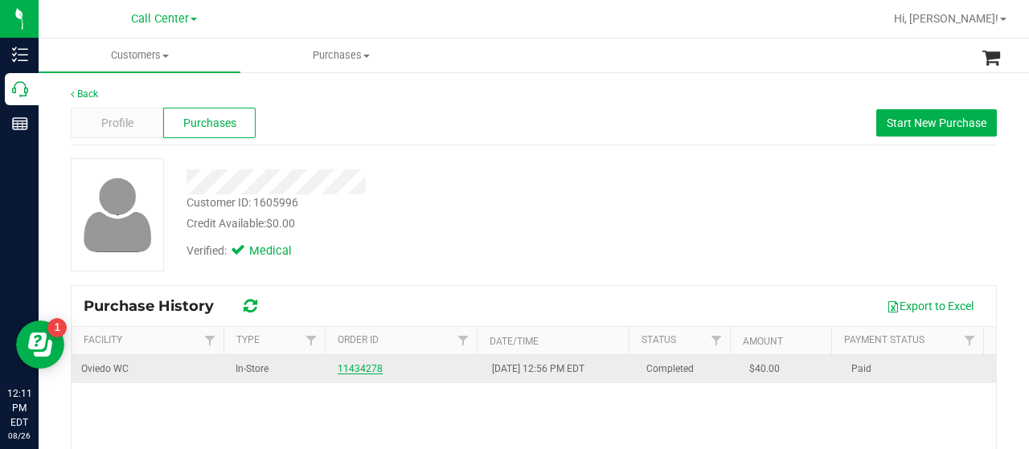
click at [360, 366] on link "11434278" at bounding box center [360, 368] width 45 height 11
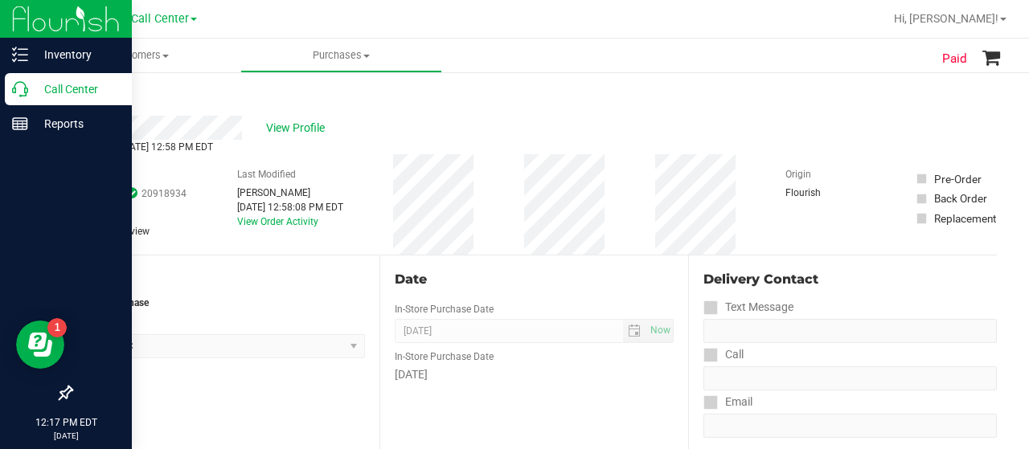
click at [29, 92] on p "Call Center" at bounding box center [76, 89] width 96 height 19
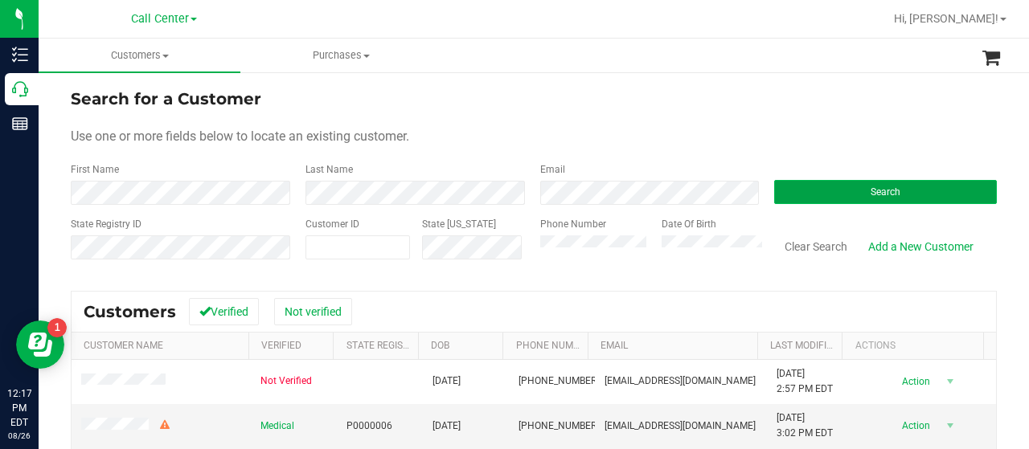
click at [809, 185] on button "Search" at bounding box center [885, 192] width 223 height 24
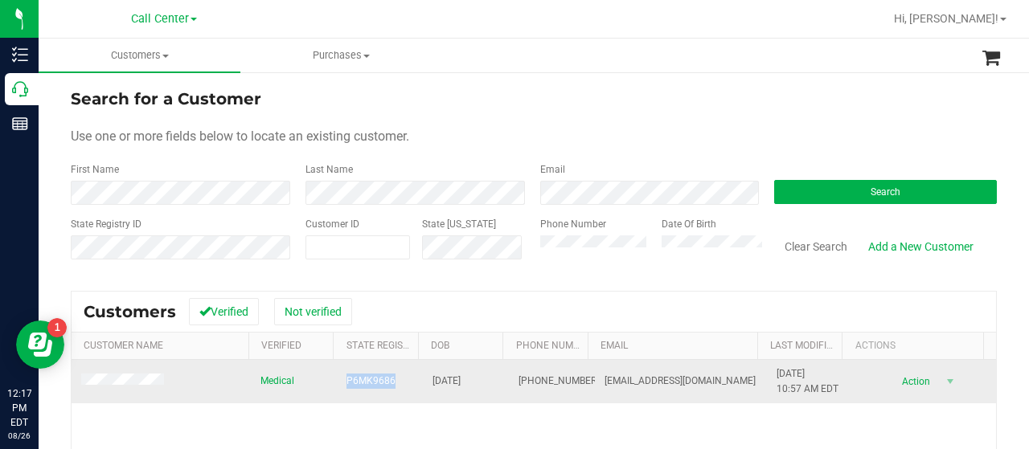
drag, startPoint x: 328, startPoint y: 379, endPoint x: 404, endPoint y: 388, distance: 77.0
click at [404, 388] on tr "Medical P6MK9686 [DATE] (317) 255-9228 [EMAIL_ADDRESS][DOMAIN_NAME] [DATE] 10:5…" at bounding box center [534, 381] width 924 height 43
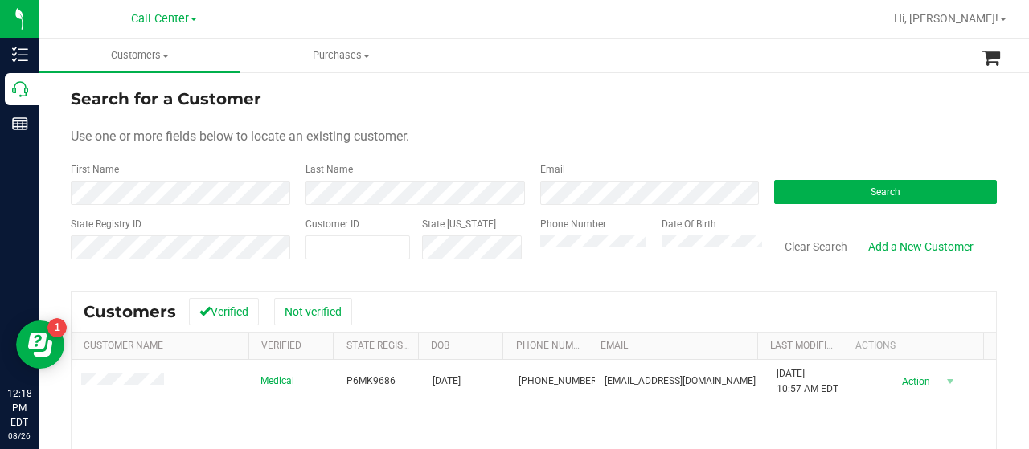
click at [506, 263] on div "State Registry ID Customer ID State [US_STATE] Phone Number Date Of Birth Clear…" at bounding box center [534, 245] width 926 height 57
click at [796, 199] on button "Search" at bounding box center [885, 192] width 223 height 24
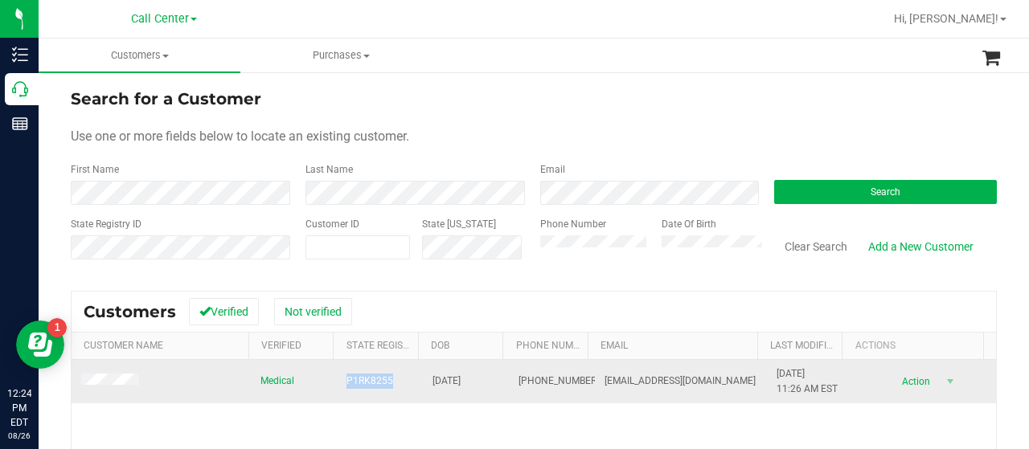
drag, startPoint x: 347, startPoint y: 382, endPoint x: 393, endPoint y: 382, distance: 45.8
click at [393, 382] on td "P1RK8255" at bounding box center [380, 381] width 86 height 43
copy span "P1RK8255"
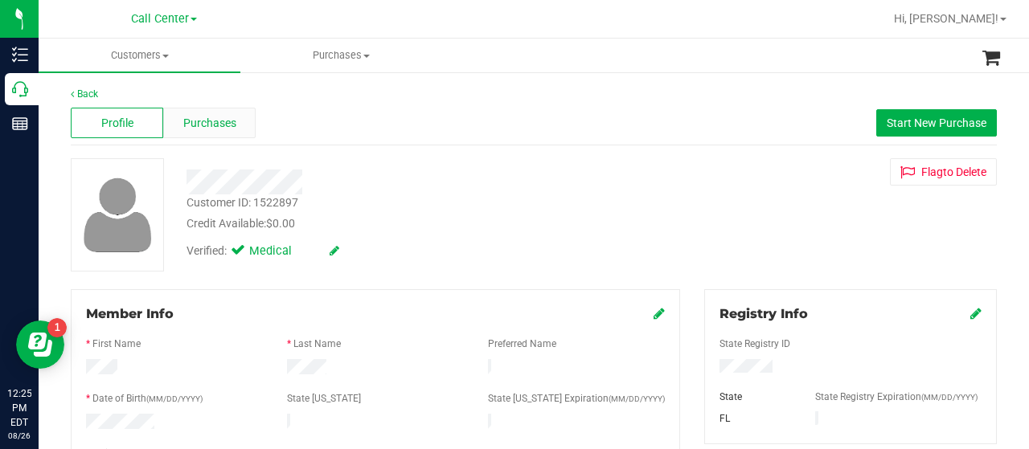
click at [222, 133] on div "Purchases" at bounding box center [209, 123] width 92 height 31
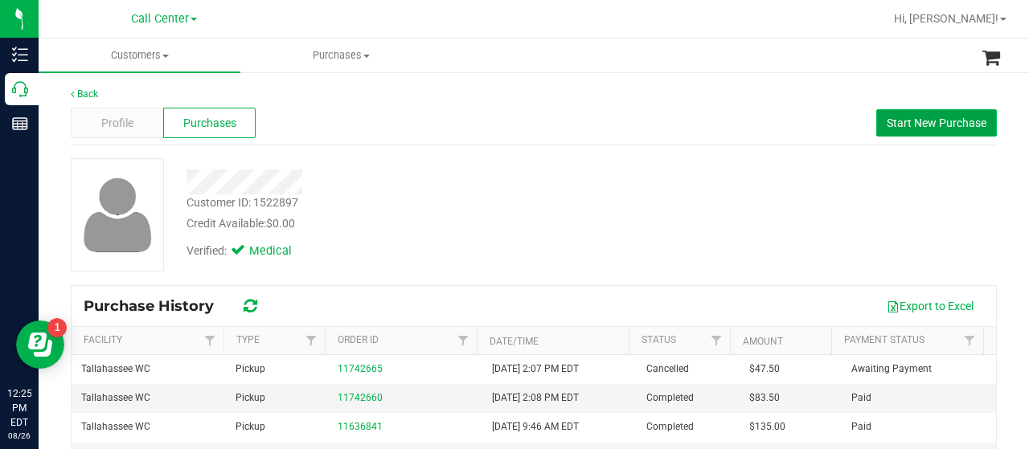
click at [898, 130] on button "Start New Purchase" at bounding box center [936, 122] width 121 height 27
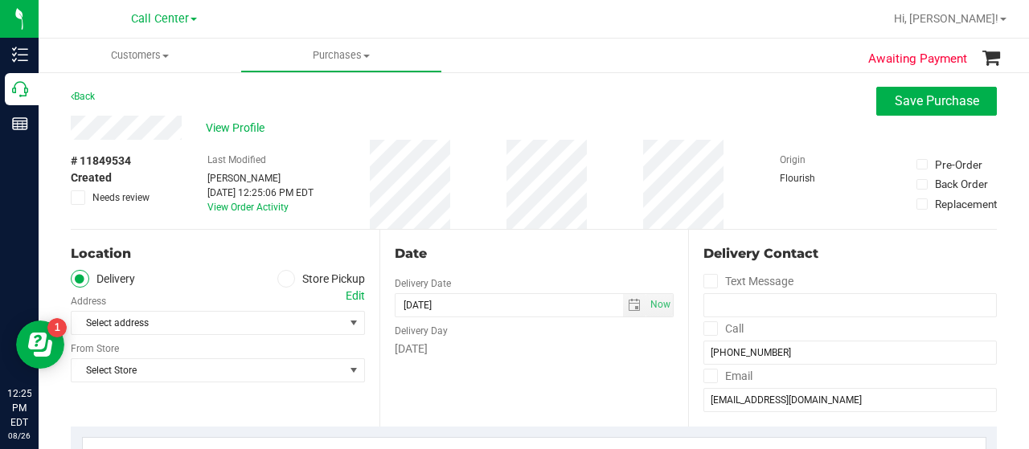
click at [285, 279] on icon at bounding box center [286, 279] width 10 height 0
click at [0, 0] on input "Store Pickup" at bounding box center [0, 0] width 0 height 0
click at [216, 324] on span "Select Store" at bounding box center [208, 323] width 272 height 23
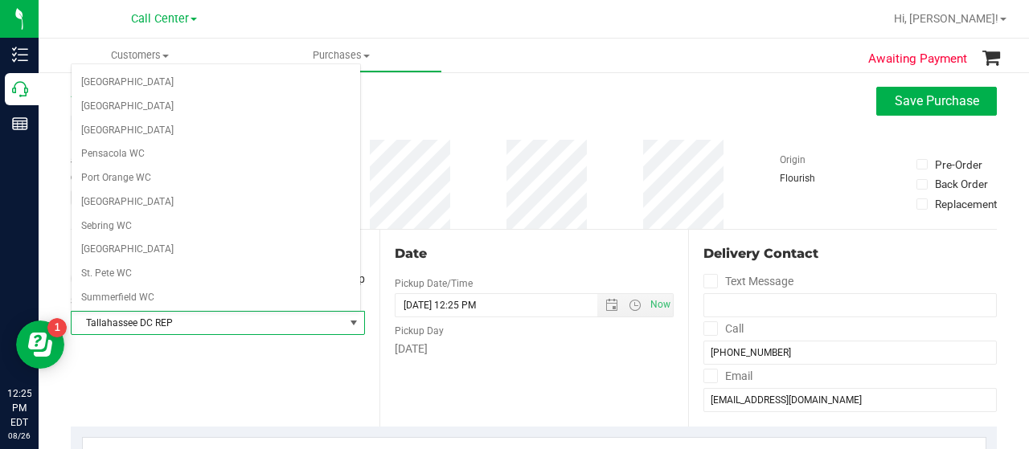
scroll to position [936, 0]
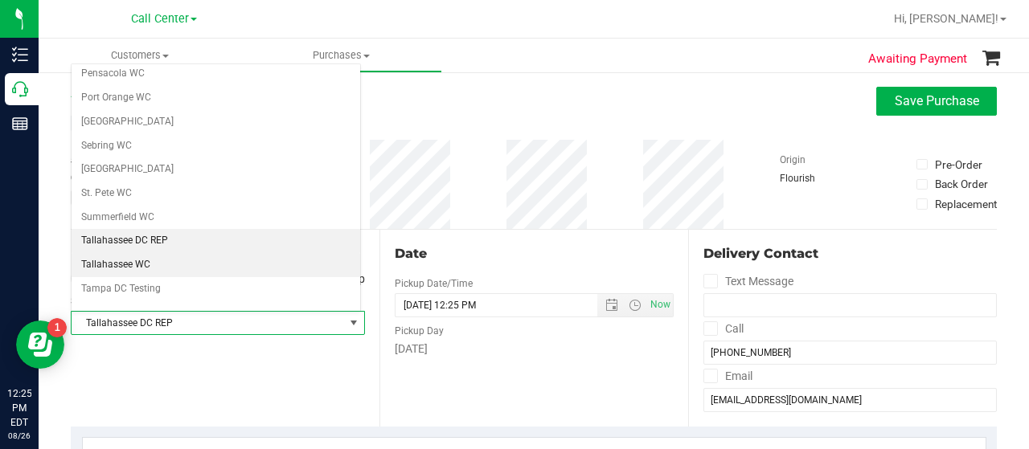
click at [140, 253] on li "Tallahassee WC" at bounding box center [216, 265] width 289 height 24
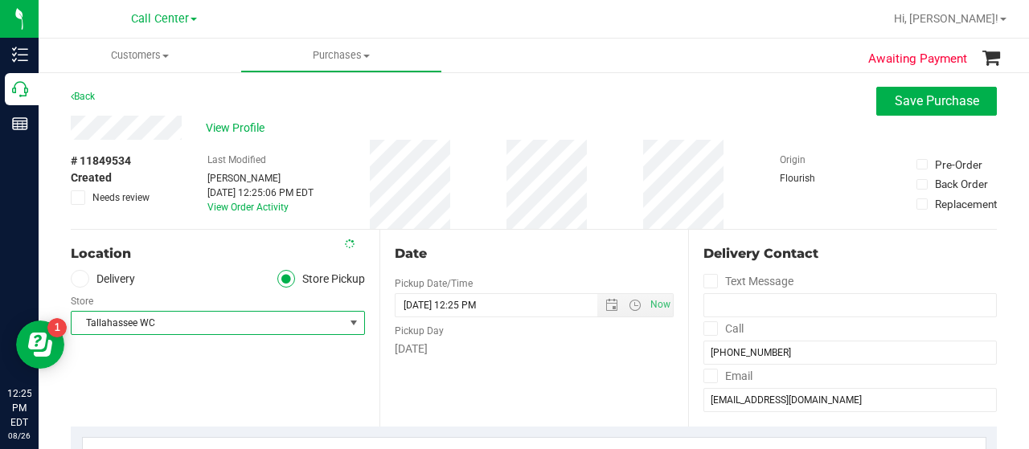
click at [196, 382] on div "Location Delivery Store Pickup Store [GEOGRAPHIC_DATA] WC Select Store [PERSON_…" at bounding box center [225, 328] width 309 height 197
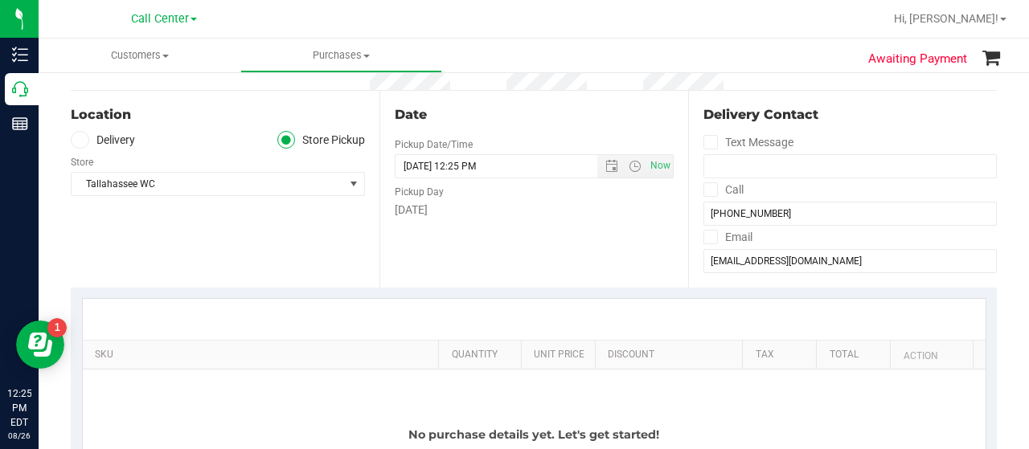
scroll to position [321, 0]
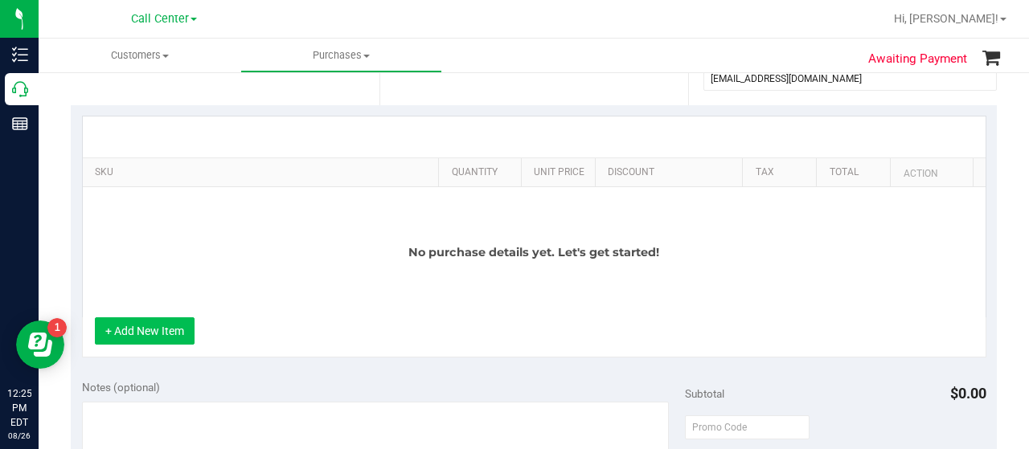
click at [145, 332] on button "+ Add New Item" at bounding box center [145, 330] width 100 height 27
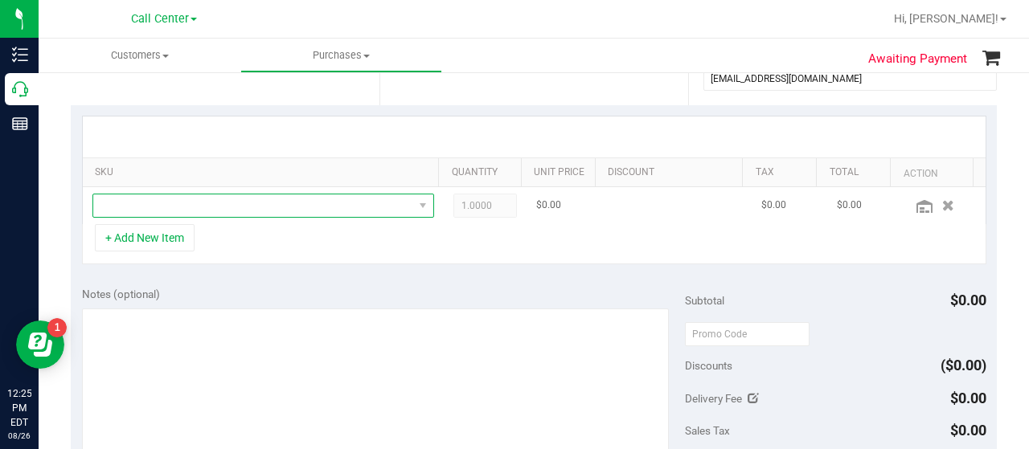
click at [183, 202] on span "NO DATA FOUND" at bounding box center [253, 205] width 320 height 23
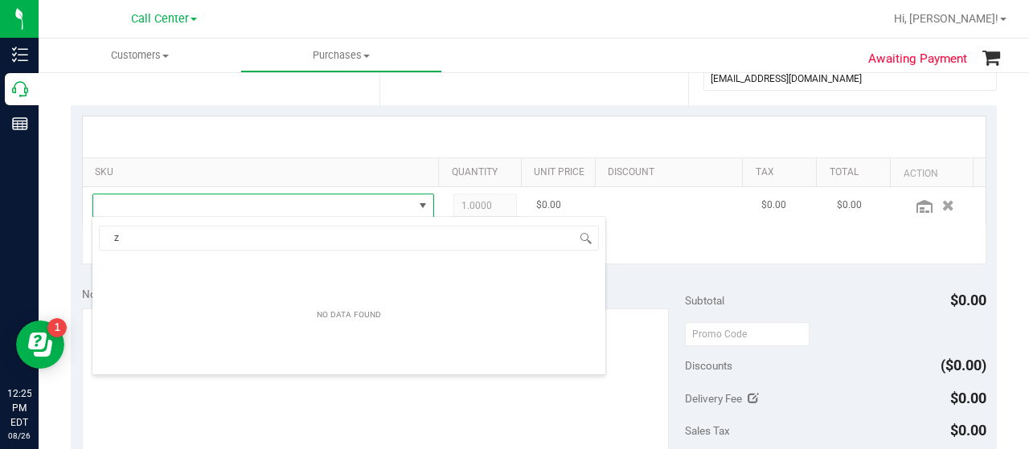
scroll to position [23, 324]
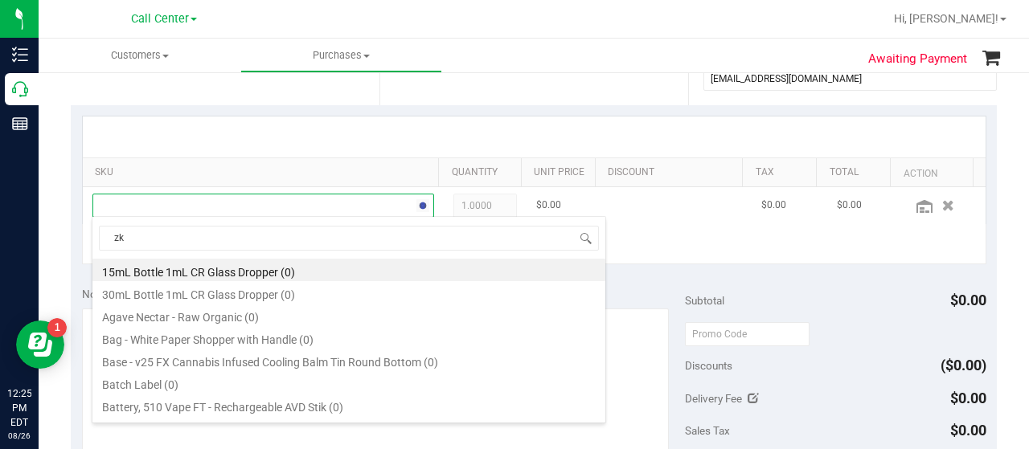
type input "zkr"
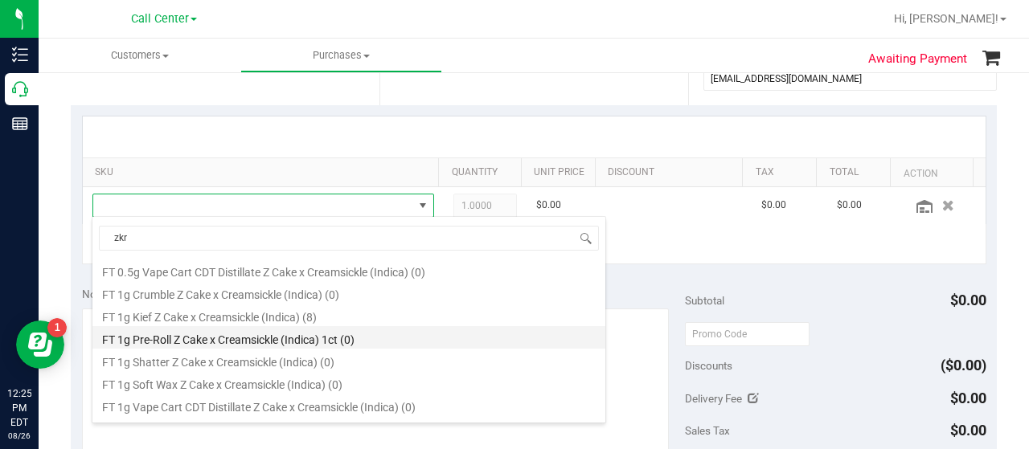
scroll to position [80, 0]
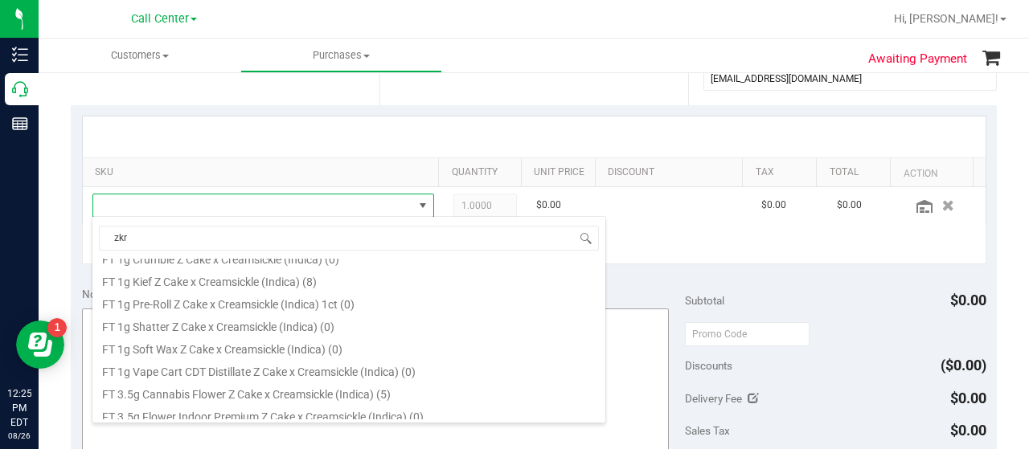
drag, startPoint x: 228, startPoint y: 391, endPoint x: 263, endPoint y: 362, distance: 45.6
click at [227, 393] on li "FT 3.5g Cannabis Flower Z Cake x Creamsickle (Indica) (5)" at bounding box center [348, 392] width 513 height 23
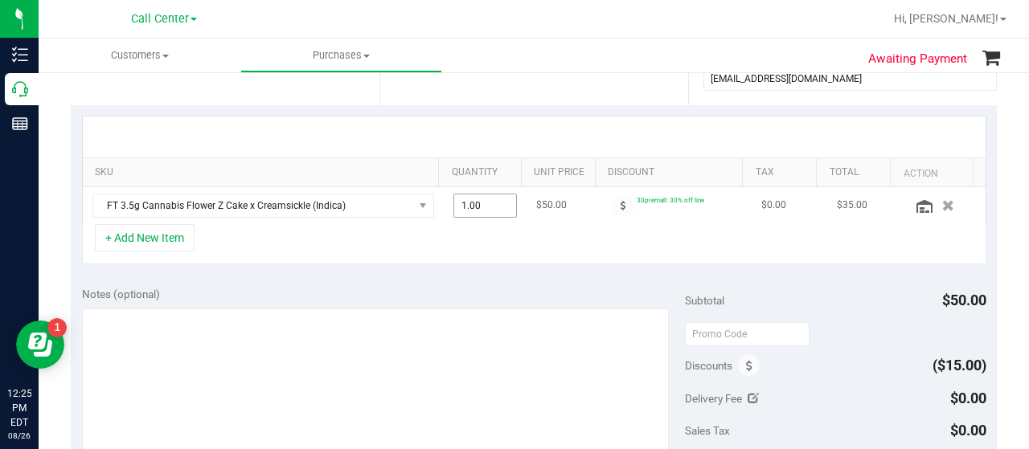
click at [484, 211] on span "1.00 1" at bounding box center [485, 206] width 64 height 24
type input "3"
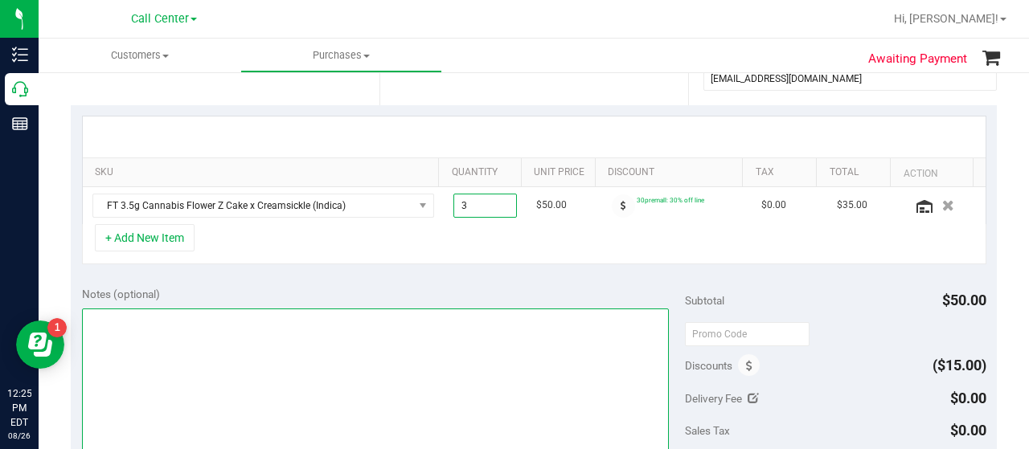
type input "3.00"
click at [437, 309] on textarea at bounding box center [375, 386] width 587 height 154
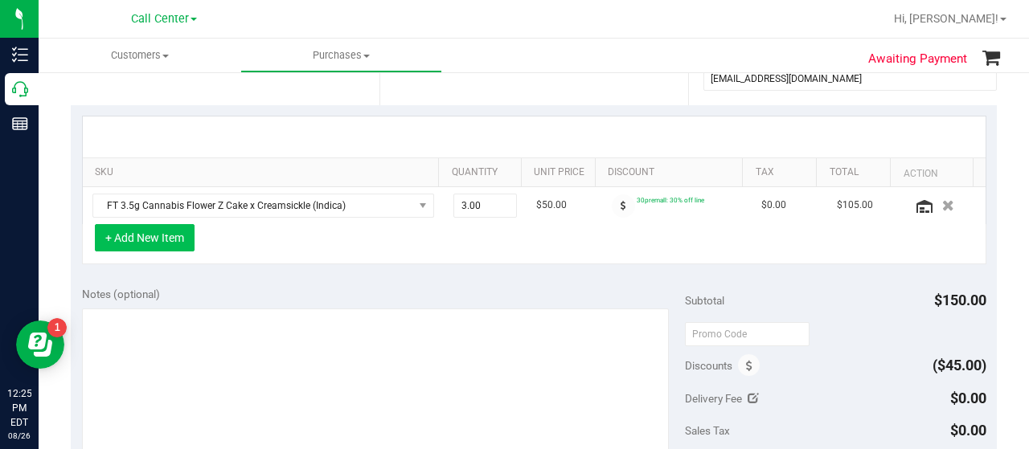
click at [172, 233] on button "+ Add New Item" at bounding box center [145, 237] width 100 height 27
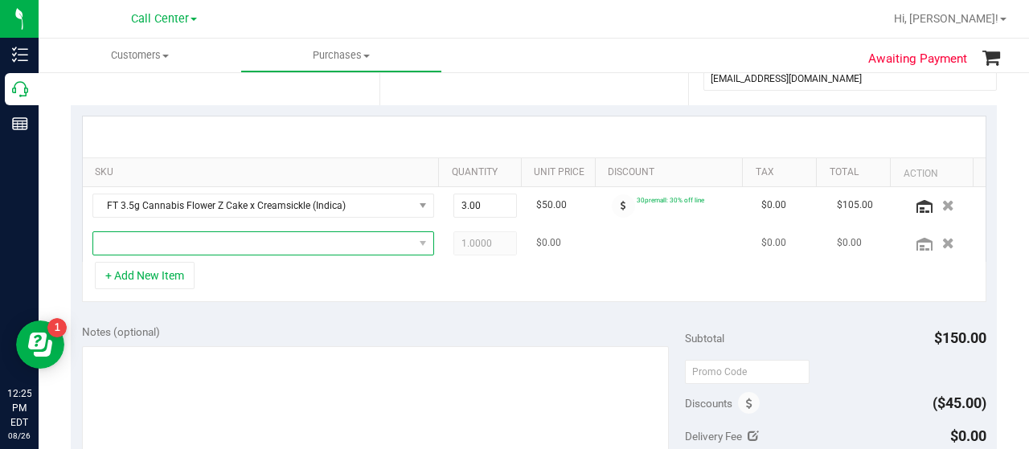
click at [191, 246] on span "NO DATA FOUND" at bounding box center [253, 243] width 320 height 23
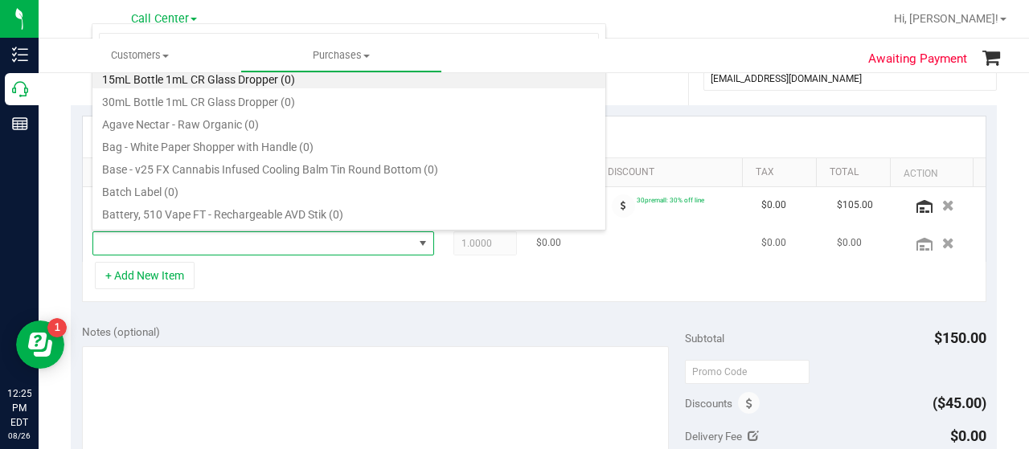
scroll to position [23, 324]
type input "mec"
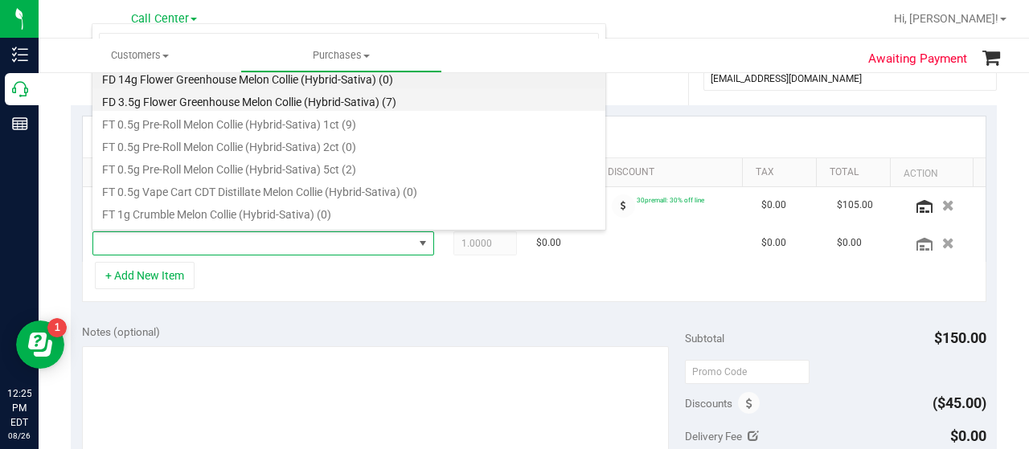
click at [335, 92] on li "FD 3.5g Flower Greenhouse Melon Collie (Hybrid-Sativa) (7)" at bounding box center [348, 99] width 513 height 23
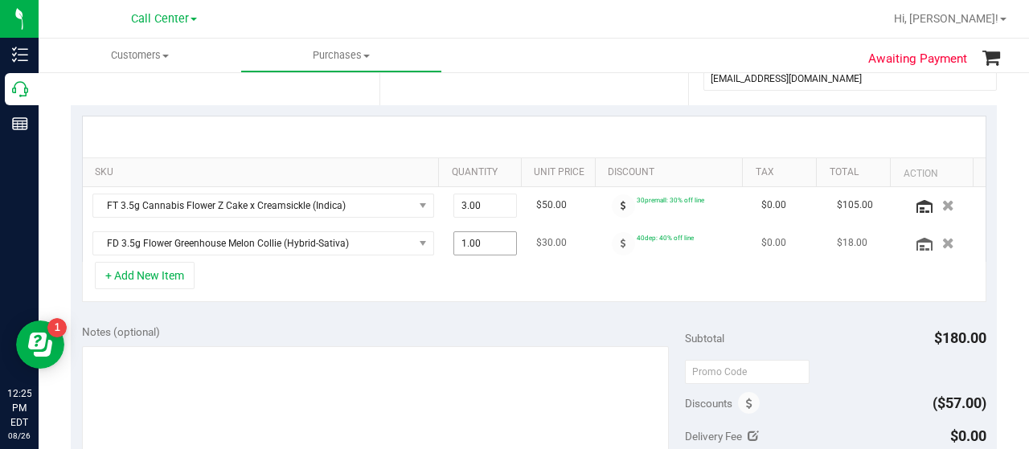
click at [480, 244] on span "1.00 1" at bounding box center [485, 243] width 64 height 24
type input "2"
type input "2.00"
click at [461, 330] on div "Notes (optional)" at bounding box center [383, 332] width 603 height 16
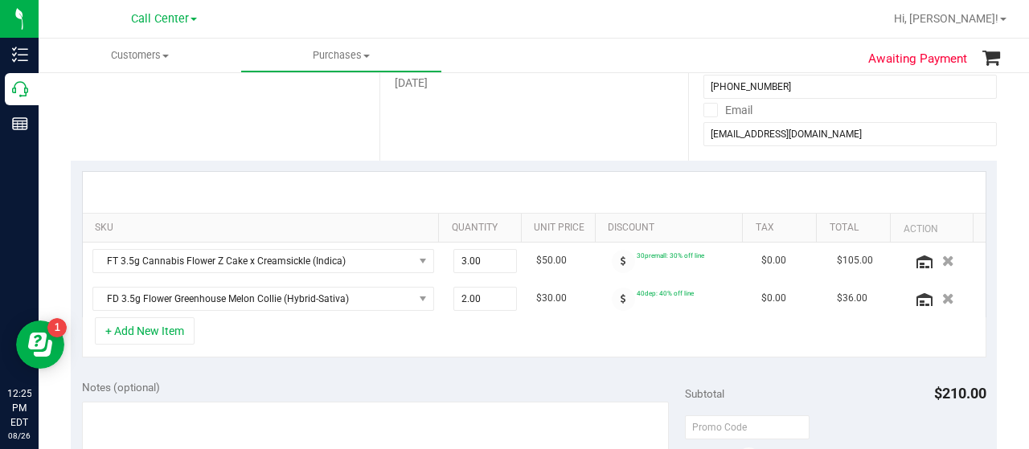
scroll to position [241, 0]
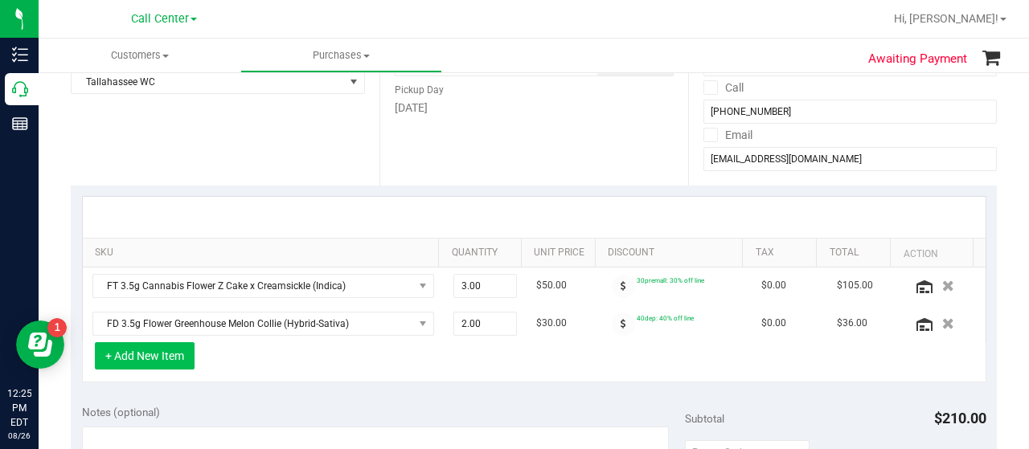
click at [175, 354] on button "+ Add New Item" at bounding box center [145, 355] width 100 height 27
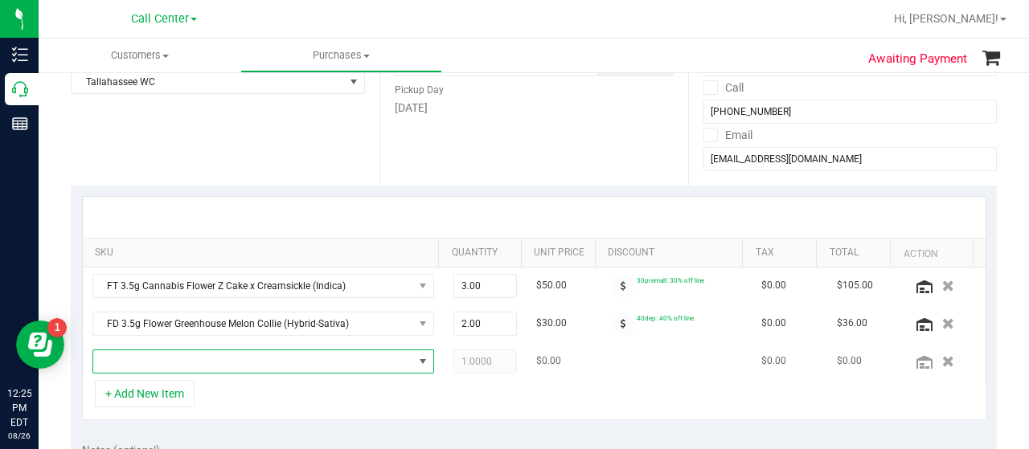
click at [203, 358] on span "NO DATA FOUND" at bounding box center [253, 361] width 320 height 23
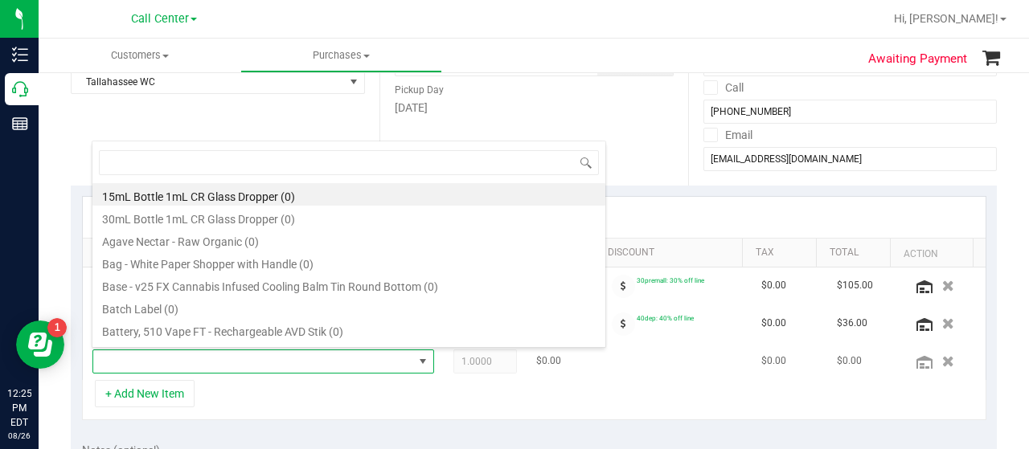
scroll to position [23, 324]
type input "mec"
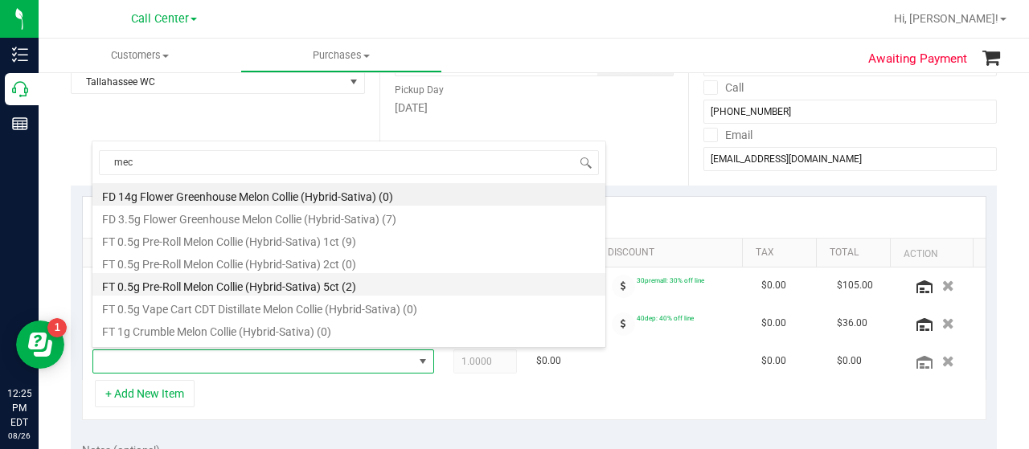
click at [371, 282] on li "FT 0.5g Pre-Roll Melon Collie (Hybrid-Sativa) 5ct (2)" at bounding box center [348, 284] width 513 height 23
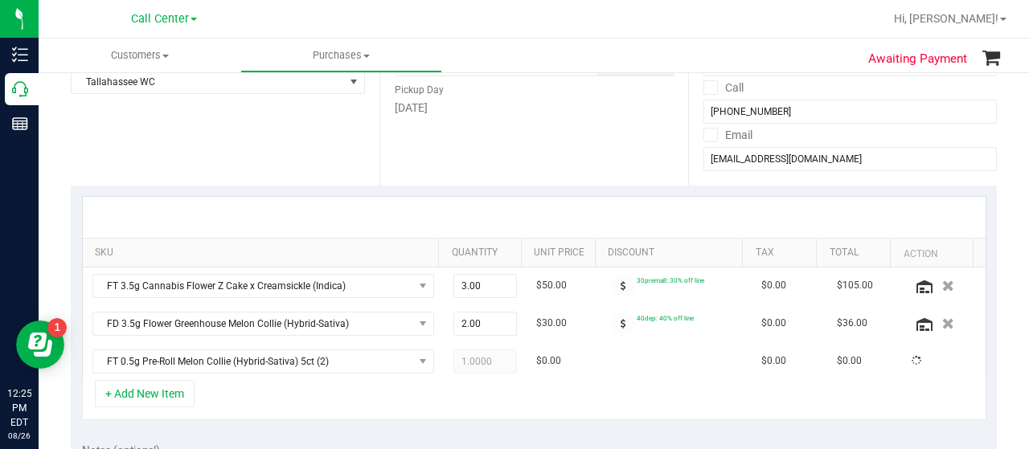
click at [346, 393] on div "+ Add New Item" at bounding box center [534, 400] width 904 height 40
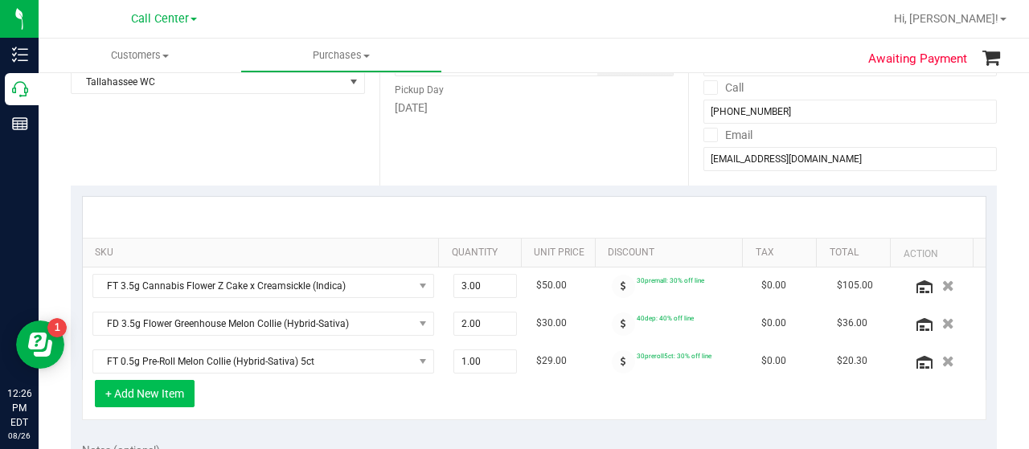
click at [178, 393] on button "+ Add New Item" at bounding box center [145, 393] width 100 height 27
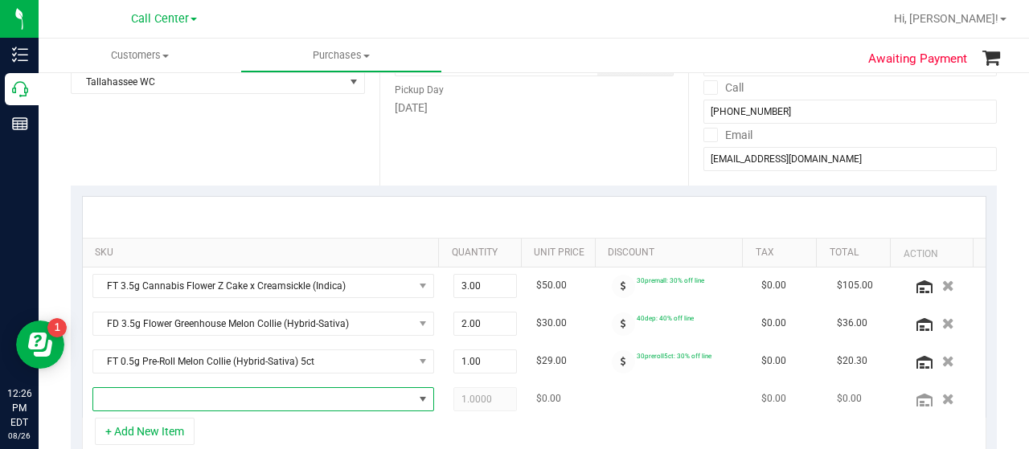
click at [182, 395] on span "NO DATA FOUND" at bounding box center [253, 399] width 320 height 23
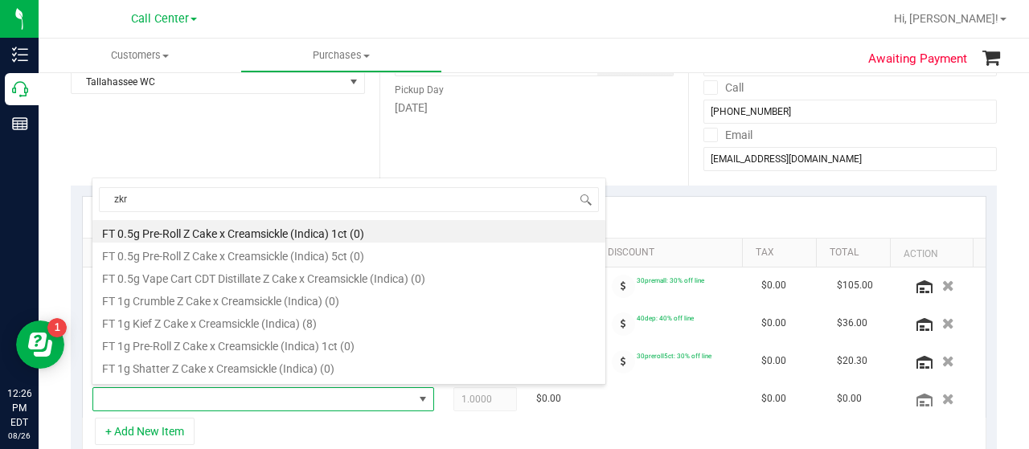
type input "zkr"
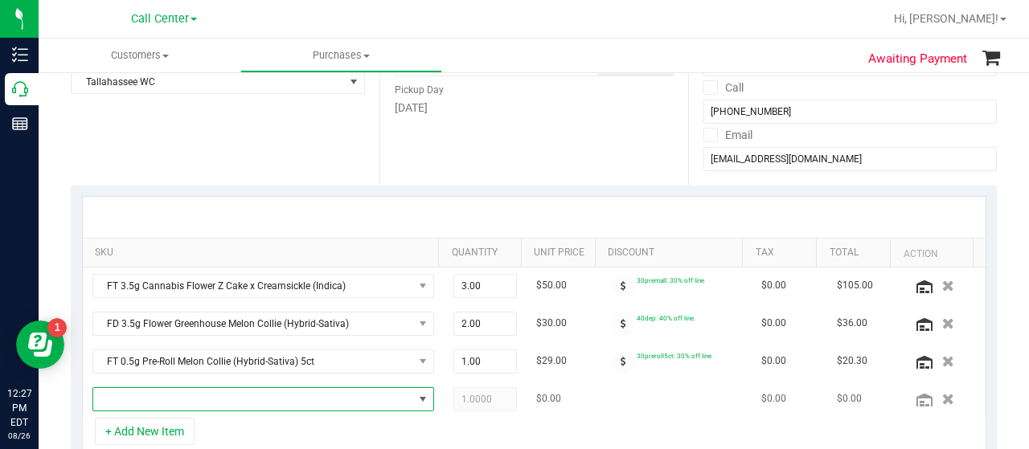
click at [174, 388] on span "NO DATA FOUND" at bounding box center [253, 399] width 320 height 23
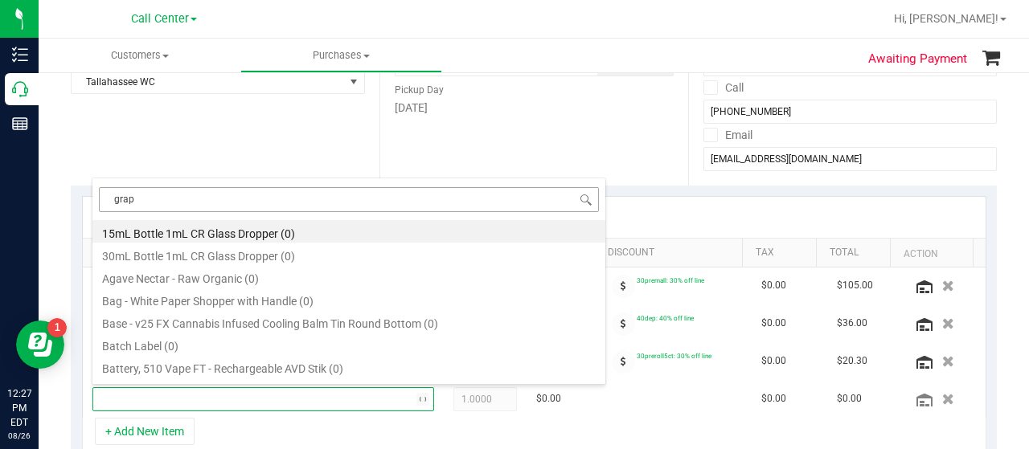
type input "grape"
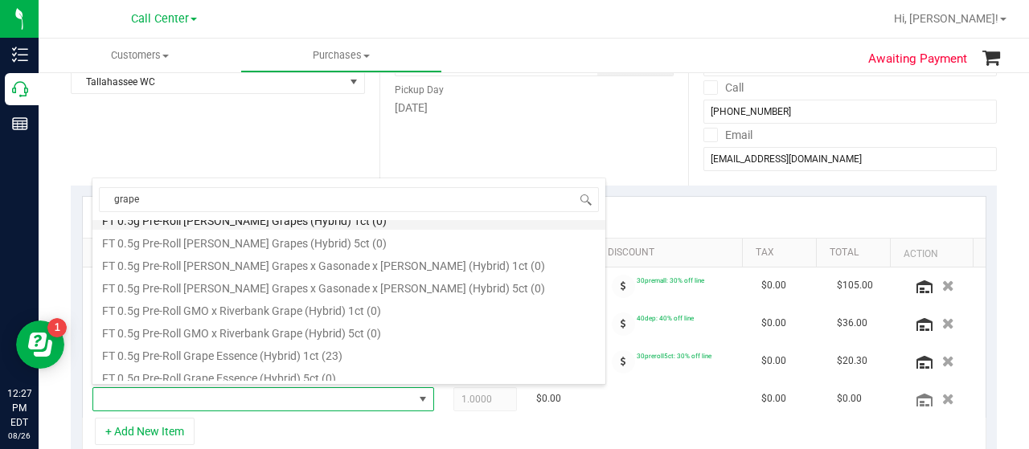
scroll to position [161, 0]
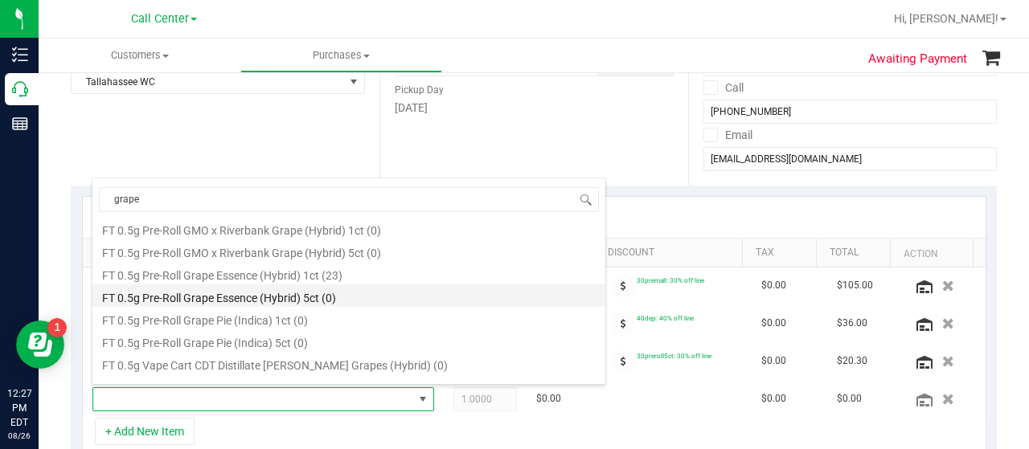
click at [318, 305] on li "FT 0.5g Pre-Roll Grape Essence (Hybrid) 5ct (0)" at bounding box center [348, 296] width 513 height 23
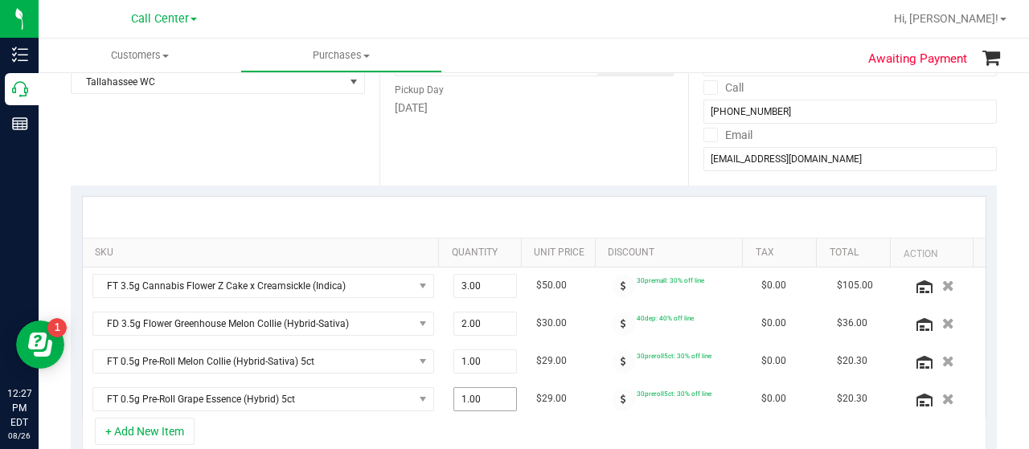
click at [472, 390] on span "1.00 1" at bounding box center [485, 399] width 64 height 24
type input "2"
type input "2.00"
drag, startPoint x: 448, startPoint y: 301, endPoint x: 473, endPoint y: 346, distance: 51.8
click at [452, 306] on tbody "FT 3.5g Cannabis Flower Z Cake x Creamsickle (Indica) 3.00 3 $50.00 30premall: …" at bounding box center [534, 343] width 903 height 150
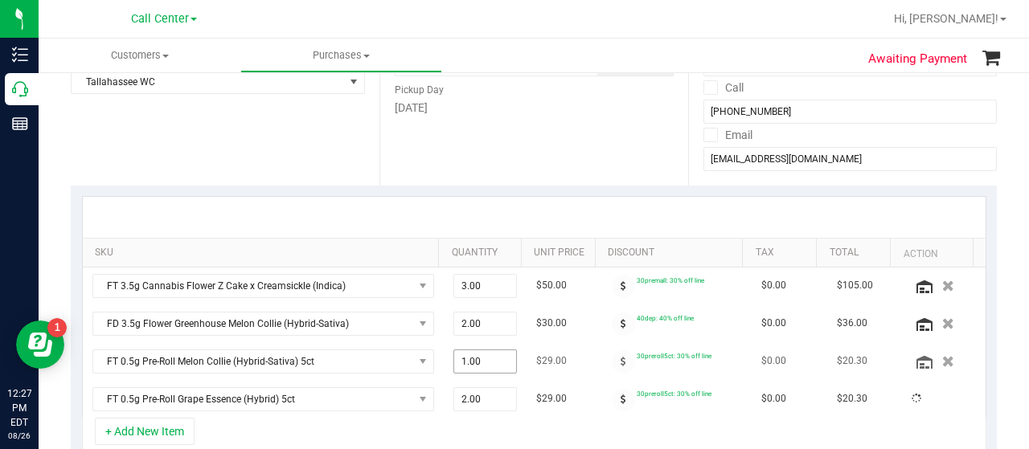
click at [476, 358] on span "1.00 1" at bounding box center [485, 362] width 64 height 24
type input "2"
type input "2.00"
click at [517, 442] on div "+ Add New Item" at bounding box center [534, 438] width 904 height 40
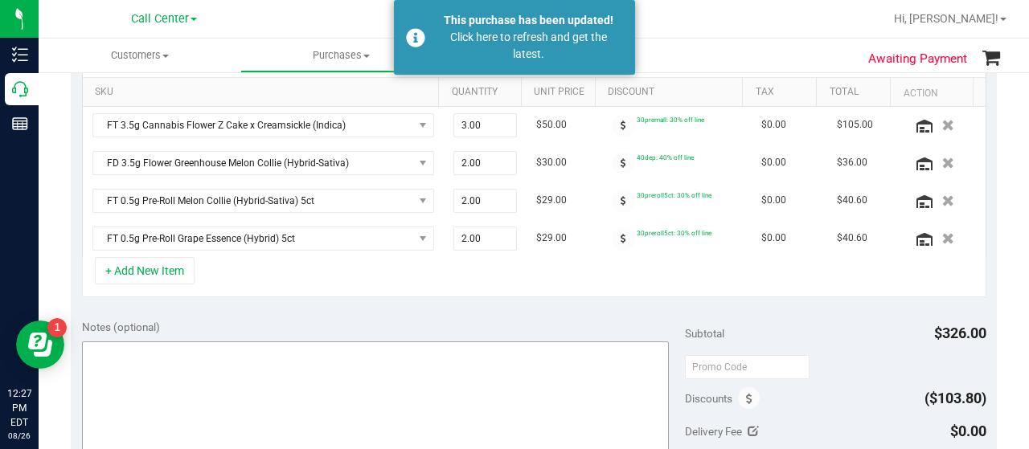
scroll to position [321, 0]
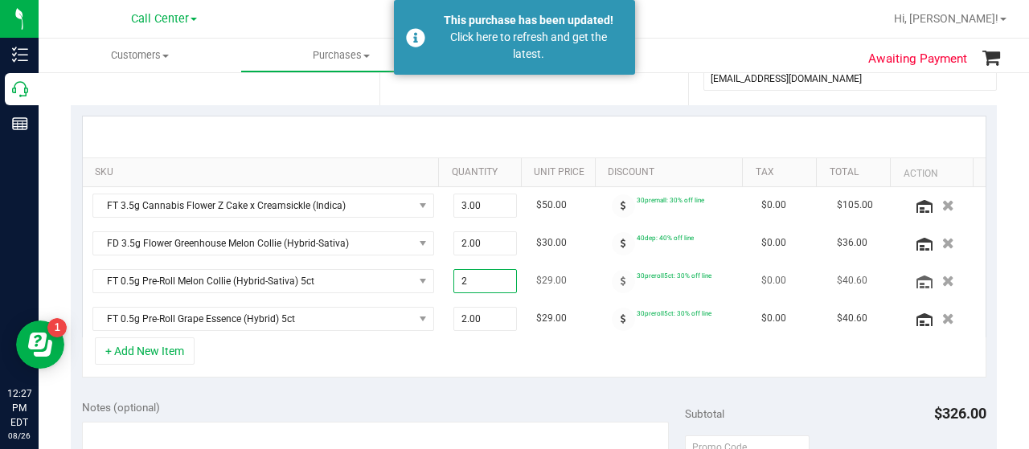
click at [485, 269] on span "2.00 2" at bounding box center [485, 281] width 64 height 24
type input "1"
type input "1.00"
click at [453, 314] on span "2.00 2" at bounding box center [485, 319] width 64 height 24
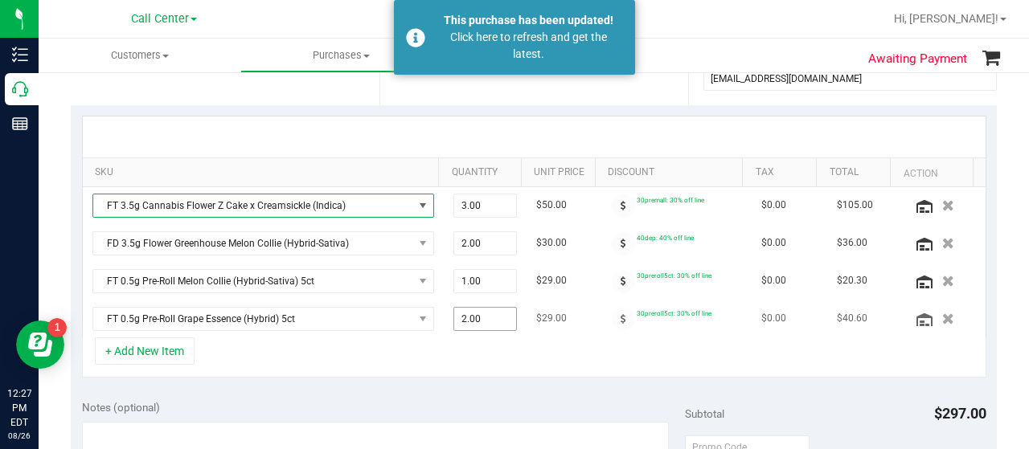
click at [474, 316] on span "2.00 2" at bounding box center [485, 319] width 64 height 24
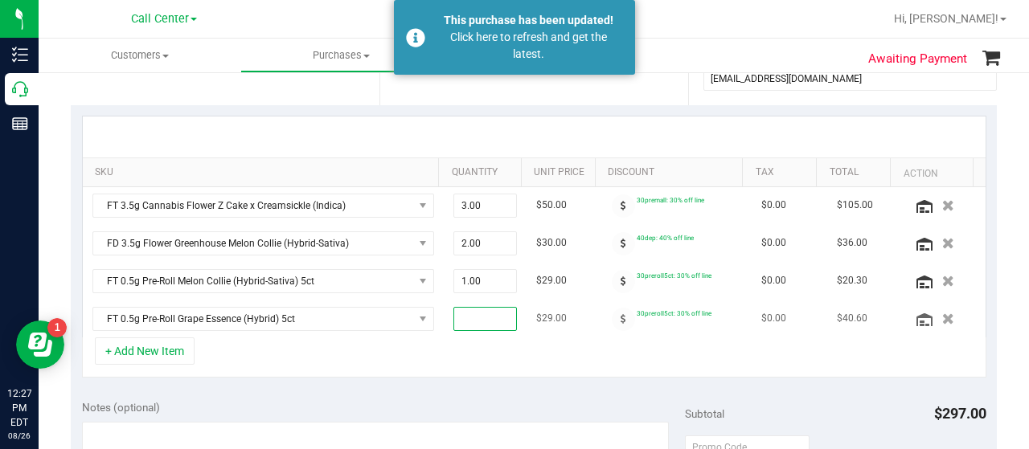
type input "1"
type input "1.00"
click at [489, 343] on div "+ Add New Item" at bounding box center [534, 358] width 904 height 40
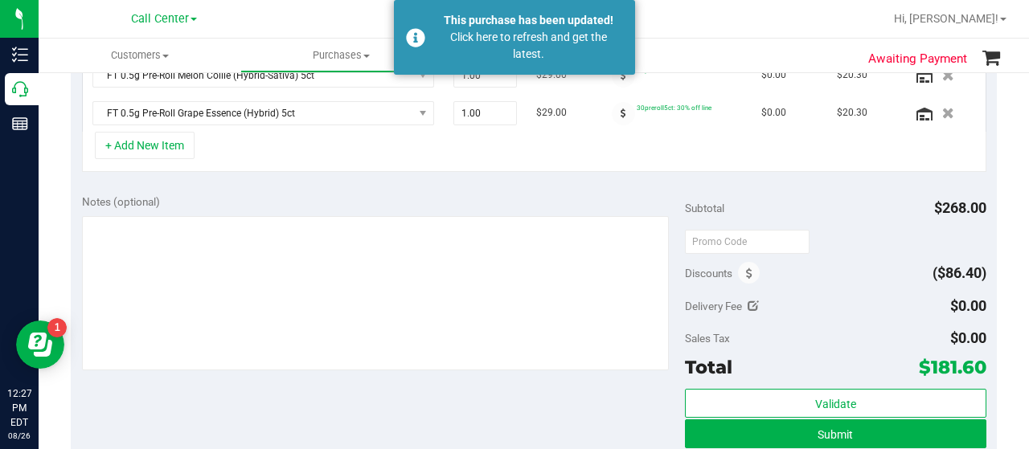
scroll to position [563, 0]
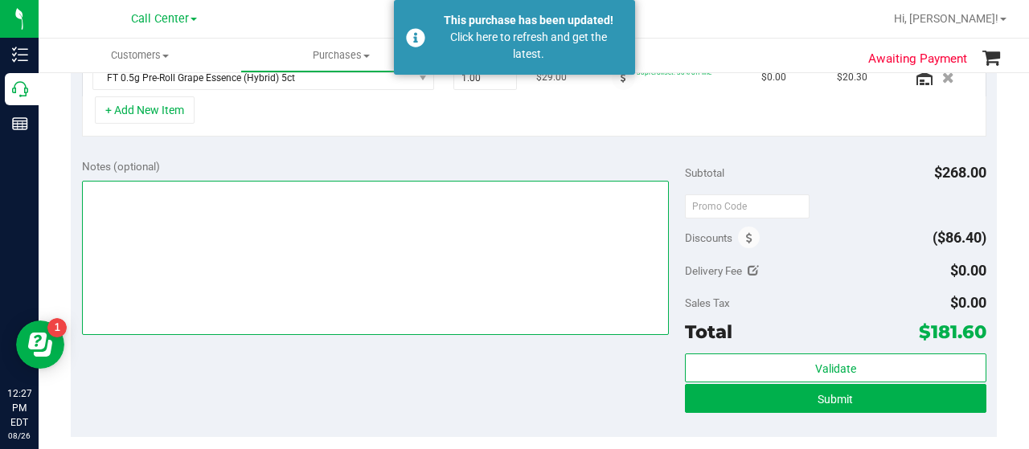
click at [393, 263] on textarea at bounding box center [375, 258] width 587 height 154
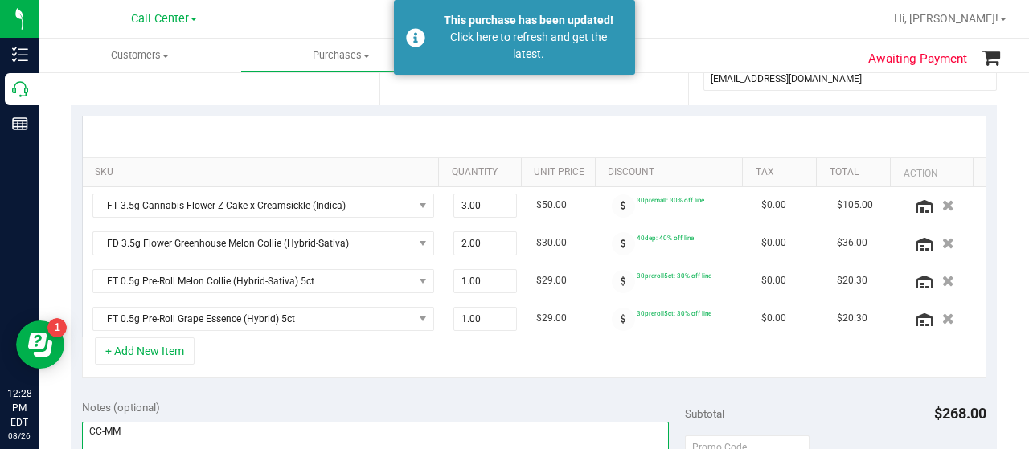
scroll to position [723, 0]
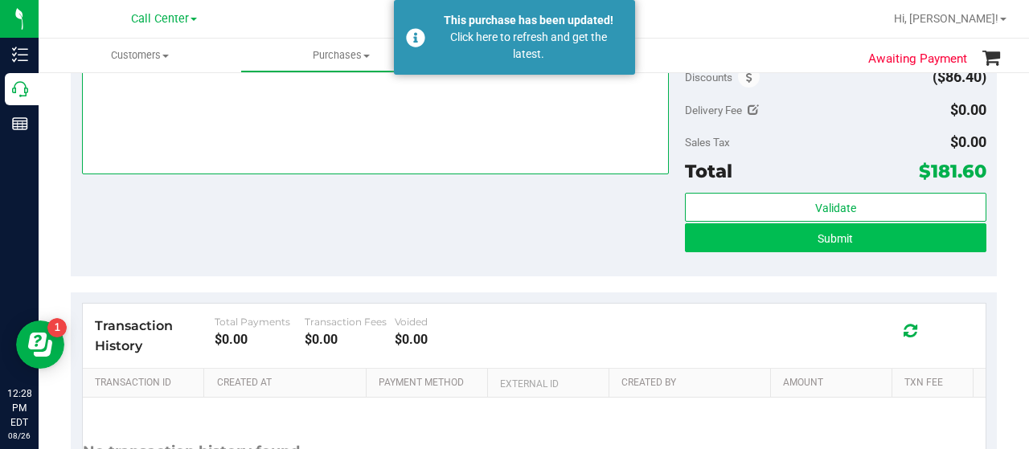
type textarea "CC-MM"
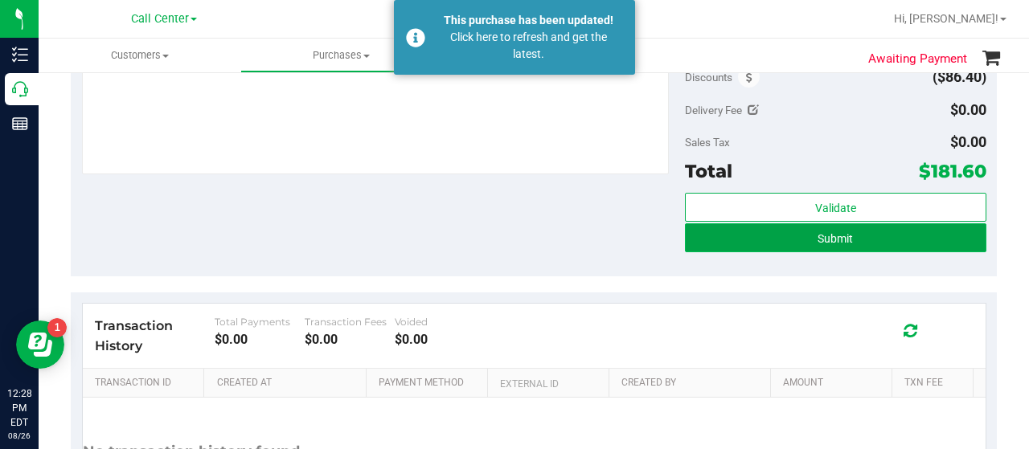
click at [728, 245] on button "Submit" at bounding box center [835, 237] width 301 height 29
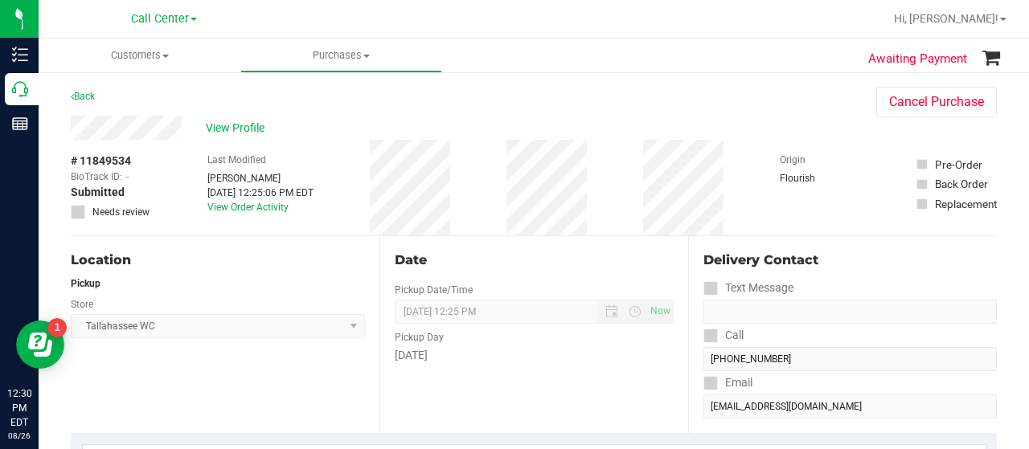
drag, startPoint x: 262, startPoint y: 272, endPoint x: 95, endPoint y: 153, distance: 205.2
click at [256, 268] on div "Location Pickup Store [GEOGRAPHIC_DATA] WC Select Store [PERSON_NAME][GEOGRAPHI…" at bounding box center [225, 334] width 309 height 197
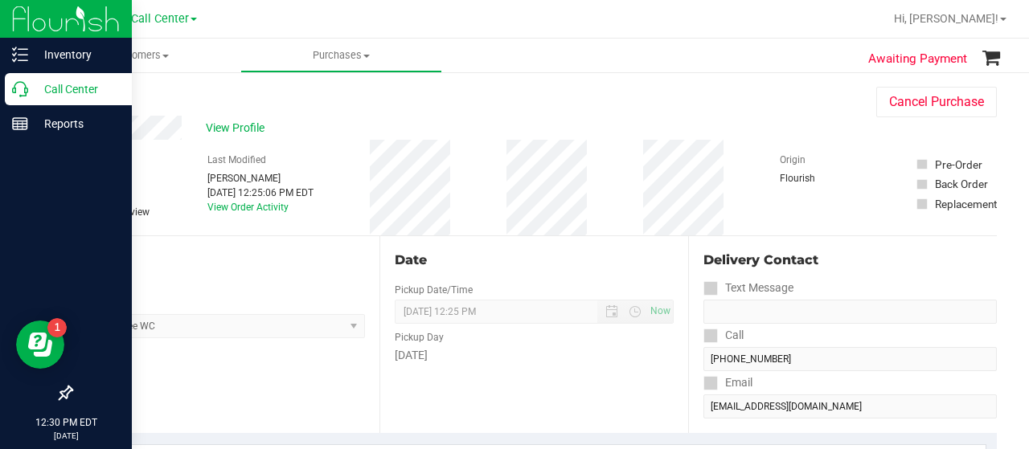
click at [34, 84] on p "Call Center" at bounding box center [76, 89] width 96 height 19
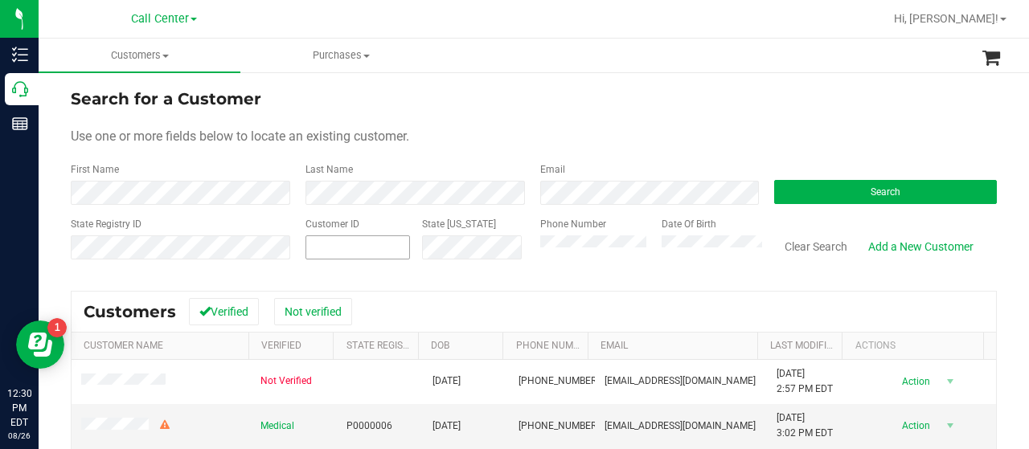
click at [339, 242] on span at bounding box center [357, 247] width 104 height 24
paste input "612714"
type input "612714"
click at [832, 195] on button "Search" at bounding box center [885, 192] width 223 height 24
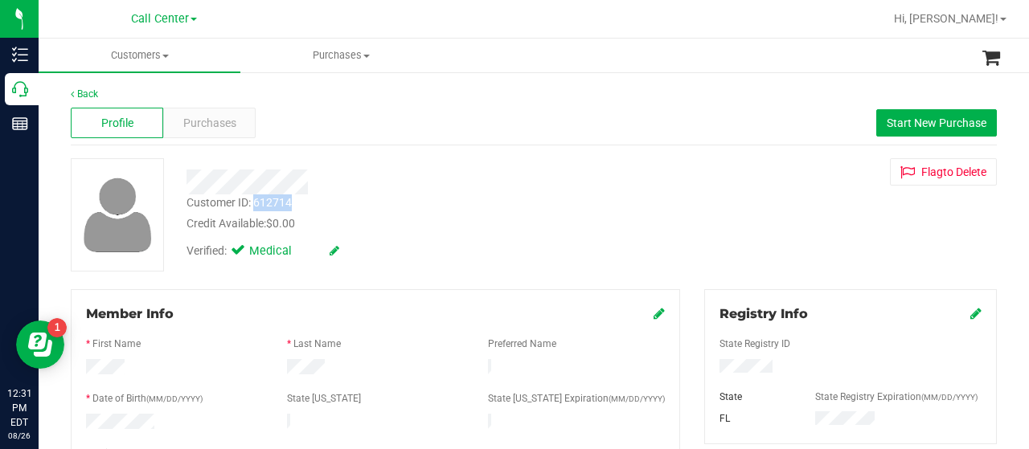
drag, startPoint x: 257, startPoint y: 203, endPoint x: 296, endPoint y: 203, distance: 38.6
click at [296, 203] on div "Customer ID: 612714 Credit Available: $0.00" at bounding box center [411, 213] width 475 height 38
copy div "612714"
click at [211, 123] on span "Purchases" at bounding box center [209, 123] width 53 height 17
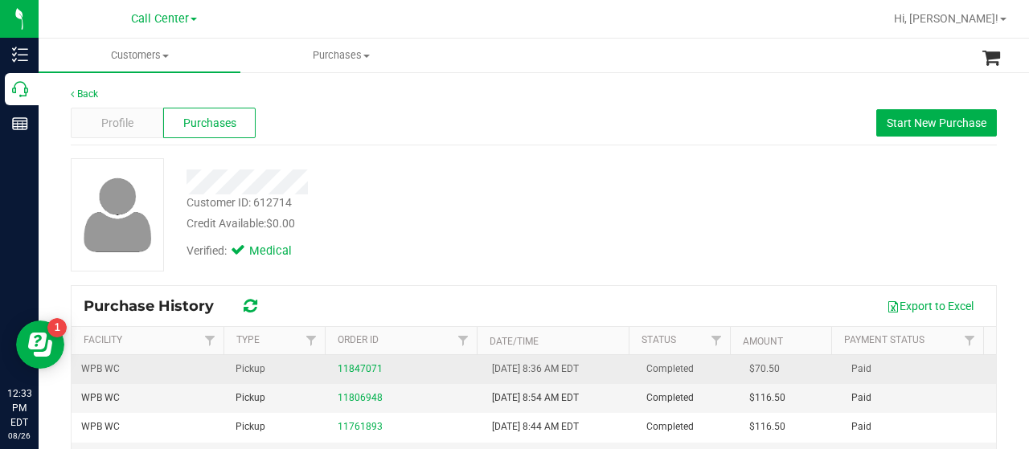
click at [344, 374] on div "11847071" at bounding box center [405, 369] width 135 height 15
click at [349, 369] on link "11847071" at bounding box center [360, 368] width 45 height 11
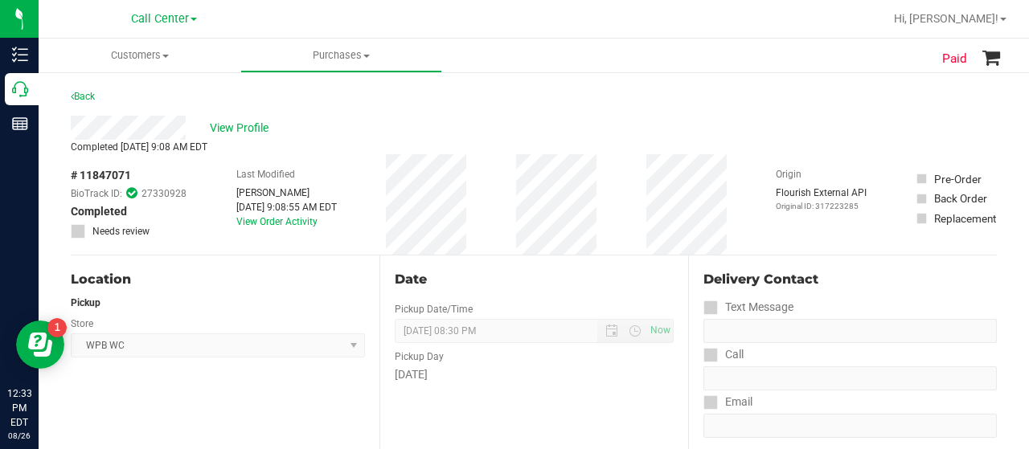
drag, startPoint x: 80, startPoint y: 174, endPoint x: 131, endPoint y: 176, distance: 50.7
click at [131, 176] on span "# 11847071" at bounding box center [101, 175] width 60 height 17
copy span "11847071"
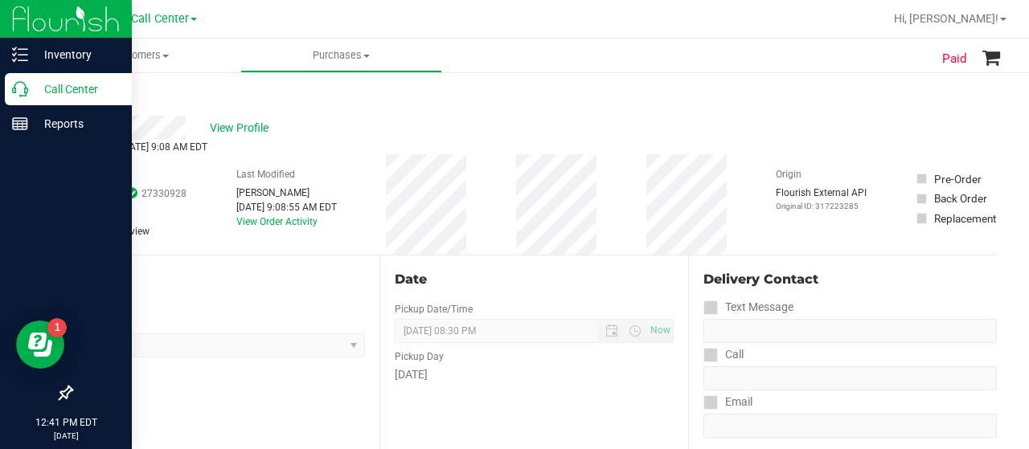
click at [26, 84] on icon at bounding box center [20, 89] width 16 height 16
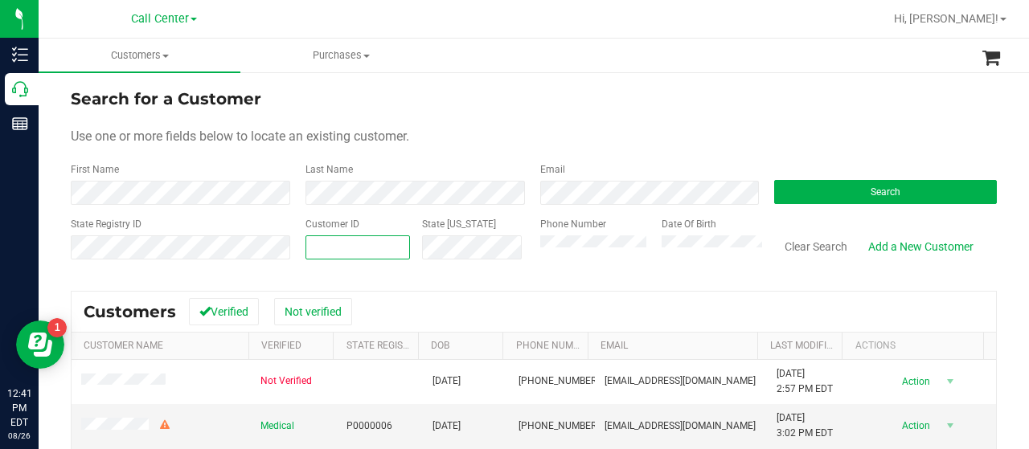
click at [376, 243] on span at bounding box center [357, 247] width 104 height 24
paste input "376388"
type input "376388"
click at [945, 193] on button "Search" at bounding box center [885, 192] width 223 height 24
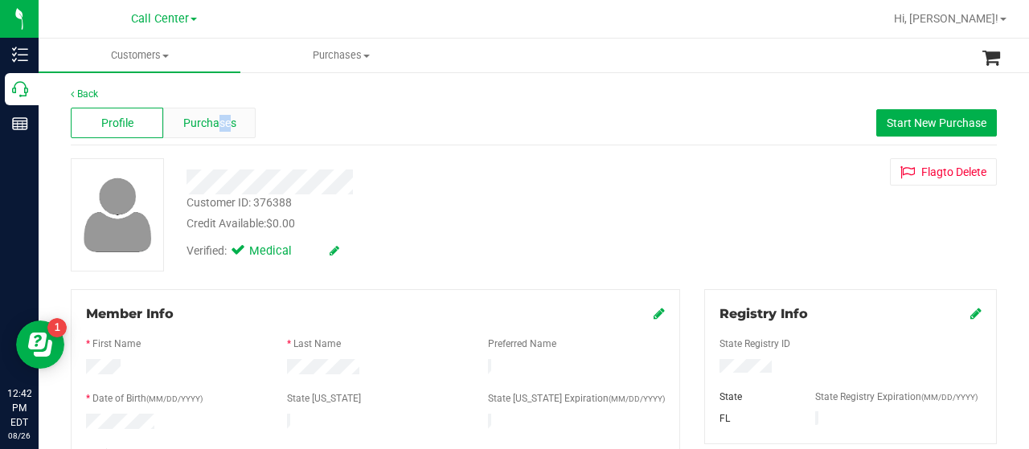
click at [216, 123] on span "Purchases" at bounding box center [209, 123] width 53 height 17
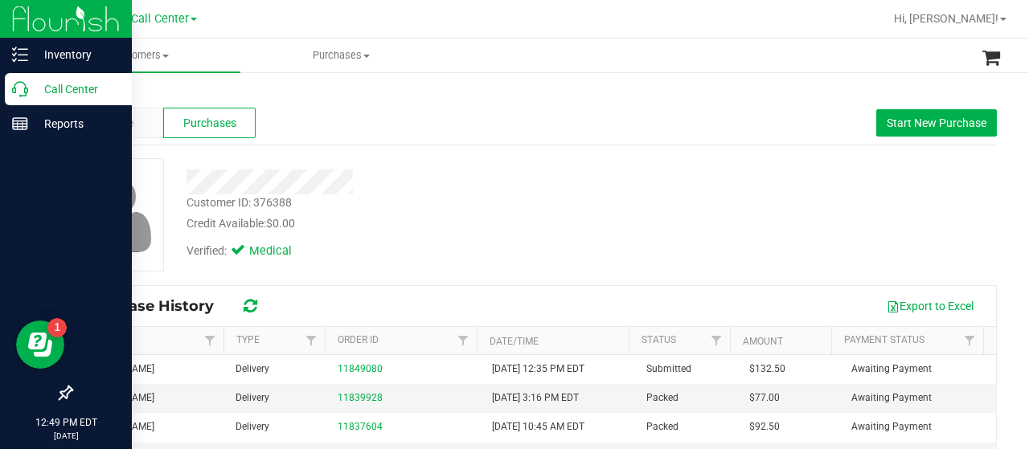
drag, startPoint x: 33, startPoint y: 91, endPoint x: 47, endPoint y: 96, distance: 14.5
click at [33, 91] on p "Call Center" at bounding box center [76, 89] width 96 height 19
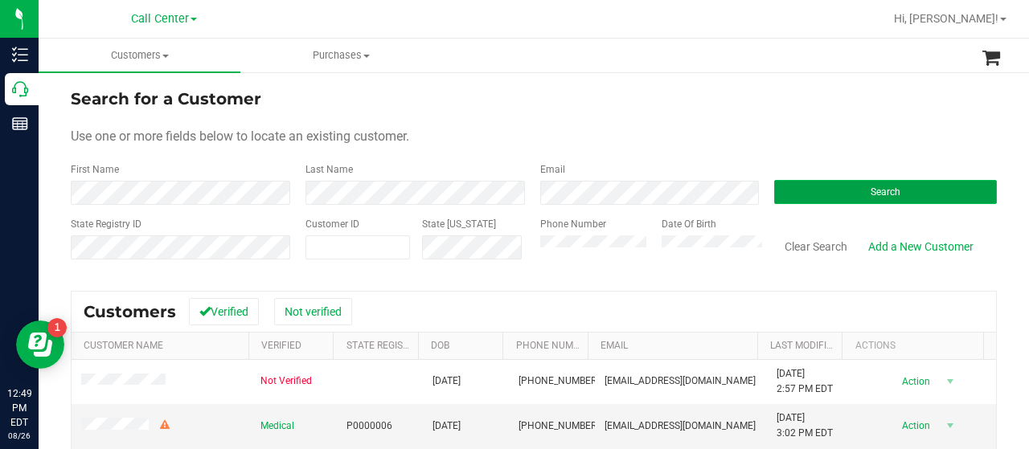
click at [780, 197] on button "Search" at bounding box center [885, 192] width 223 height 24
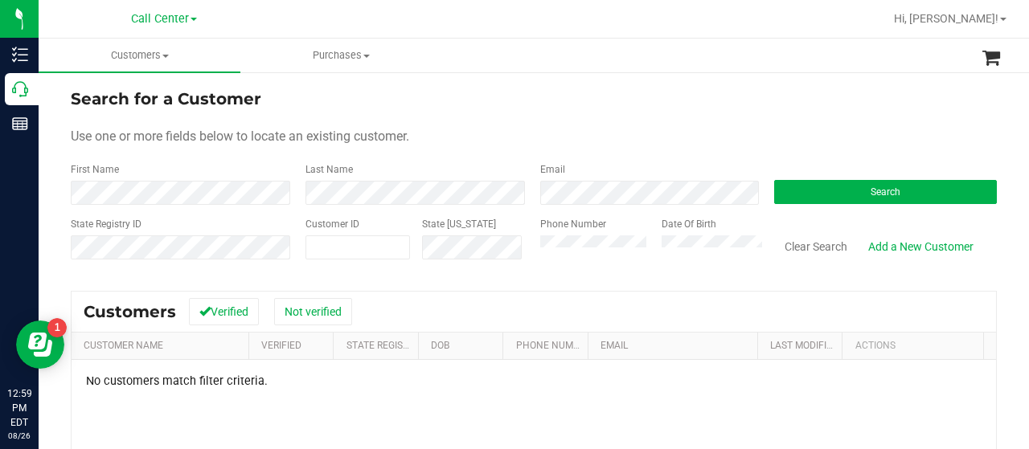
click at [191, 212] on form "Search for a Customer Use one or more fields below to locate an existing custom…" at bounding box center [534, 180] width 926 height 187
click at [504, 249] on div "State Registry ID Customer ID State [US_STATE] Phone Number Date Of Birth Clear…" at bounding box center [534, 245] width 926 height 57
click at [774, 181] on button "Search" at bounding box center [885, 192] width 223 height 24
drag, startPoint x: 83, startPoint y: 157, endPoint x: 323, endPoint y: 250, distance: 257.8
click at [83, 158] on form "Search for a Customer Use one or more fields below to locate an existing custom…" at bounding box center [534, 180] width 926 height 187
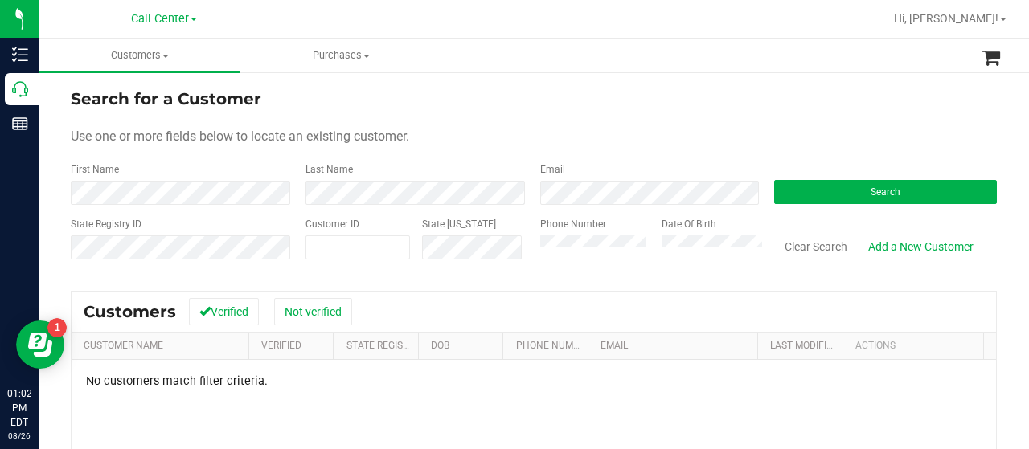
click at [495, 246] on div "State Registry ID Customer ID State [US_STATE] Phone Number Date Of Birth Clear…" at bounding box center [534, 245] width 926 height 57
click at [366, 245] on span at bounding box center [357, 247] width 104 height 24
paste input "612714"
type input "612714"
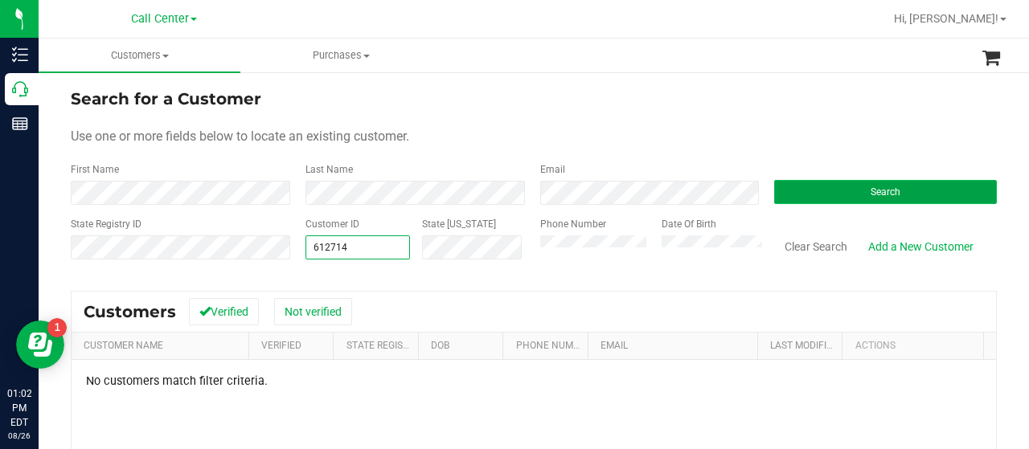
type input "612714"
click at [774, 190] on button "Search" at bounding box center [885, 192] width 223 height 24
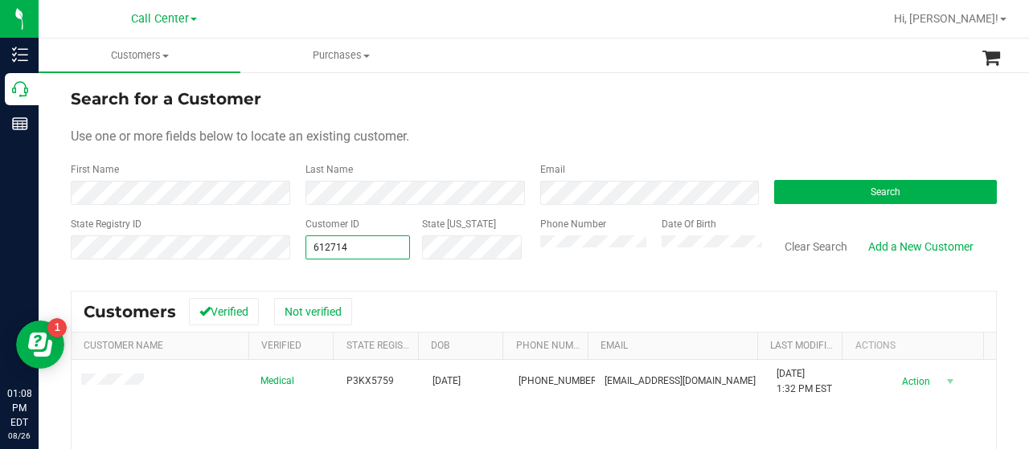
click at [288, 252] on div "State Registry ID Customer ID 612714 612714 State [US_STATE] Phone Number Date …" at bounding box center [534, 245] width 926 height 57
click at [762, 182] on div "Search" at bounding box center [879, 183] width 235 height 43
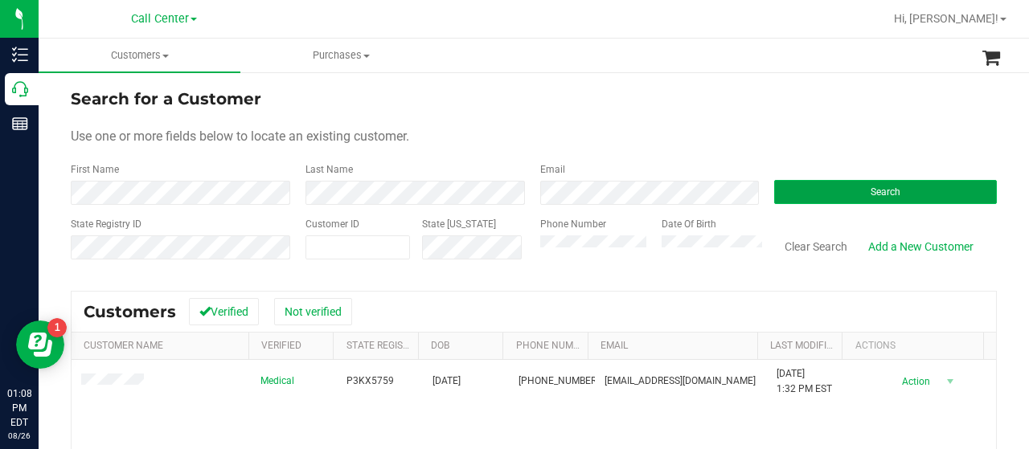
click at [774, 194] on button "Search" at bounding box center [885, 192] width 223 height 24
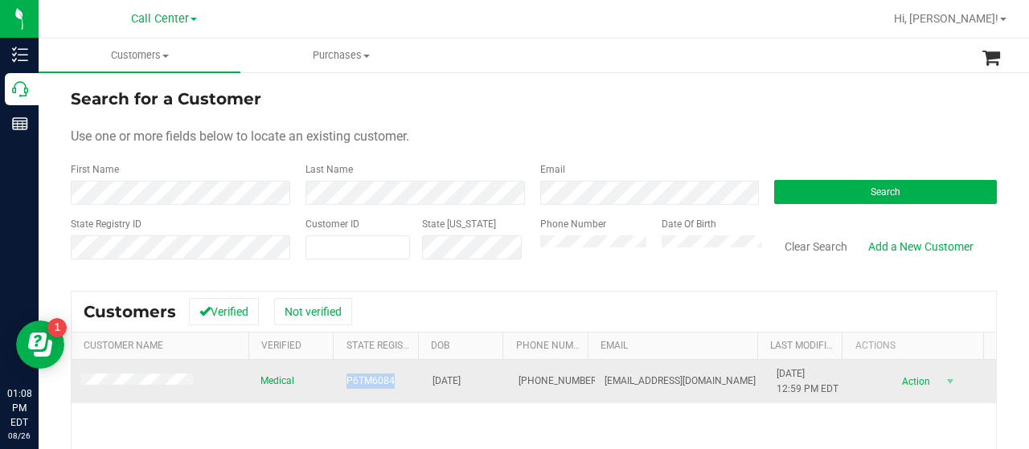
drag, startPoint x: 331, startPoint y: 381, endPoint x: 392, endPoint y: 388, distance: 61.5
click at [392, 388] on td "P6TM6084" at bounding box center [380, 381] width 86 height 43
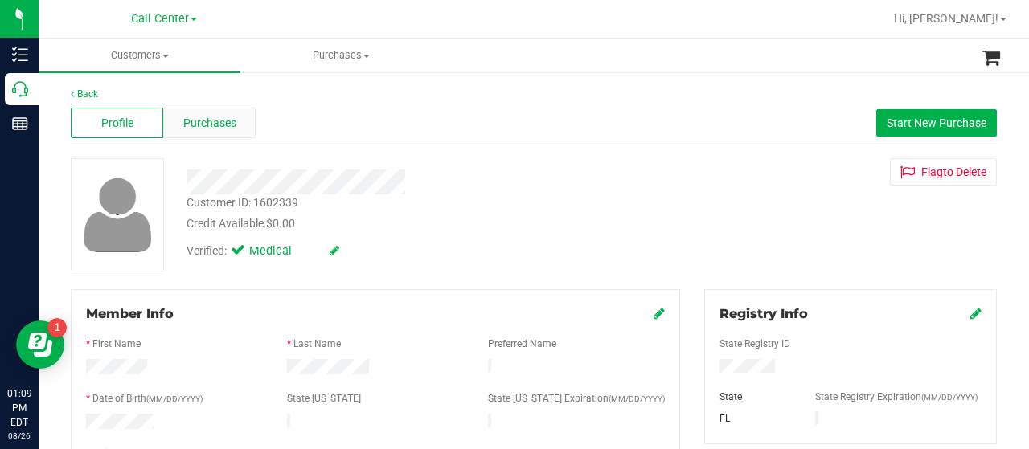
click at [237, 116] on div "Purchases" at bounding box center [209, 123] width 92 height 31
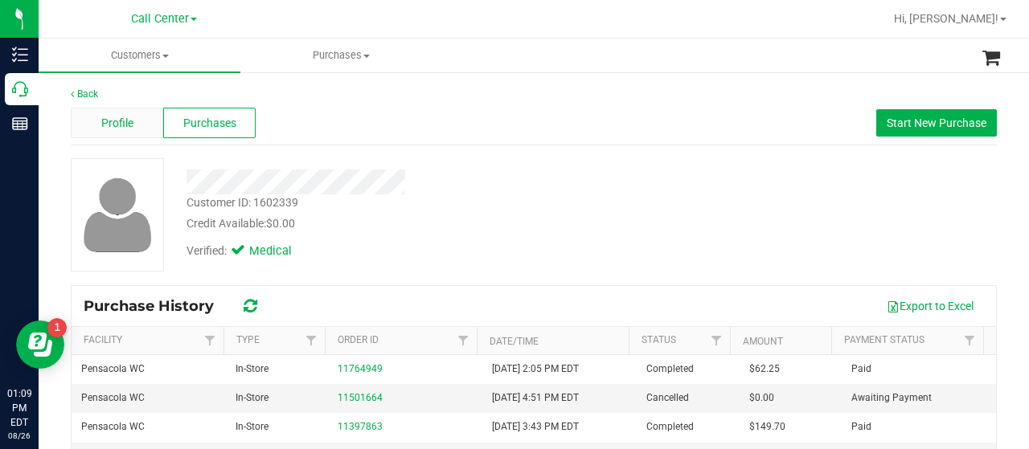
click at [132, 133] on div "Profile" at bounding box center [117, 123] width 92 height 31
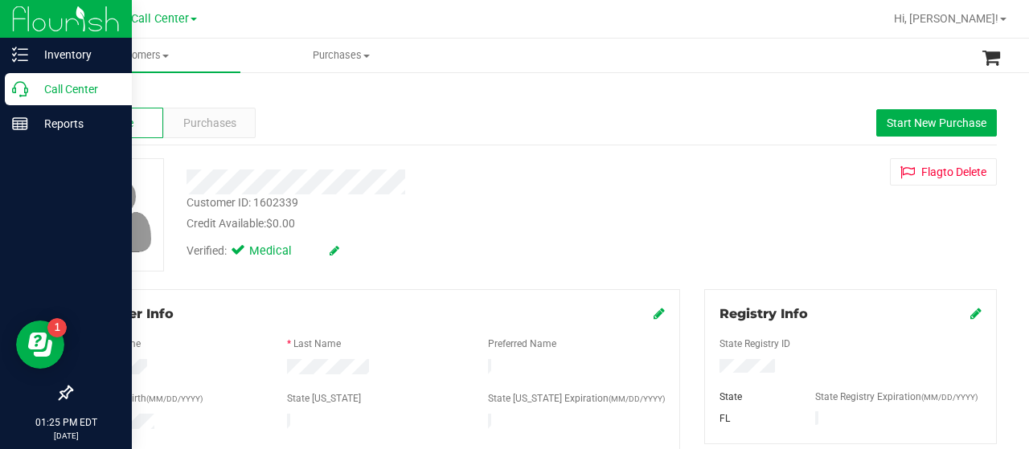
click at [27, 99] on div "Call Center" at bounding box center [68, 89] width 127 height 32
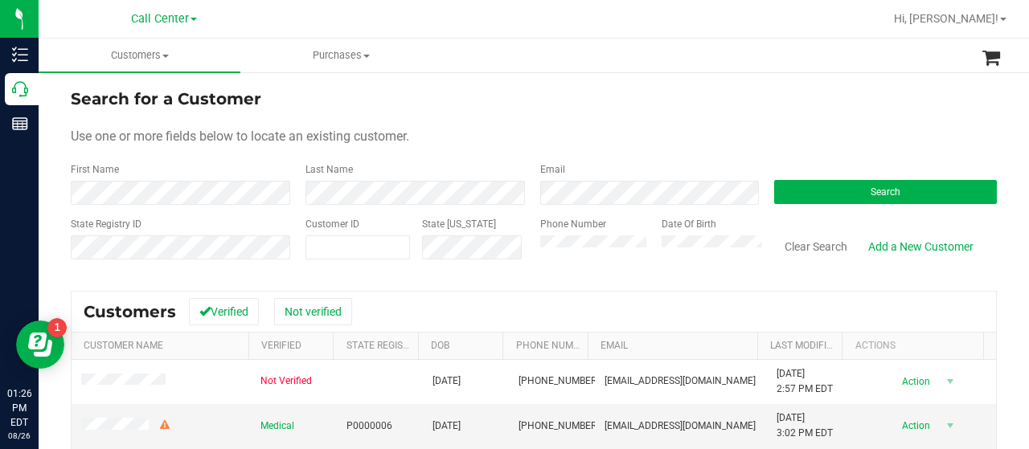
click at [874, 207] on form "Search for a Customer Use one or more fields below to locate an existing custom…" at bounding box center [534, 180] width 926 height 187
click at [870, 199] on button "Search" at bounding box center [885, 192] width 223 height 24
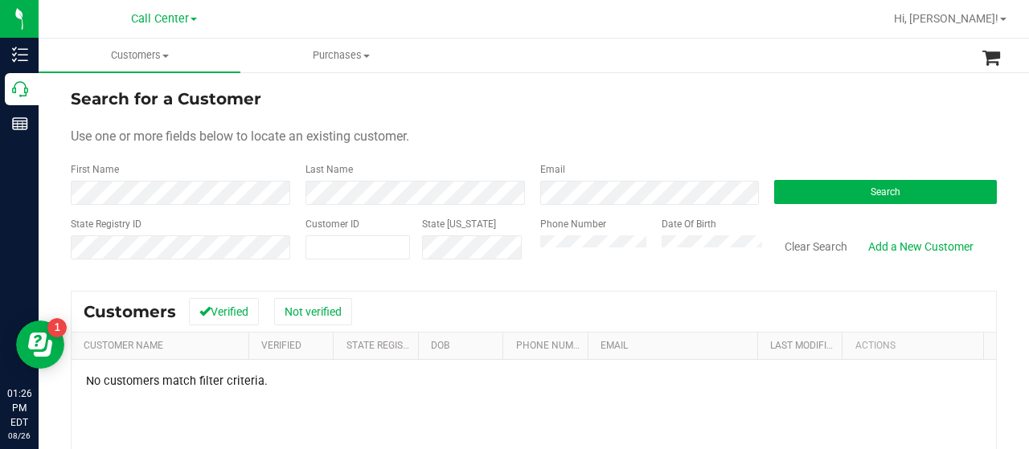
click at [460, 251] on div "State Registry ID Customer ID State [US_STATE] Phone Number Date Of Birth Clear…" at bounding box center [534, 245] width 926 height 57
click at [201, 174] on div "First Name" at bounding box center [182, 183] width 223 height 43
click at [839, 196] on button "Search" at bounding box center [885, 192] width 223 height 24
click at [806, 189] on button "Search" at bounding box center [885, 192] width 223 height 24
click at [829, 203] on button "Search" at bounding box center [885, 192] width 223 height 24
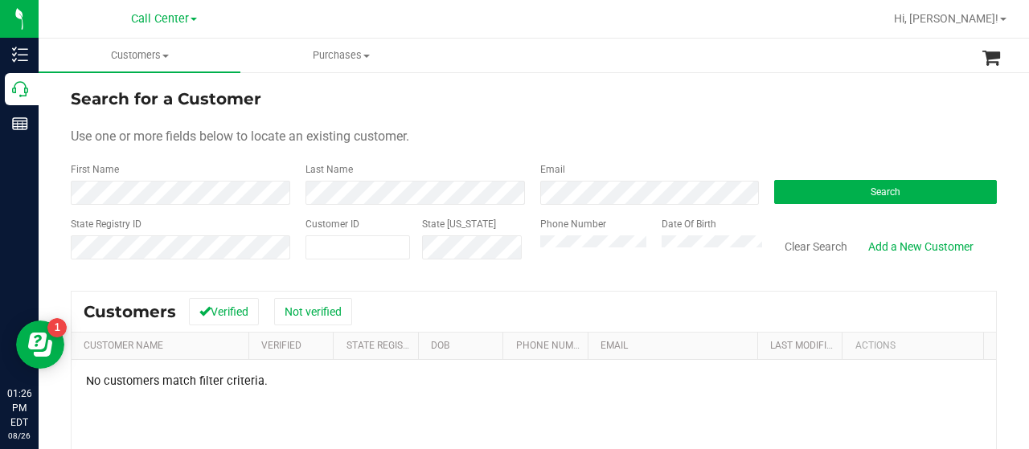
click at [633, 252] on div "Phone Number Date Of Birth" at bounding box center [645, 245] width 235 height 57
click at [810, 184] on button "Search" at bounding box center [885, 192] width 223 height 24
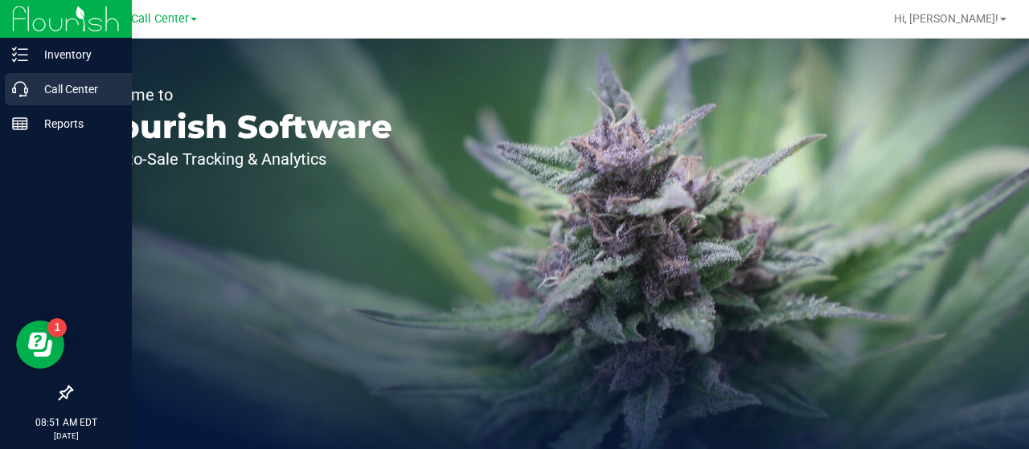
click at [19, 96] on icon at bounding box center [20, 89] width 16 height 16
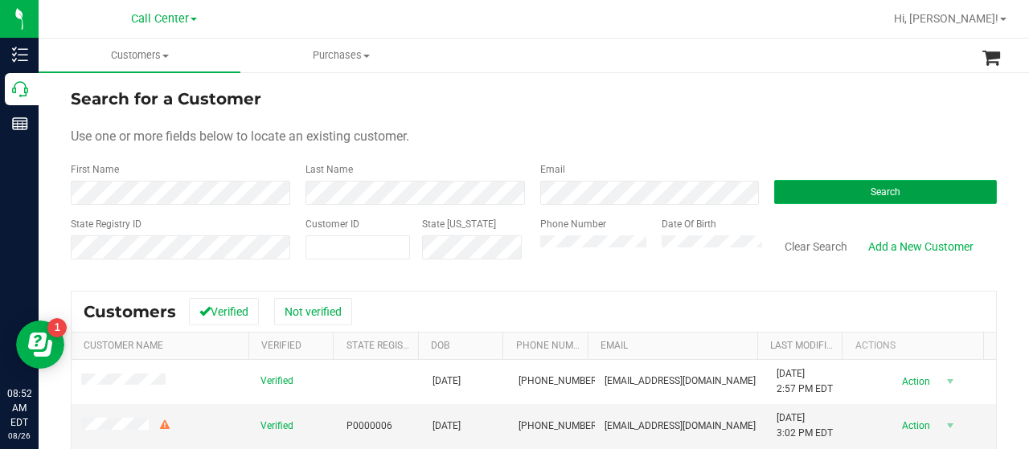
click at [821, 189] on button "Search" at bounding box center [885, 192] width 223 height 24
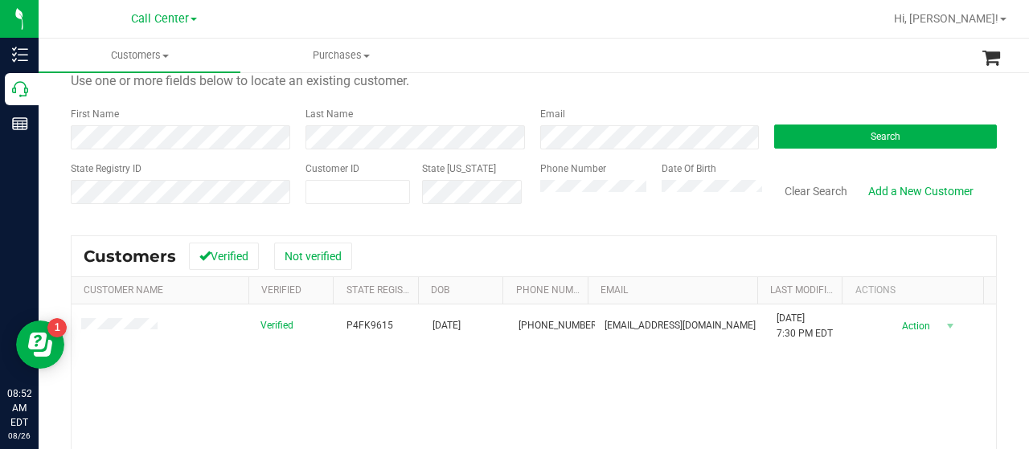
scroll to position [80, 0]
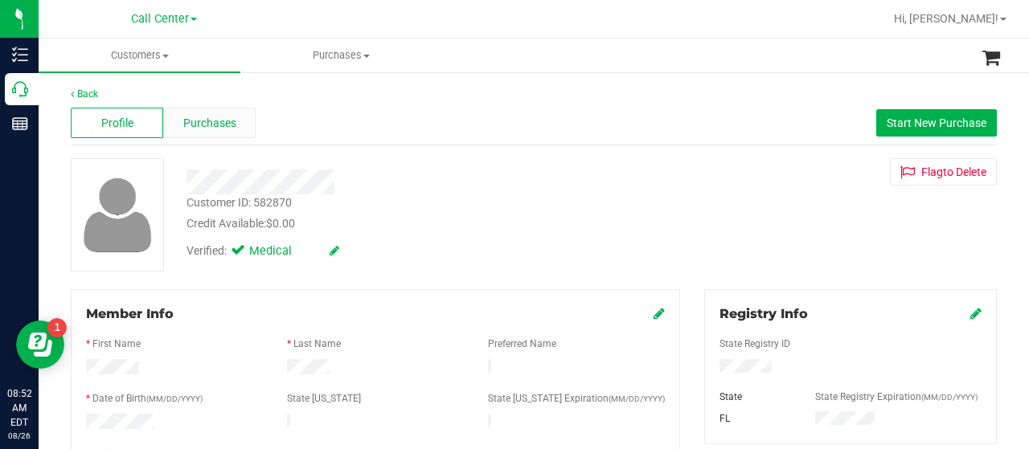
click at [223, 125] on span "Purchases" at bounding box center [209, 123] width 53 height 17
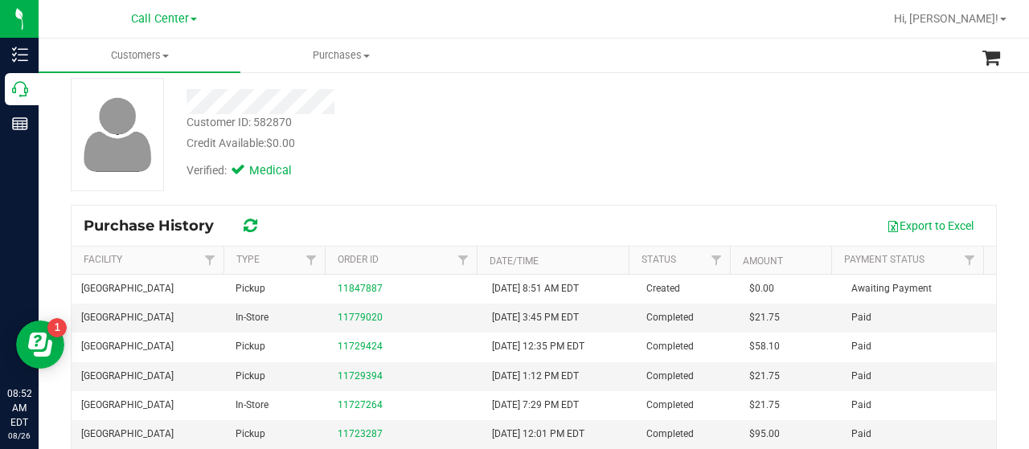
scroll to position [161, 0]
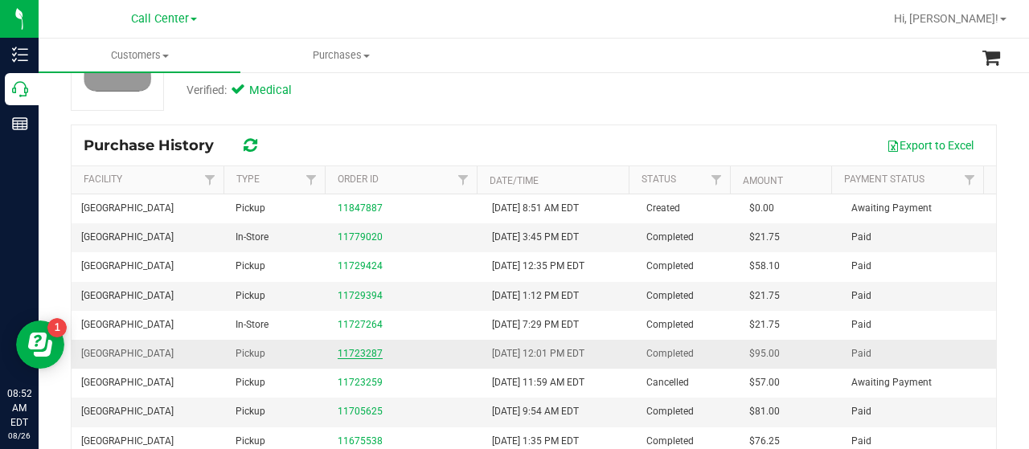
click at [370, 348] on link "11723287" at bounding box center [360, 353] width 45 height 11
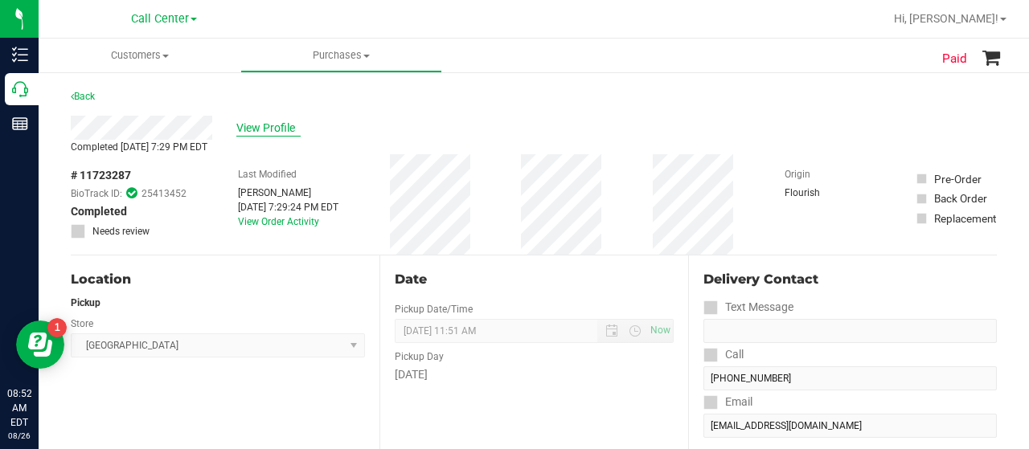
click at [267, 128] on span "View Profile" at bounding box center [268, 128] width 64 height 17
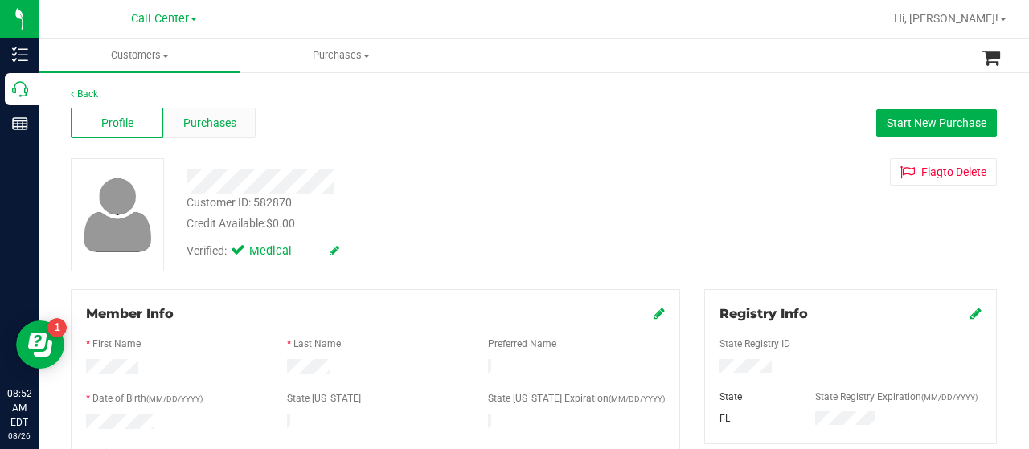
click at [223, 119] on span "Purchases" at bounding box center [209, 123] width 53 height 17
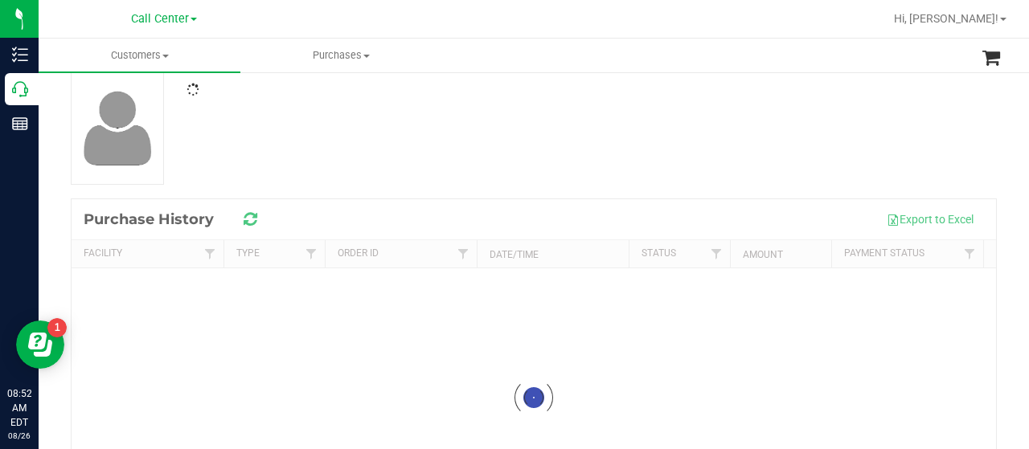
scroll to position [161, 0]
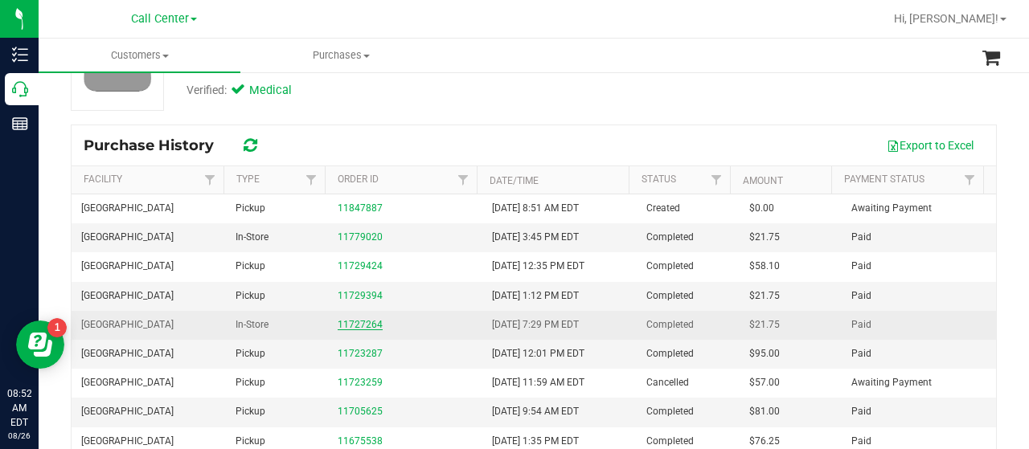
click at [365, 321] on link "11727264" at bounding box center [360, 324] width 45 height 11
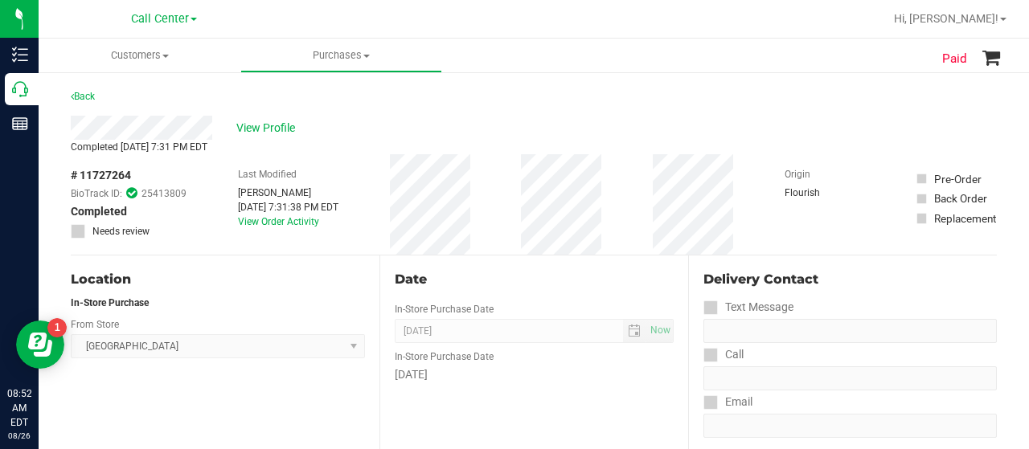
click at [282, 111] on div "Back" at bounding box center [534, 101] width 926 height 29
click at [272, 131] on span "View Profile" at bounding box center [268, 128] width 64 height 17
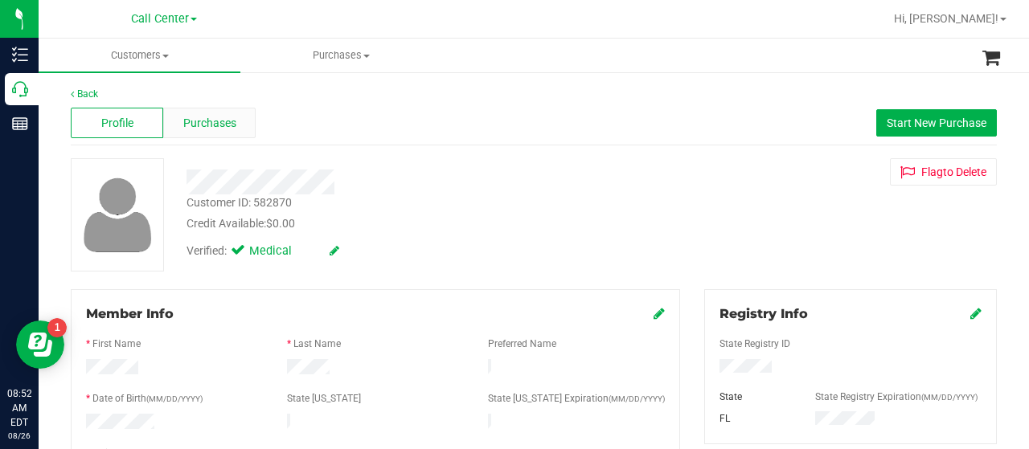
click at [228, 125] on span "Purchases" at bounding box center [209, 123] width 53 height 17
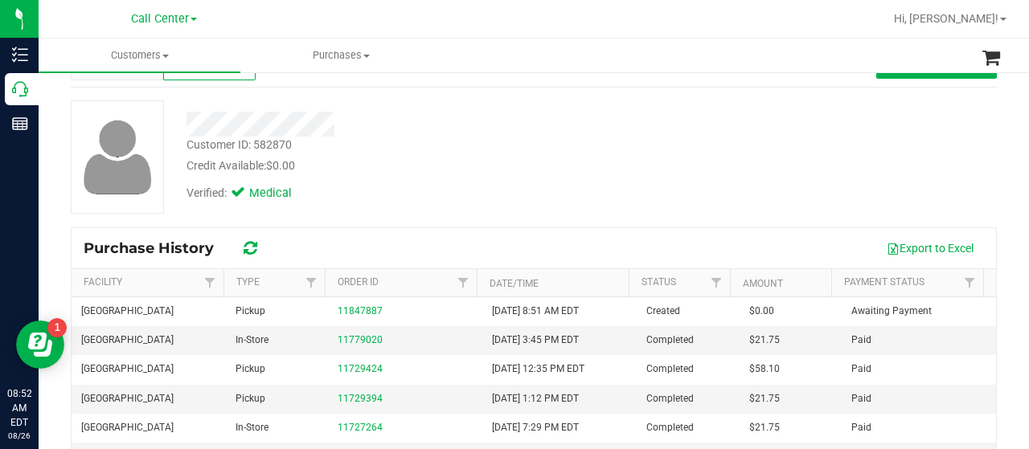
scroll to position [161, 0]
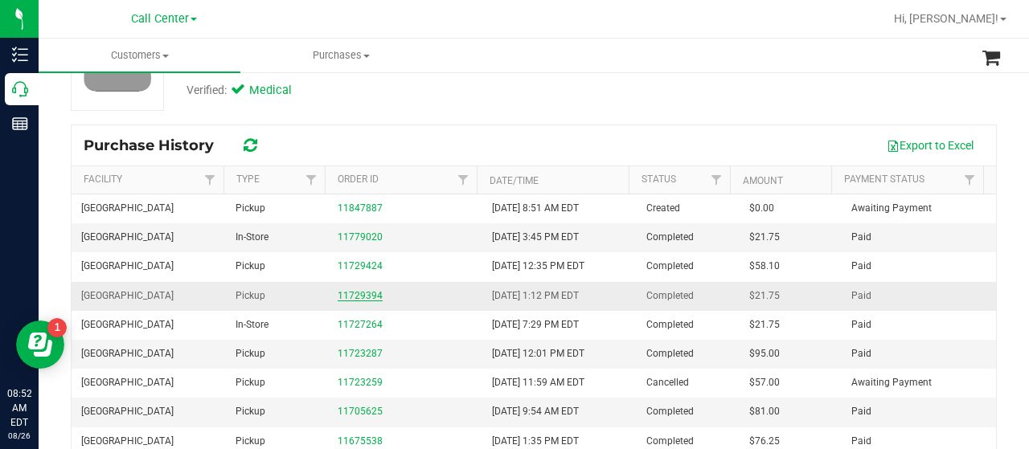
click at [358, 292] on link "11729394" at bounding box center [360, 295] width 45 height 11
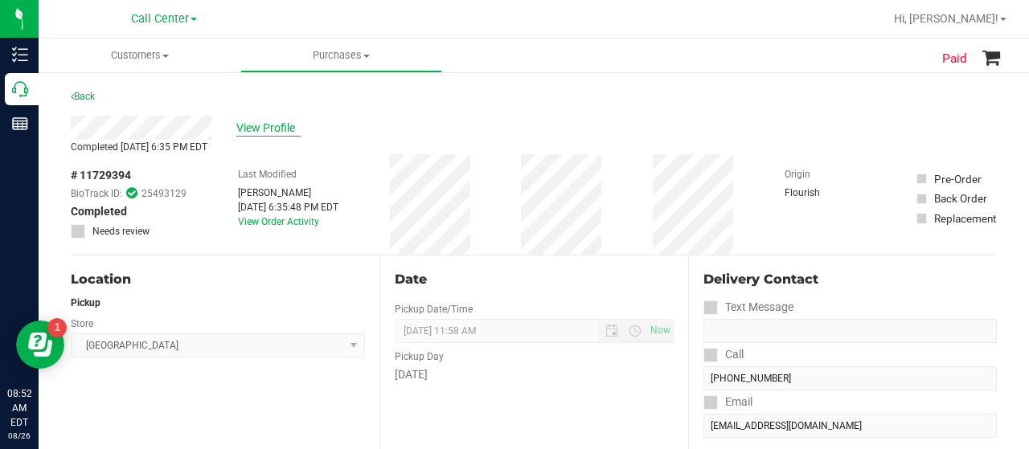
click at [252, 122] on span "View Profile" at bounding box center [268, 128] width 64 height 17
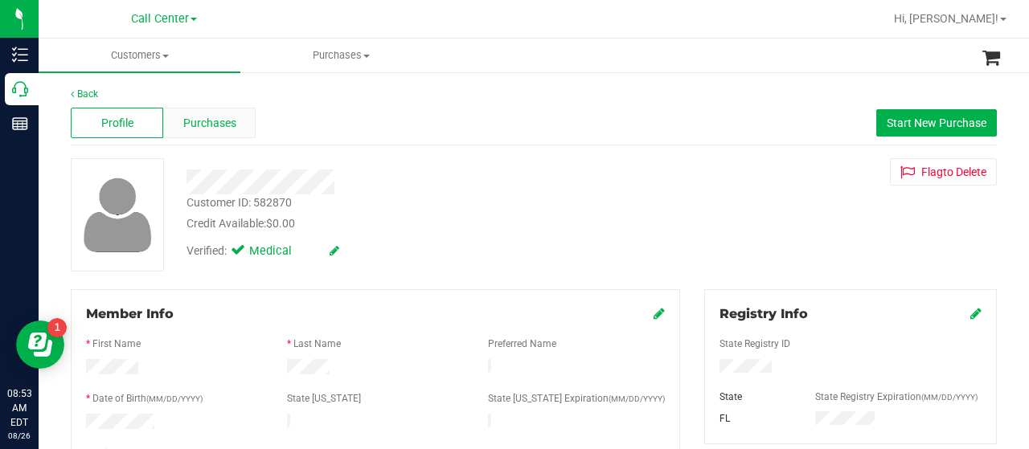
click at [225, 113] on div "Purchases" at bounding box center [209, 123] width 92 height 31
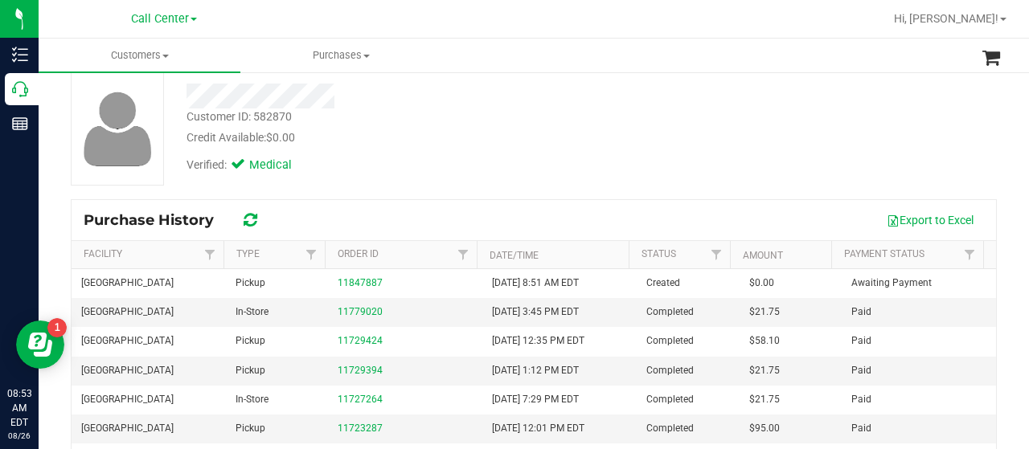
scroll to position [161, 0]
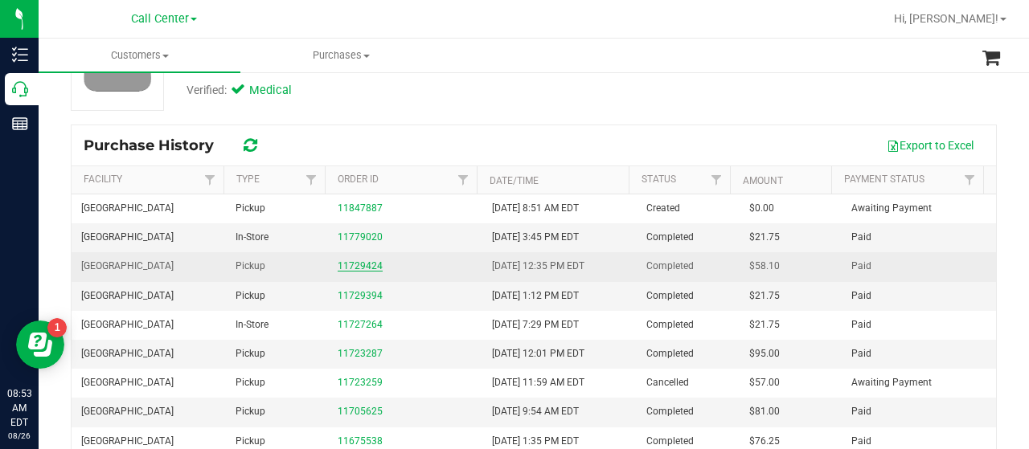
click at [370, 260] on link "11729424" at bounding box center [360, 265] width 45 height 11
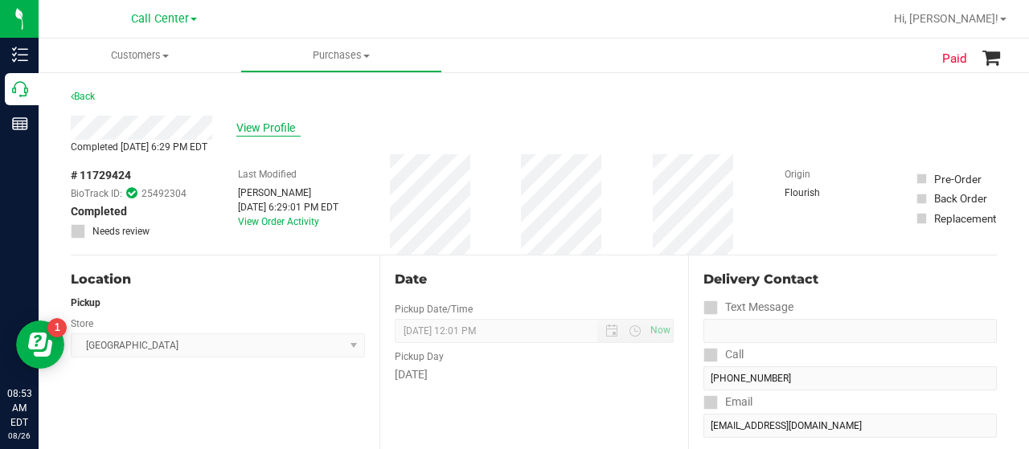
click at [268, 135] on span "View Profile" at bounding box center [268, 128] width 64 height 17
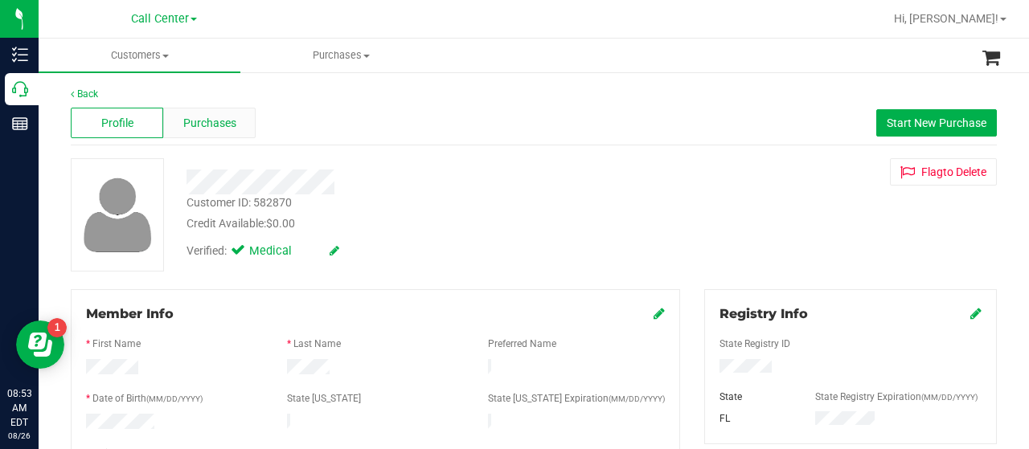
click at [199, 127] on span "Purchases" at bounding box center [209, 123] width 53 height 17
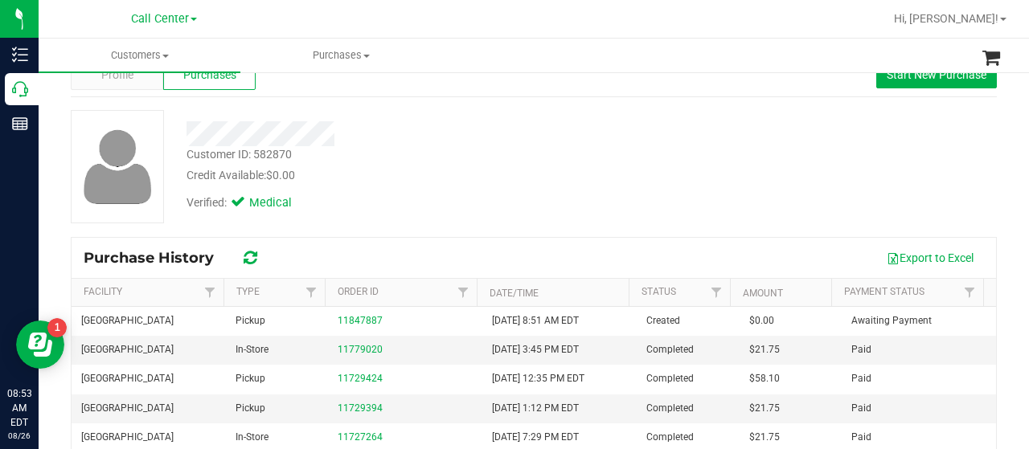
scroll to position [80, 0]
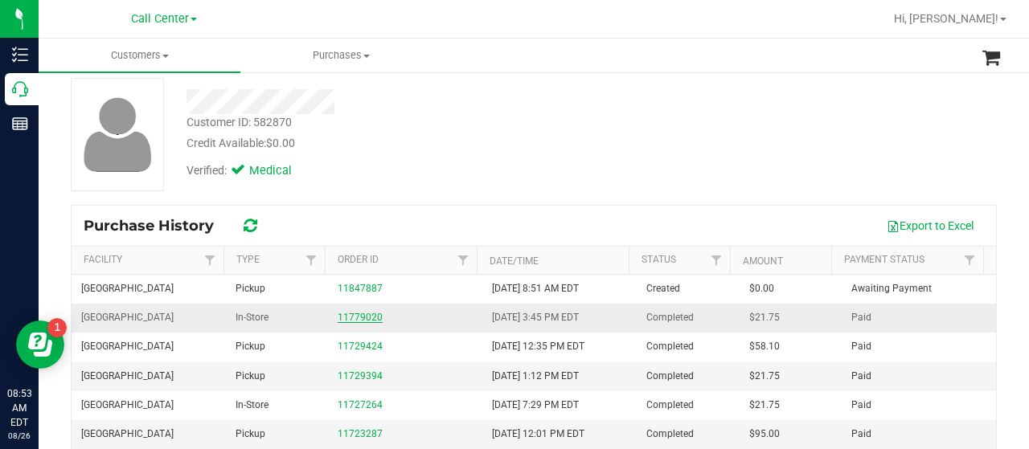
click at [362, 319] on link "11779020" at bounding box center [360, 317] width 45 height 11
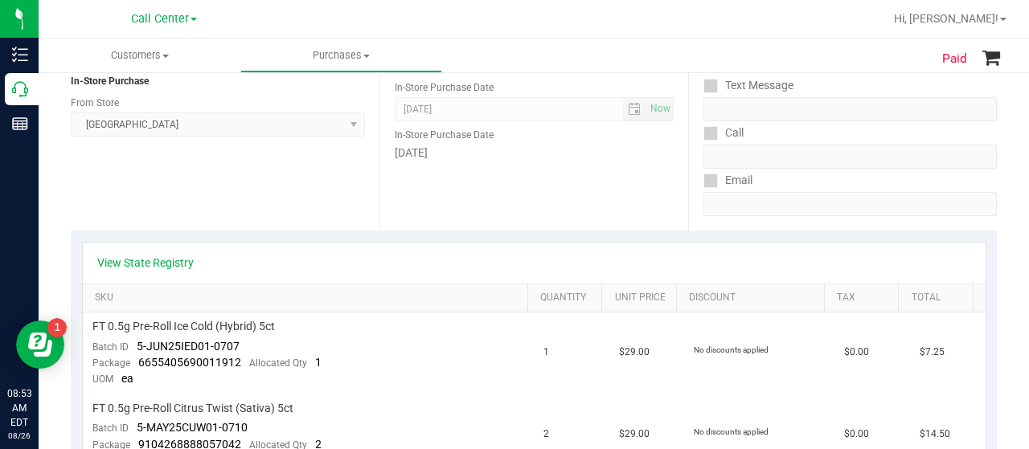
scroll to position [402, 0]
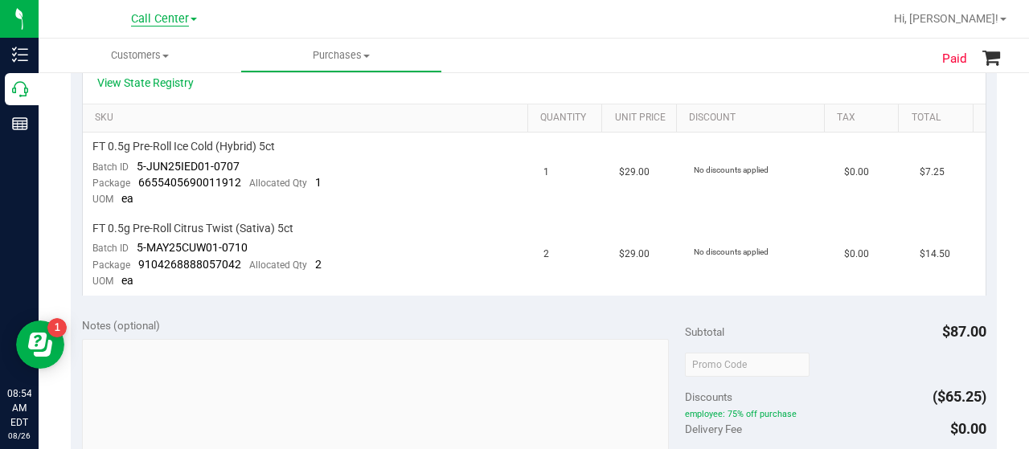
click at [182, 17] on span "Call Center" at bounding box center [160, 19] width 58 height 14
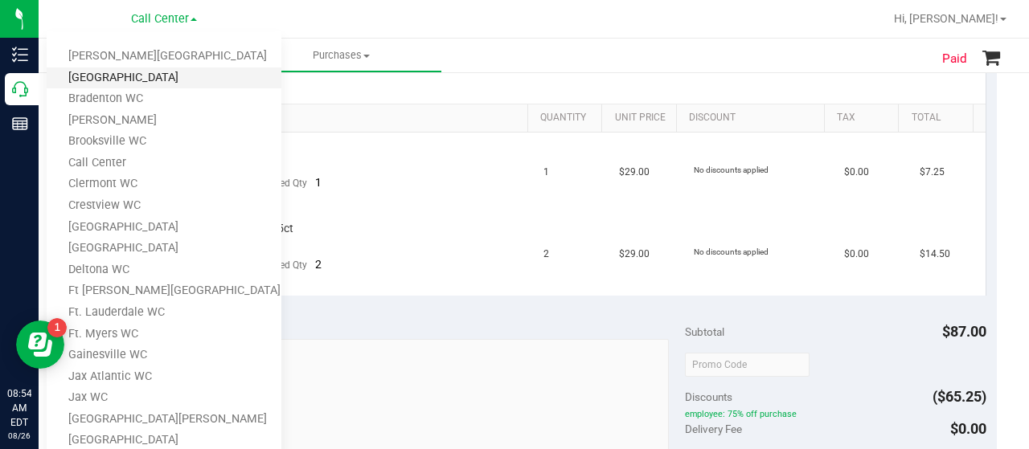
click at [122, 84] on link "[GEOGRAPHIC_DATA]" at bounding box center [164, 79] width 235 height 22
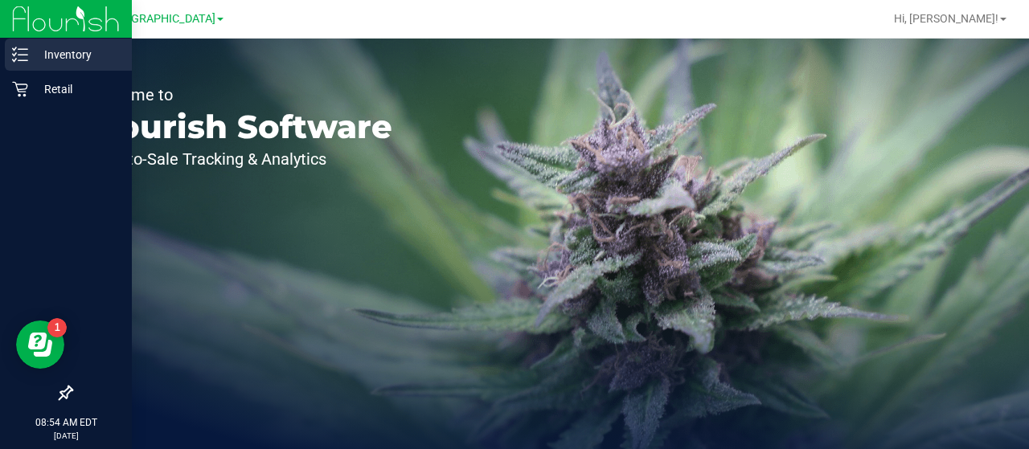
click at [29, 68] on div "Inventory" at bounding box center [68, 55] width 127 height 32
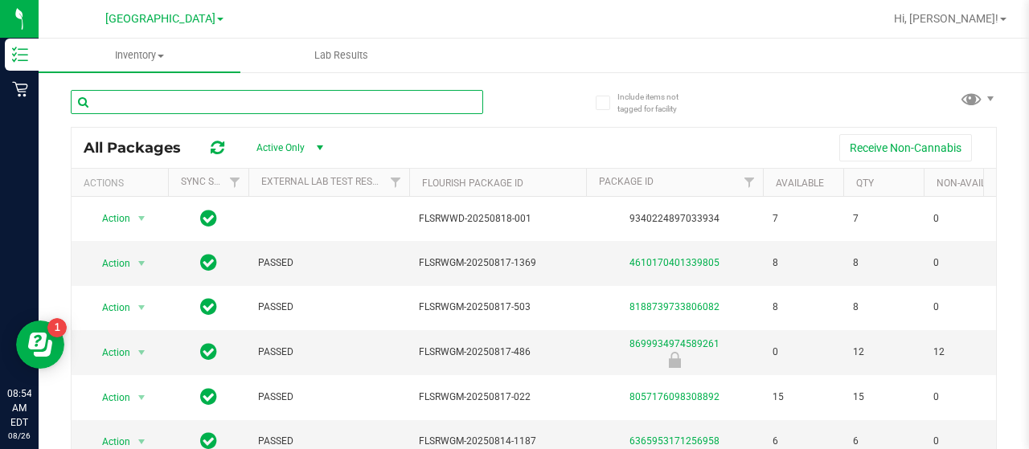
click at [161, 98] on input "text" at bounding box center [277, 102] width 412 height 24
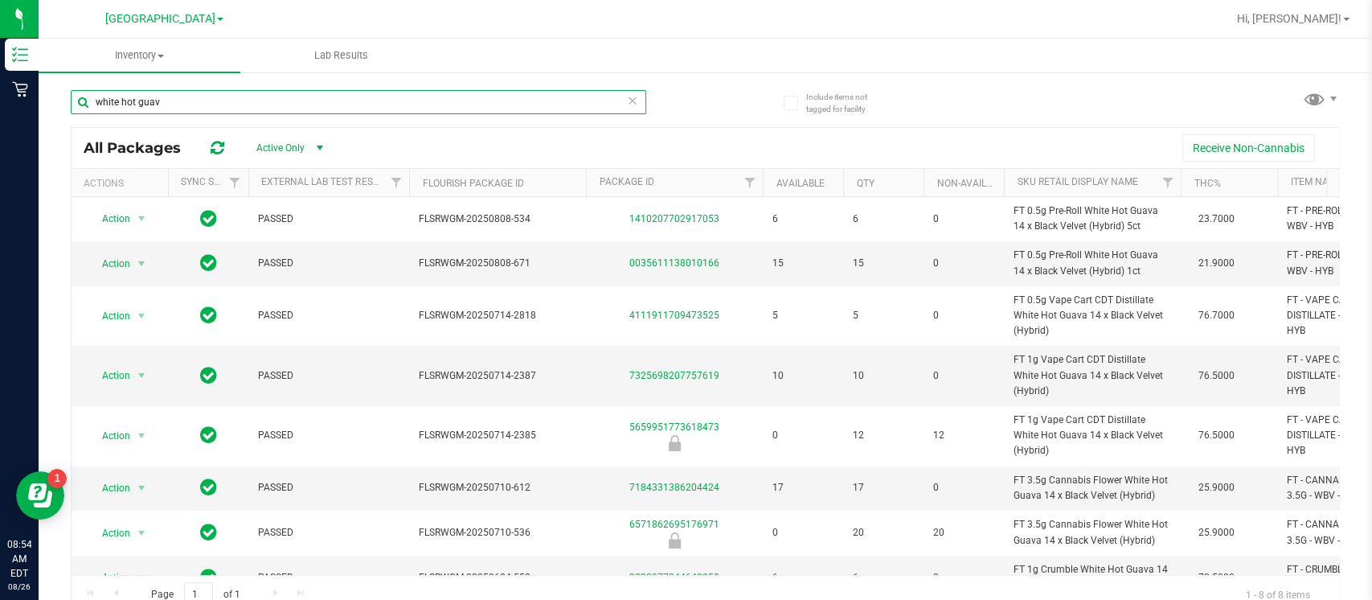
type input "white hot guav"
drag, startPoint x: 969, startPoint y: 2, endPoint x: 907, endPoint y: 51, distance: 79.0
click at [907, 51] on ul "Inventory All packages All inventory Waste log Lab Results" at bounding box center [725, 56] width 1372 height 35
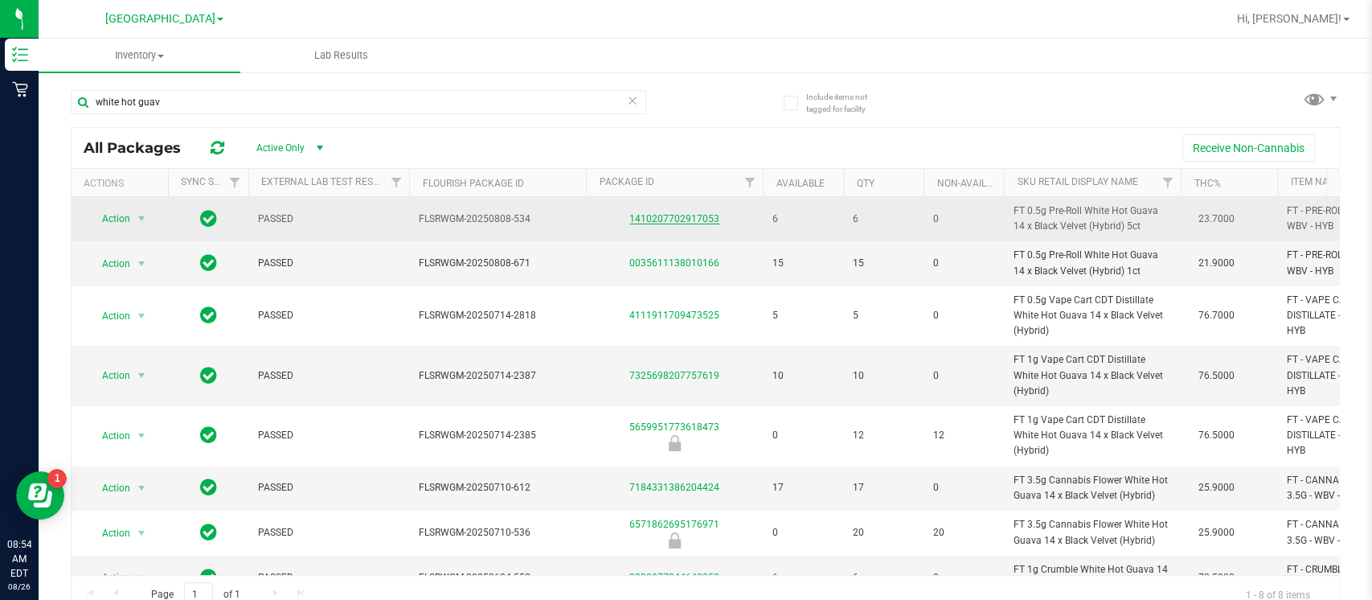
click at [688, 222] on link "1410207702917053" at bounding box center [674, 218] width 90 height 11
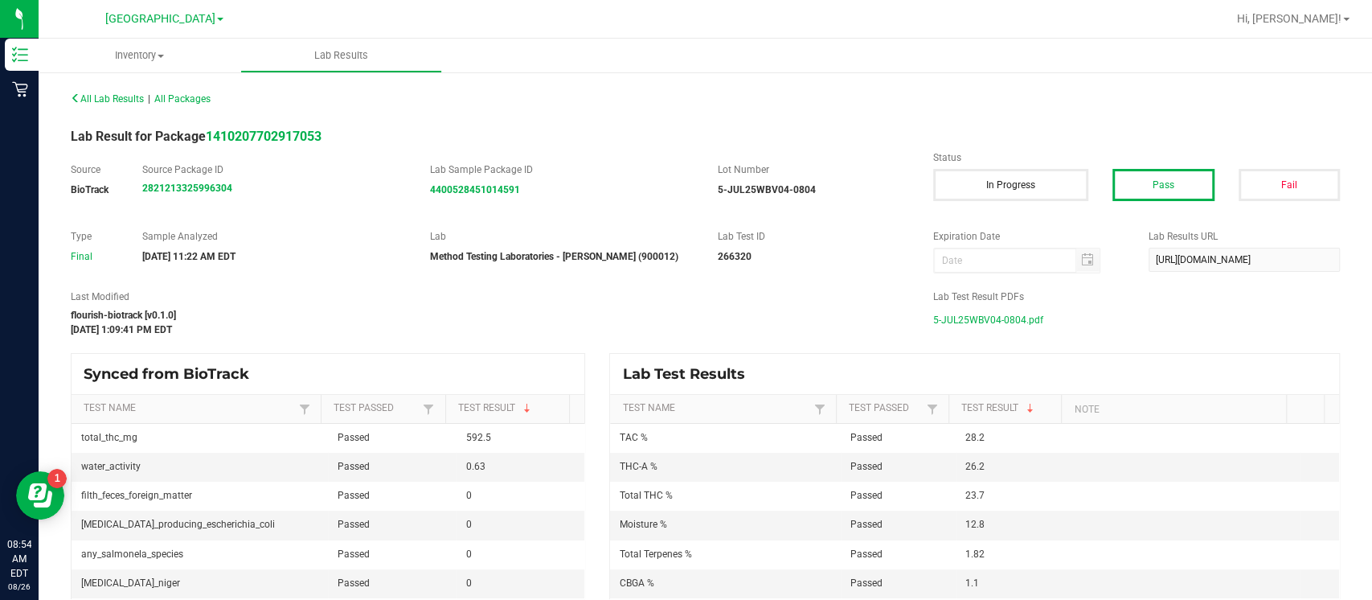
click at [979, 320] on span "5-JUL25WBV04-0804.pdf" at bounding box center [988, 320] width 110 height 24
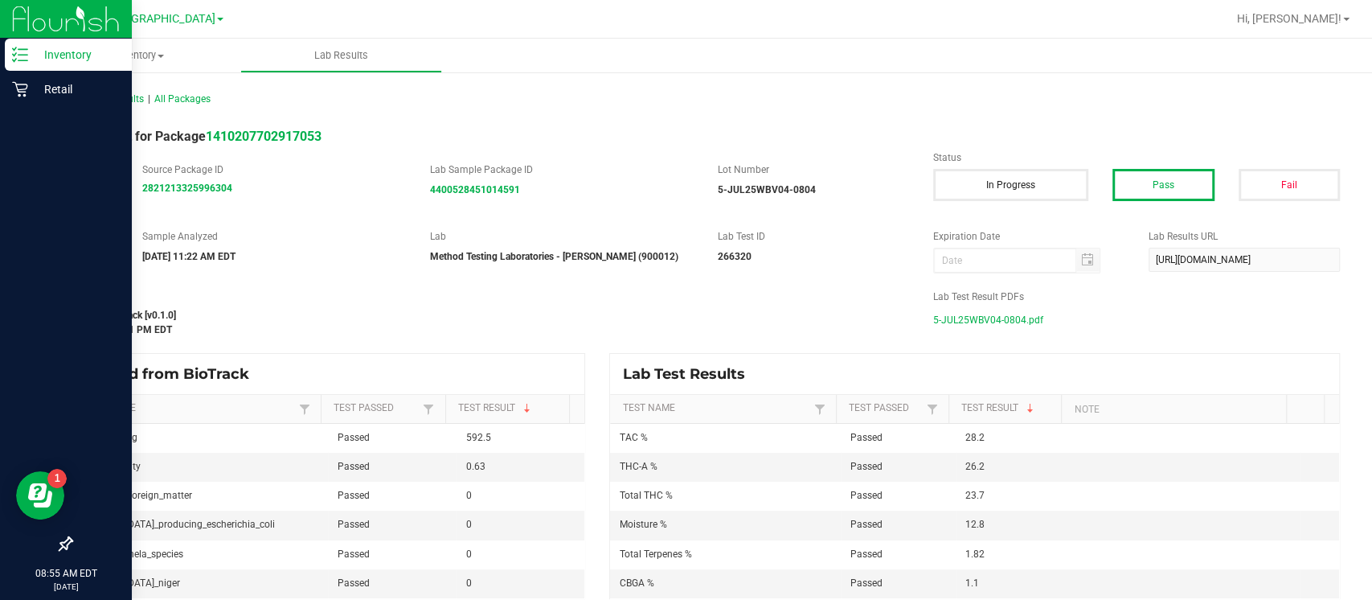
click at [23, 62] on icon at bounding box center [20, 55] width 16 height 16
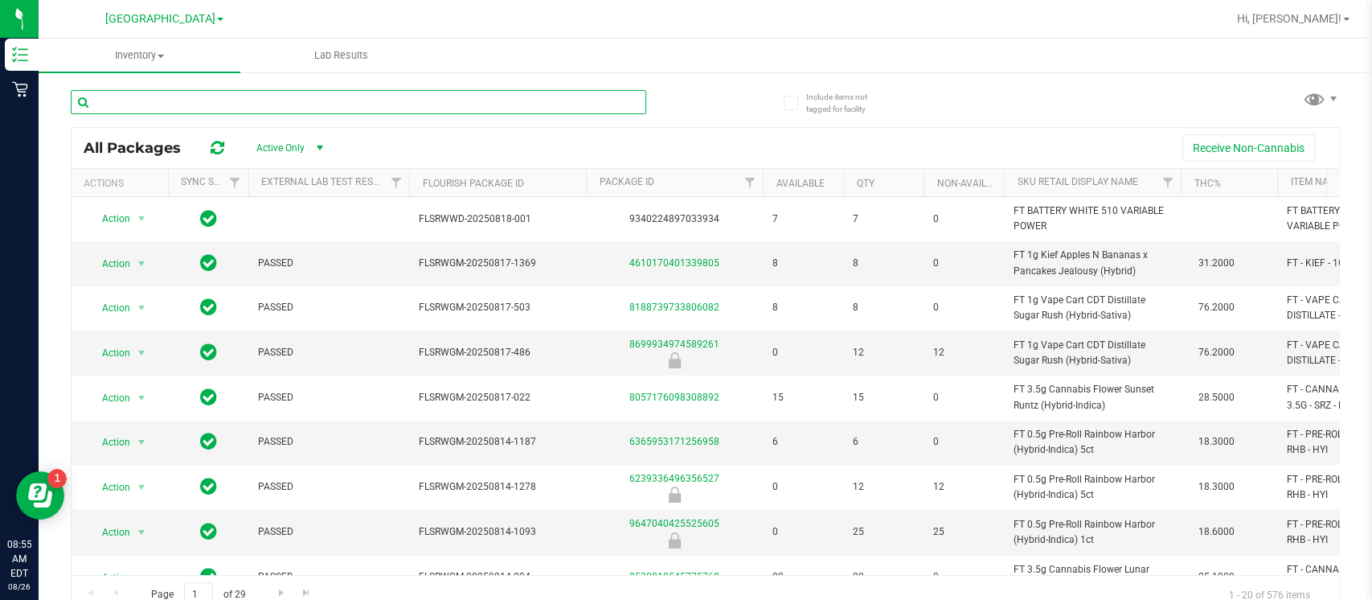
click at [236, 104] on input "text" at bounding box center [358, 102] width 575 height 24
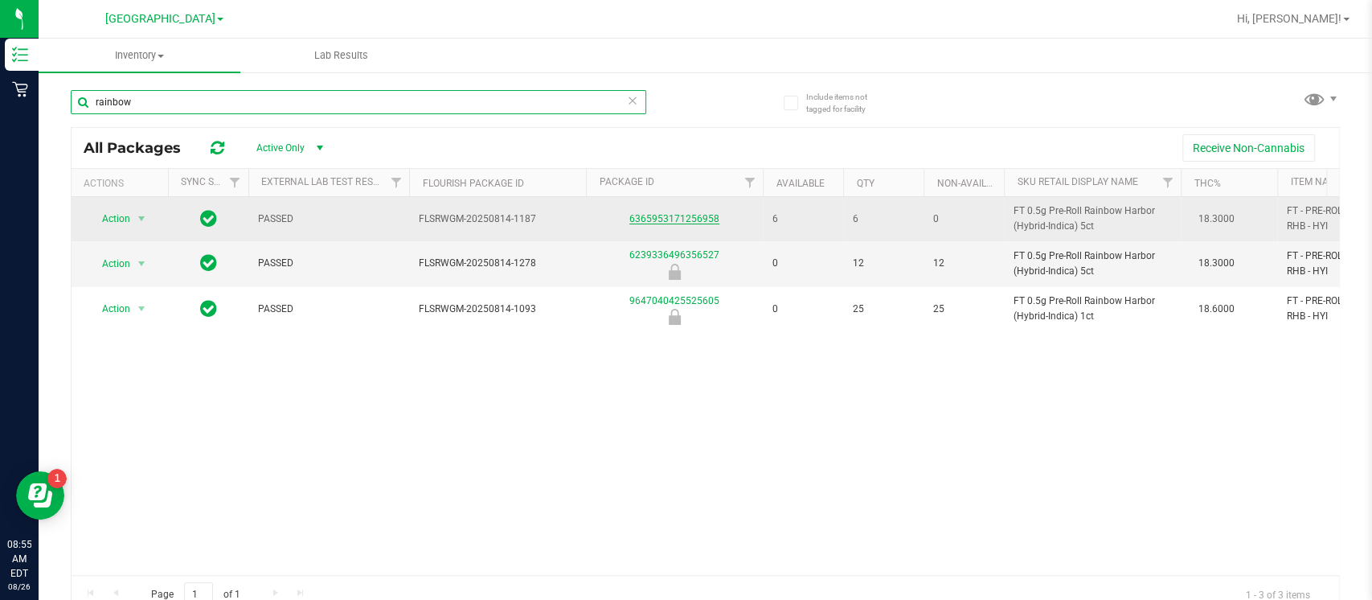
type input "rainbow"
click at [677, 219] on link "6365953171256958" at bounding box center [674, 218] width 90 height 11
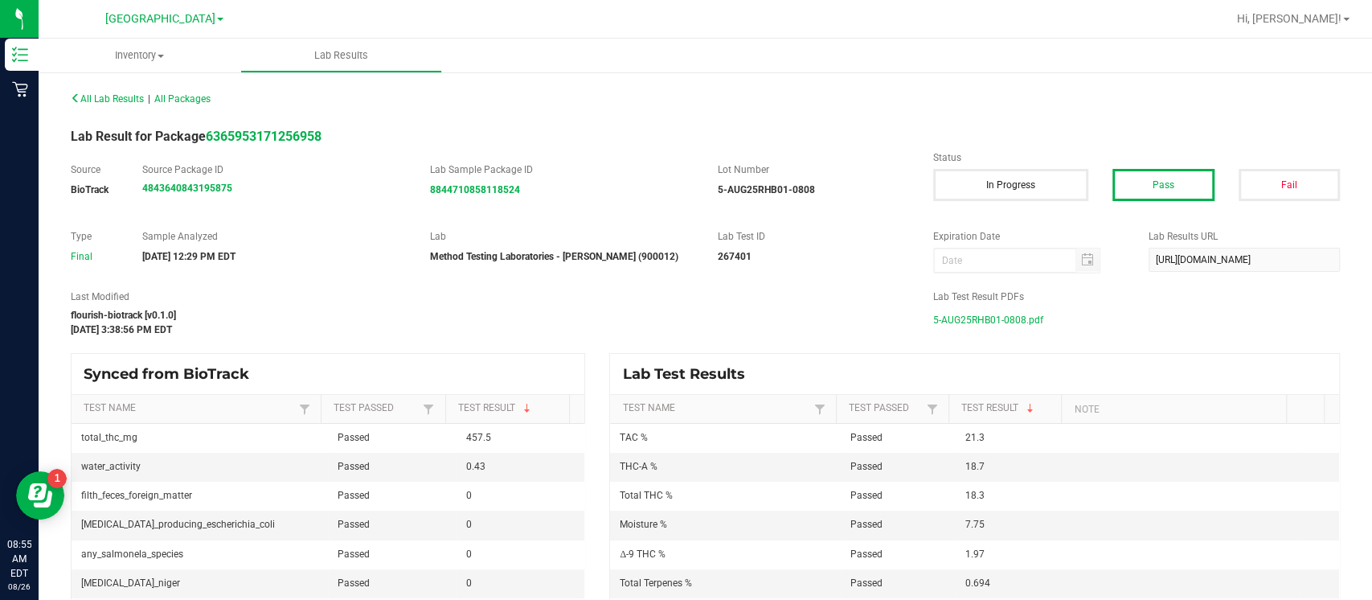
drag, startPoint x: 929, startPoint y: 305, endPoint x: 927, endPoint y: 313, distance: 8.4
click at [927, 309] on div "Lab Test Result PDFs 5-AUG25RHB01-0808.pdf" at bounding box center [1136, 310] width 431 height 43
click at [933, 314] on span "5-AUG25RHB01-0808.pdf" at bounding box center [988, 320] width 110 height 24
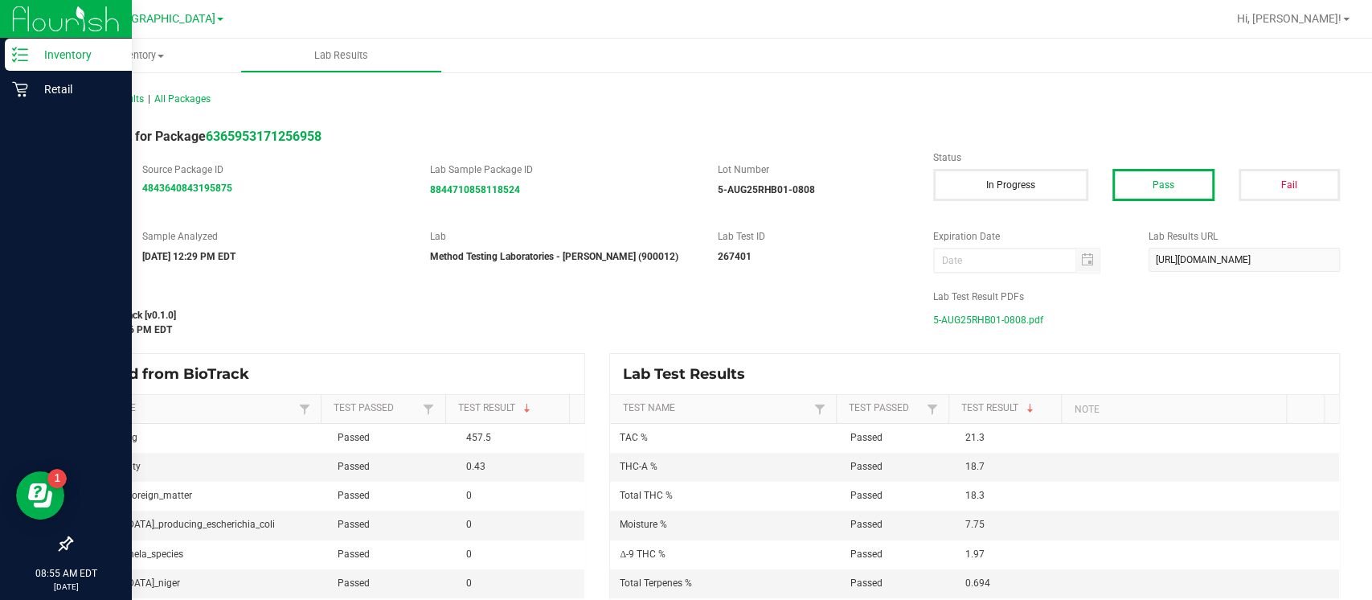
click at [55, 109] on div at bounding box center [66, 318] width 132 height 420
click at [47, 56] on p "Inventory" at bounding box center [76, 54] width 96 height 19
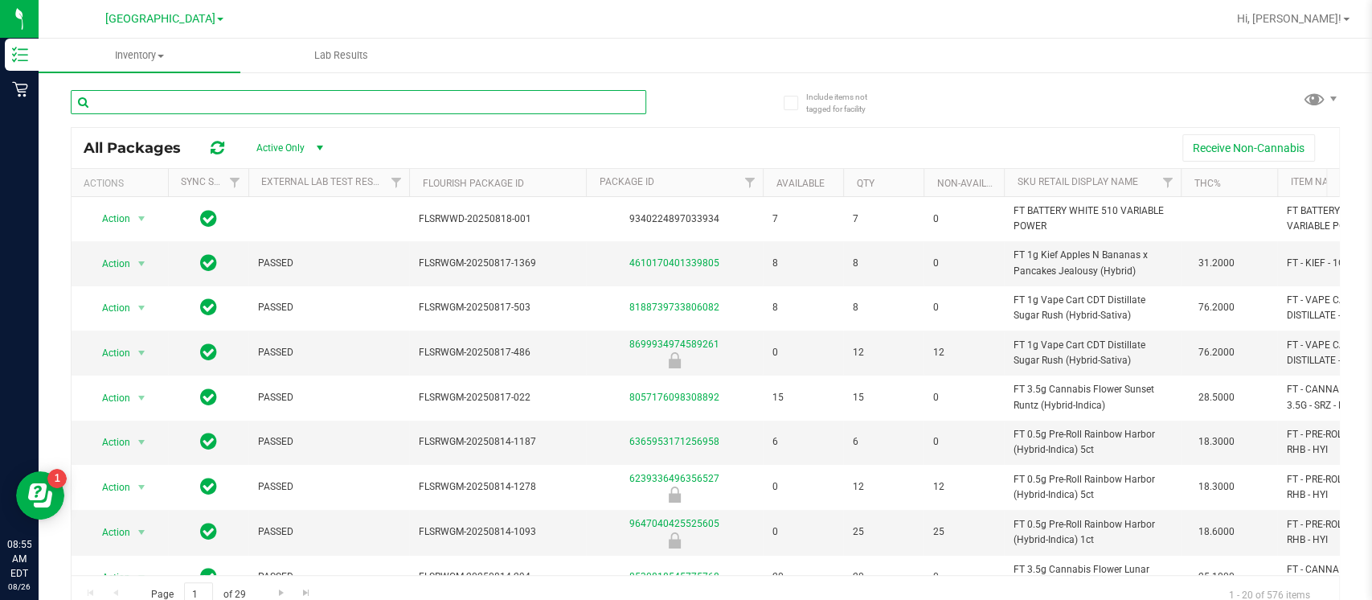
click at [237, 100] on input "text" at bounding box center [358, 102] width 575 height 24
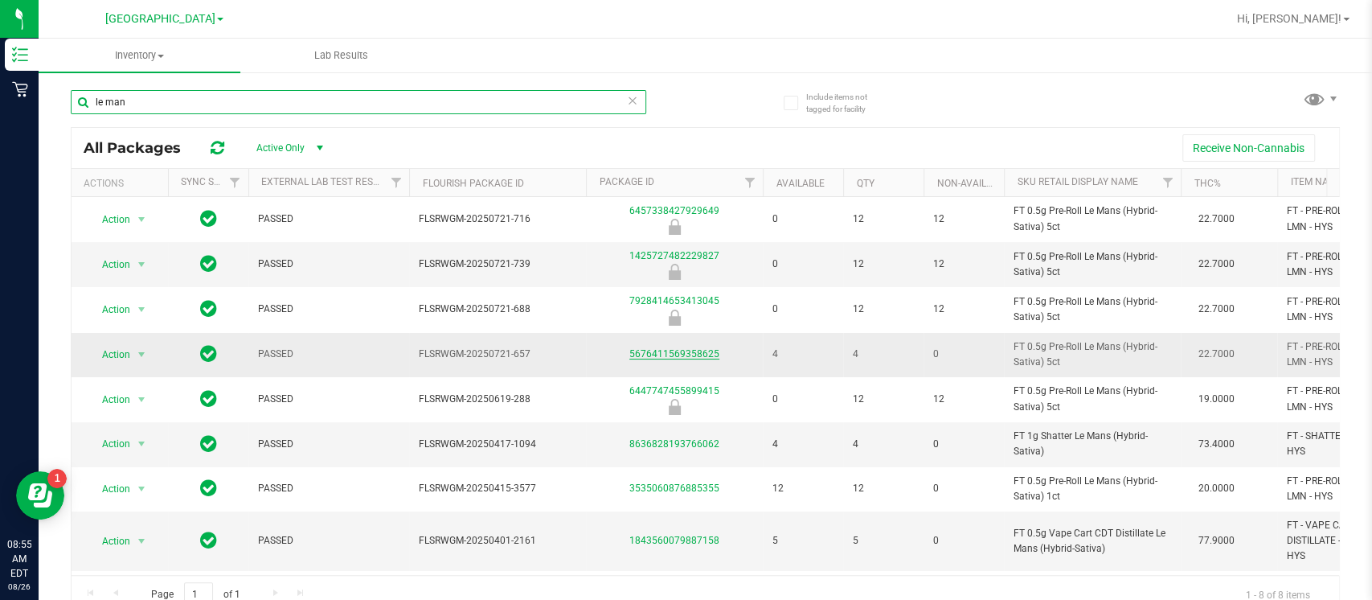
type input "le man"
click at [677, 355] on link "5676411569358625" at bounding box center [674, 353] width 90 height 11
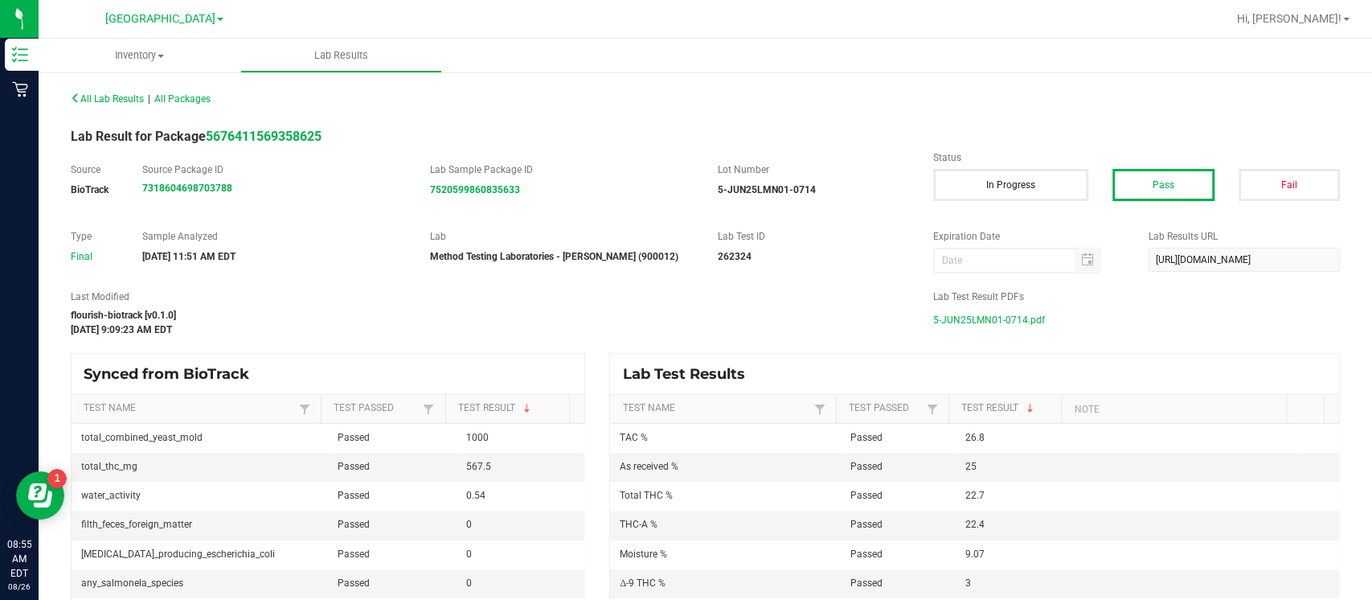
click at [1007, 318] on span "5-JUN25LMN01-0714.pdf" at bounding box center [989, 320] width 112 height 24
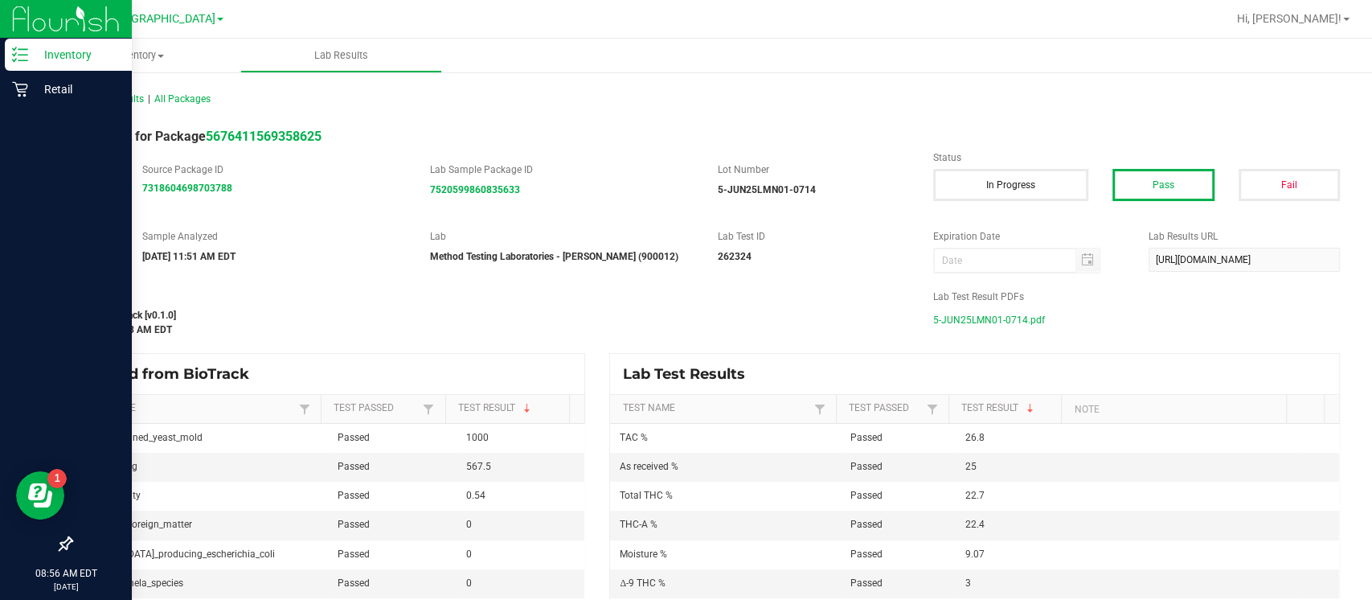
click at [29, 55] on p "Inventory" at bounding box center [76, 54] width 96 height 19
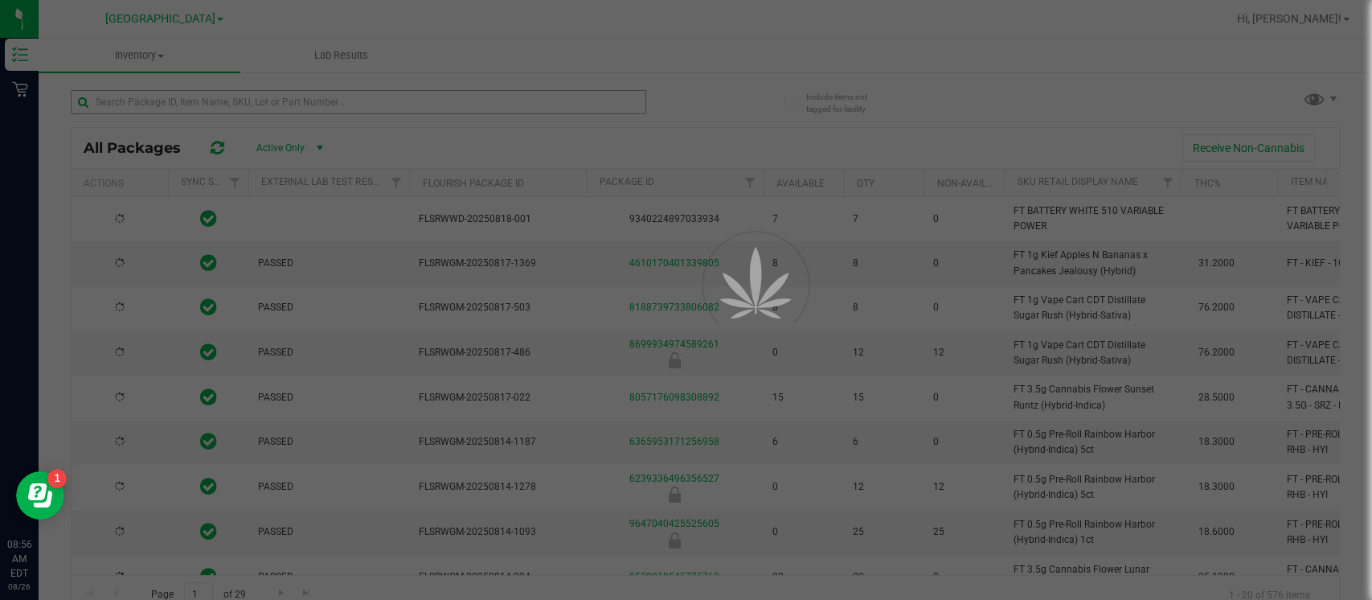
click at [193, 104] on div at bounding box center [686, 300] width 1372 height 600
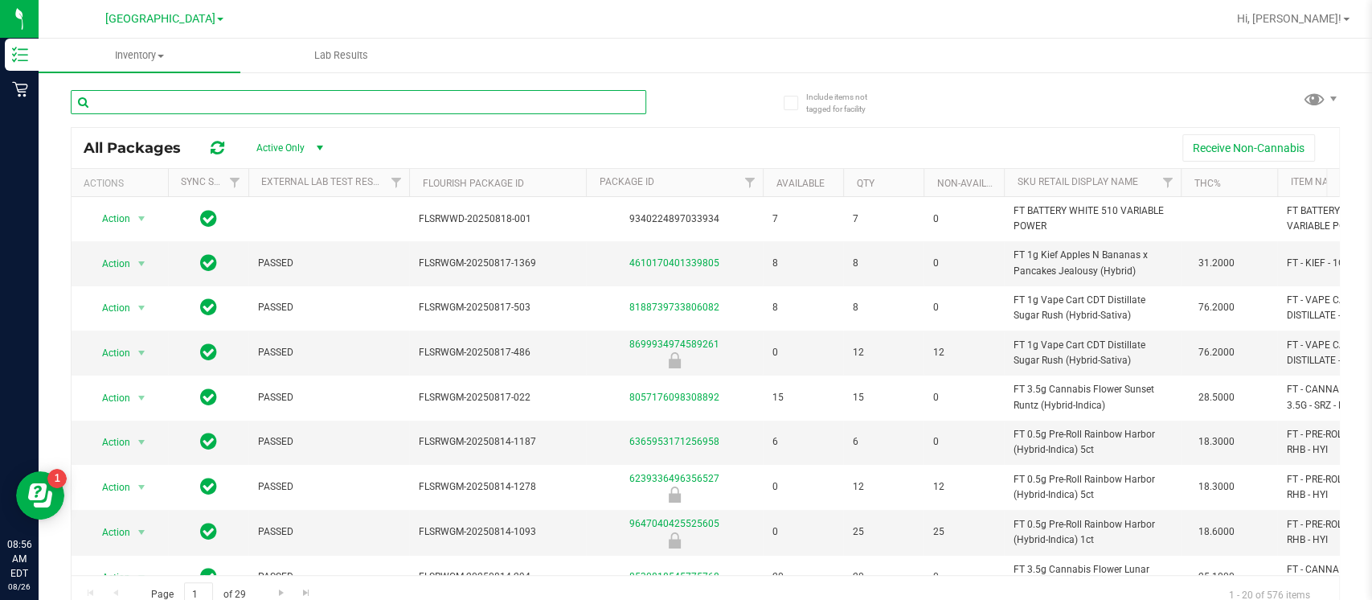
click at [193, 103] on input "text" at bounding box center [358, 102] width 575 height 24
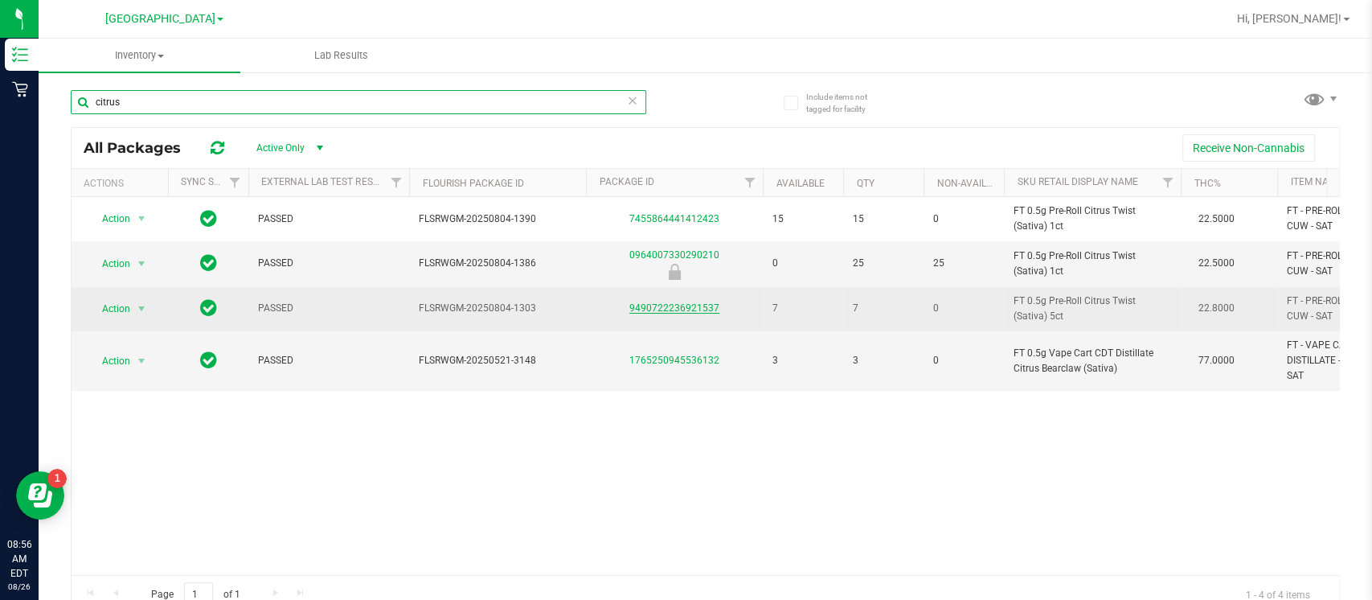
type input "citrus"
click at [641, 307] on link "9490722236921537" at bounding box center [674, 307] width 90 height 11
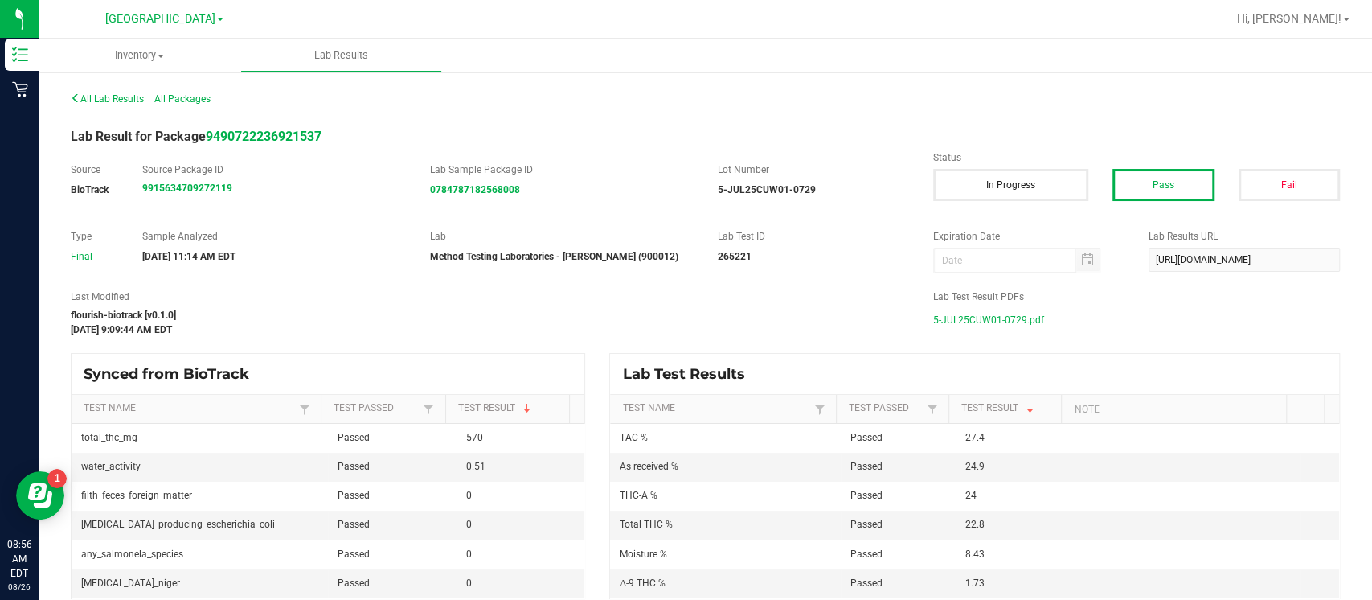
click at [978, 312] on span "5-JUL25CUW01-0729.pdf" at bounding box center [988, 320] width 111 height 24
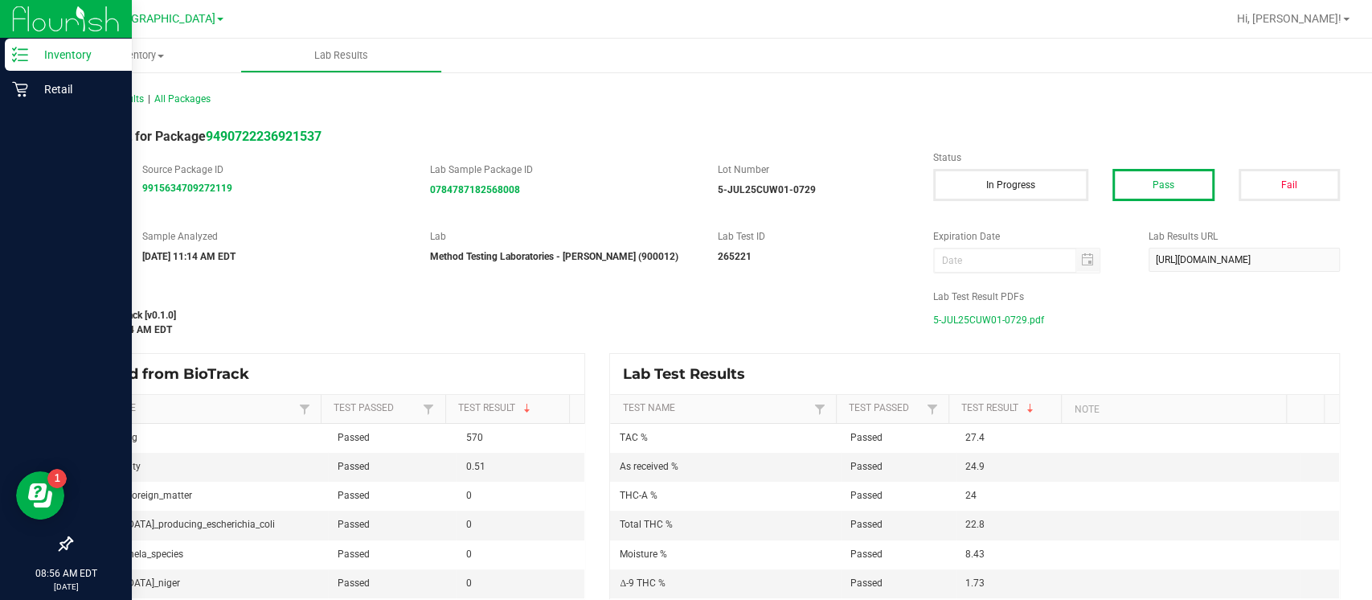
click at [32, 57] on p "Inventory" at bounding box center [76, 54] width 96 height 19
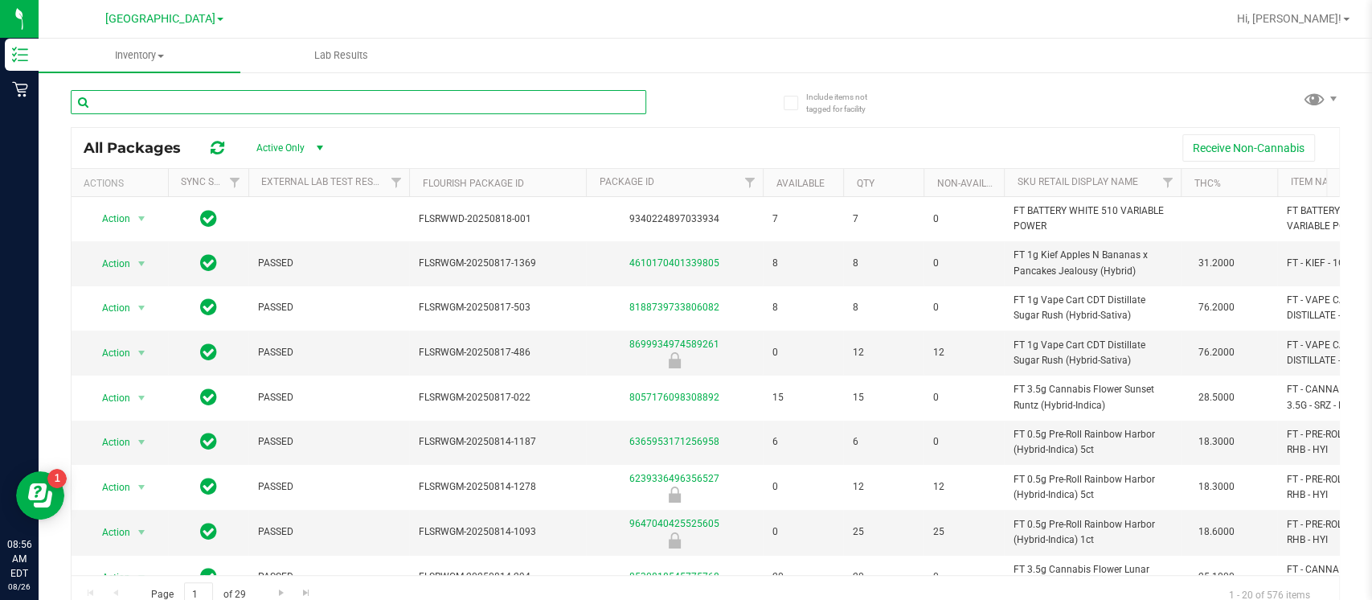
click at [219, 99] on input "text" at bounding box center [358, 102] width 575 height 24
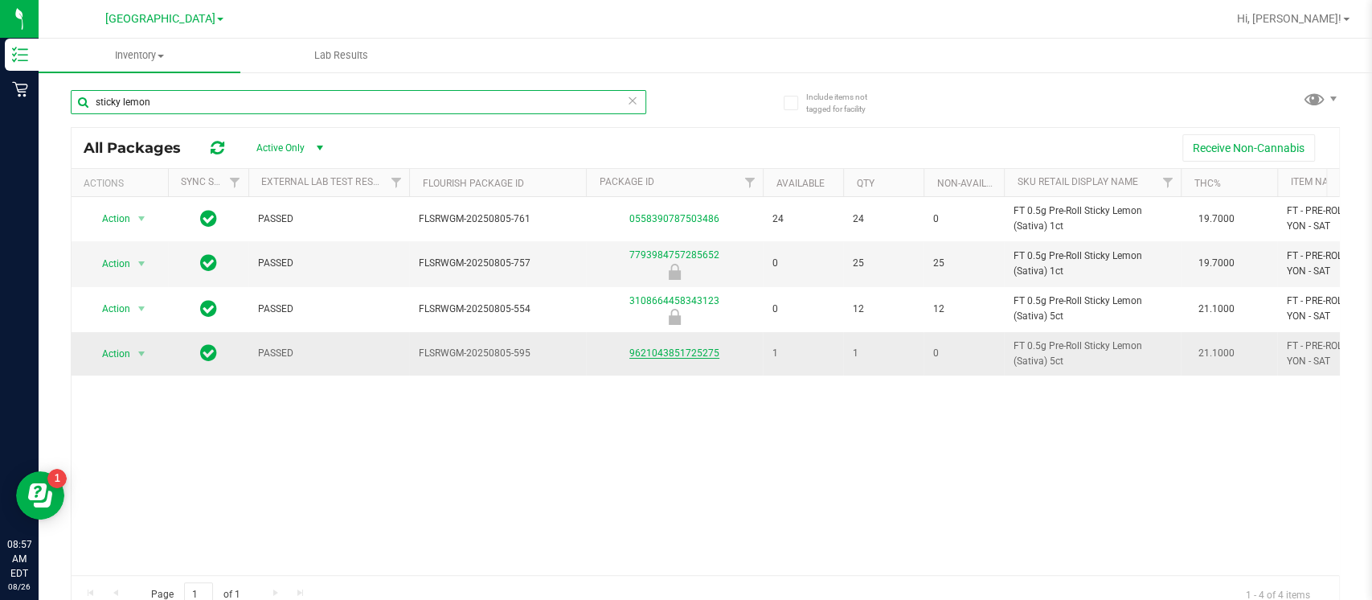
type input "sticky lemon"
click at [645, 355] on link "9621043851725275" at bounding box center [674, 352] width 90 height 11
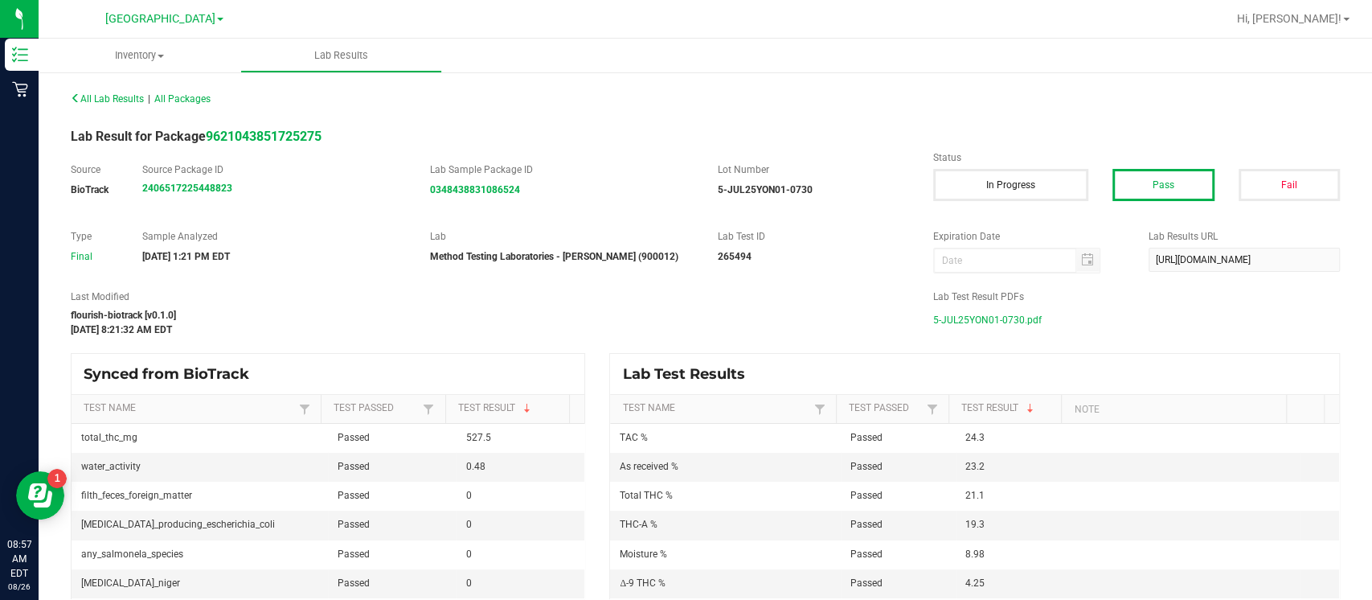
click at [933, 318] on span "5-JUL25YON01-0730.pdf" at bounding box center [987, 320] width 109 height 24
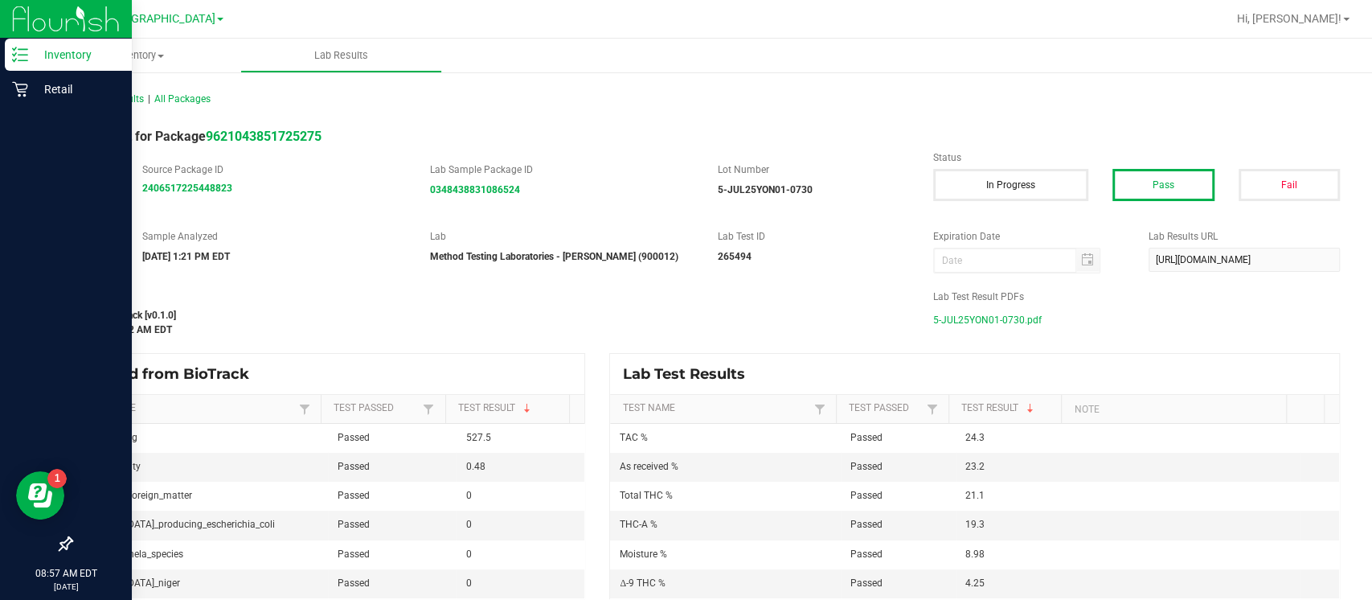
click at [28, 46] on p "Inventory" at bounding box center [76, 54] width 96 height 19
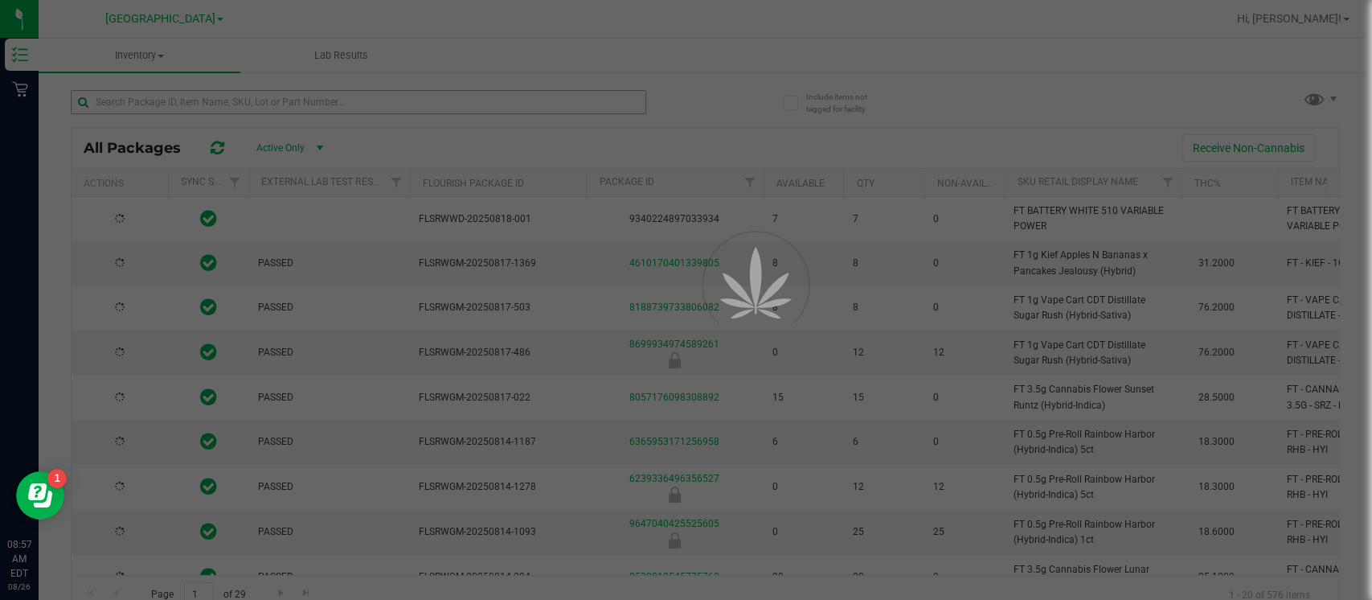
click at [228, 108] on div at bounding box center [686, 300] width 1372 height 600
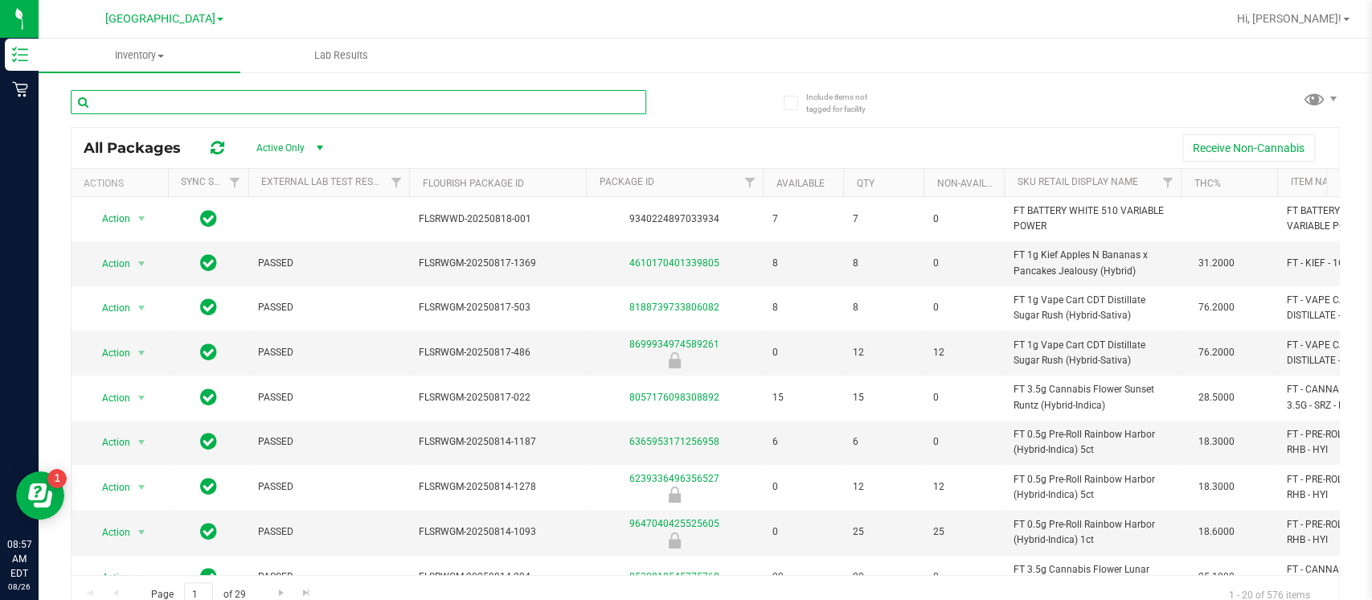
click at [228, 108] on input "text" at bounding box center [358, 102] width 575 height 24
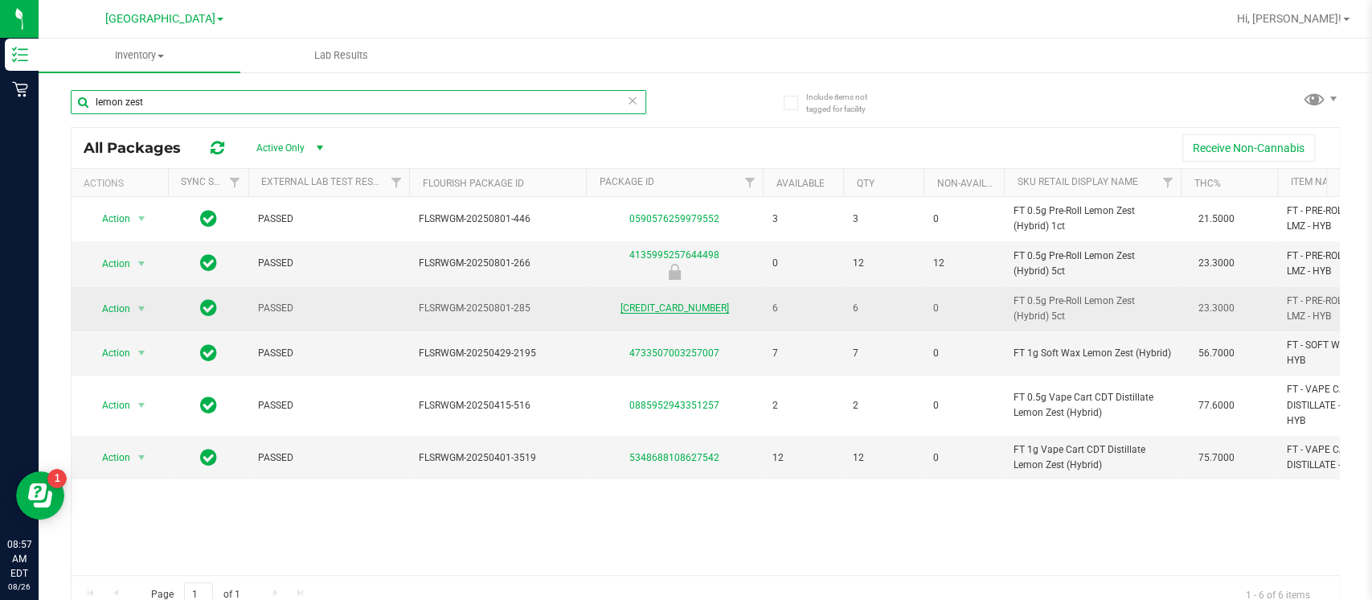
type input "lemon zest"
click at [638, 309] on link "6671112636424457" at bounding box center [674, 307] width 109 height 11
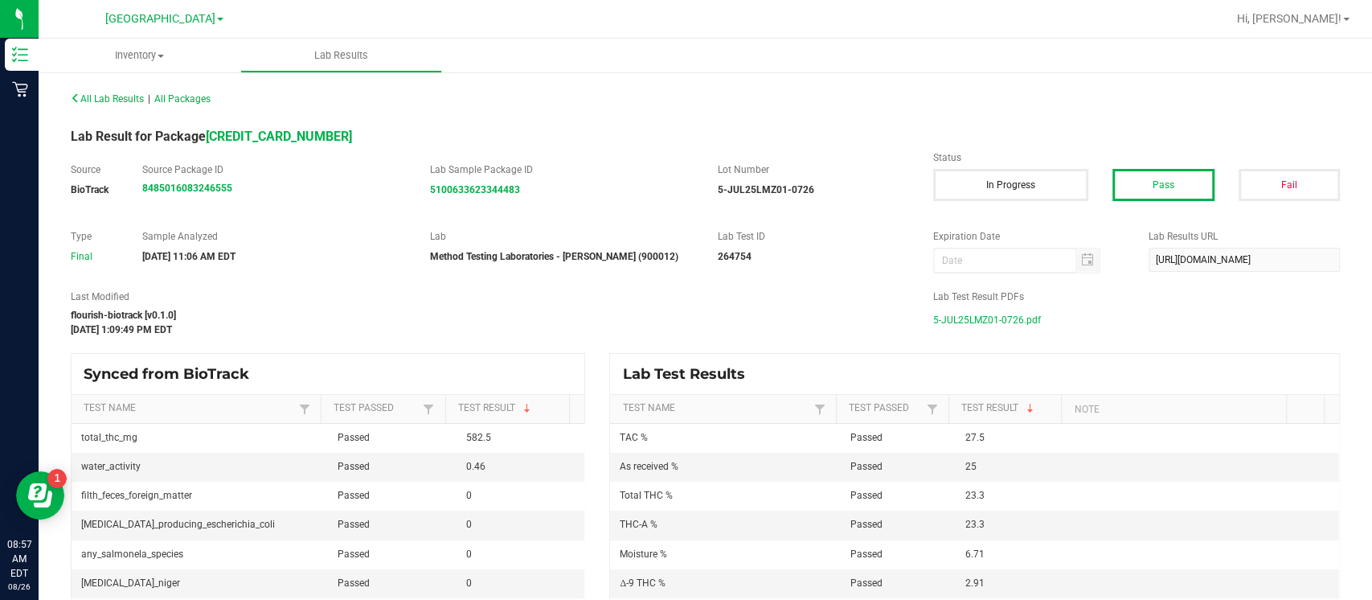
click at [989, 313] on span "5-JUL25LMZ01-0726.pdf" at bounding box center [987, 320] width 108 height 24
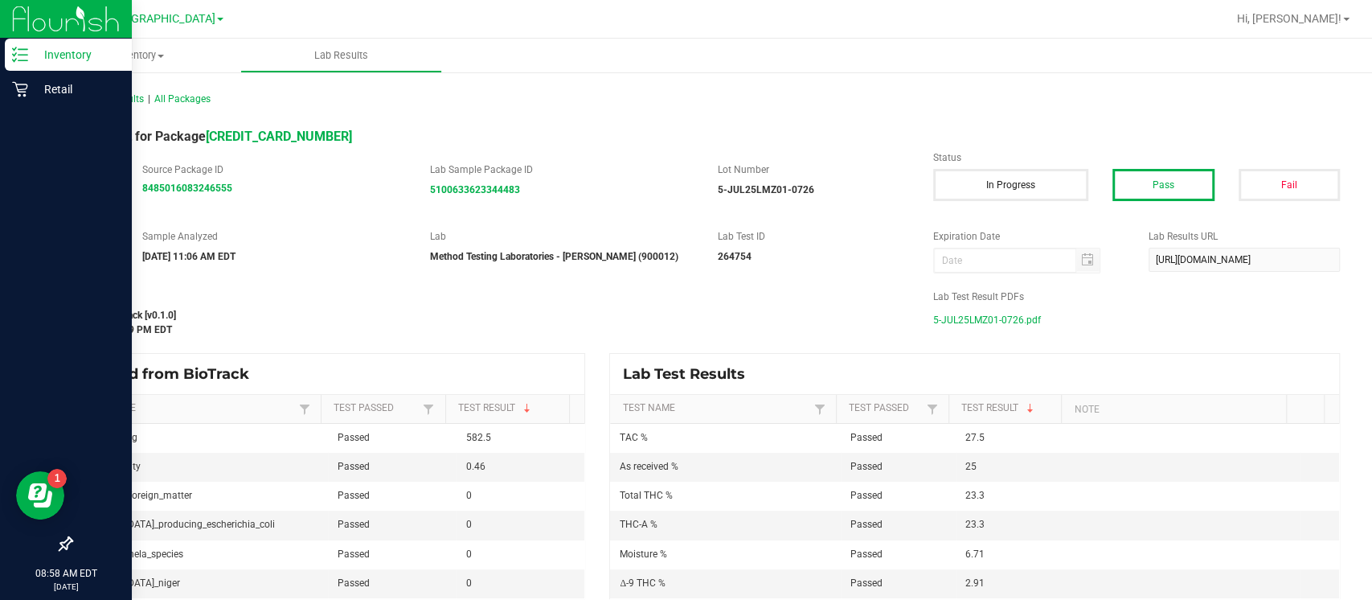
click at [17, 59] on icon at bounding box center [20, 55] width 16 height 16
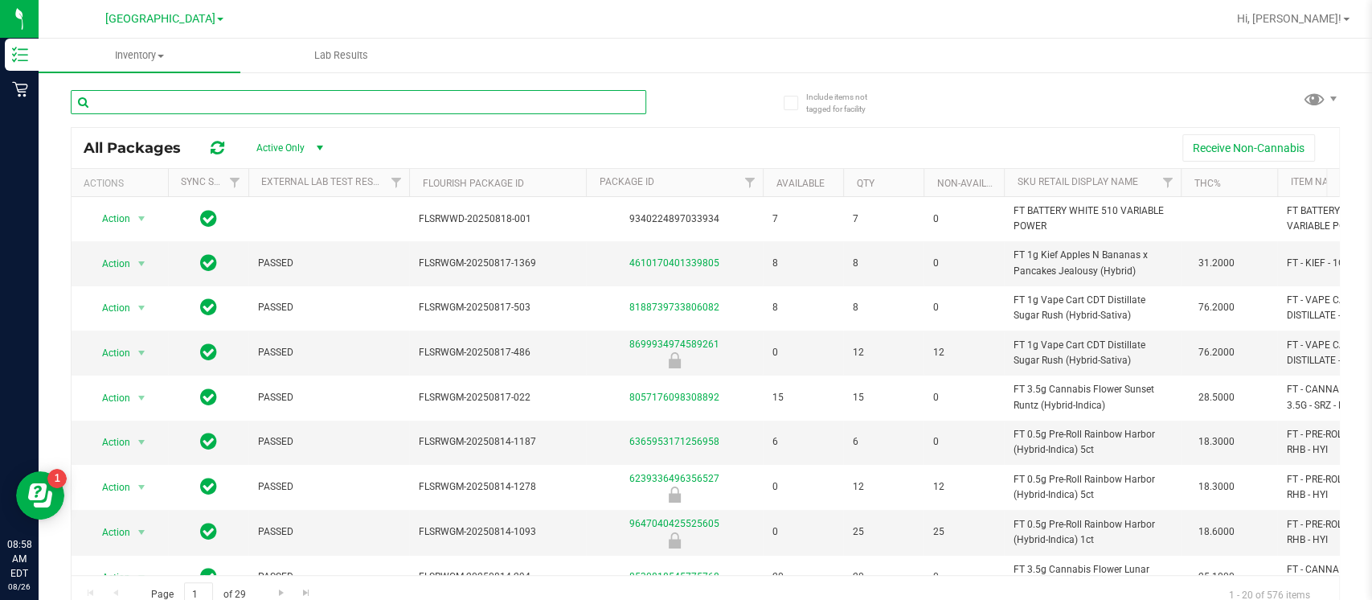
click at [158, 97] on input "text" at bounding box center [358, 102] width 575 height 24
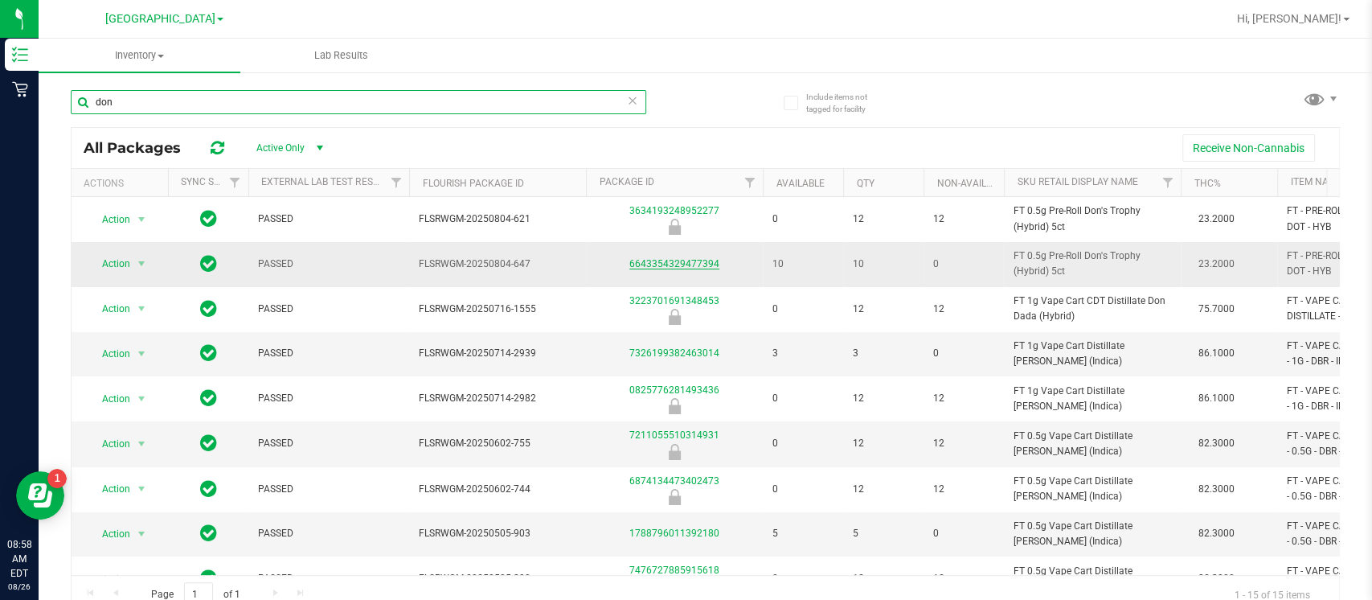
type input "don"
click at [665, 262] on link "6643354329477394" at bounding box center [674, 263] width 90 height 11
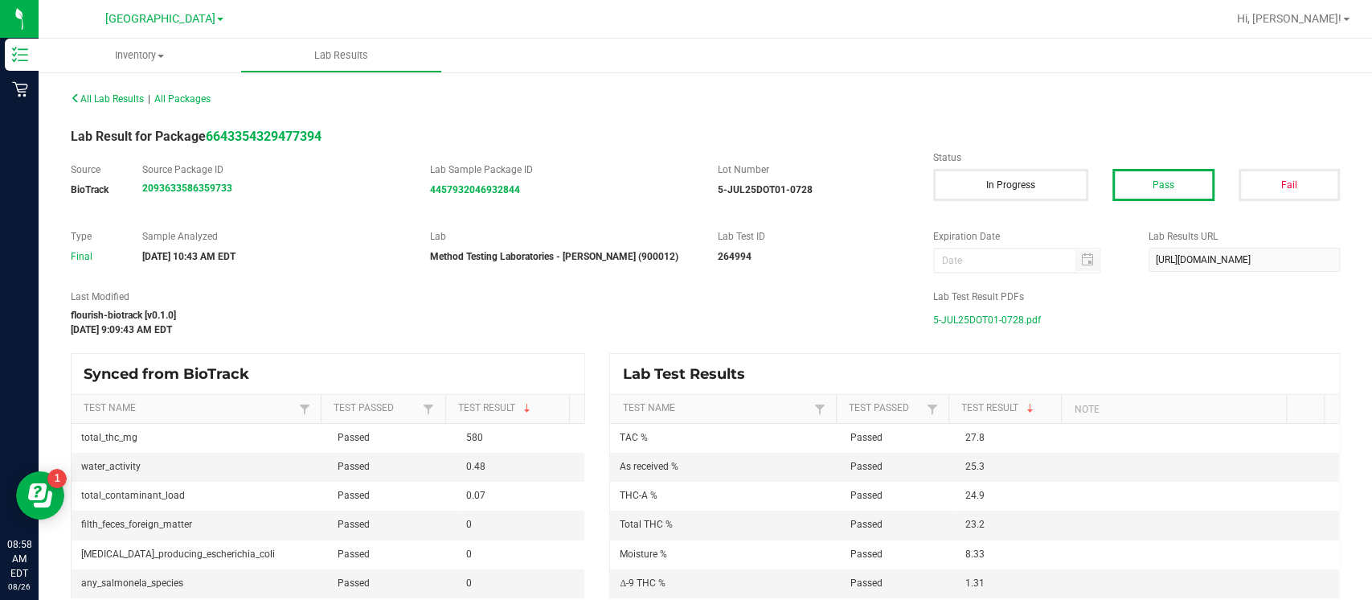
click at [956, 326] on span "5-JUL25DOT01-0728.pdf" at bounding box center [987, 320] width 108 height 24
